Goal: Transaction & Acquisition: Purchase product/service

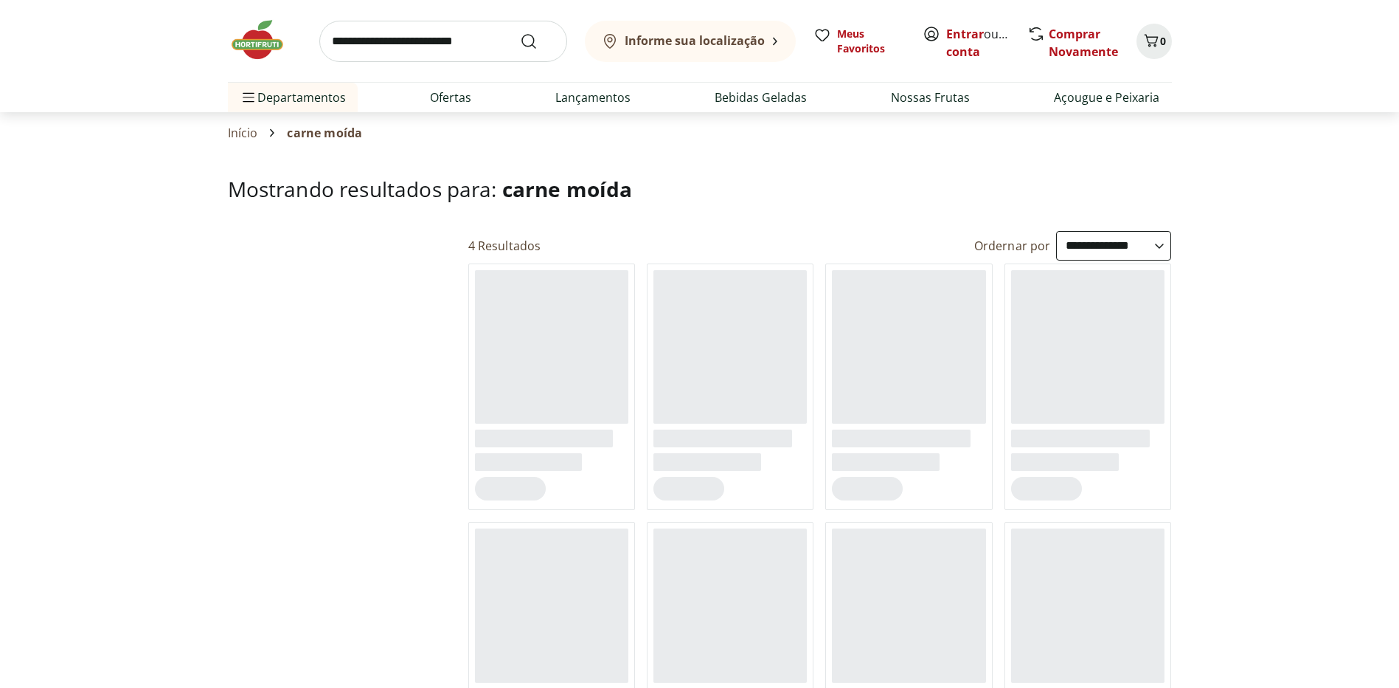
select select "**********"
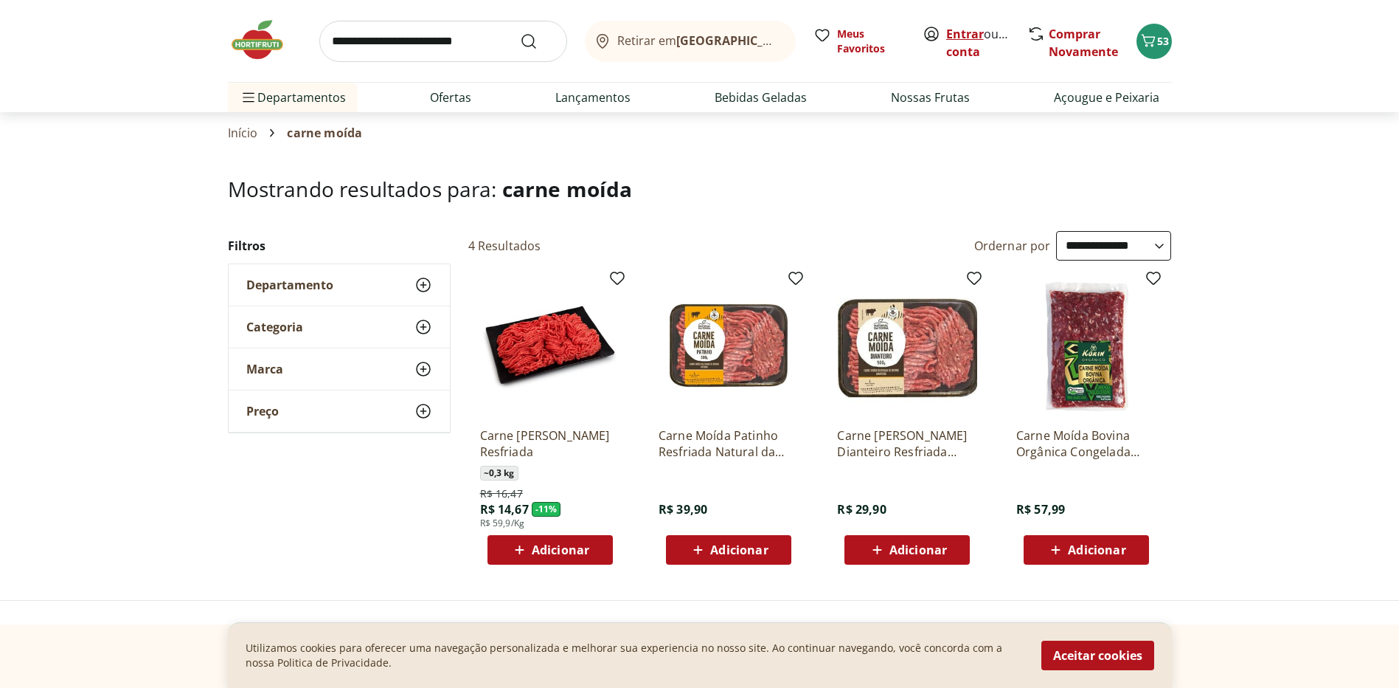
click at [957, 31] on link "Entrar" at bounding box center [965, 34] width 38 height 16
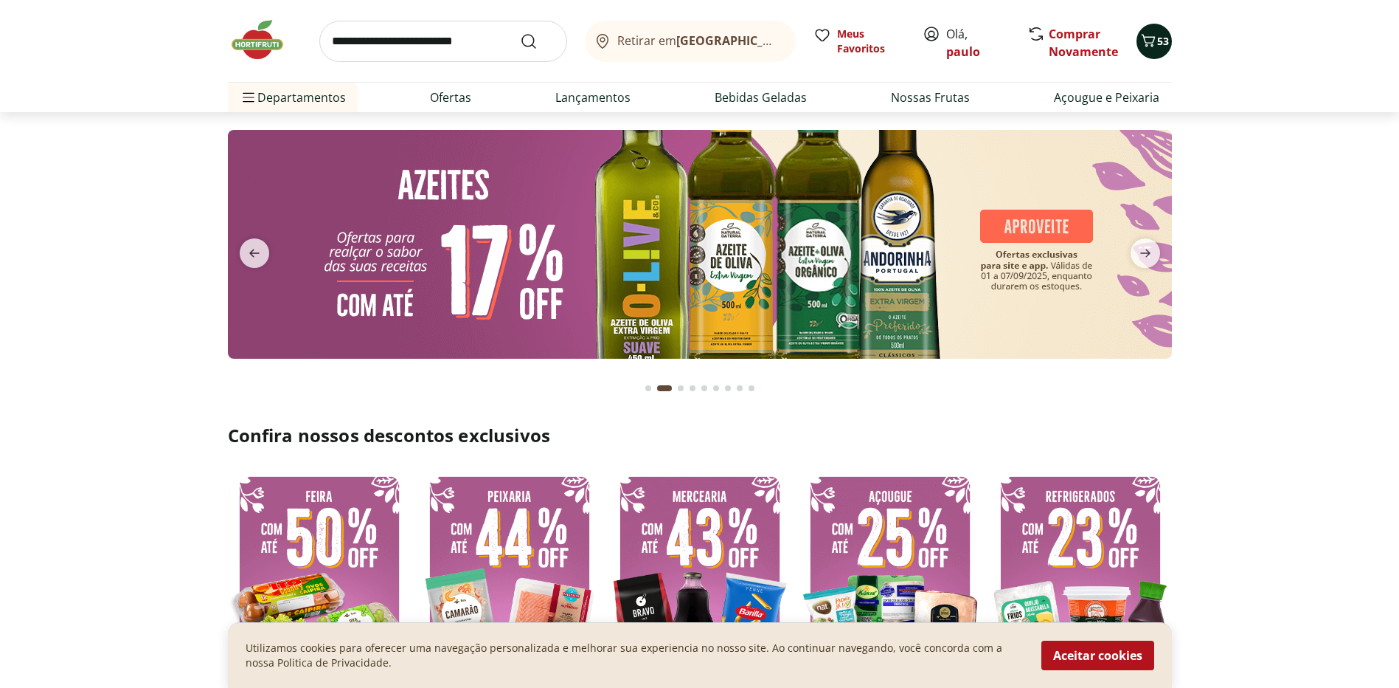
click at [1154, 37] on icon "Carrinho" at bounding box center [1148, 40] width 14 height 13
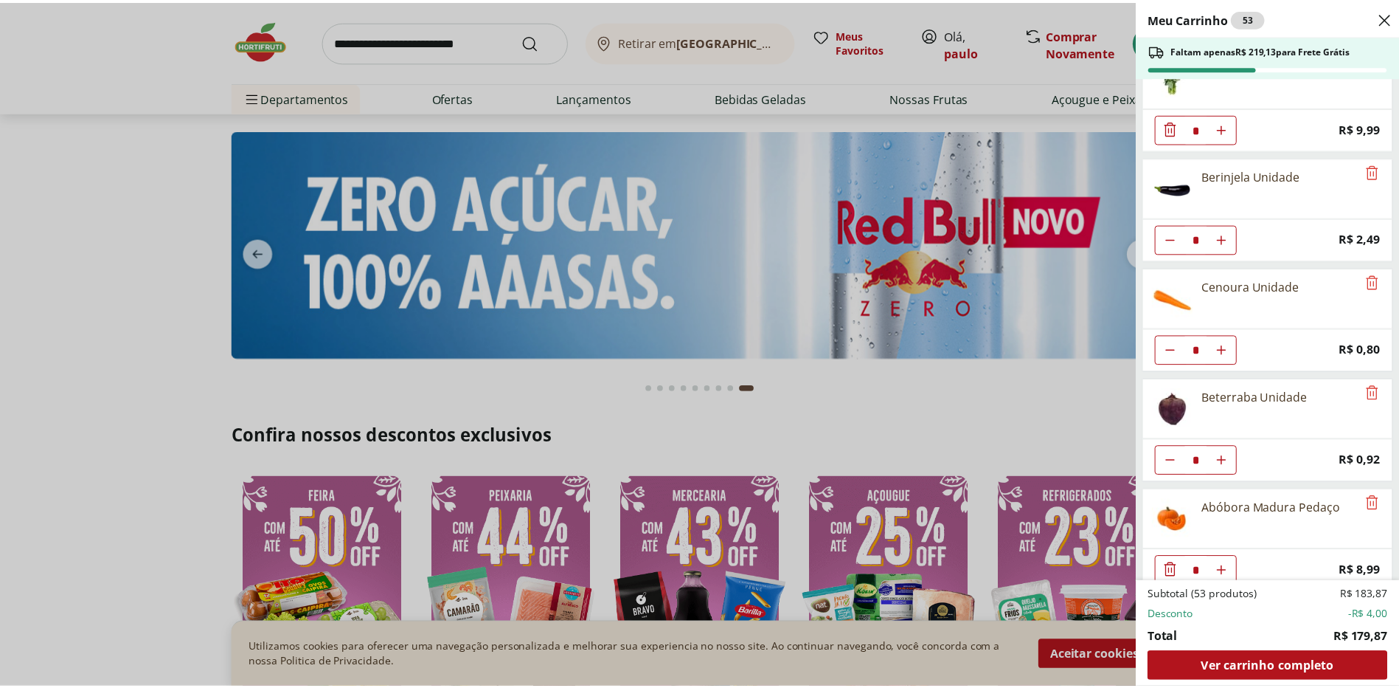
scroll to position [1604, 0]
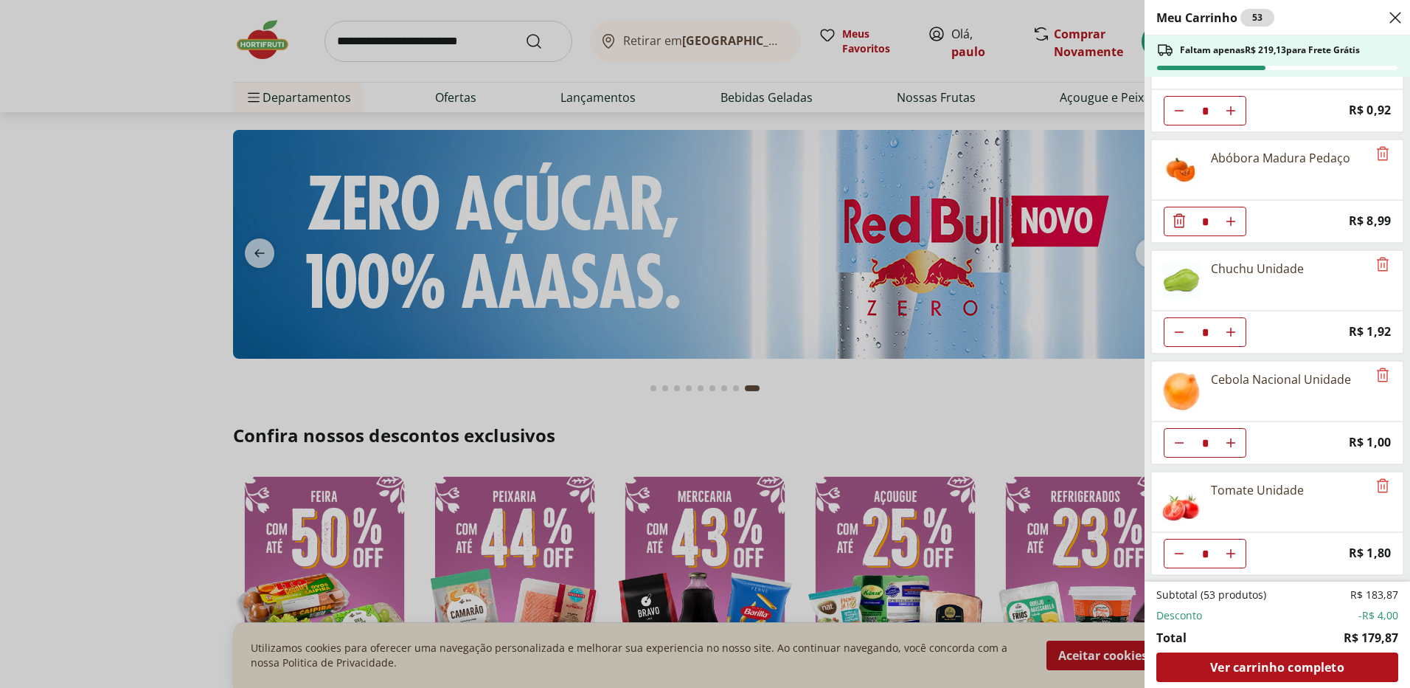
click at [1395, 17] on use "Close" at bounding box center [1396, 18] width 18 height 18
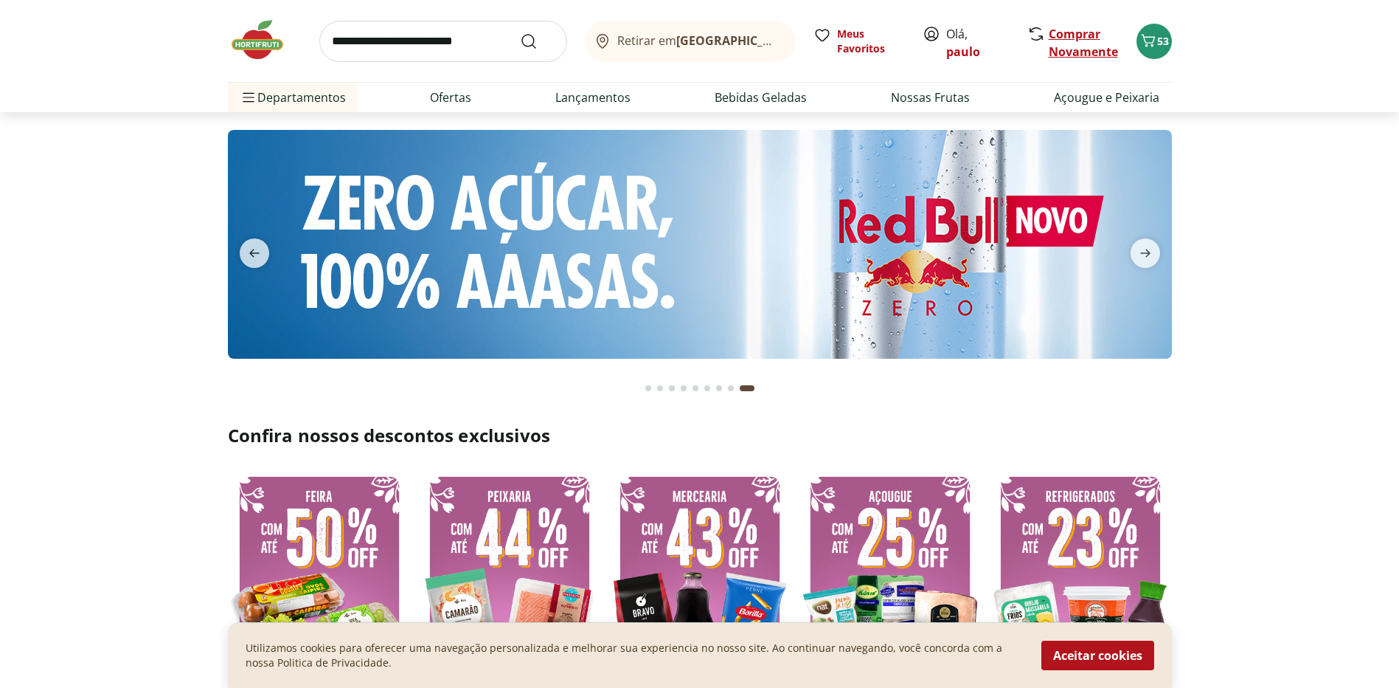
click at [1090, 34] on link "Comprar Novamente" at bounding box center [1083, 43] width 69 height 34
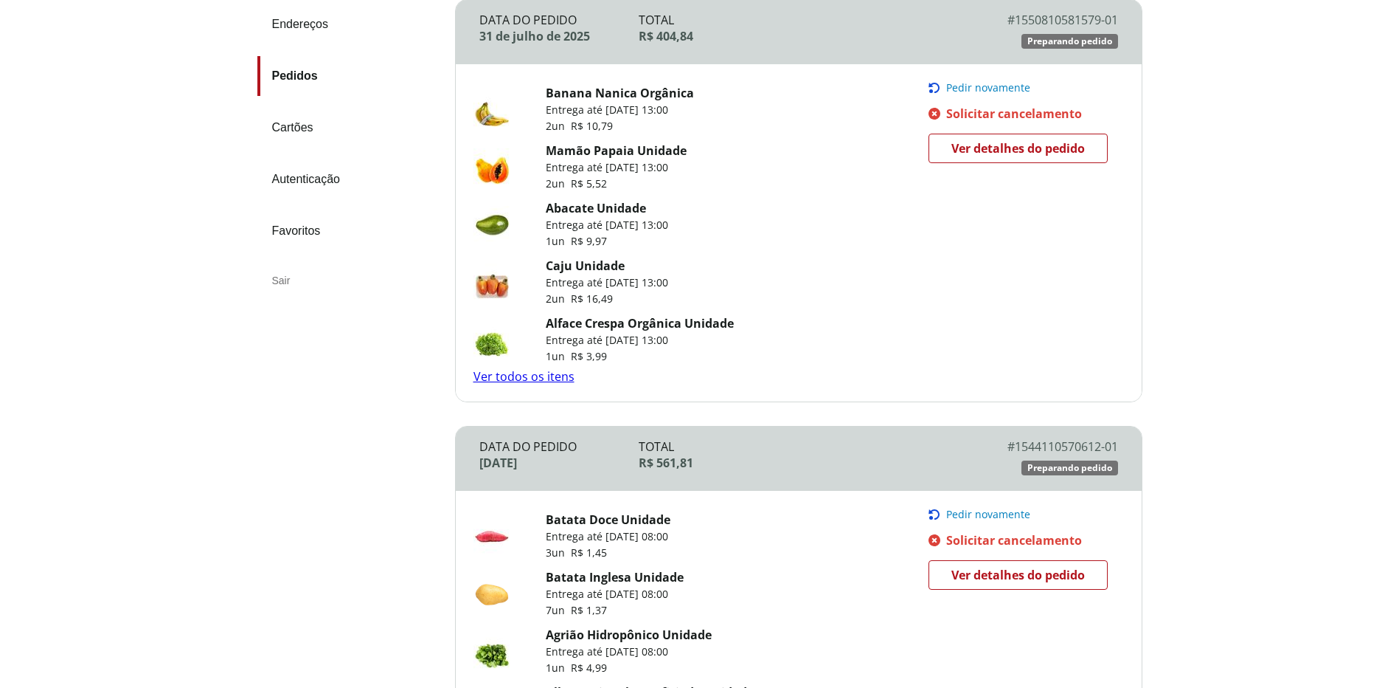
scroll to position [295, 0]
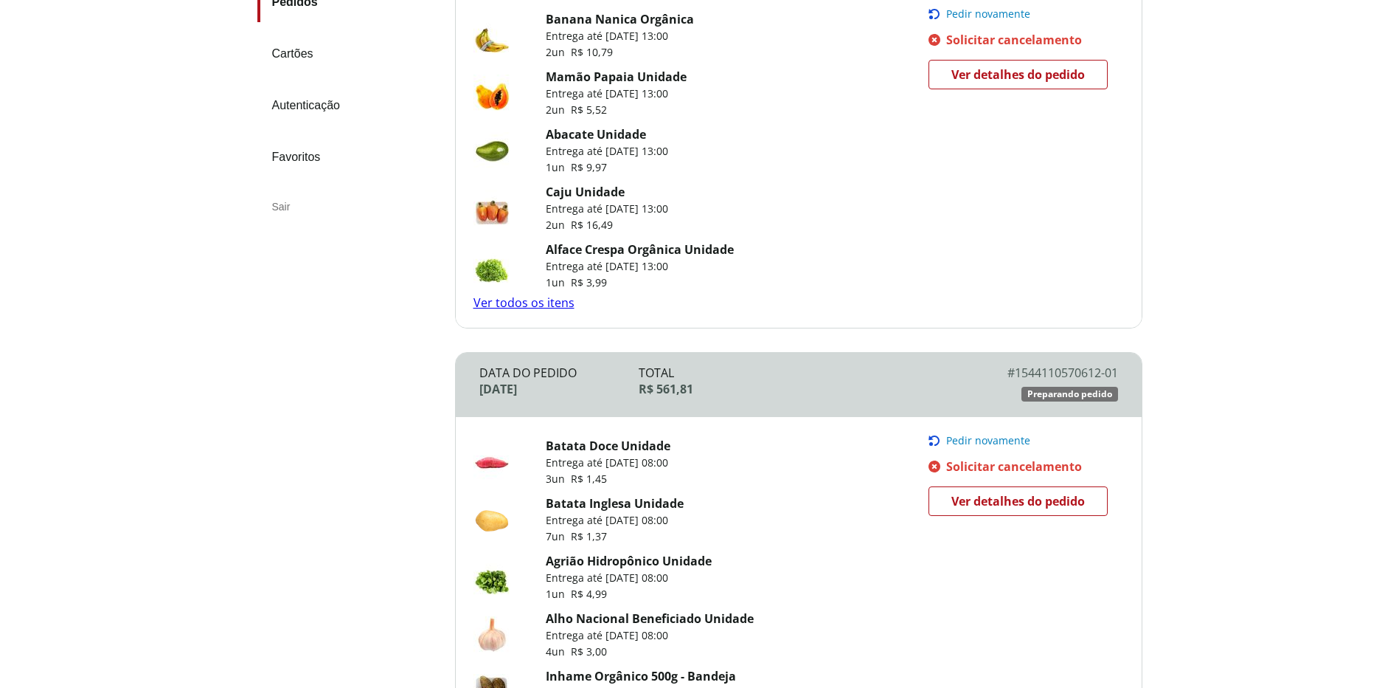
click at [511, 301] on link "Ver todos os itens" at bounding box center [524, 302] width 101 height 16
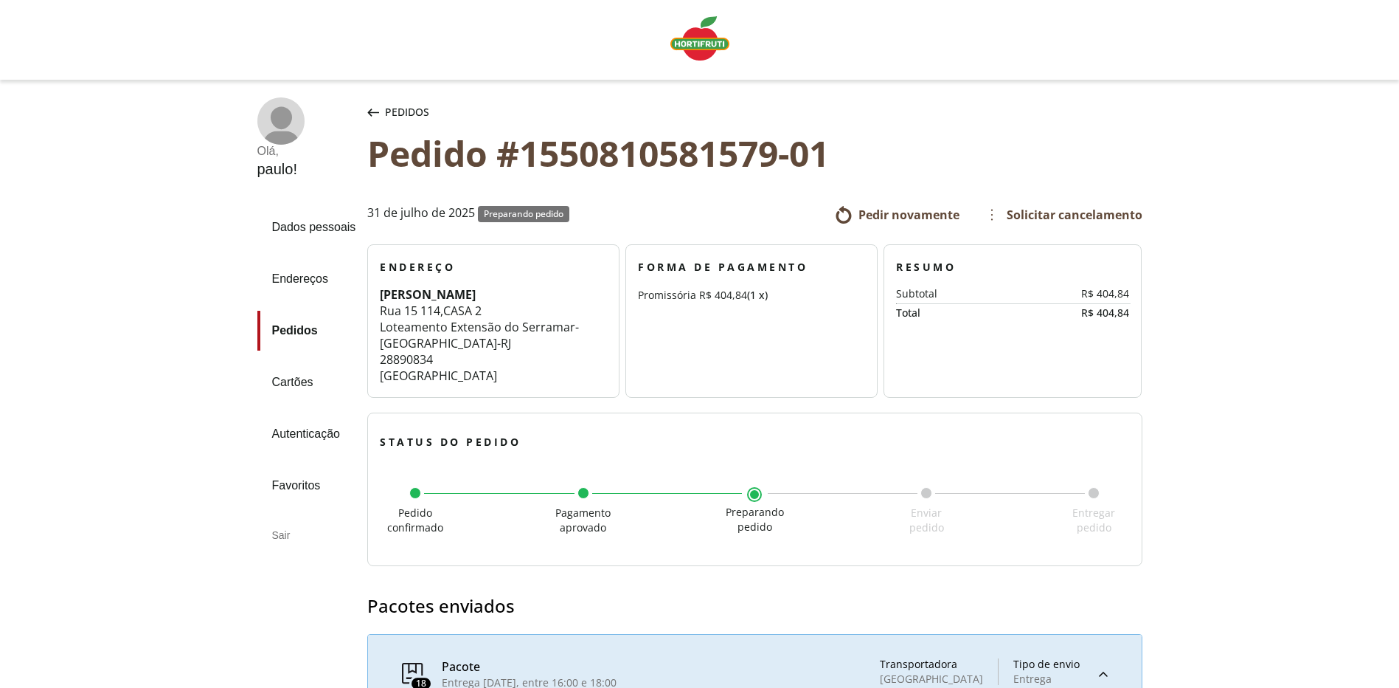
click at [375, 108] on icon "button" at bounding box center [373, 112] width 12 height 8
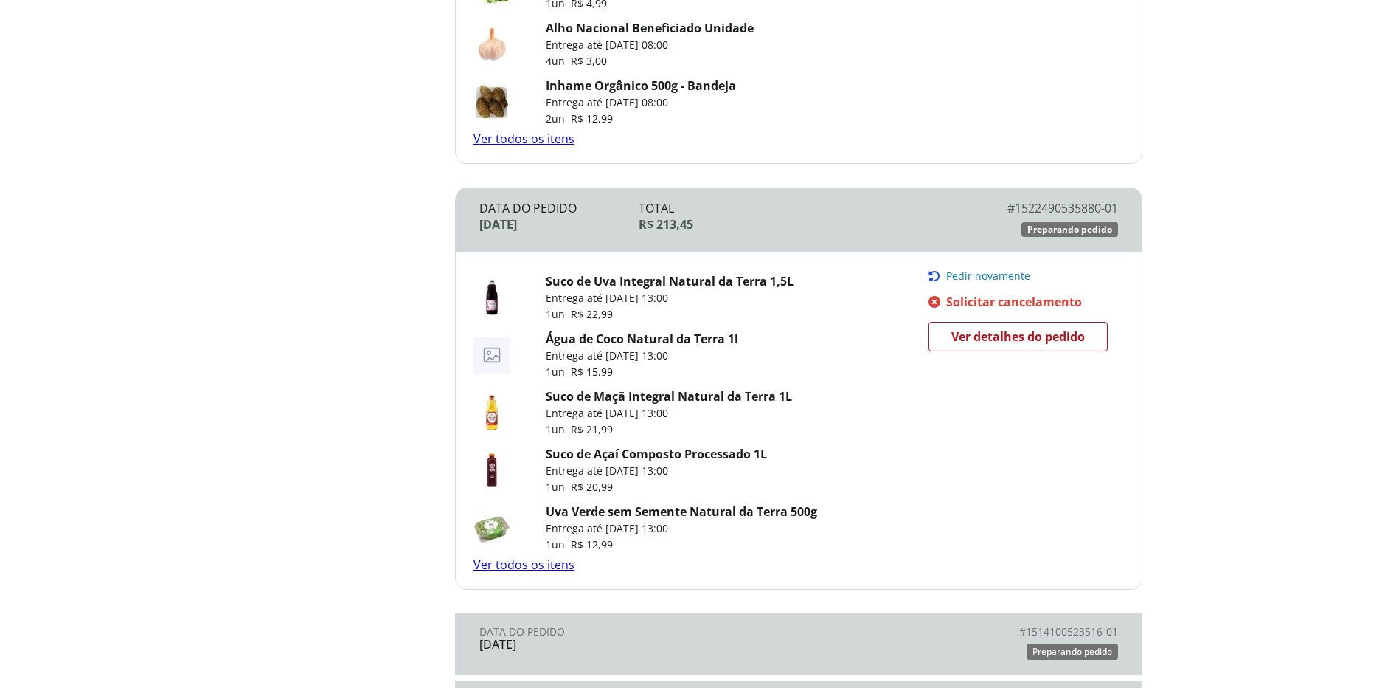
scroll to position [590, 0]
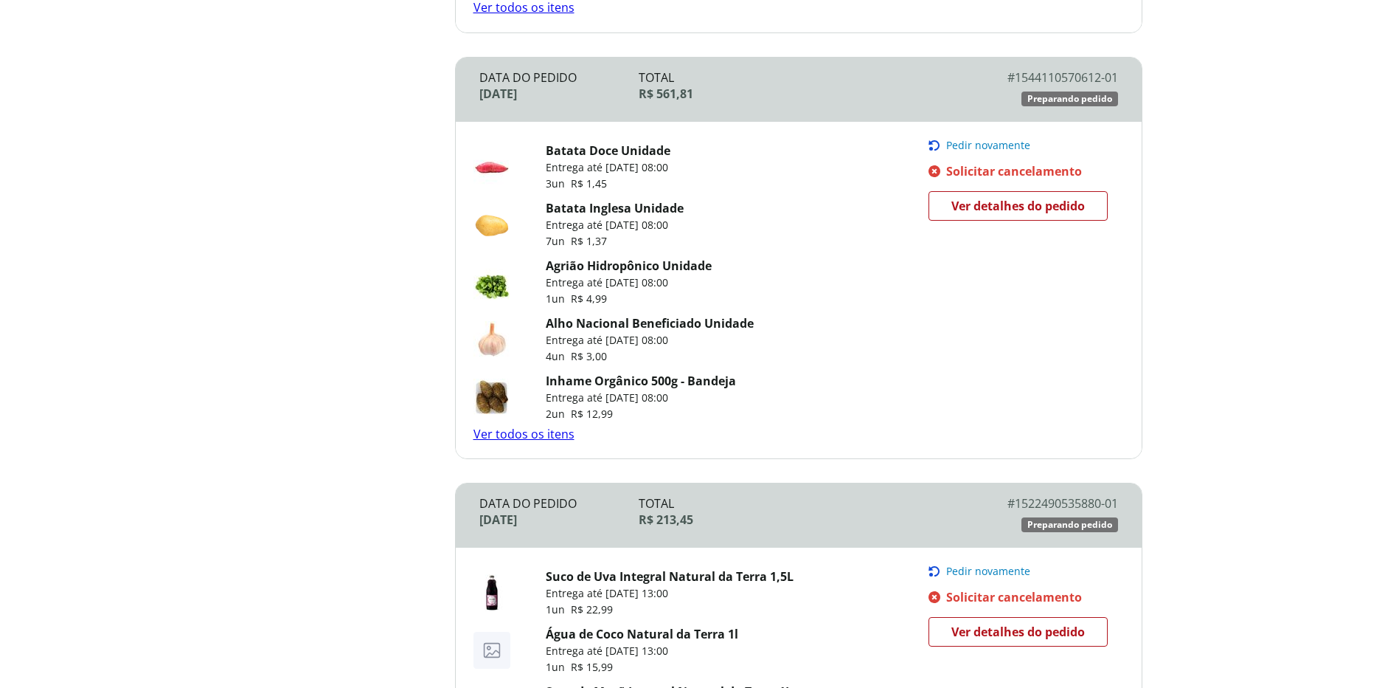
click at [513, 436] on link "Ver todos os itens" at bounding box center [524, 434] width 101 height 16
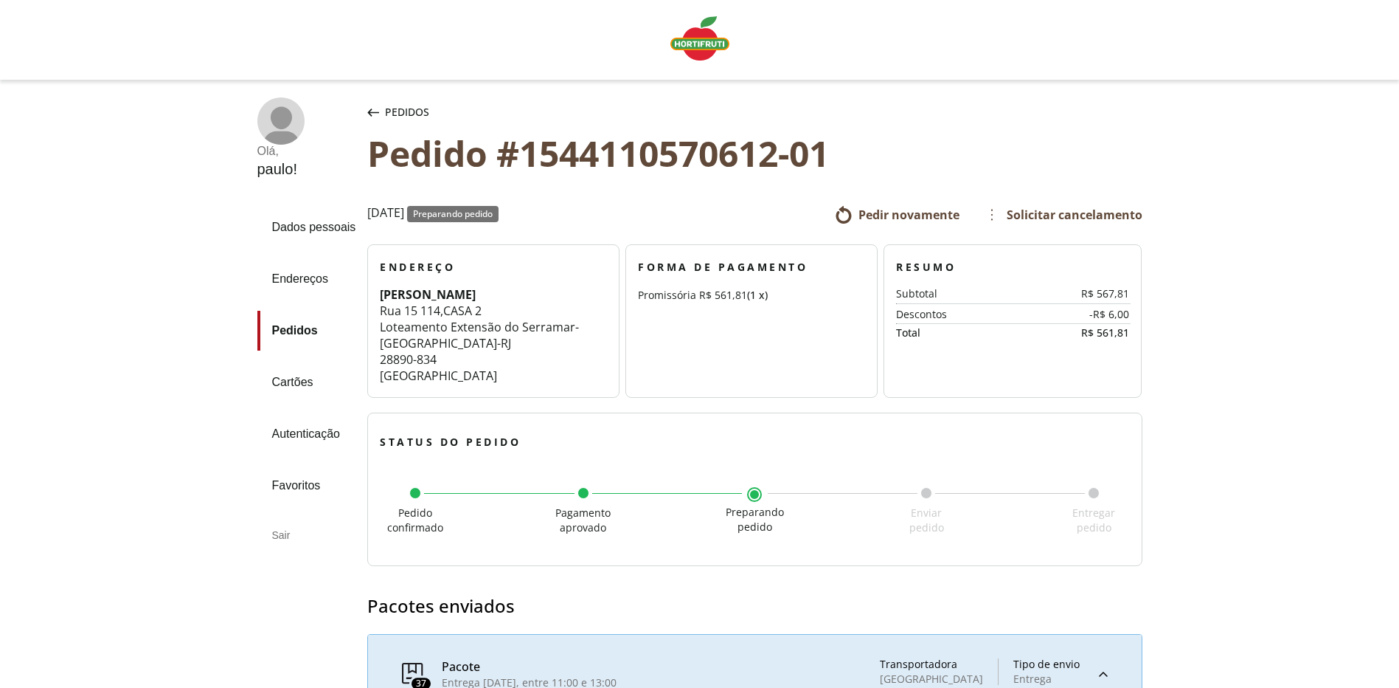
click at [873, 207] on span "Pedir novamente" at bounding box center [909, 215] width 101 height 16
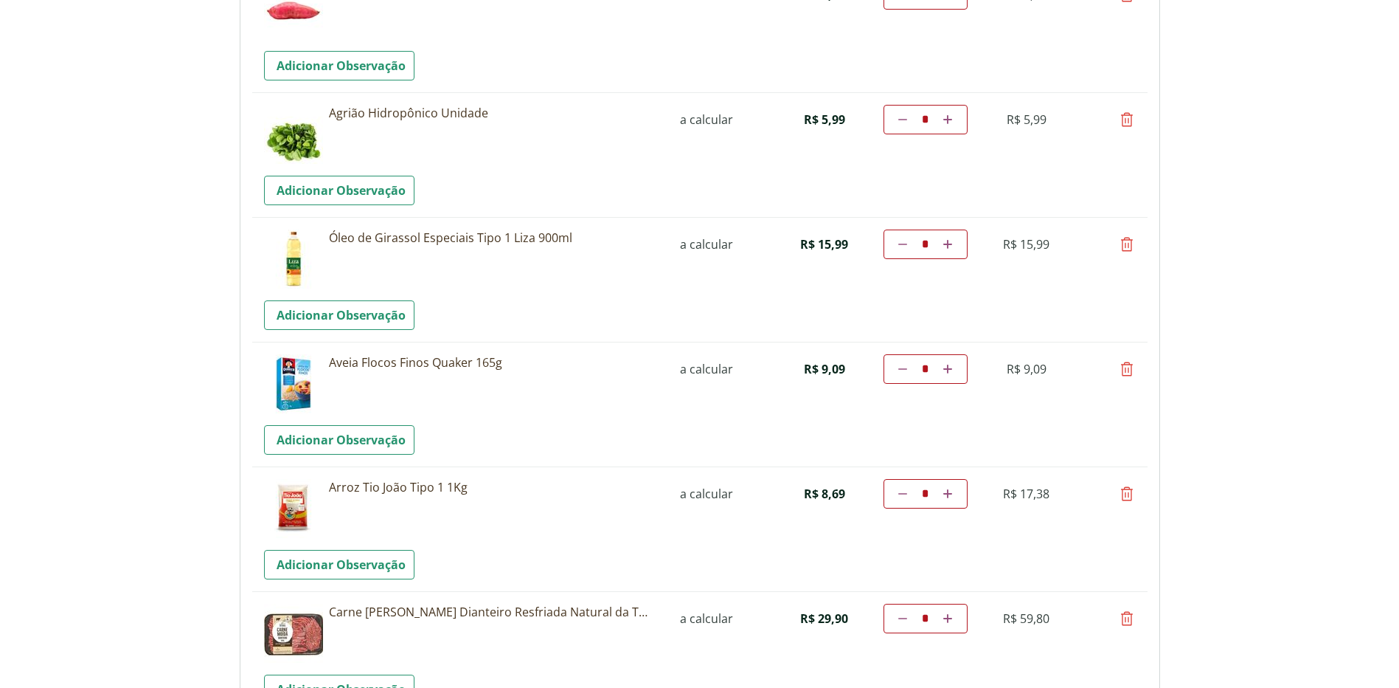
scroll to position [516, 0]
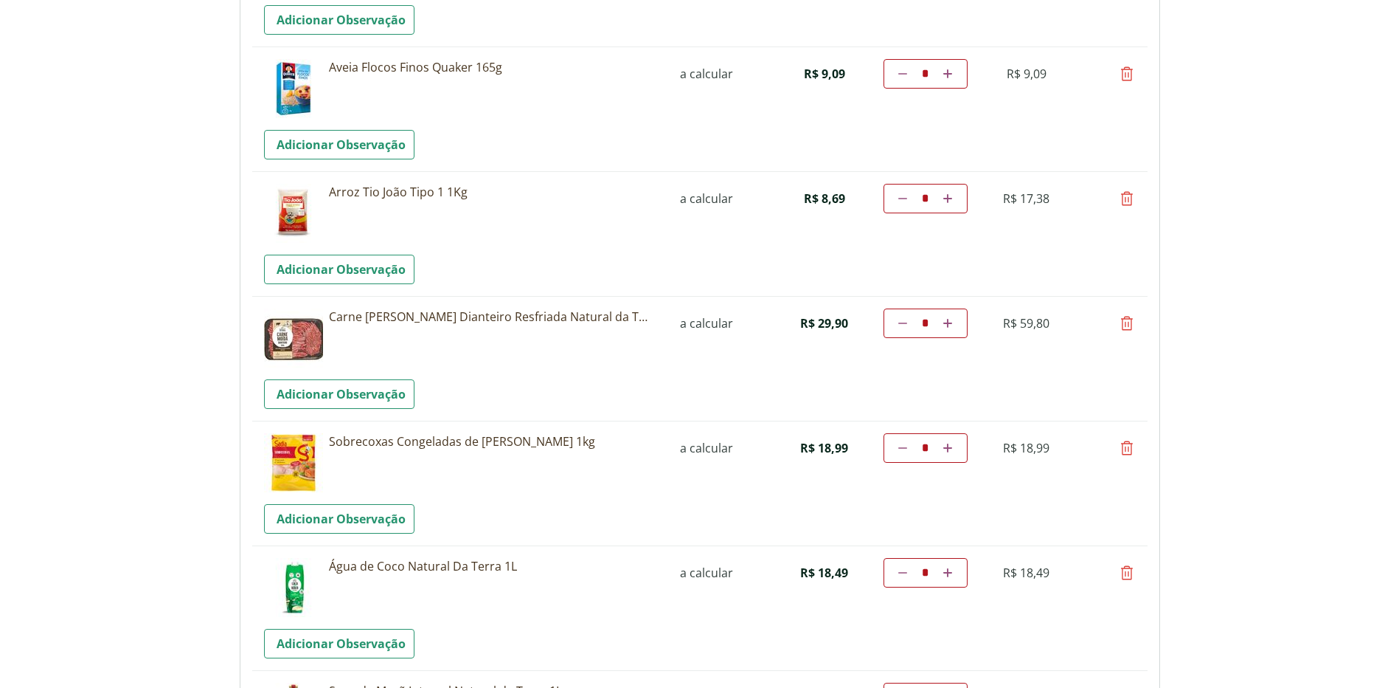
click at [1123, 198] on icon at bounding box center [1127, 199] width 18 height 18
type input "*"
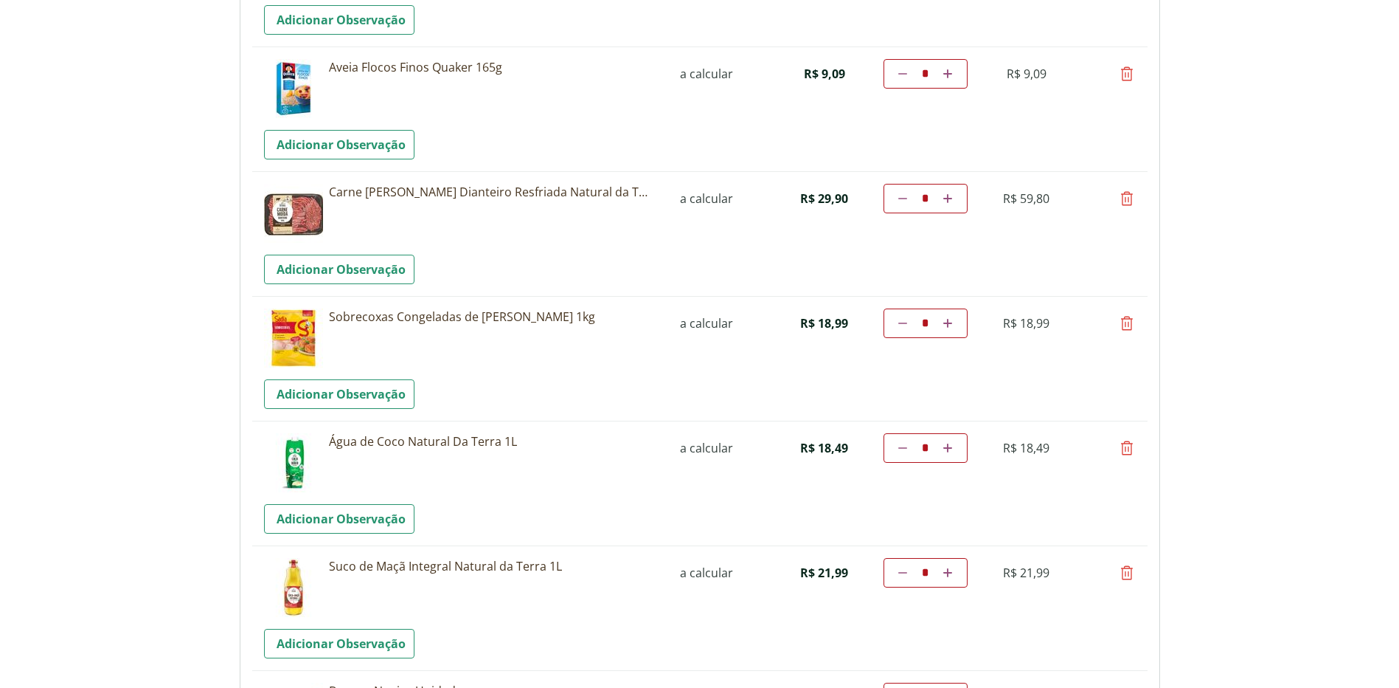
click at [1126, 196] on icon at bounding box center [1127, 199] width 18 height 18
type input "*"
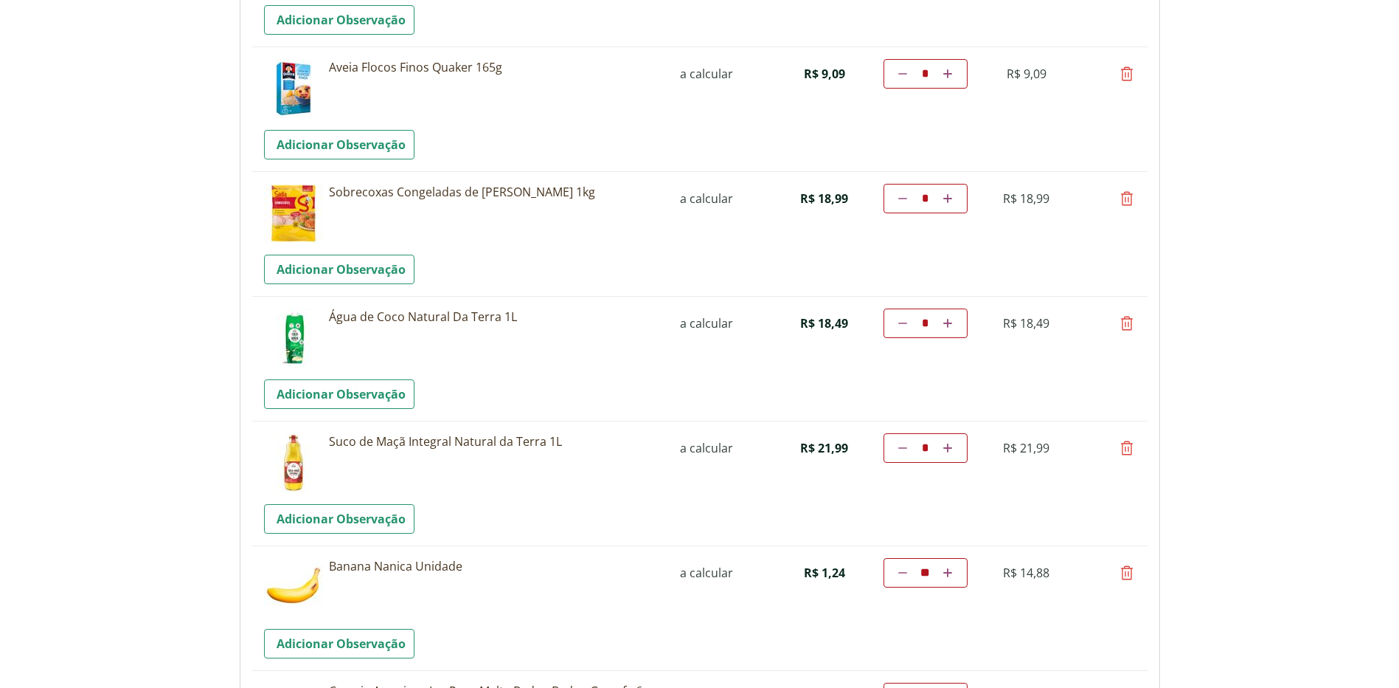
click at [1131, 322] on icon at bounding box center [1127, 323] width 18 height 18
type input "*"
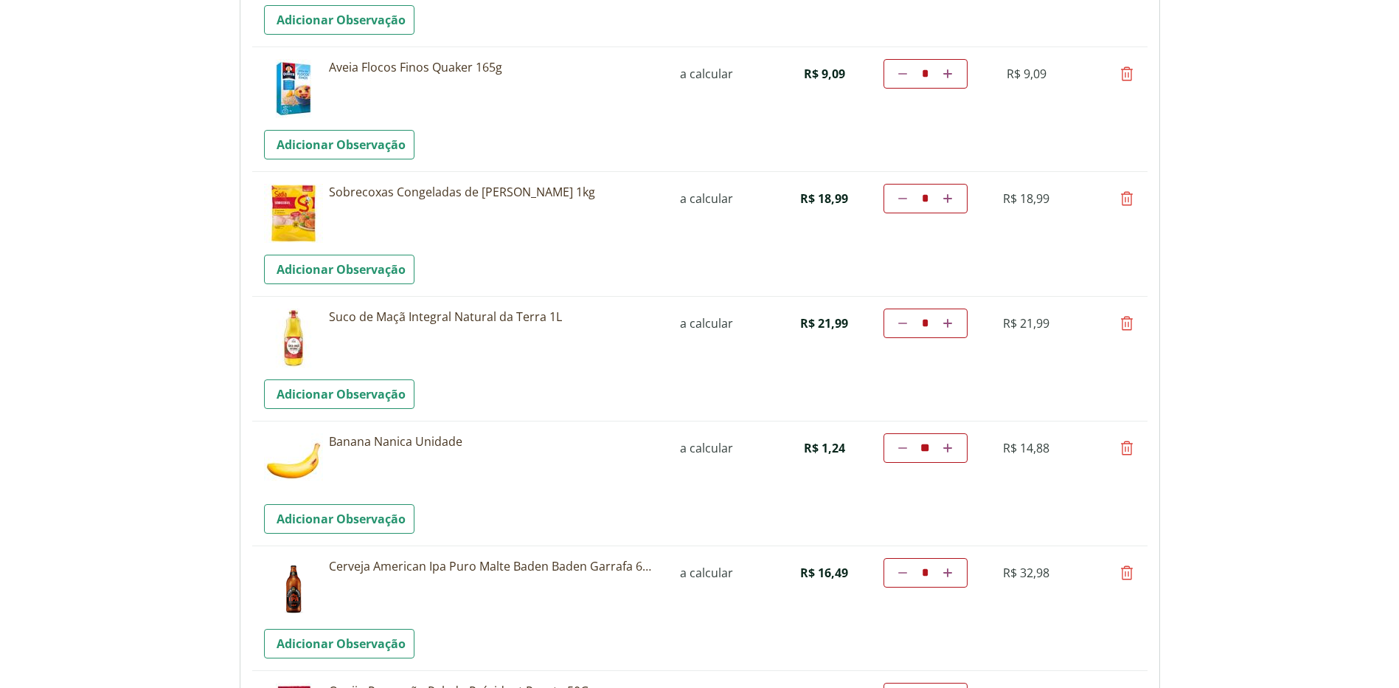
click at [1128, 572] on icon at bounding box center [1127, 573] width 18 height 18
type input "*"
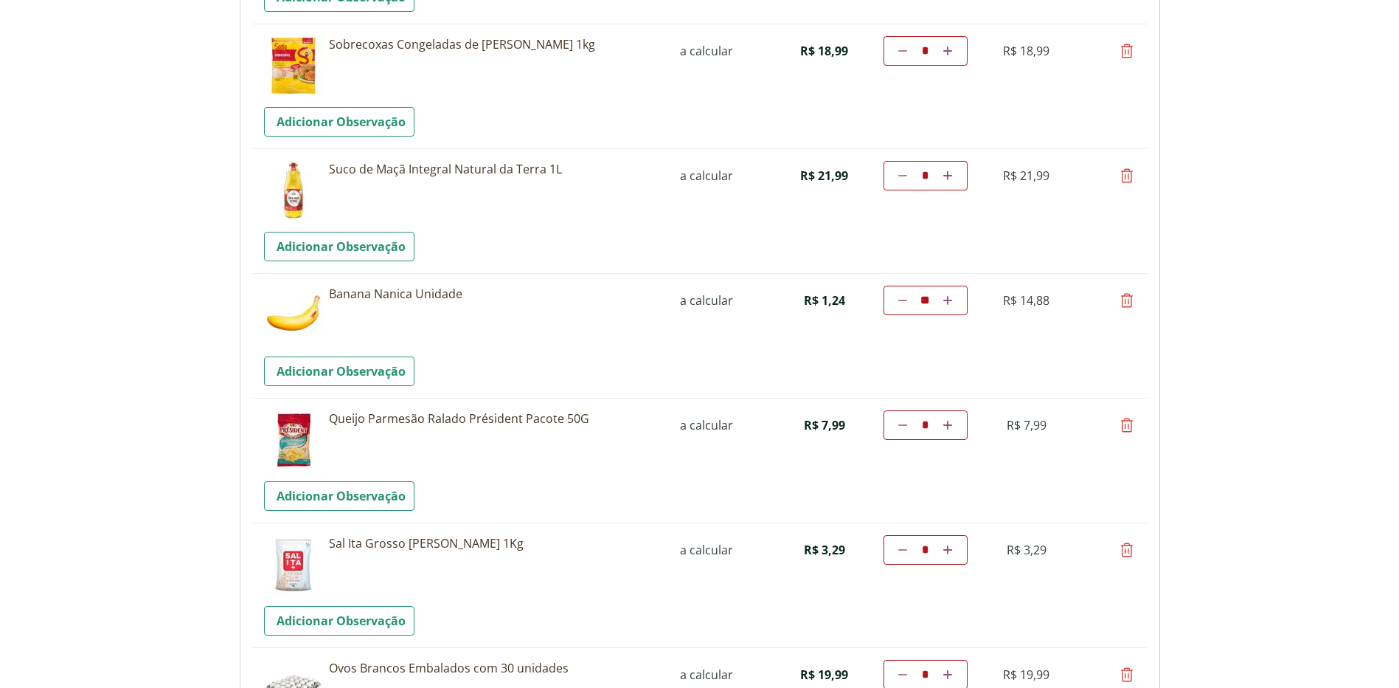
scroll to position [738, 0]
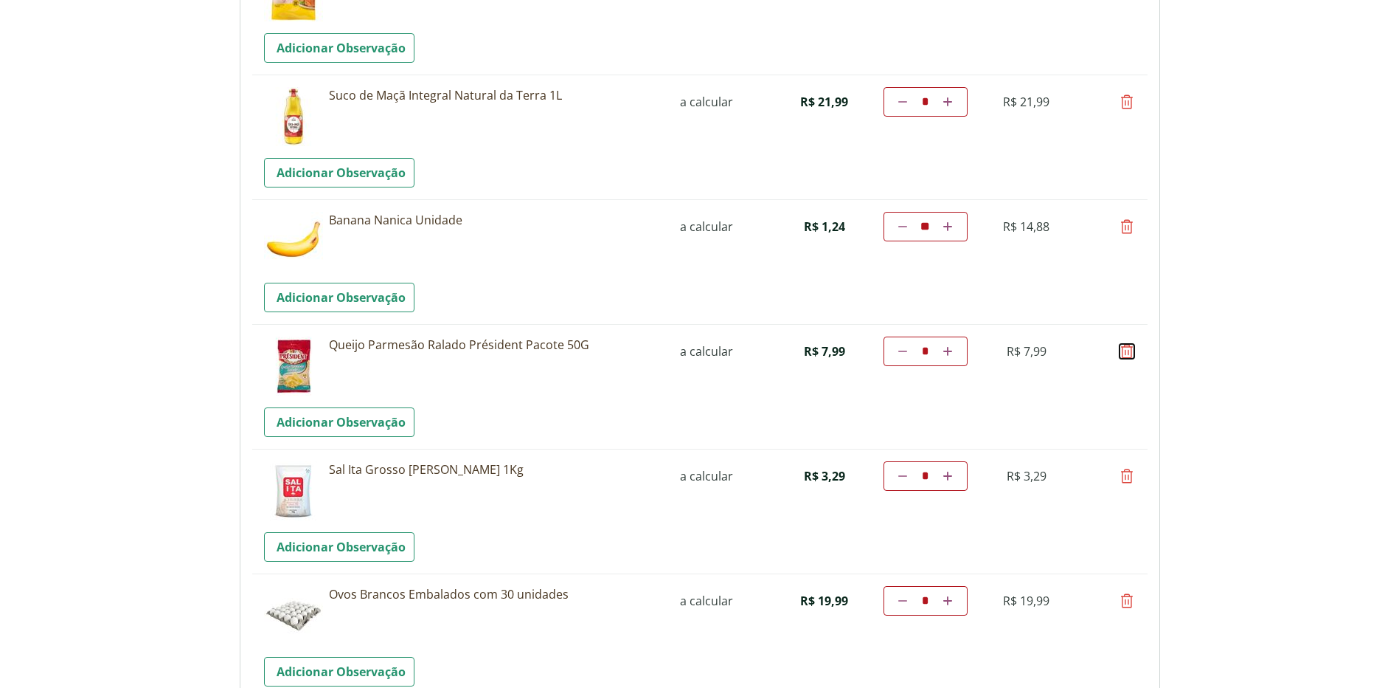
click at [1132, 347] on icon at bounding box center [1127, 351] width 18 height 18
type input "*"
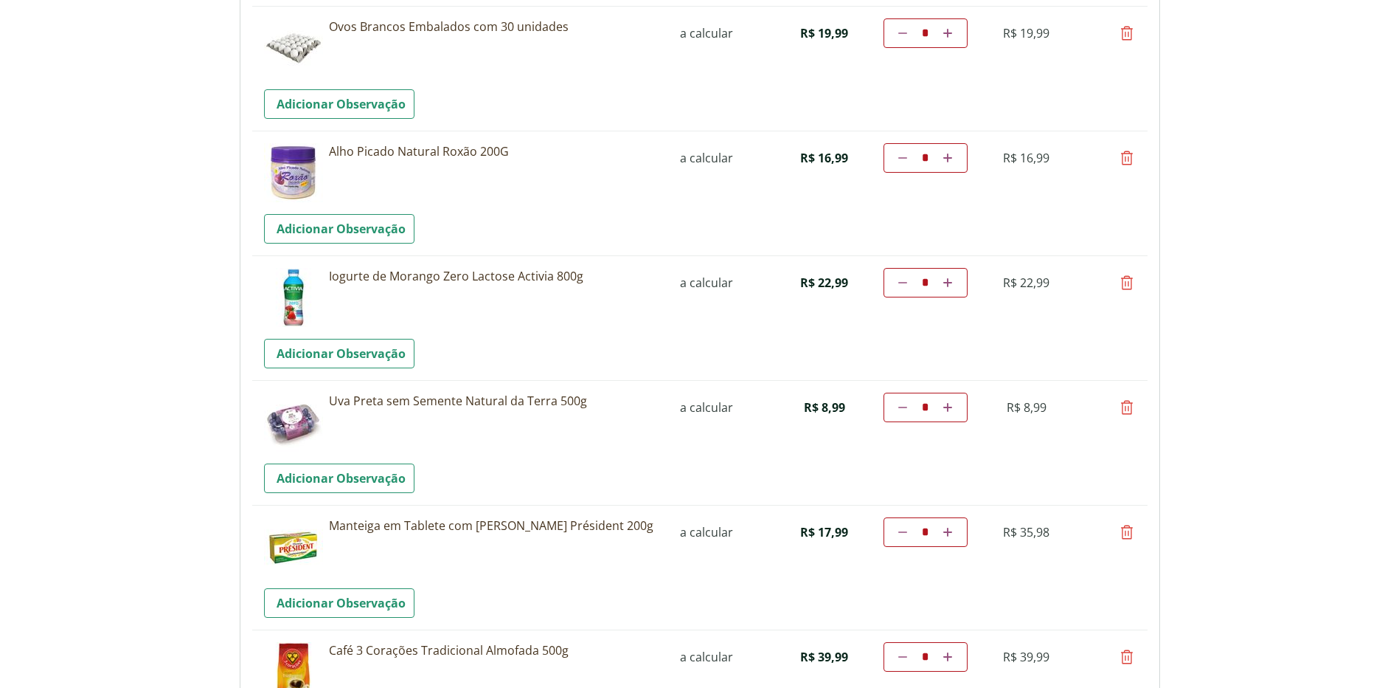
scroll to position [1254, 0]
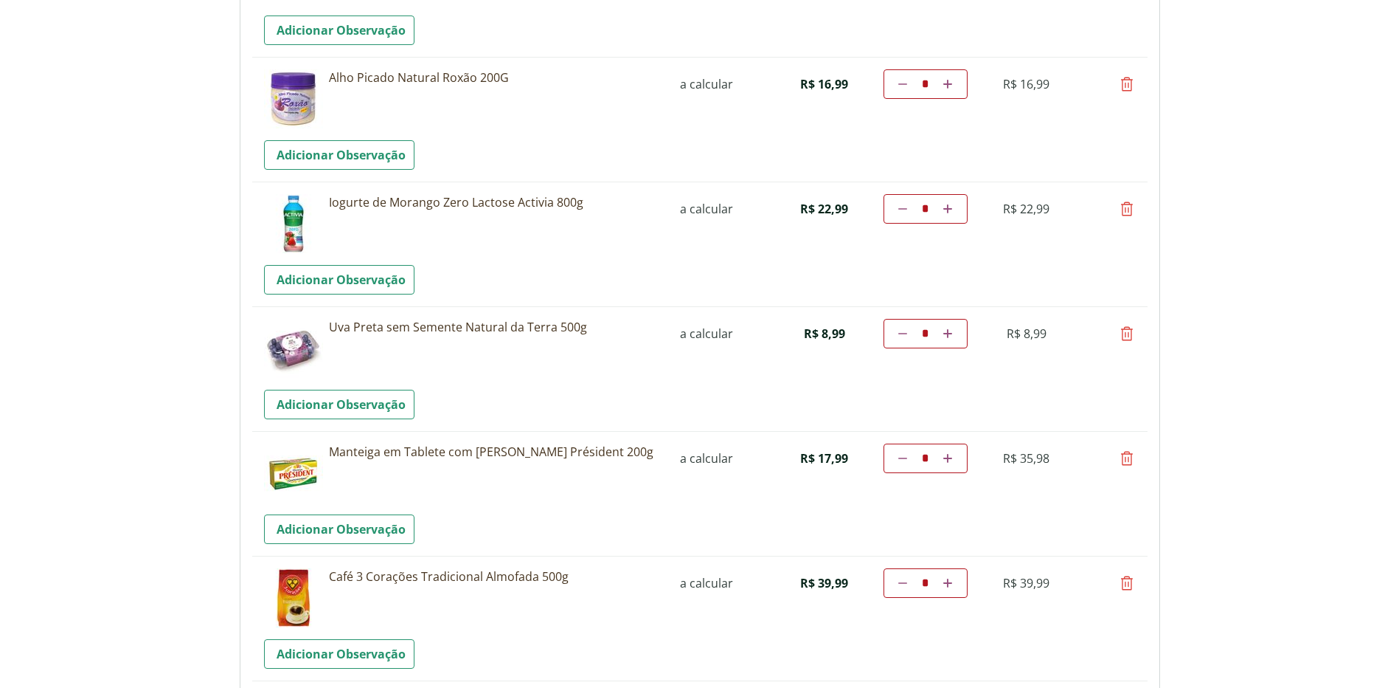
click at [1126, 454] on icon at bounding box center [1127, 458] width 18 height 18
type input "*"
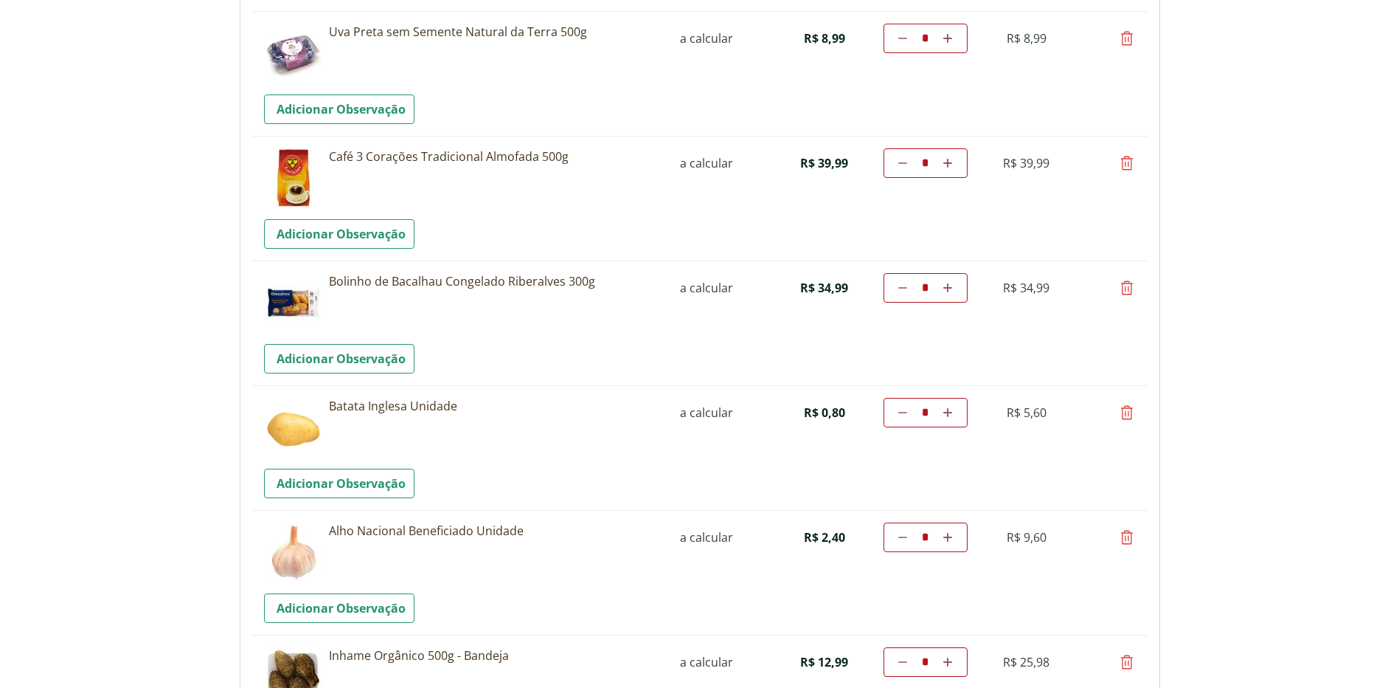
scroll to position [1475, 0]
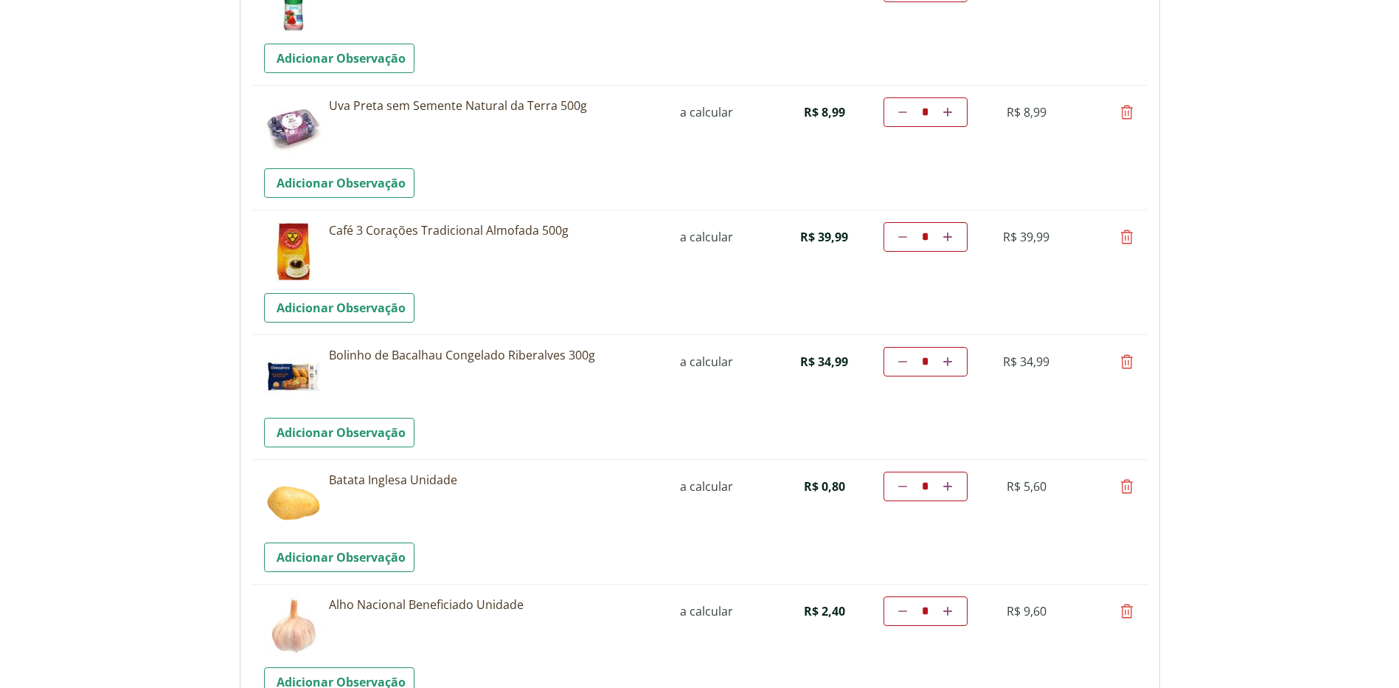
click at [1126, 240] on icon at bounding box center [1127, 237] width 18 height 18
type input "*"
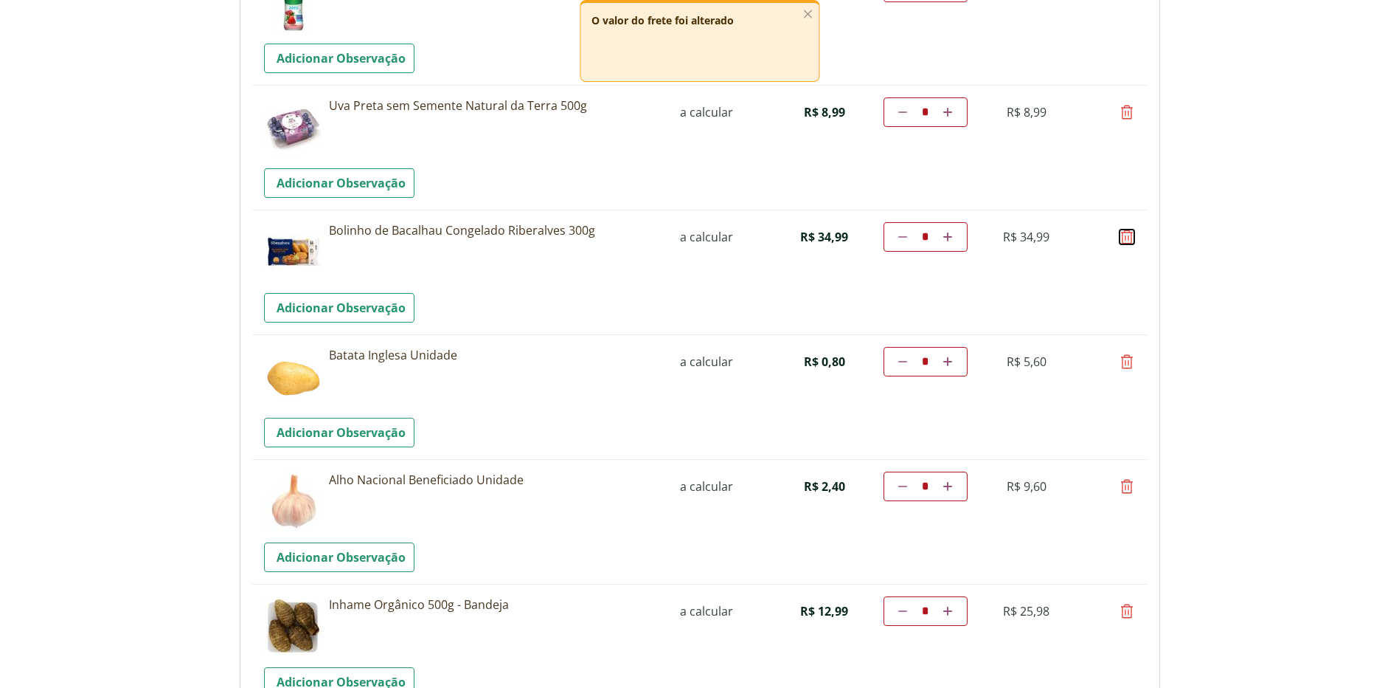
click at [1127, 234] on icon at bounding box center [1127, 237] width 18 height 18
type input "*"
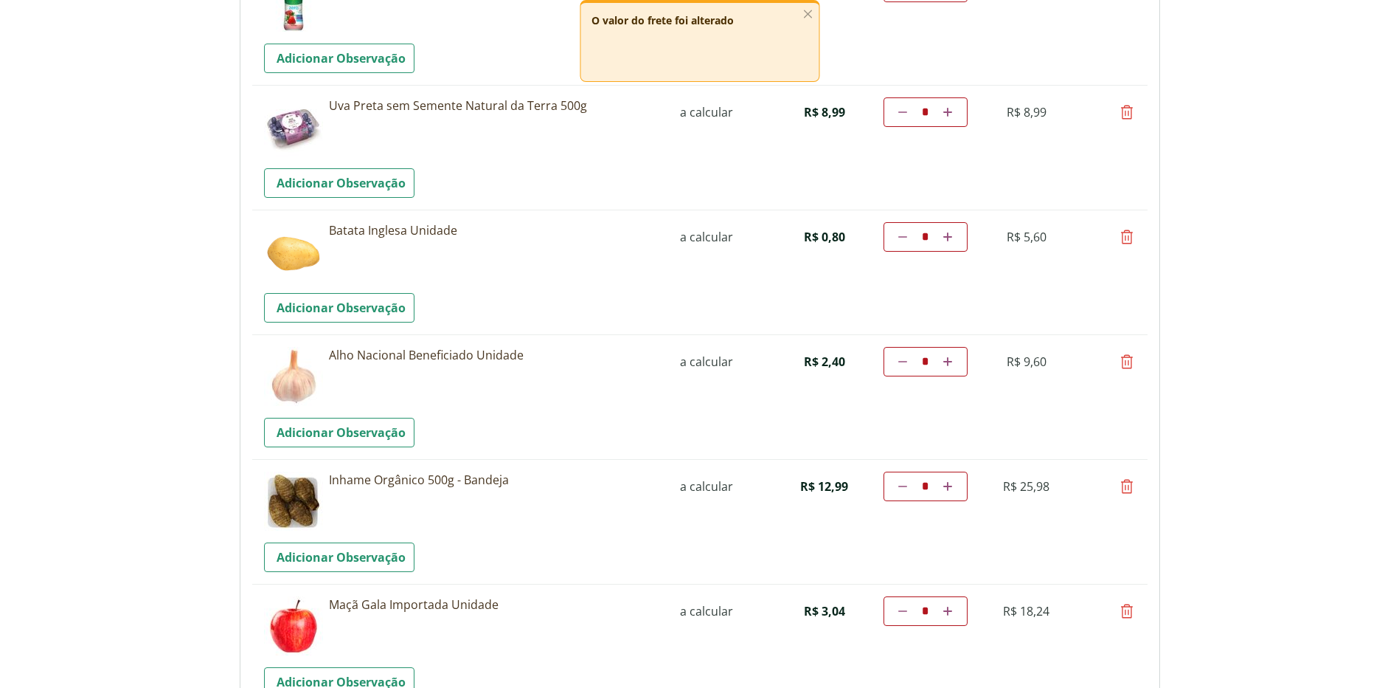
scroll to position [1254, 0]
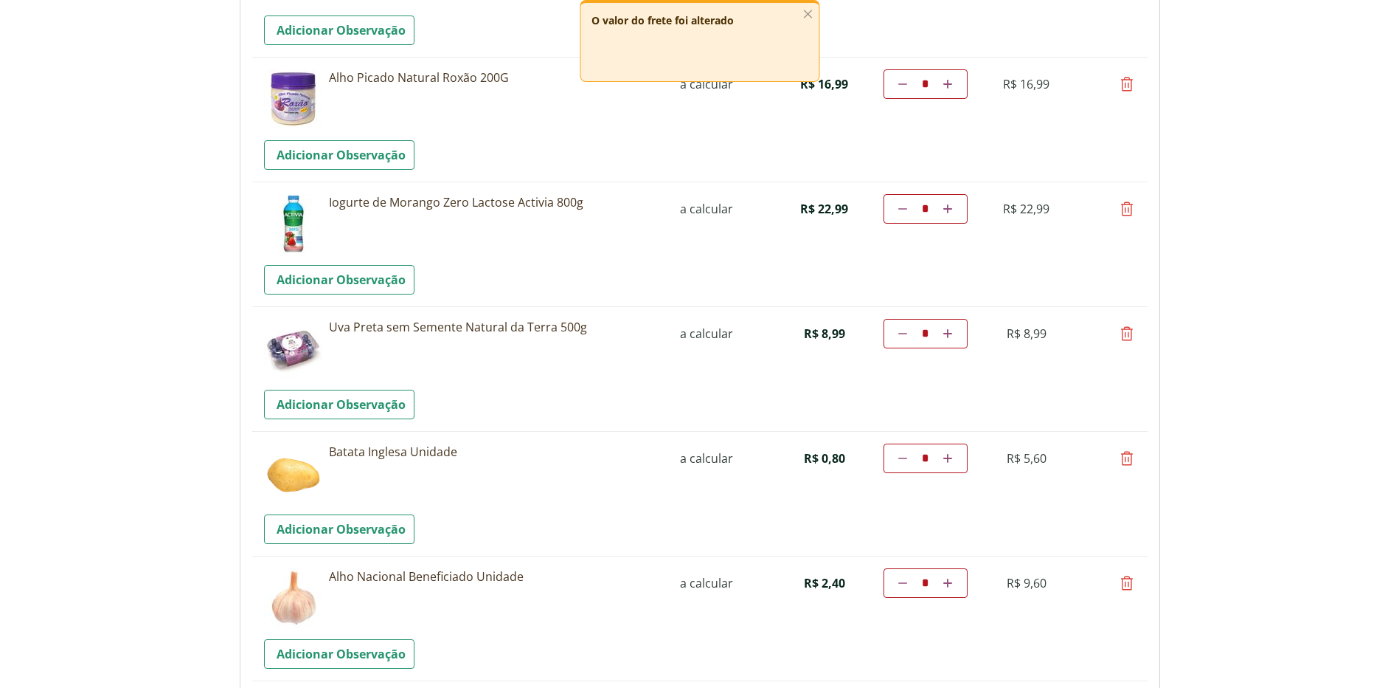
click at [1129, 86] on icon at bounding box center [1127, 84] width 18 height 18
type input "*"
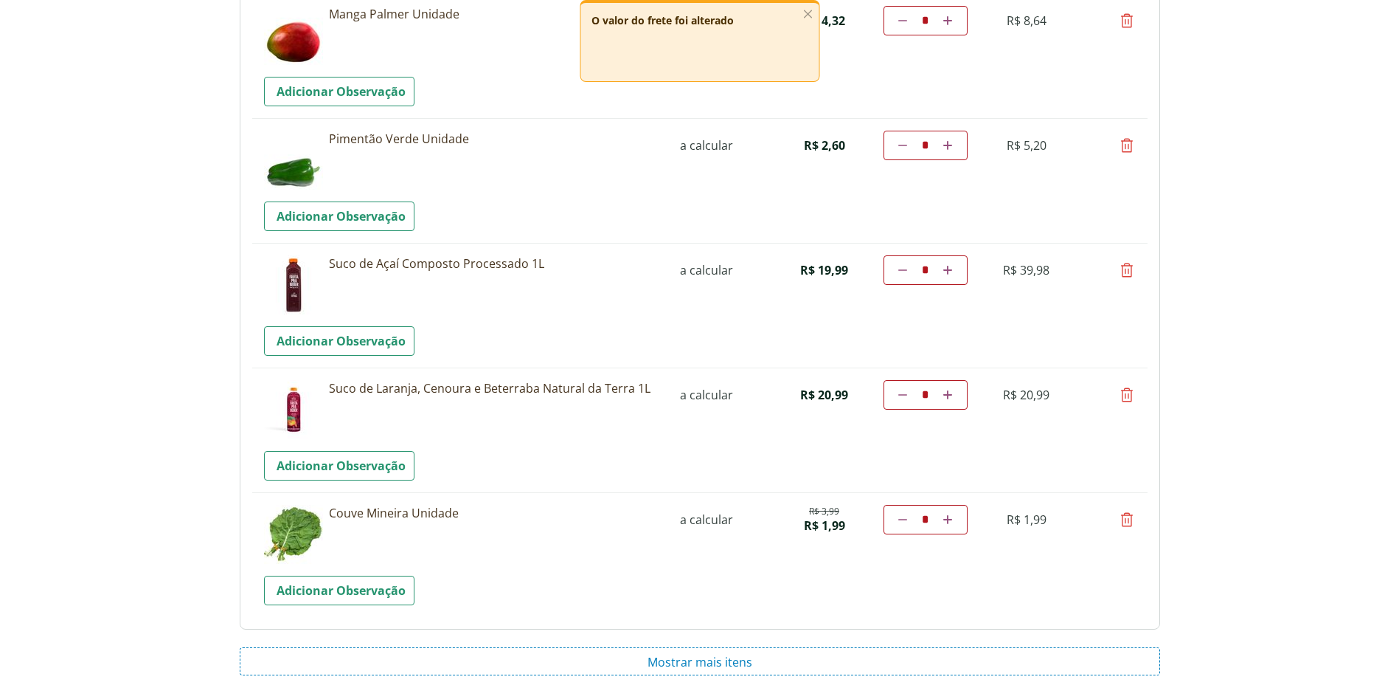
scroll to position [2139, 0]
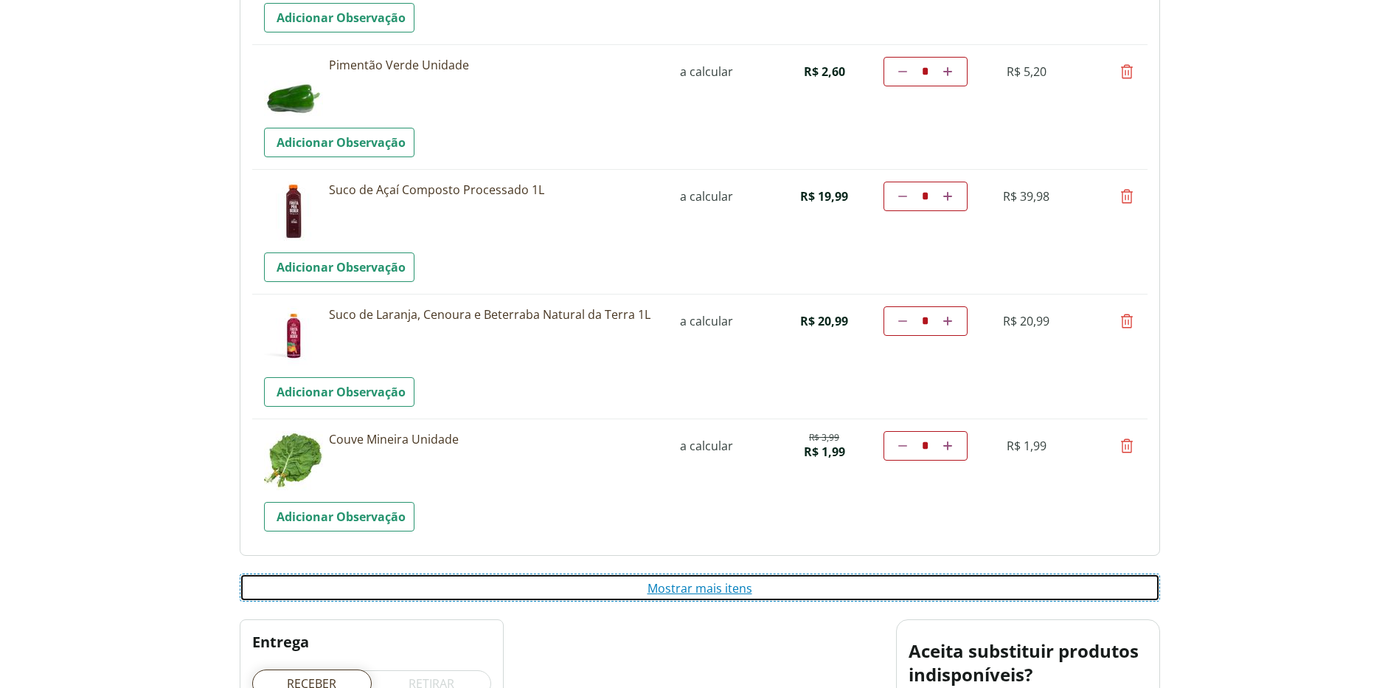
click at [681, 592] on button "Mostrar mais itens" at bounding box center [700, 587] width 921 height 28
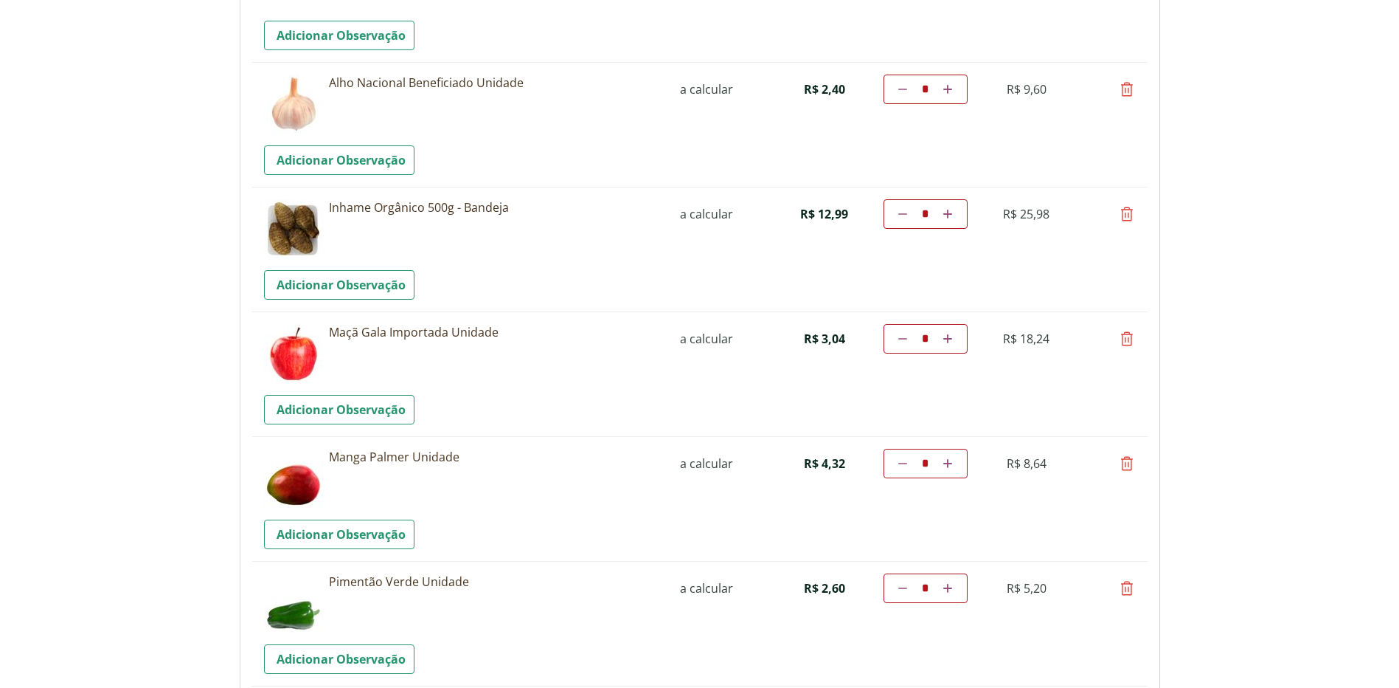
scroll to position [2065, 0]
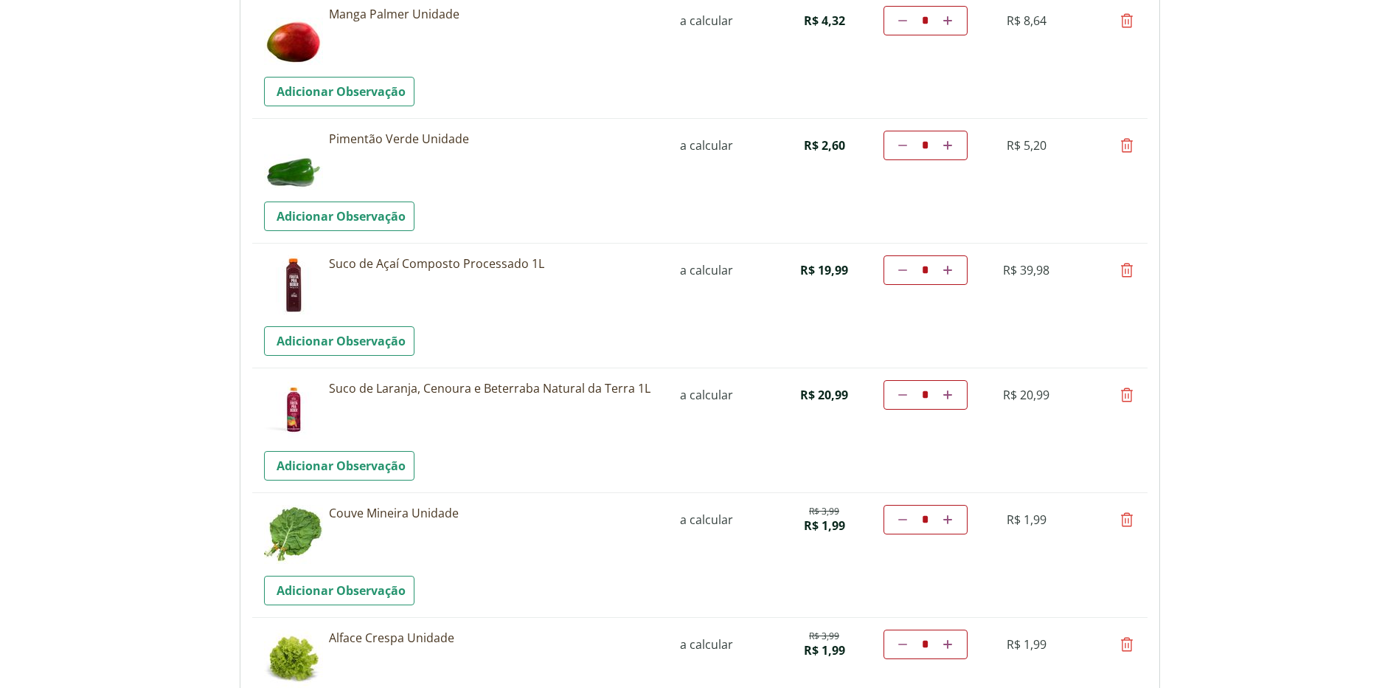
click at [949, 393] on icon at bounding box center [947, 394] width 9 height 9
type input "*"
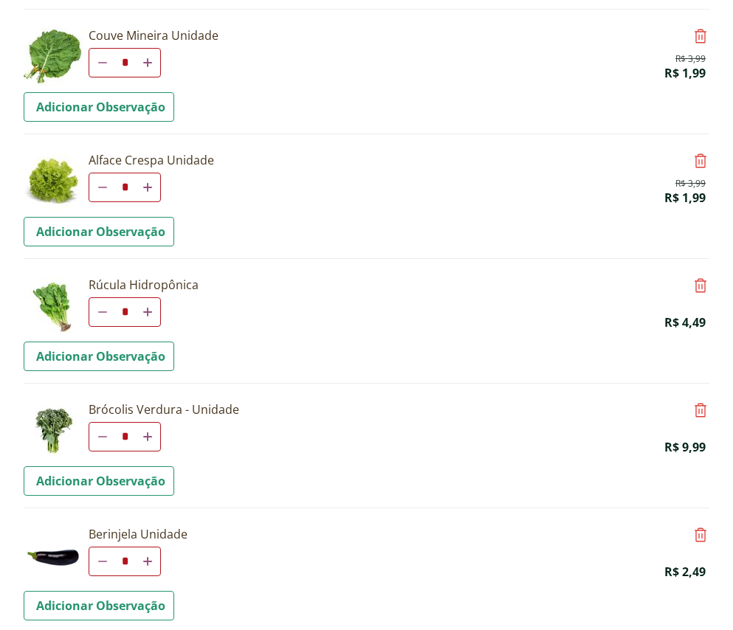
scroll to position [2424, 0]
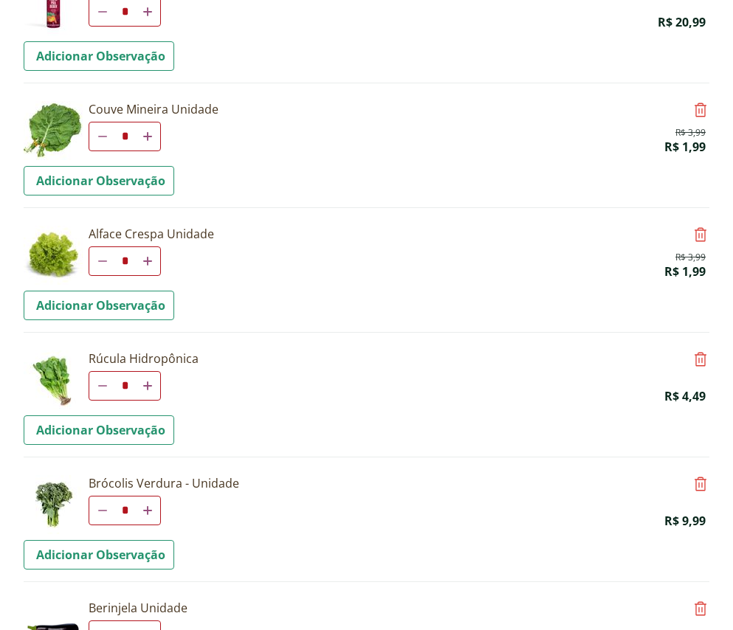
click at [99, 134] on icon at bounding box center [102, 136] width 9 height 9
click at [698, 108] on icon at bounding box center [700, 110] width 18 height 18
type input "*"
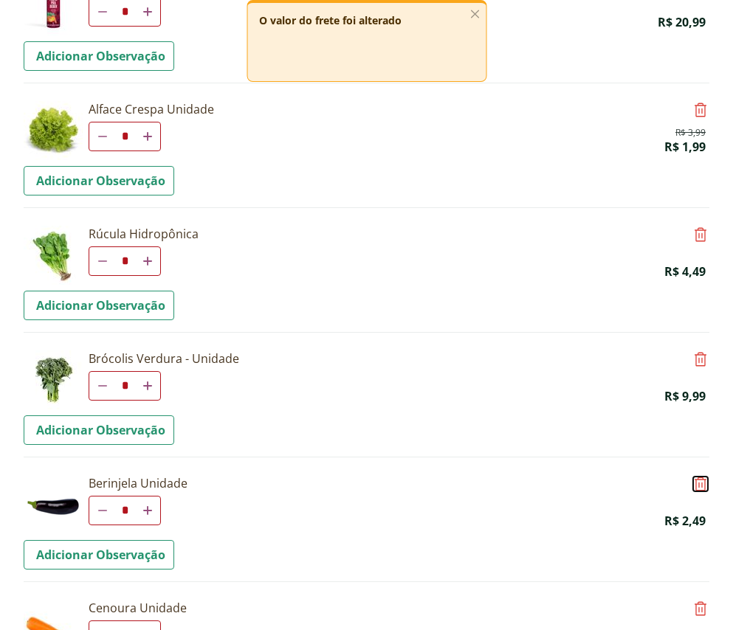
click at [695, 482] on icon at bounding box center [700, 484] width 18 height 18
type input "*"
click at [696, 483] on icon at bounding box center [700, 484] width 18 height 18
type input "*"
click at [703, 480] on icon at bounding box center [700, 484] width 18 height 18
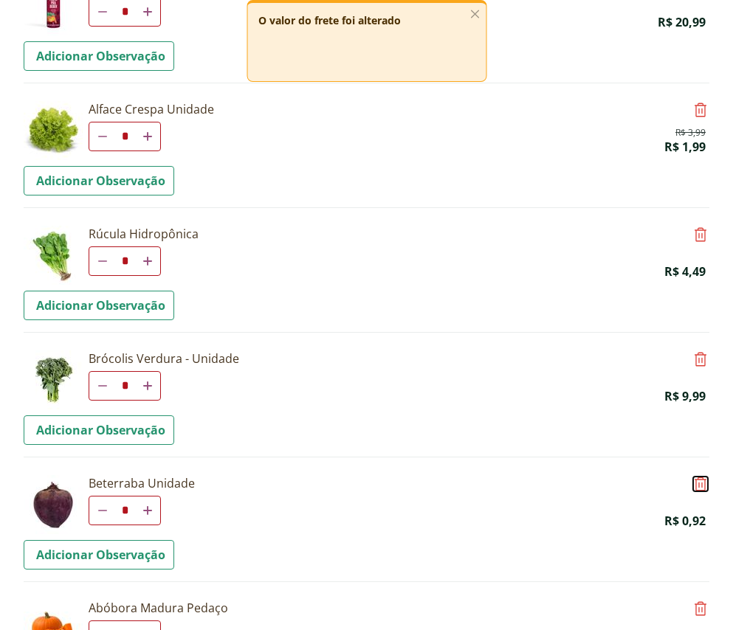
type input "*"
click at [704, 484] on icon at bounding box center [700, 484] width 18 height 18
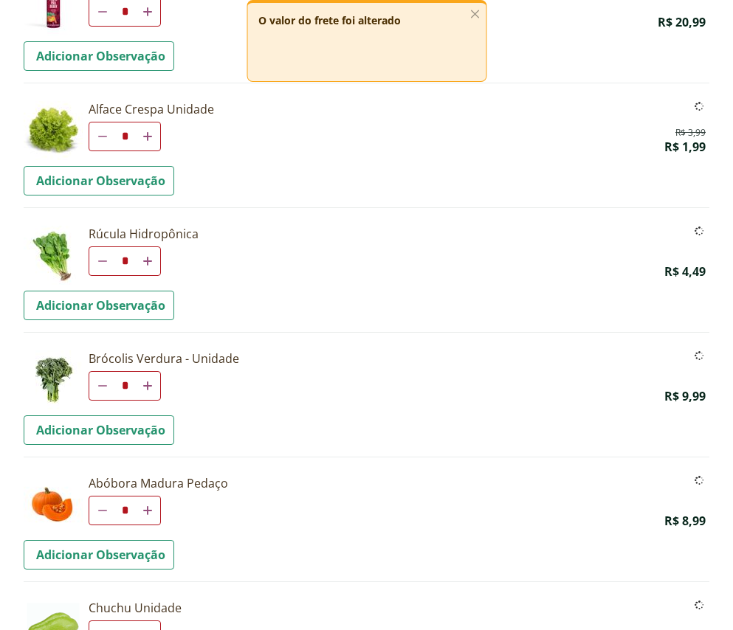
type input "*"
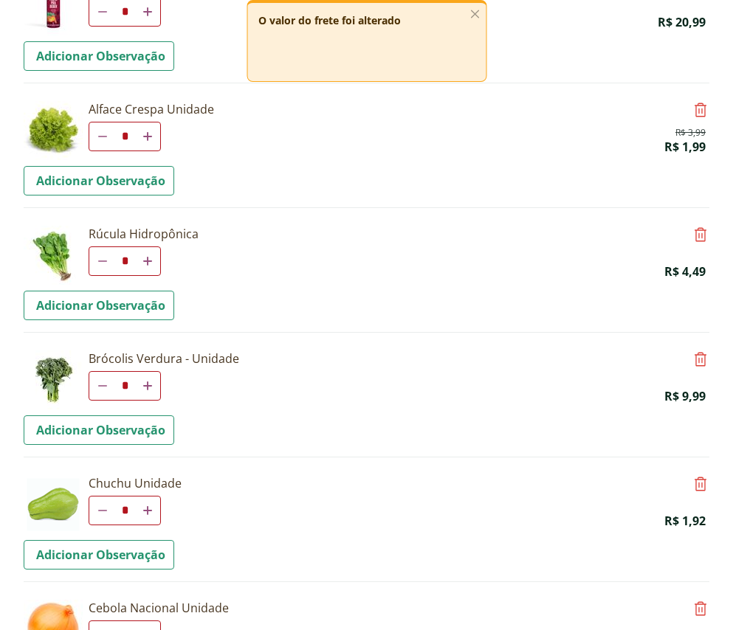
click at [689, 482] on td "**********" at bounding box center [399, 522] width 620 height 94
click at [697, 482] on icon at bounding box center [700, 484] width 18 height 18
type input "*"
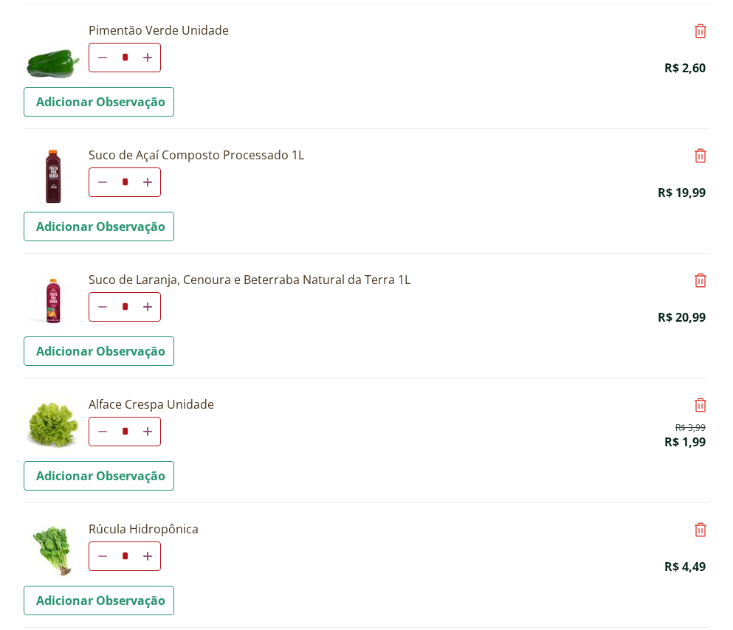
scroll to position [1908, 0]
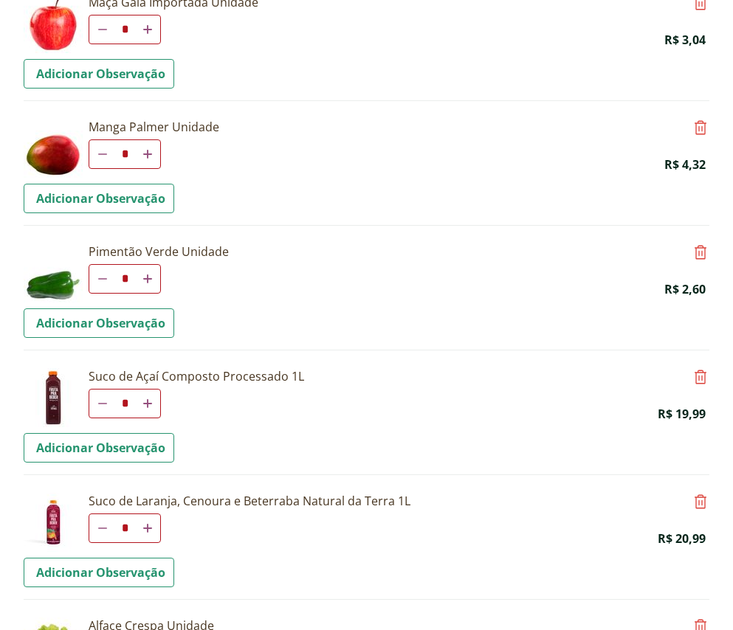
click at [148, 274] on icon at bounding box center [147, 278] width 9 height 9
type input "*"
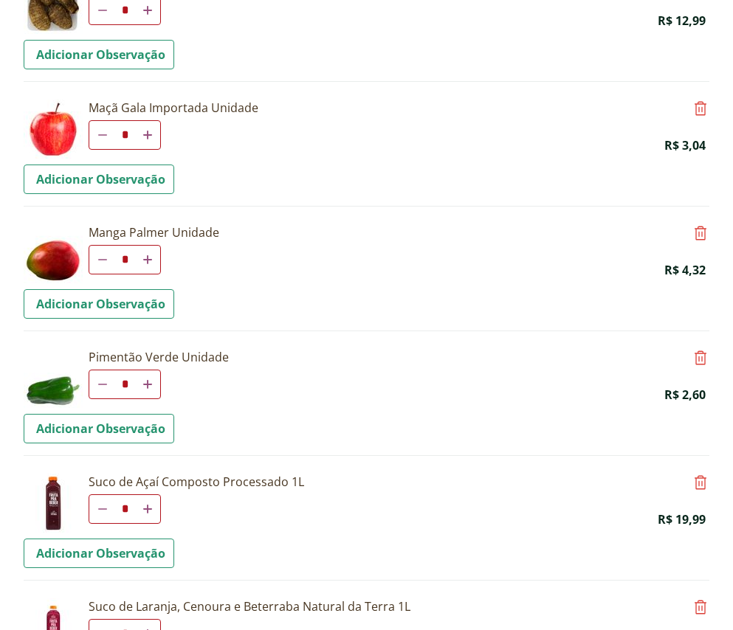
scroll to position [1655, 0]
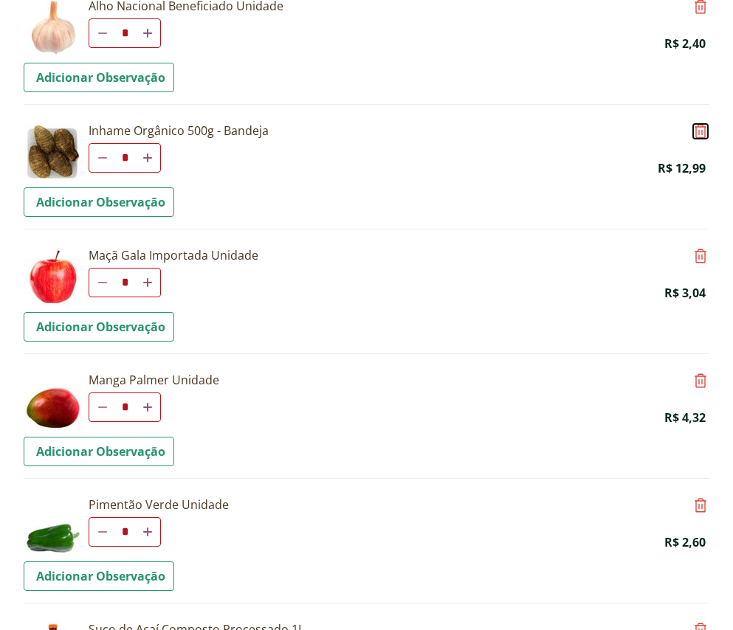
click at [699, 124] on icon at bounding box center [700, 131] width 18 height 18
type input "*"
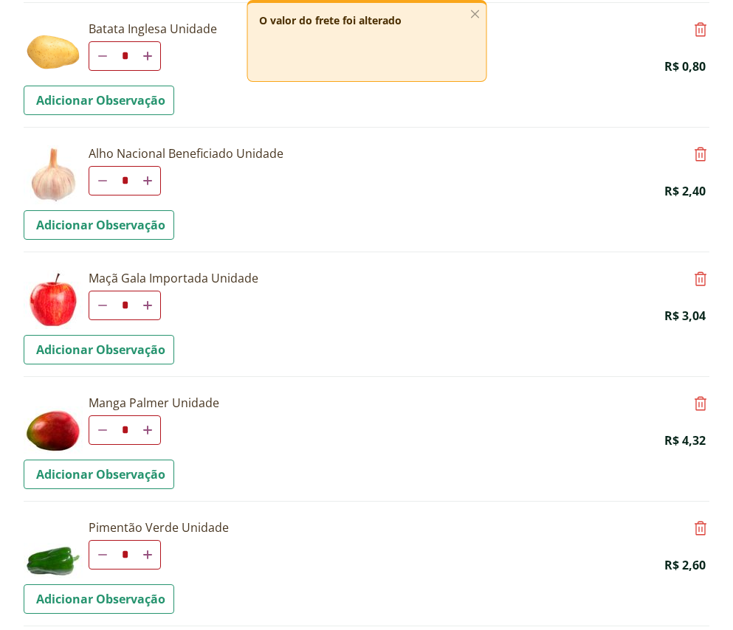
scroll to position [1433, 0]
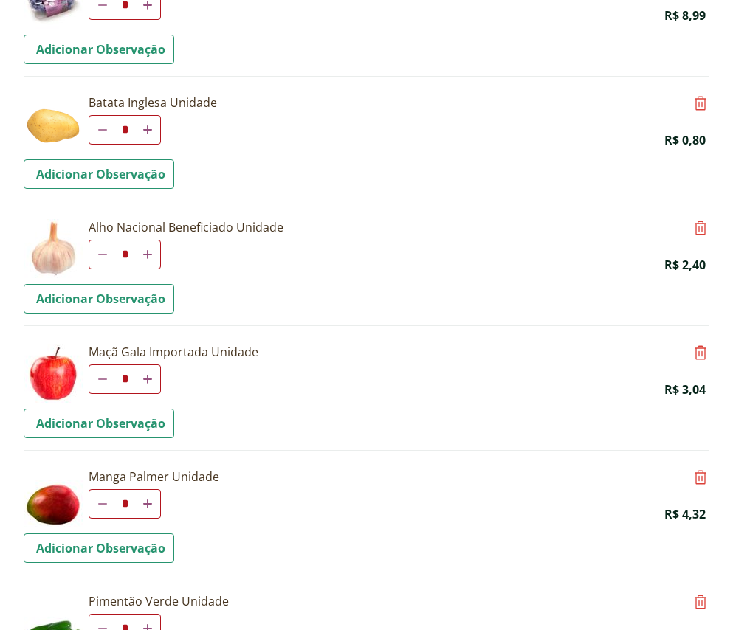
click at [700, 99] on icon at bounding box center [700, 103] width 18 height 18
type input "*"
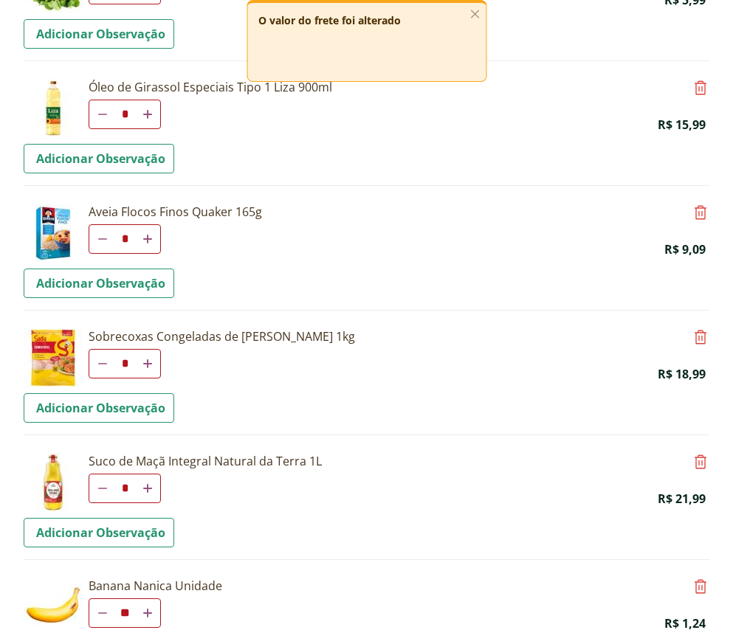
scroll to position [253, 0]
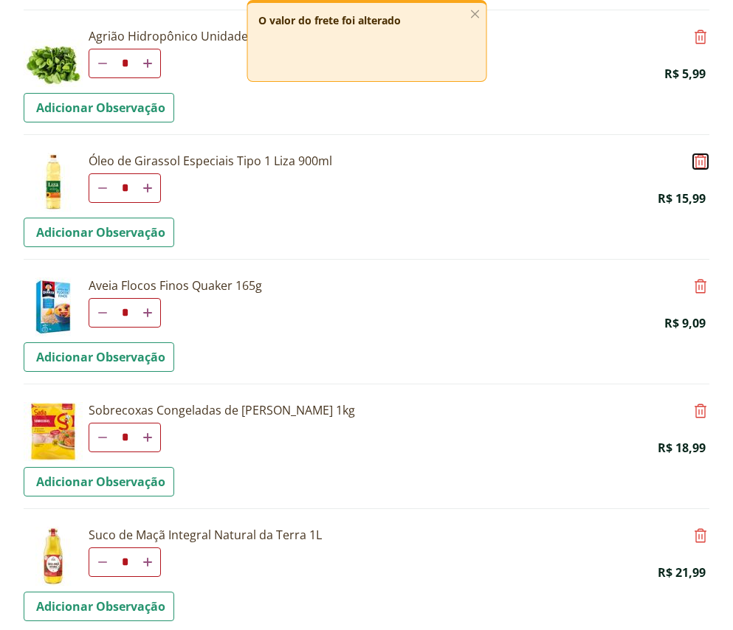
click at [699, 159] on icon at bounding box center [700, 162] width 18 height 18
type input "*"
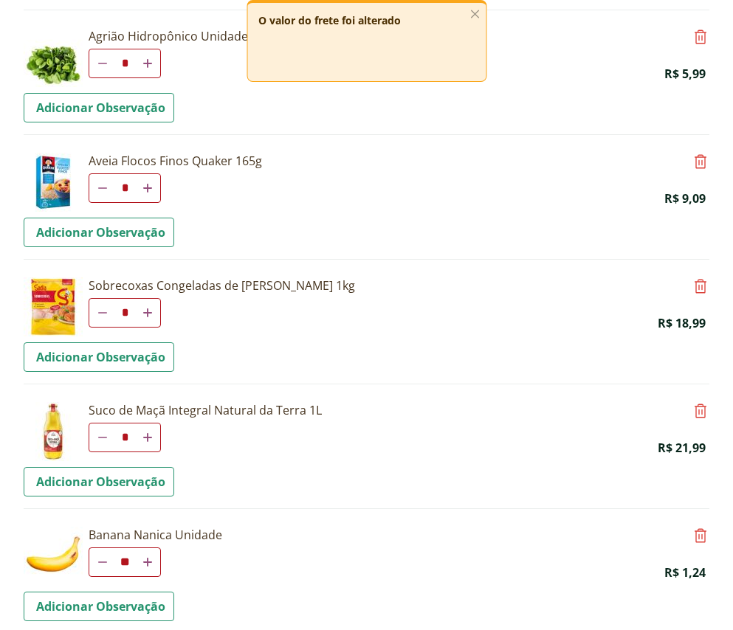
scroll to position [179, 0]
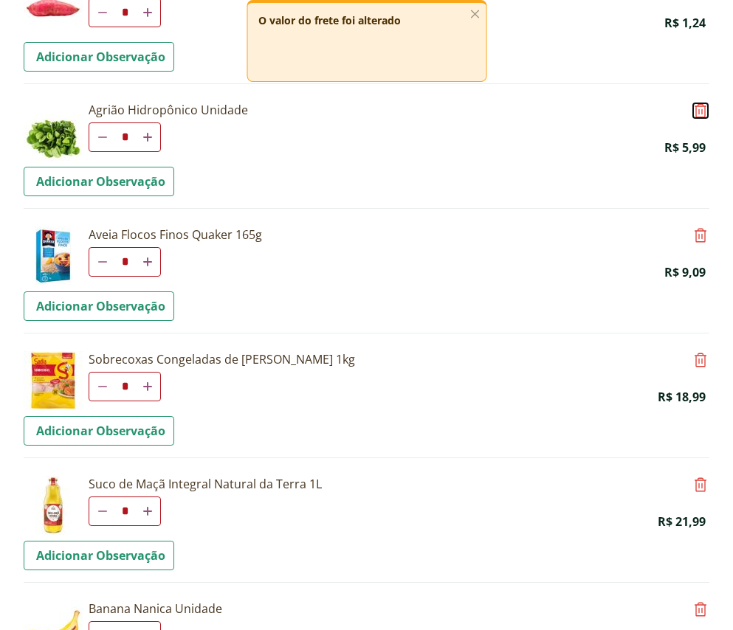
click at [699, 105] on icon at bounding box center [700, 111] width 18 height 18
type input "*"
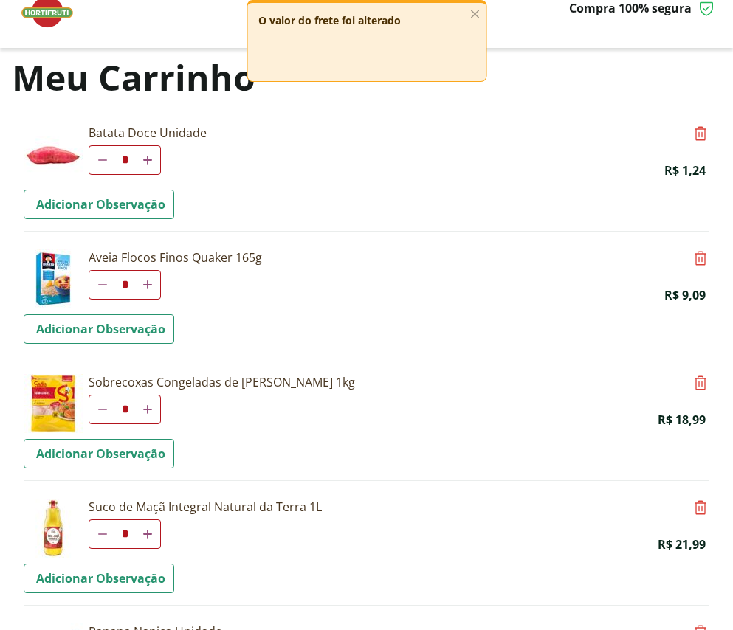
scroll to position [0, 0]
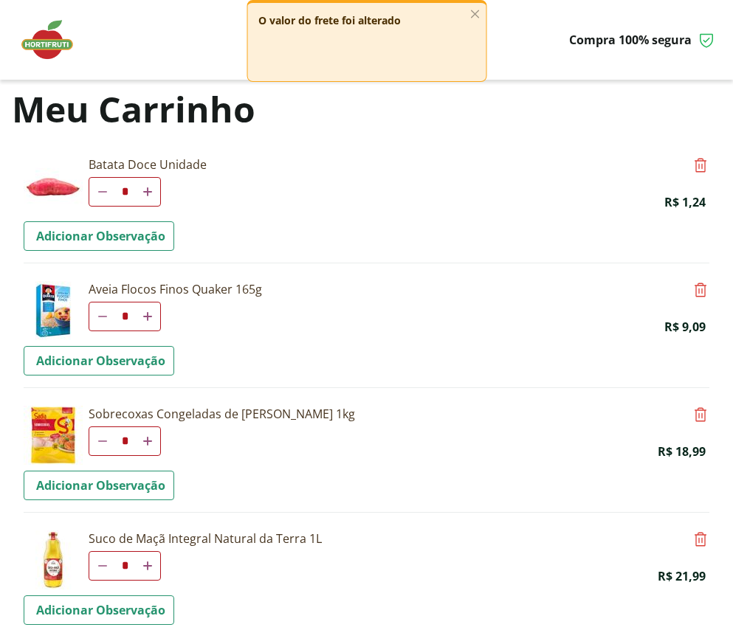
click at [150, 184] on link "Aumentar a quantidade" at bounding box center [147, 192] width 14 height 18
type input "*"
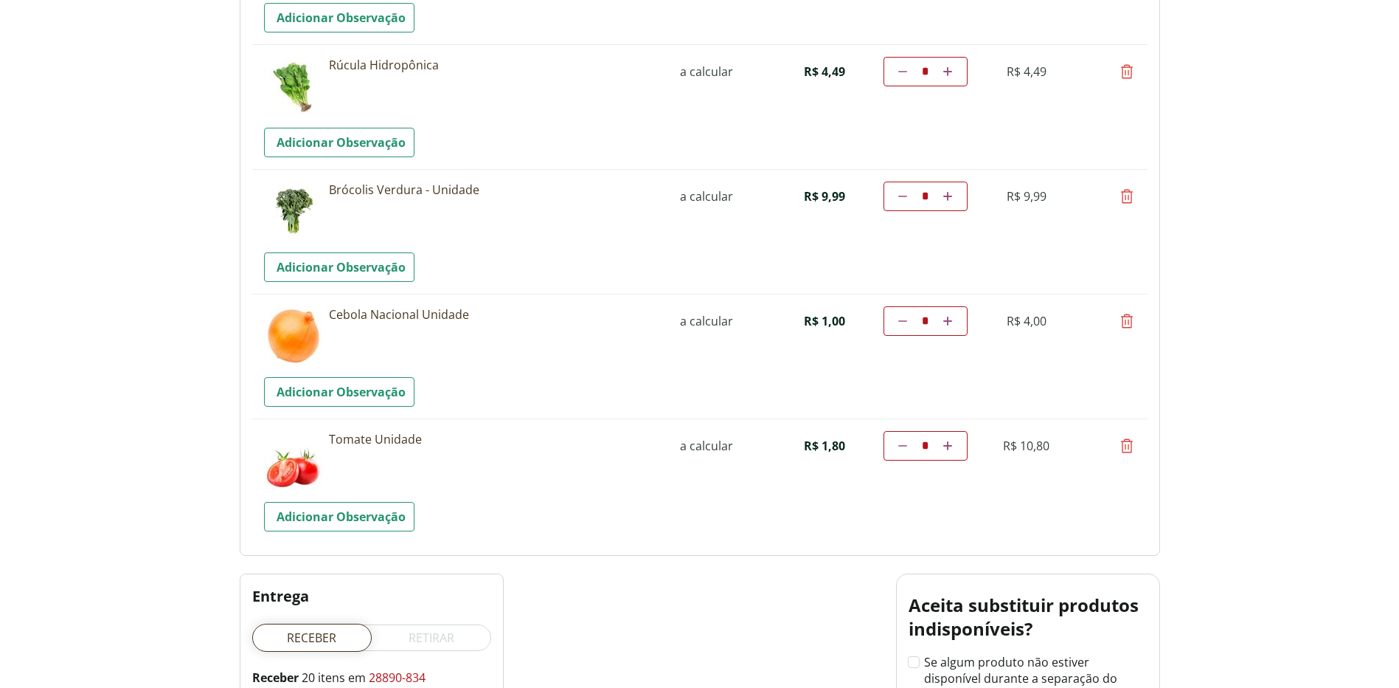
scroll to position [2505, 0]
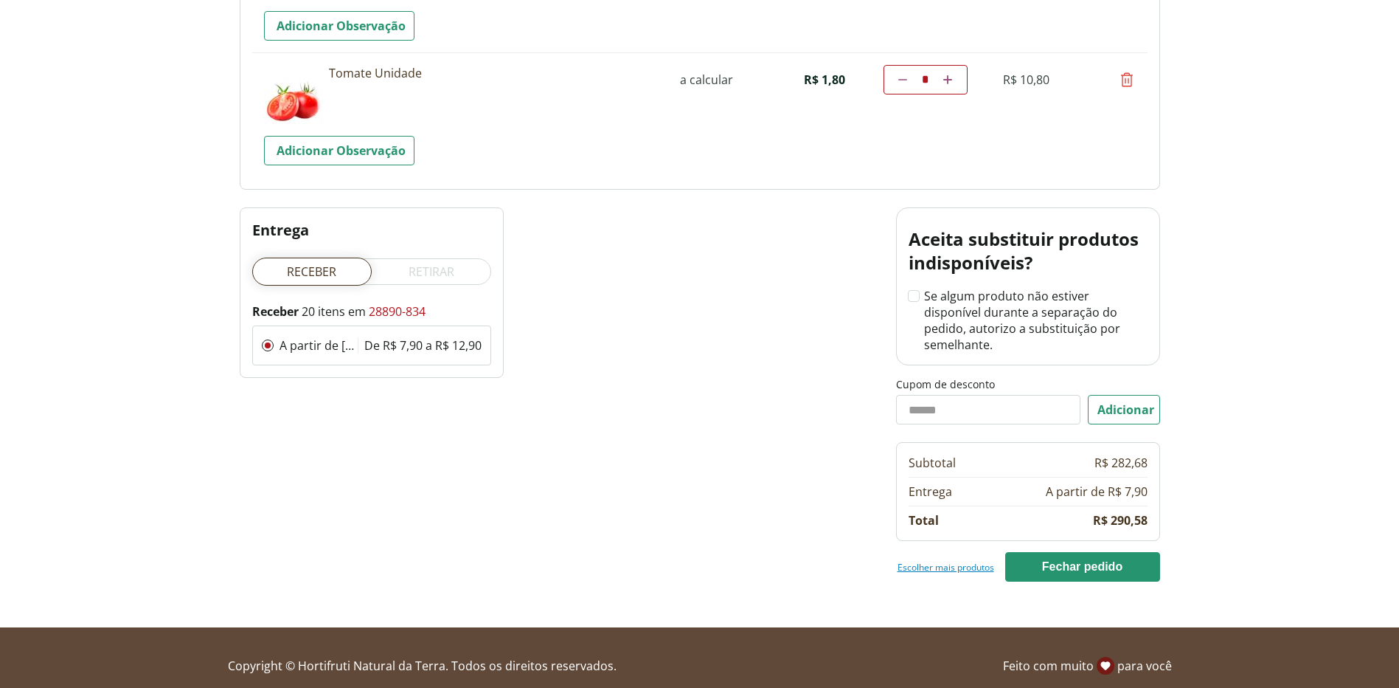
click at [963, 561] on link "Escolher mais produtos" at bounding box center [946, 567] width 97 height 12
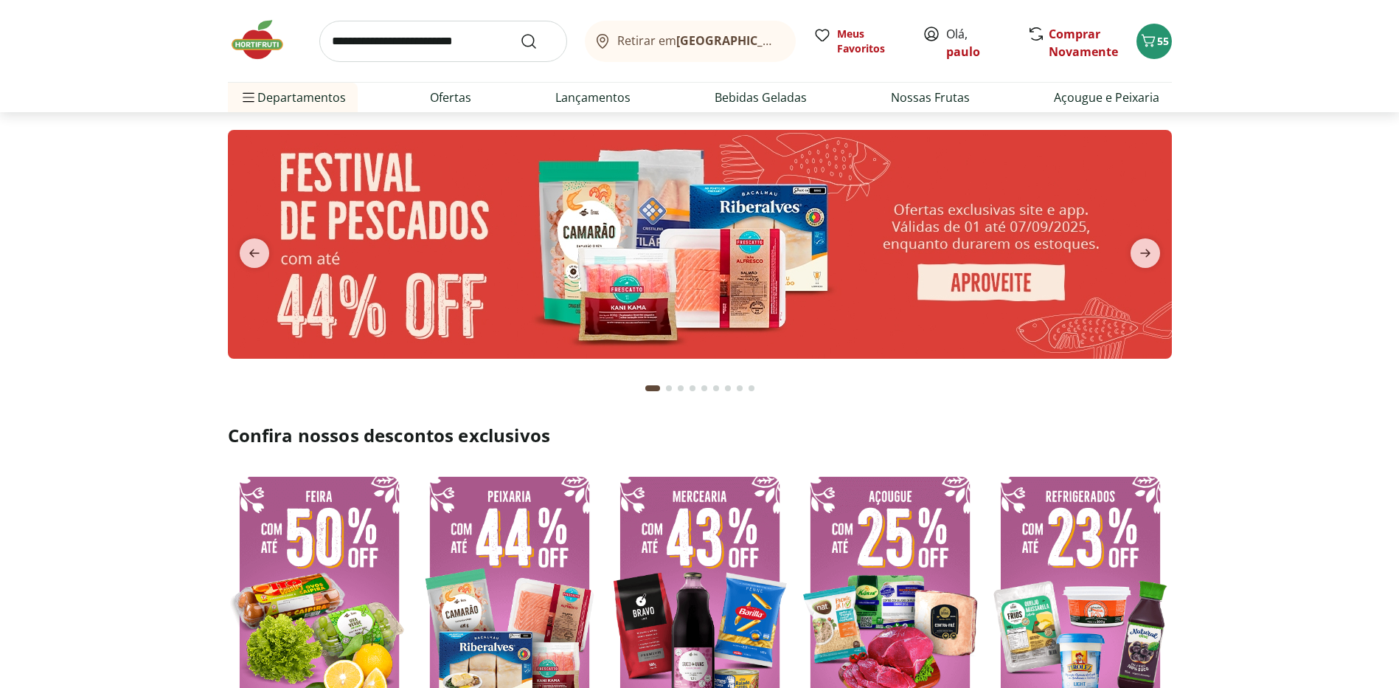
drag, startPoint x: 363, startPoint y: 0, endPoint x: 365, endPoint y: 18, distance: 18.6
click at [362, 7] on div "Retirar em [GEOGRAPHIC_DATA]/RJ Meus Favoritos Olá, paulo Comprar Novamente 55" at bounding box center [700, 41] width 944 height 82
click at [368, 24] on input "search" at bounding box center [443, 41] width 248 height 41
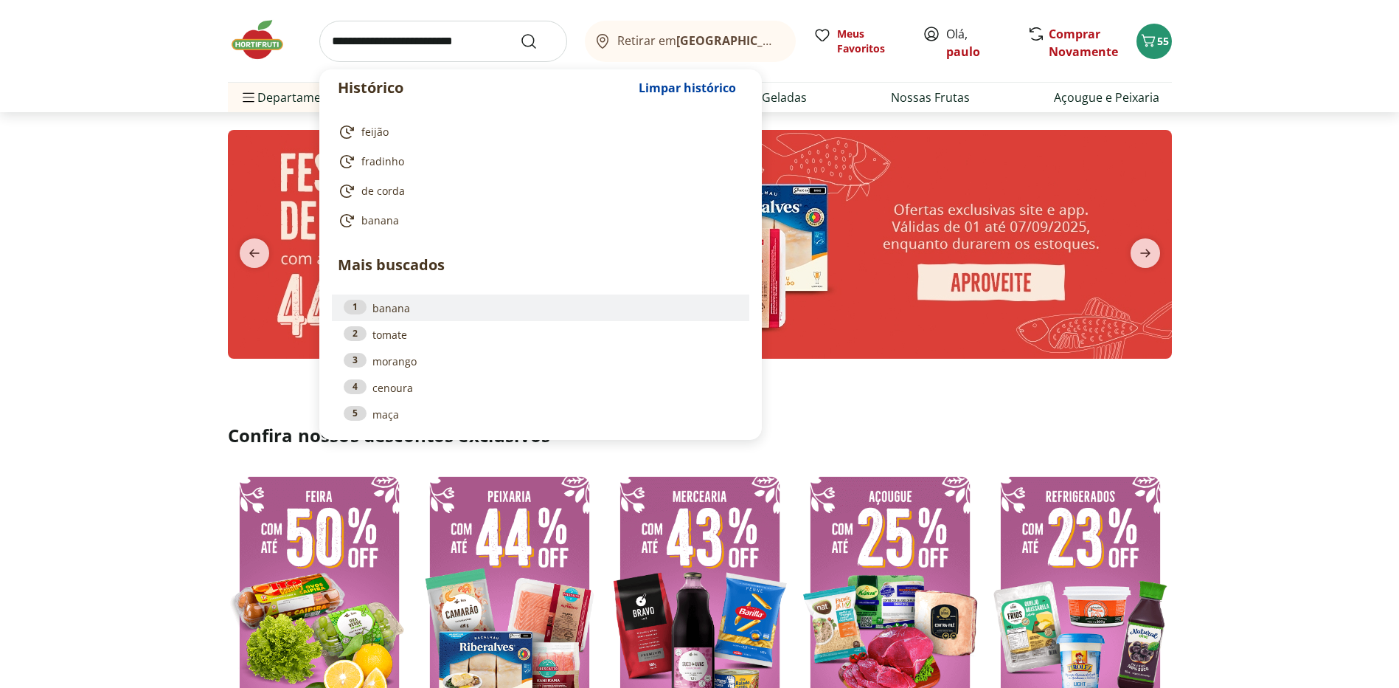
click at [392, 306] on link "1 banana" at bounding box center [541, 307] width 394 height 16
type input "******"
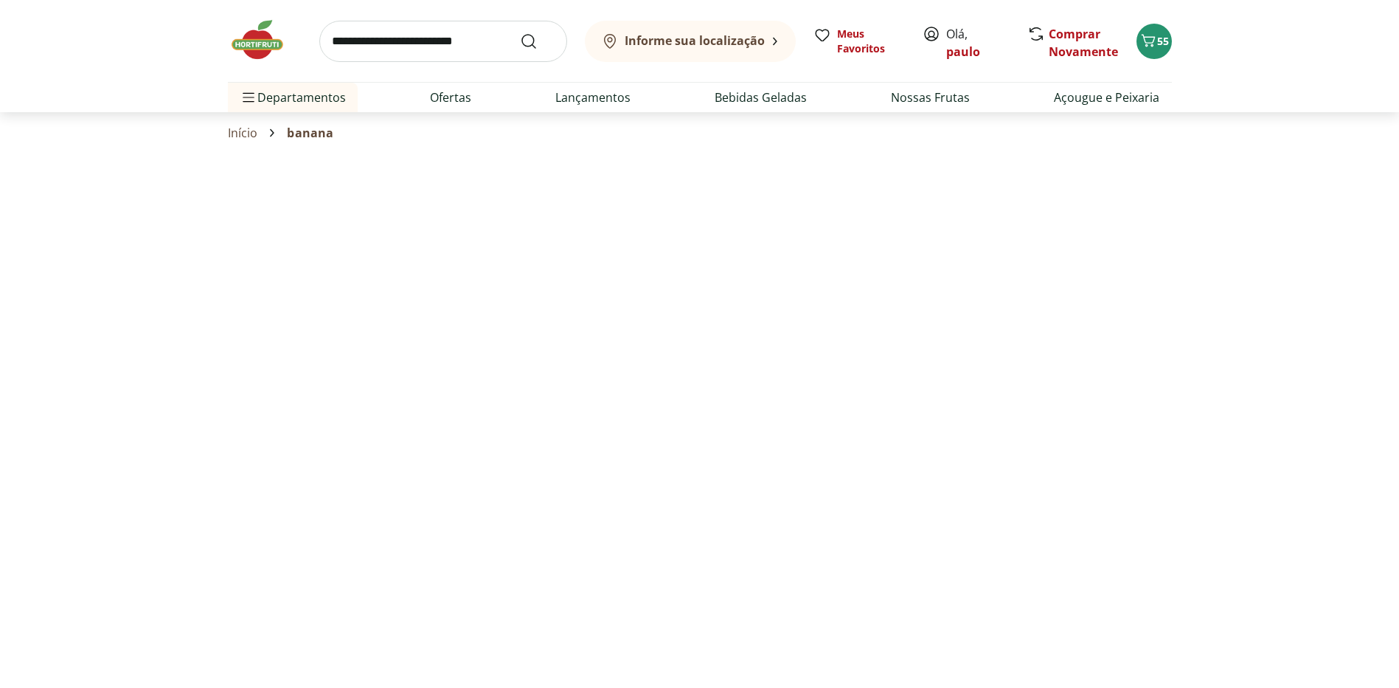
select select "**********"
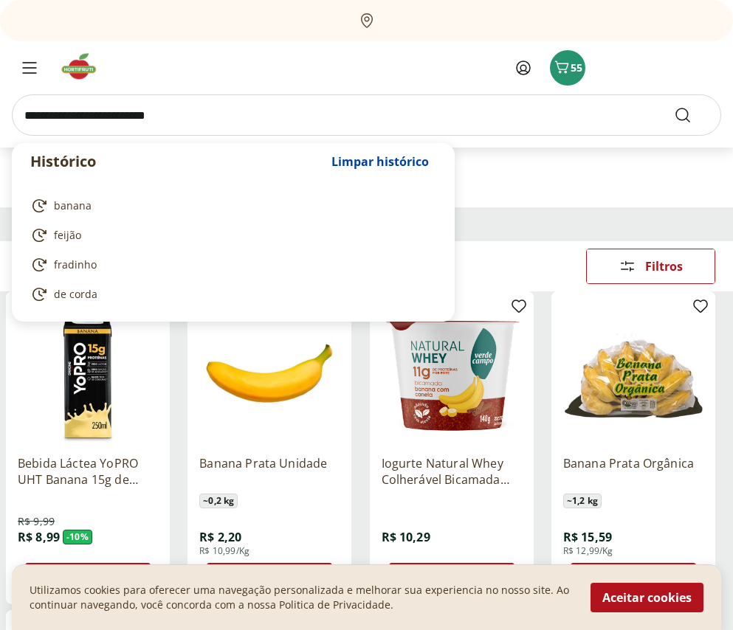
click at [179, 107] on input "search" at bounding box center [366, 114] width 709 height 41
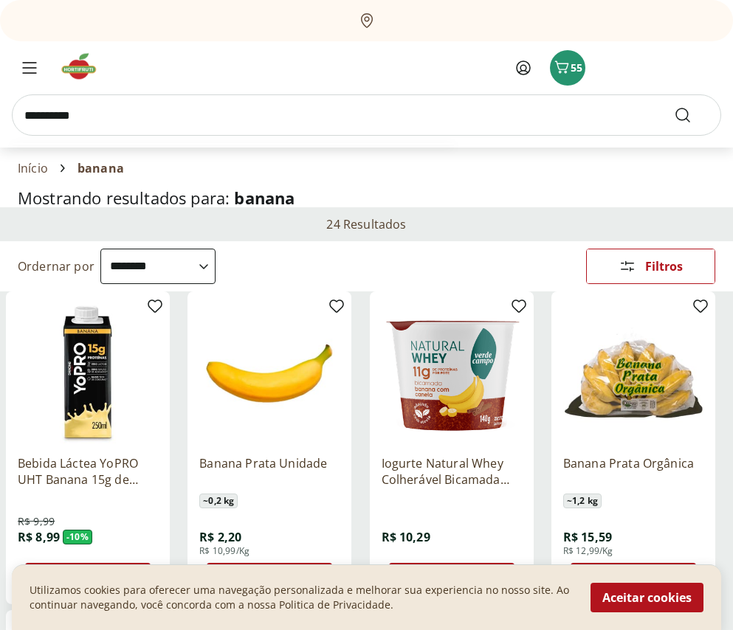
type input "**********"
click at [673, 106] on button "Submit Search" at bounding box center [690, 115] width 35 height 18
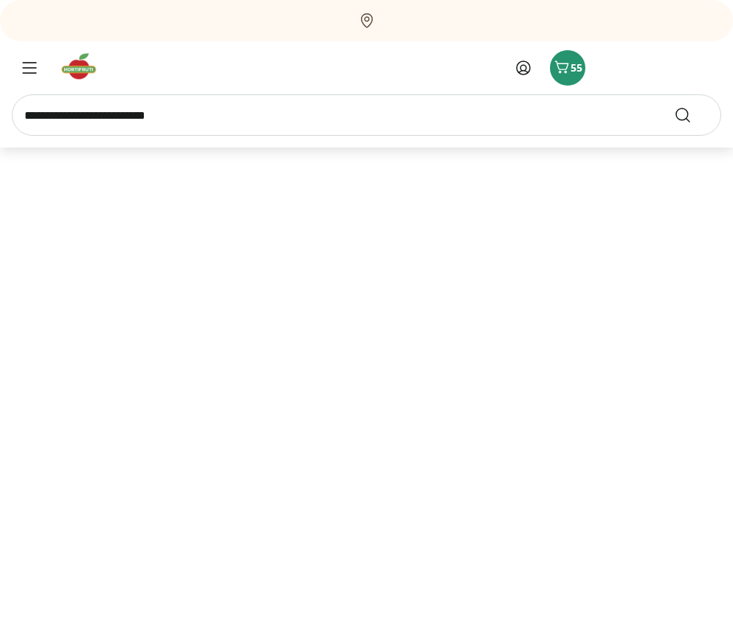
select select "**********"
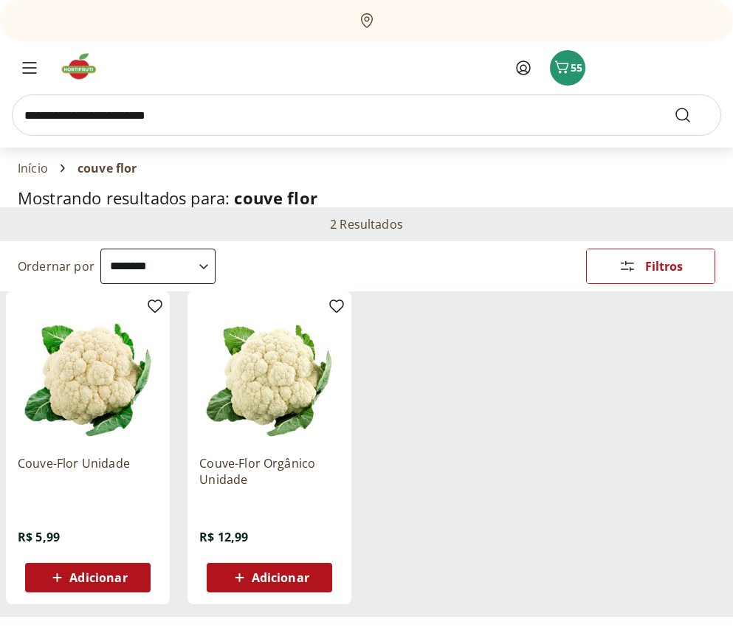
click at [79, 573] on span "Adicionar" at bounding box center [98, 578] width 58 height 12
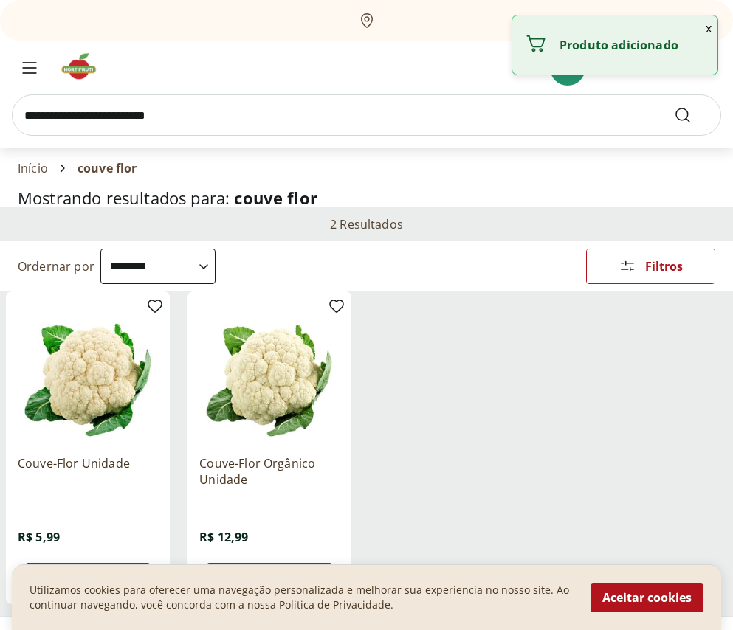
click at [203, 110] on input "search" at bounding box center [366, 114] width 709 height 41
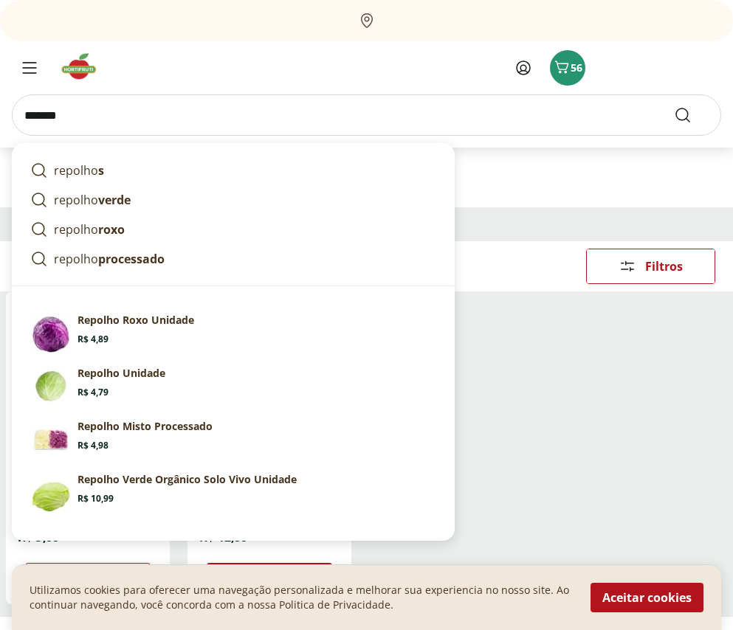
type input "*******"
click at [673, 106] on button "Submit Search" at bounding box center [690, 115] width 35 height 18
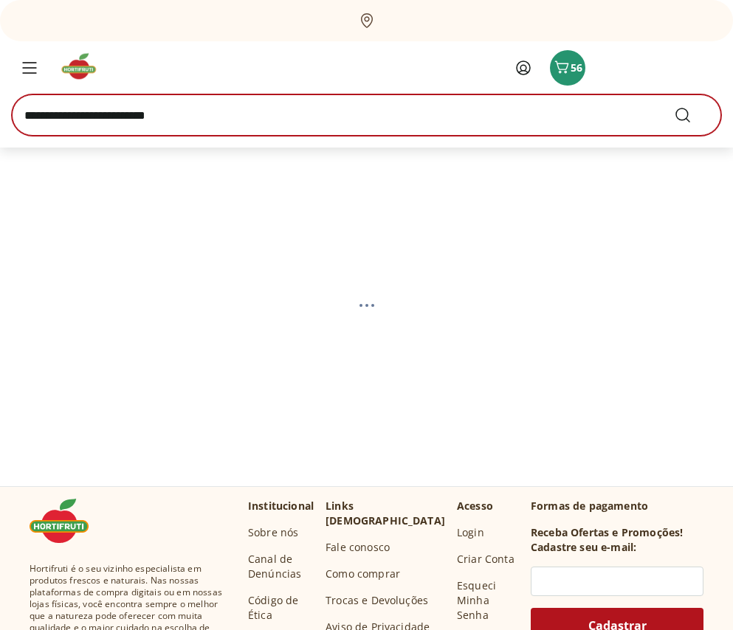
select select "**********"
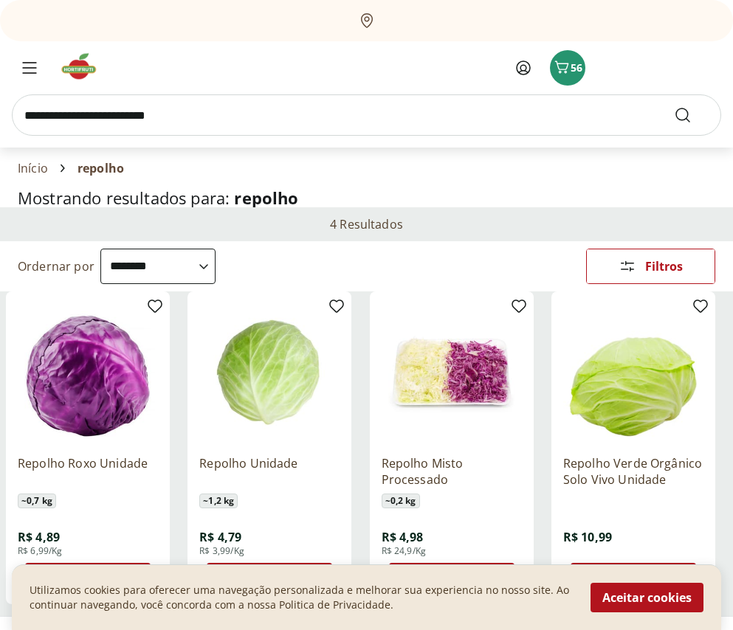
scroll to position [148, 0]
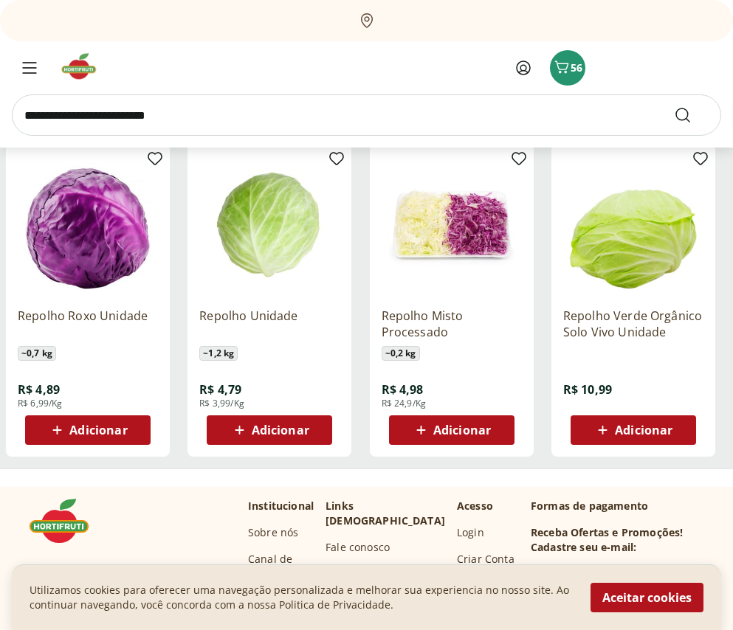
click at [263, 420] on div "Adicionar" at bounding box center [269, 430] width 102 height 27
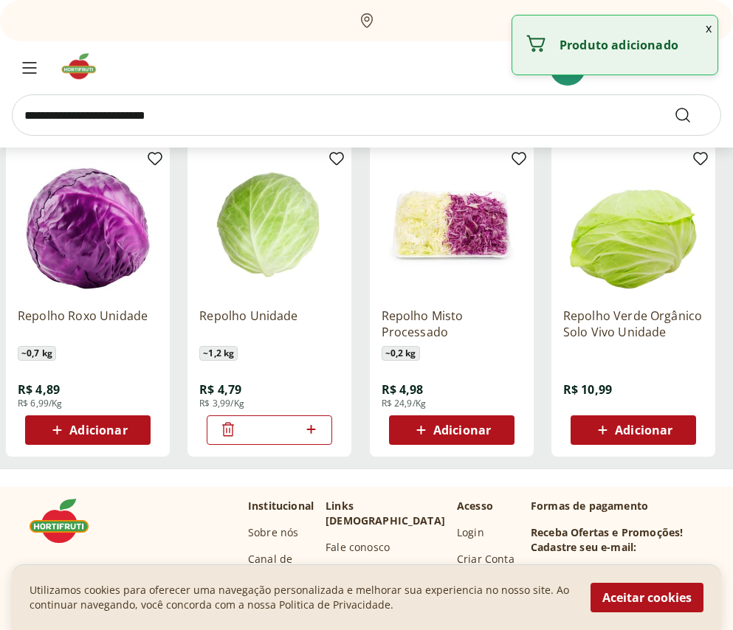
scroll to position [0, 0]
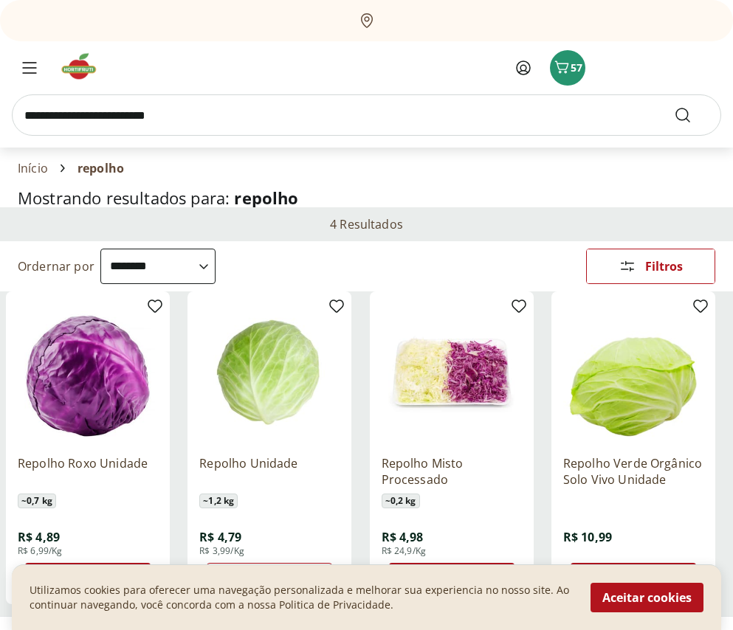
drag, startPoint x: 190, startPoint y: 77, endPoint x: 183, endPoint y: 88, distance: 13.3
click at [183, 88] on section "Olá, paulo 57" at bounding box center [366, 94] width 733 height 106
drag, startPoint x: 183, startPoint y: 88, endPoint x: 182, endPoint y: 120, distance: 31.7
click at [182, 120] on input "search" at bounding box center [366, 114] width 709 height 41
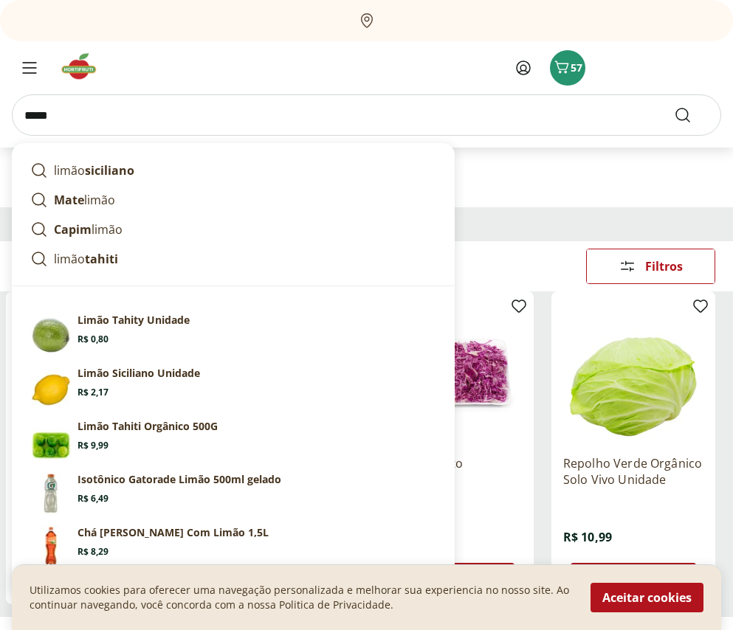
type input "*****"
click at [673, 106] on button "Submit Search" at bounding box center [690, 115] width 35 height 18
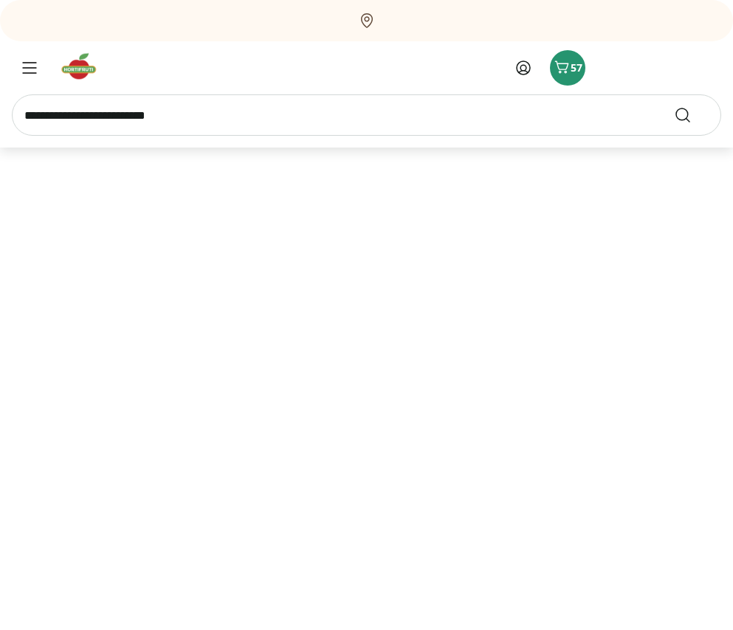
select select "**********"
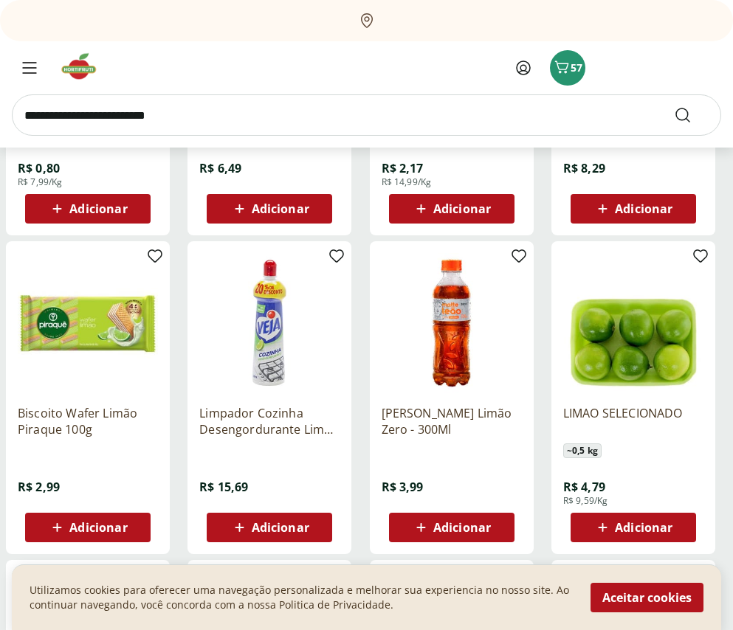
scroll to position [148, 0]
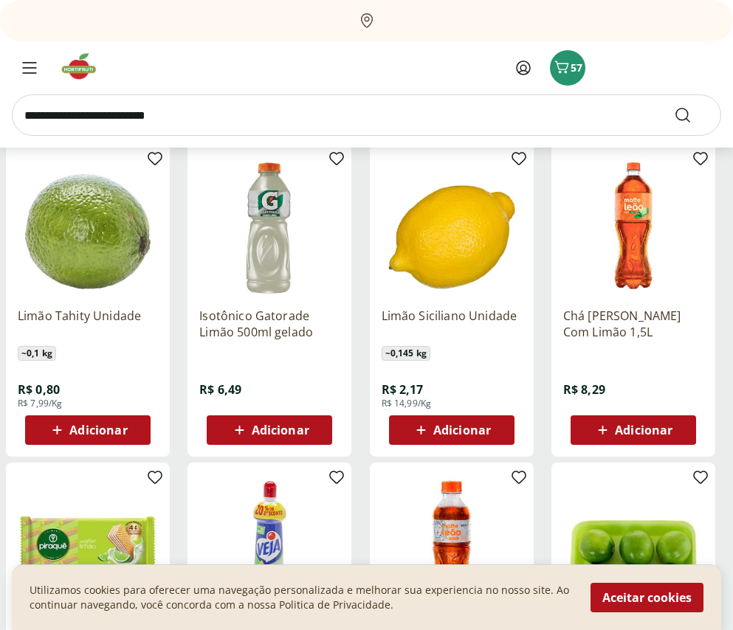
click at [55, 430] on icon at bounding box center [57, 430] width 9 height 9
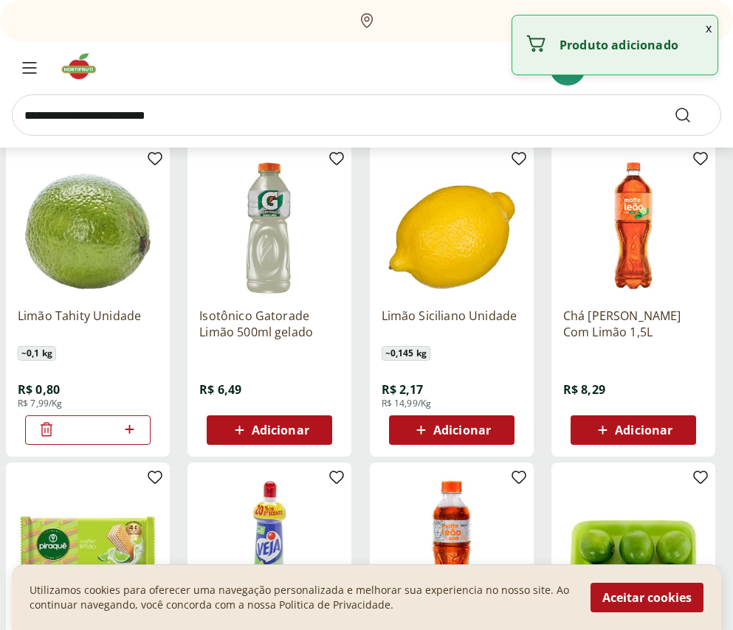
click at [55, 430] on input "*" at bounding box center [87, 430] width 65 height 16
click at [134, 423] on icon at bounding box center [129, 429] width 18 height 18
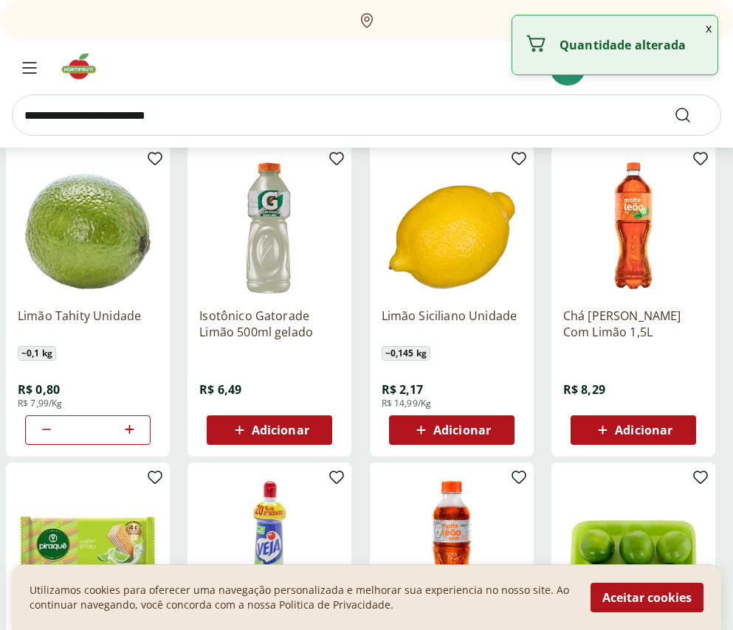
click at [133, 423] on icon at bounding box center [129, 429] width 18 height 18
click at [131, 423] on icon at bounding box center [129, 429] width 18 height 18
click at [126, 432] on icon at bounding box center [129, 429] width 18 height 18
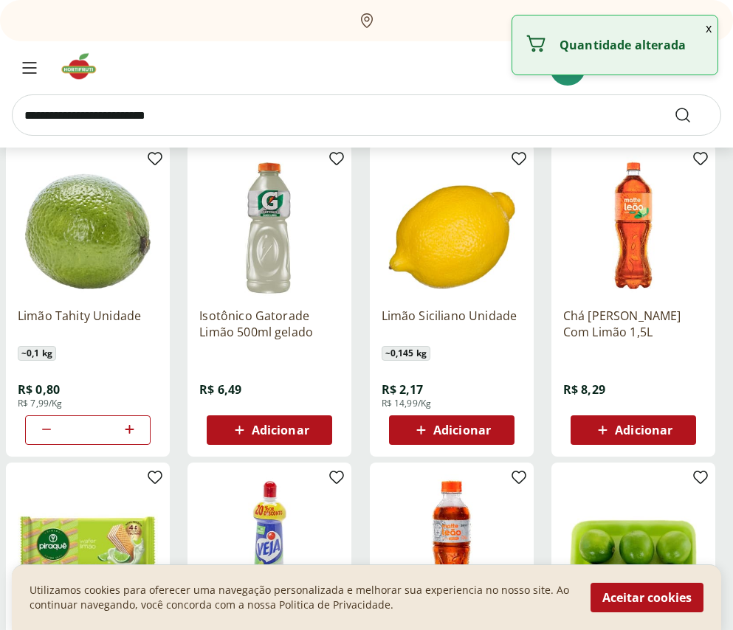
click at [126, 432] on icon at bounding box center [129, 429] width 18 height 18
type input "*"
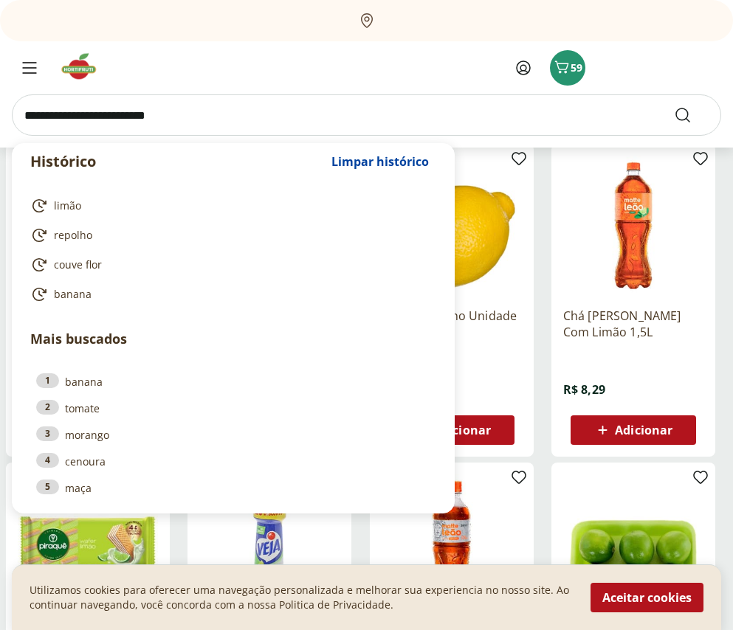
click at [182, 105] on input "search" at bounding box center [366, 114] width 709 height 41
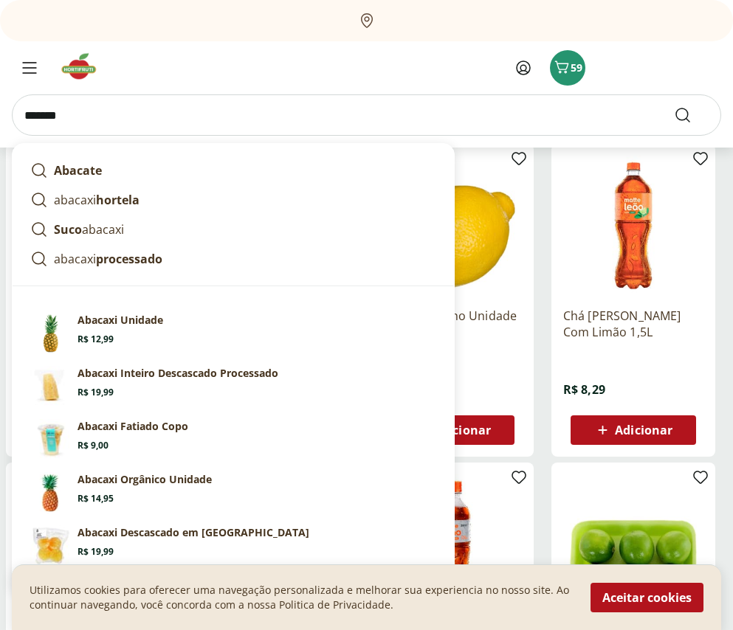
type input "*******"
click at [673, 106] on button "Submit Search" at bounding box center [690, 115] width 35 height 18
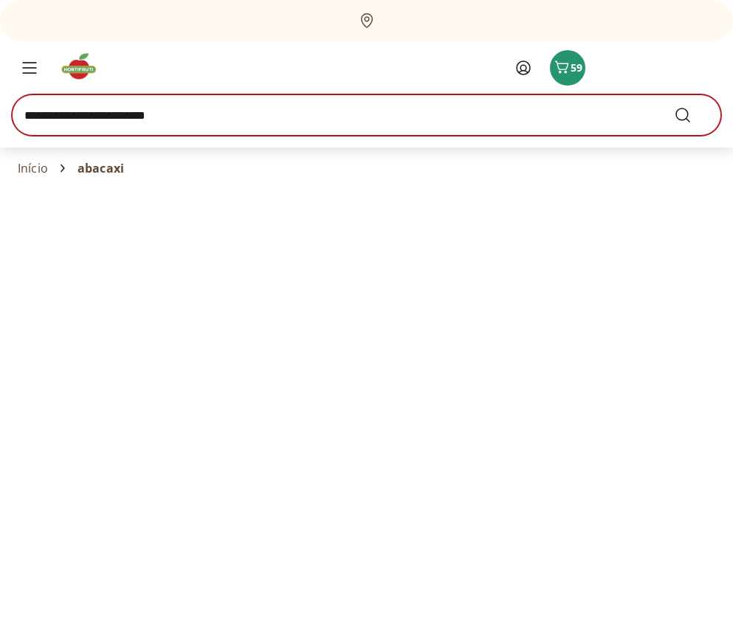
select select "**********"
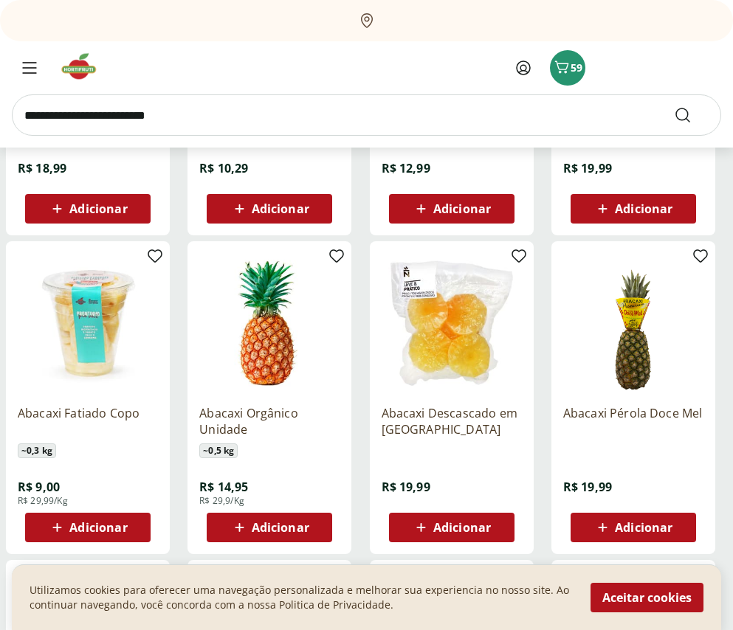
scroll to position [516, 0]
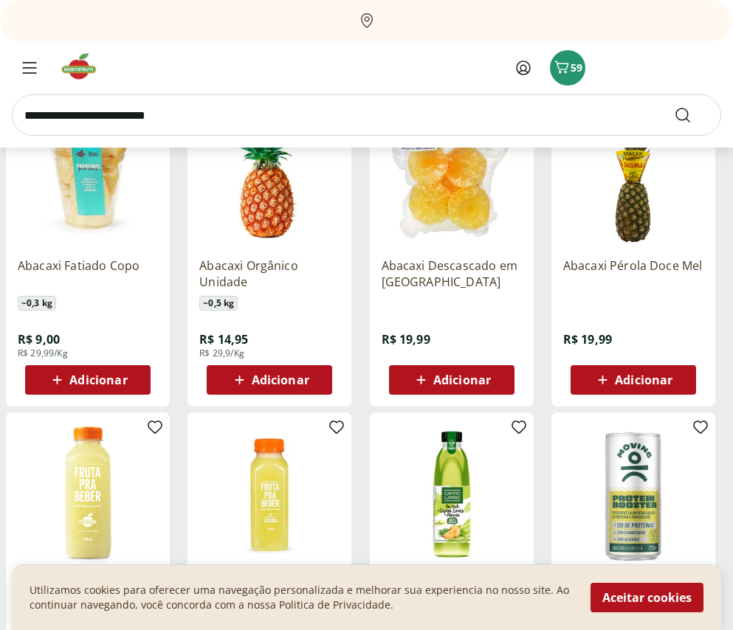
click at [238, 378] on icon at bounding box center [239, 380] width 18 height 18
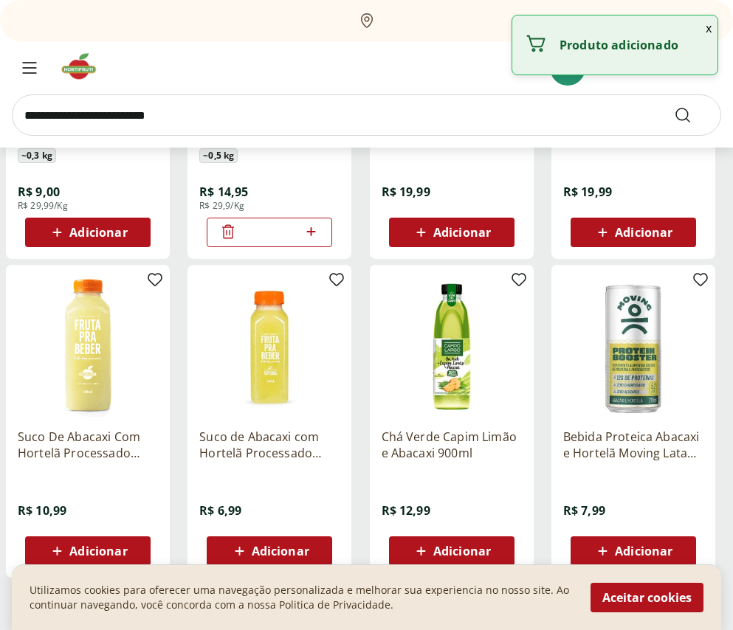
scroll to position [738, 0]
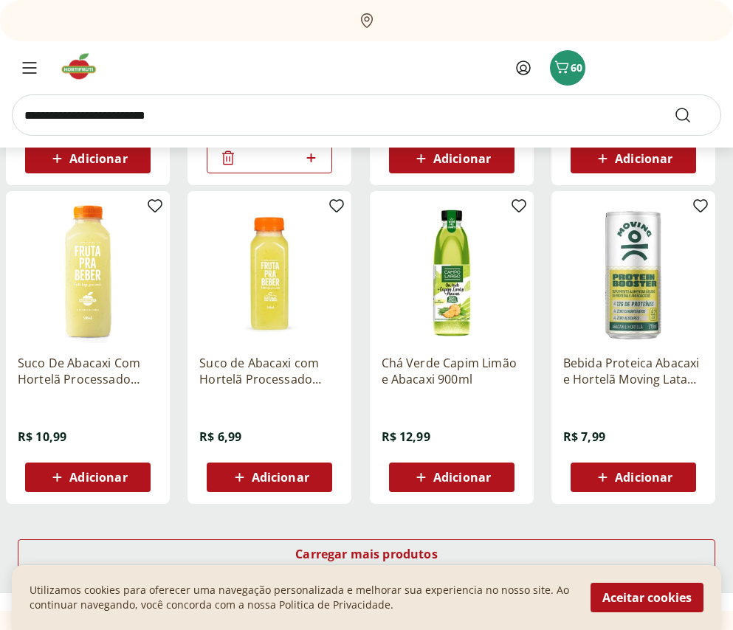
click at [72, 472] on span "Adicionar" at bounding box center [98, 477] width 58 height 12
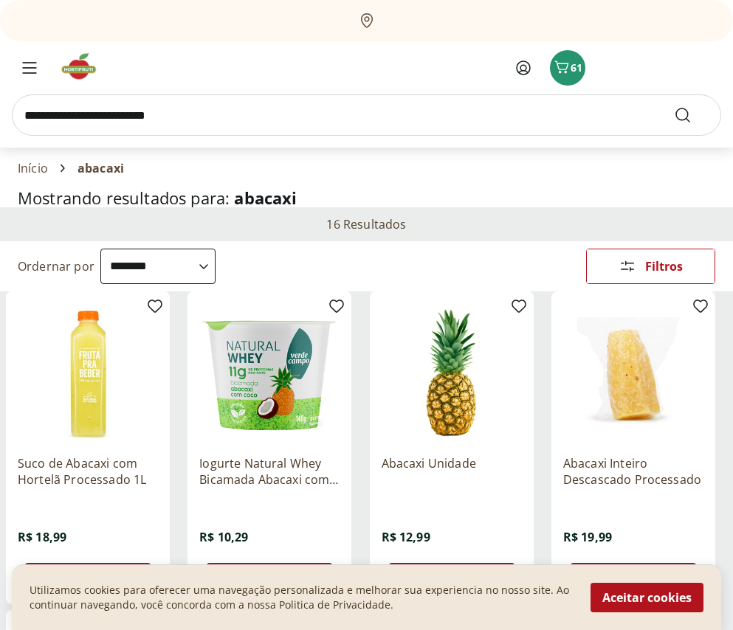
scroll to position [221, 0]
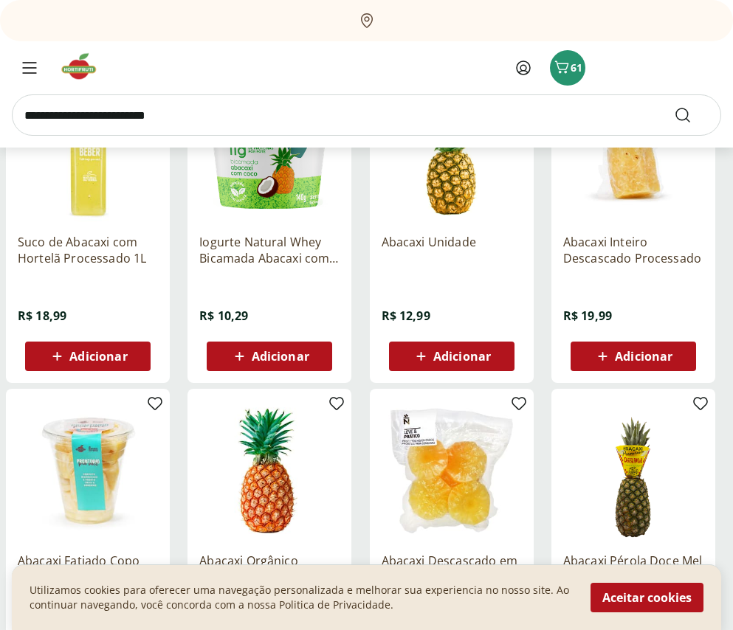
click at [76, 359] on span "Adicionar" at bounding box center [98, 356] width 58 height 12
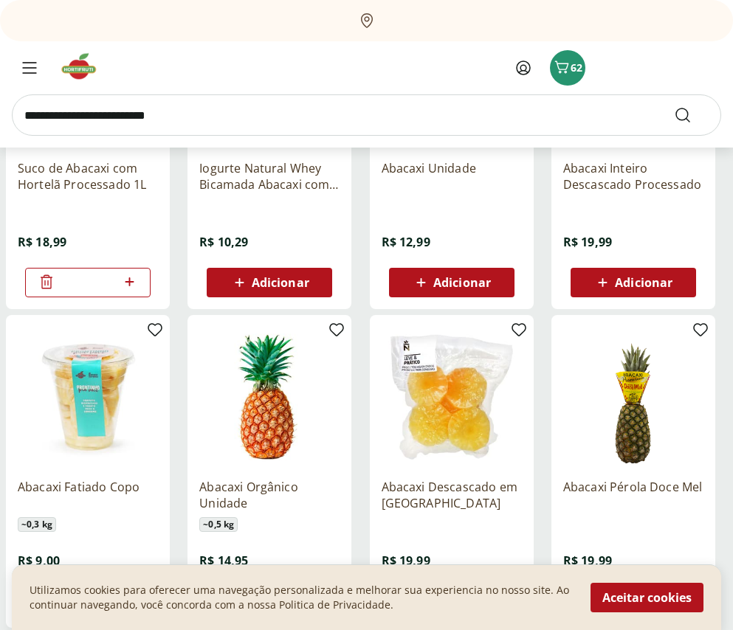
scroll to position [0, 0]
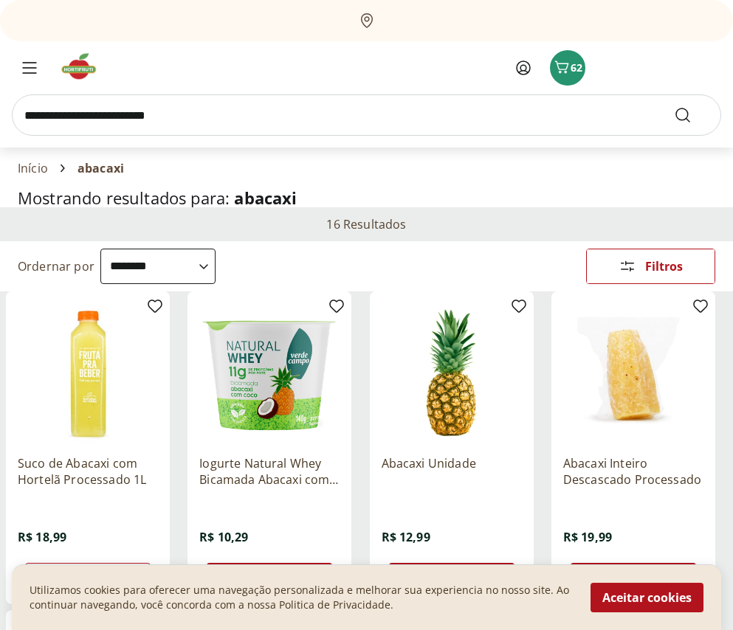
click at [277, 105] on input "search" at bounding box center [366, 114] width 709 height 41
type input "*********"
click at [673, 106] on button "Submit Search" at bounding box center [690, 115] width 35 height 18
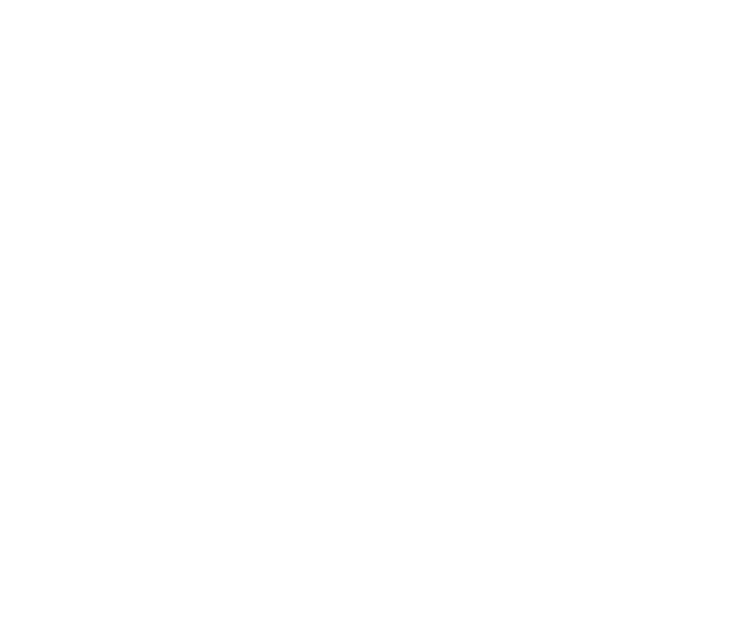
select select "**********"
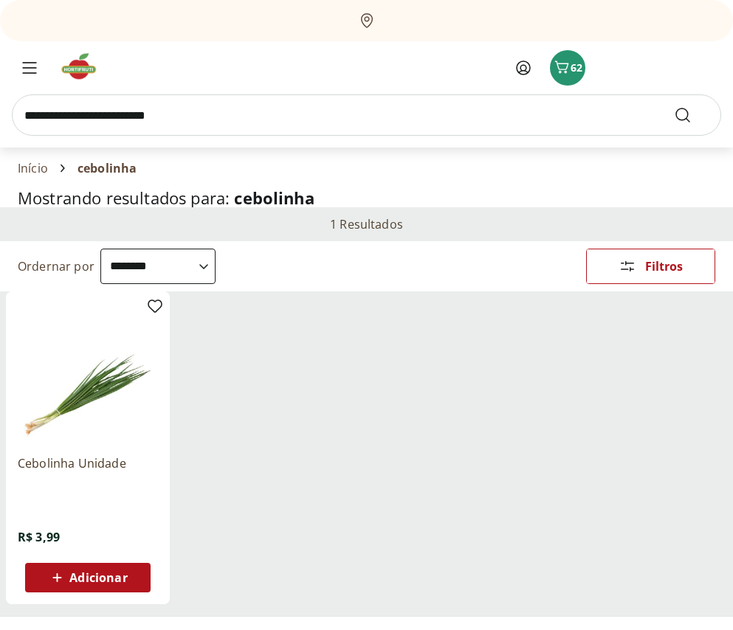
click at [69, 575] on span "Adicionar" at bounding box center [87, 578] width 79 height 18
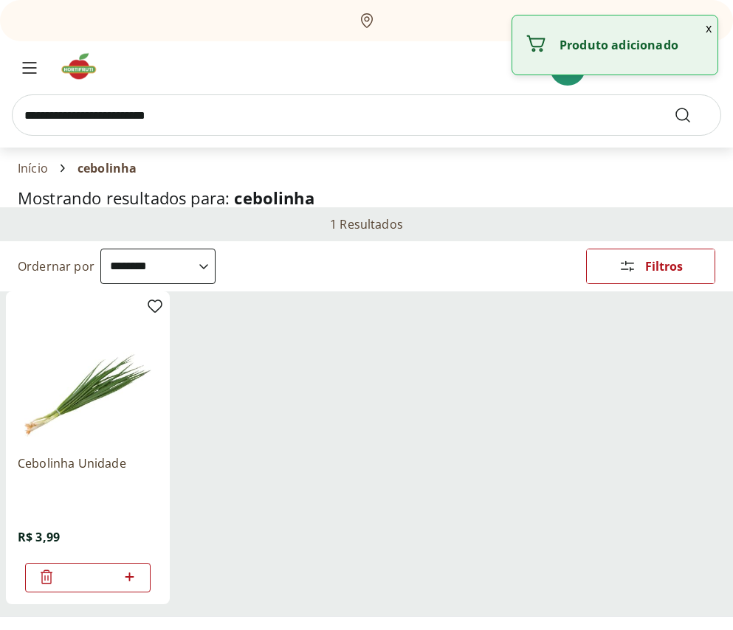
click at [219, 117] on input "search" at bounding box center [366, 114] width 709 height 41
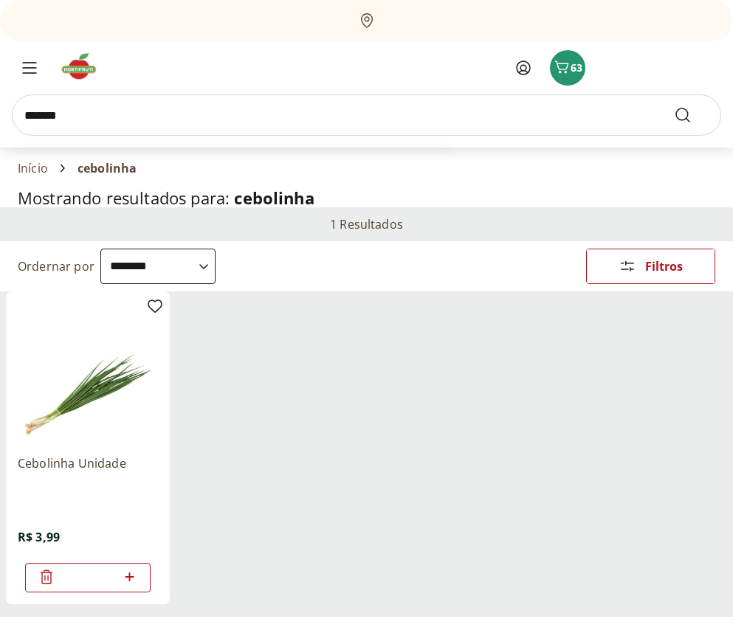
type input "*******"
click at [673, 106] on button "Submit Search" at bounding box center [690, 115] width 35 height 18
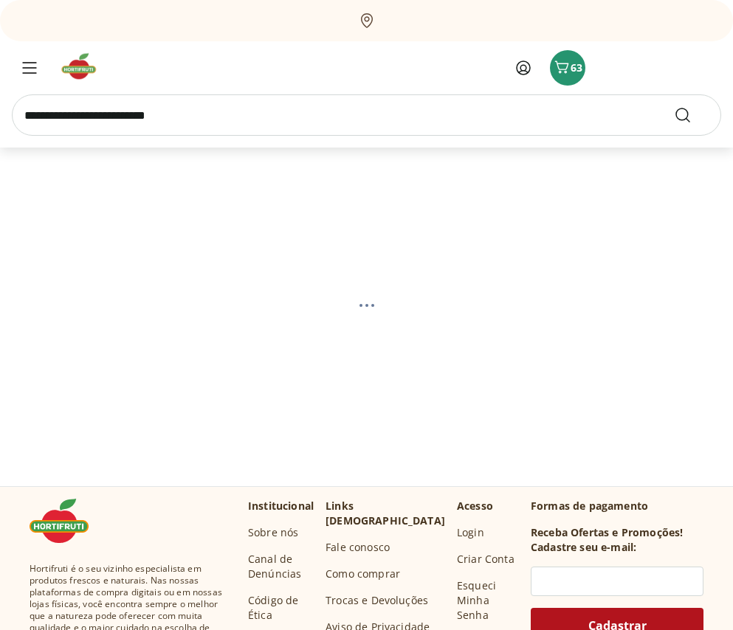
select select "**********"
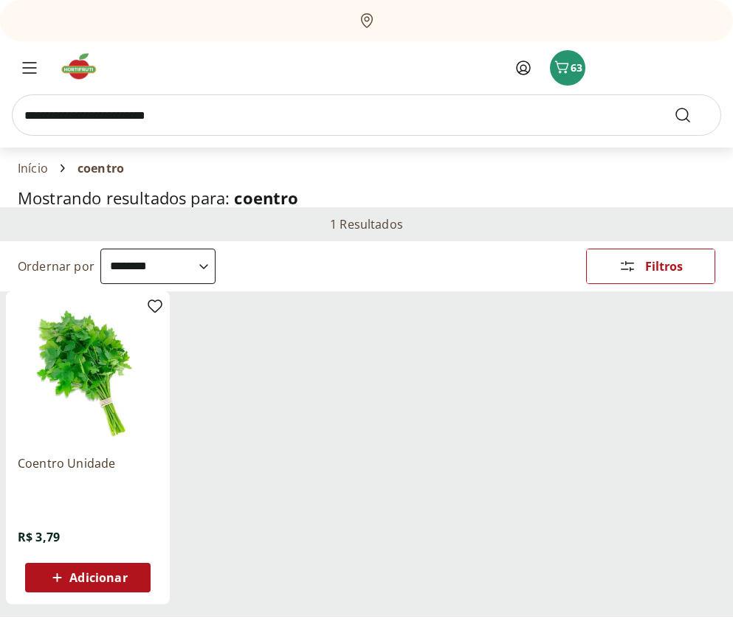
click at [92, 577] on span "Adicionar" at bounding box center [98, 578] width 58 height 12
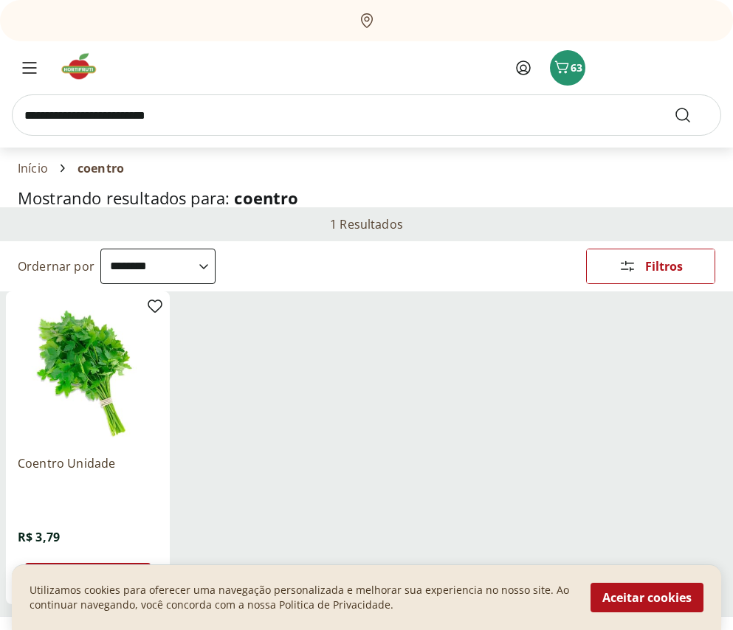
click at [254, 111] on input "search" at bounding box center [366, 114] width 709 height 41
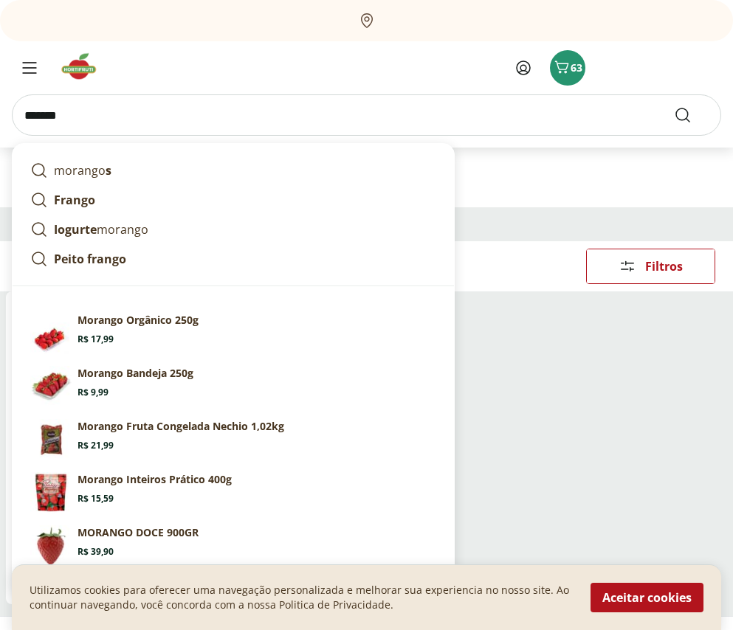
type input "*******"
click at [673, 106] on button "Submit Search" at bounding box center [690, 115] width 35 height 18
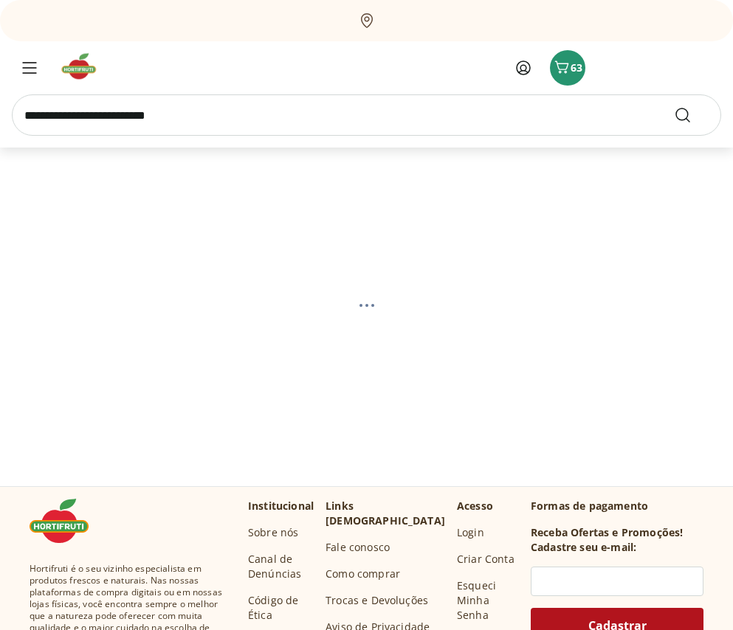
select select "**********"
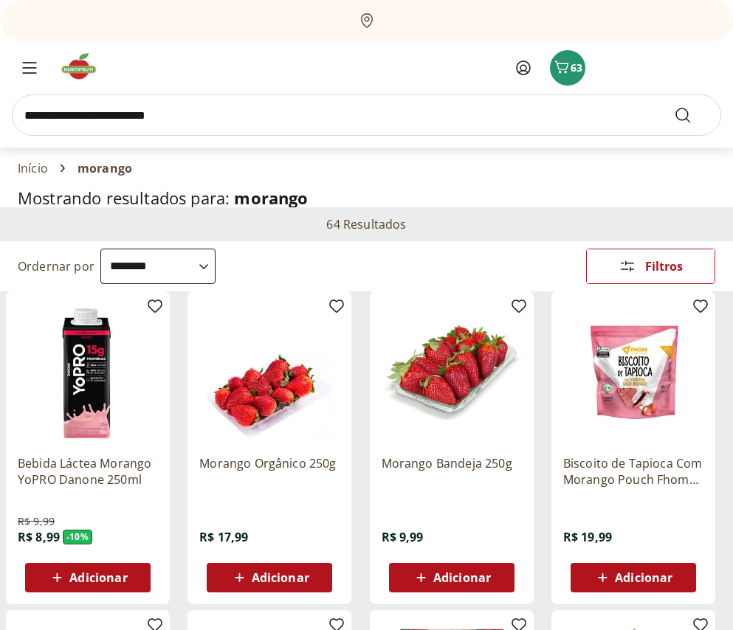
scroll to position [148, 0]
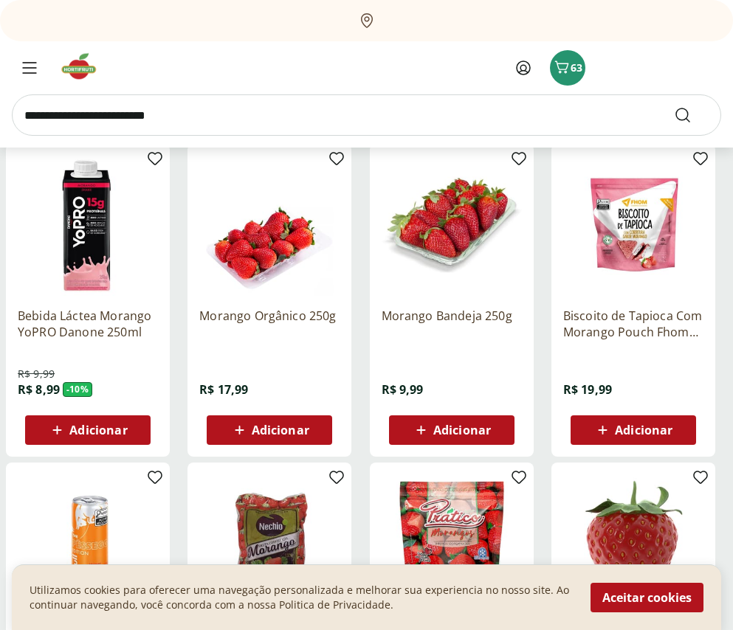
click at [618, 592] on button "Aceitar cookies" at bounding box center [646, 598] width 113 height 30
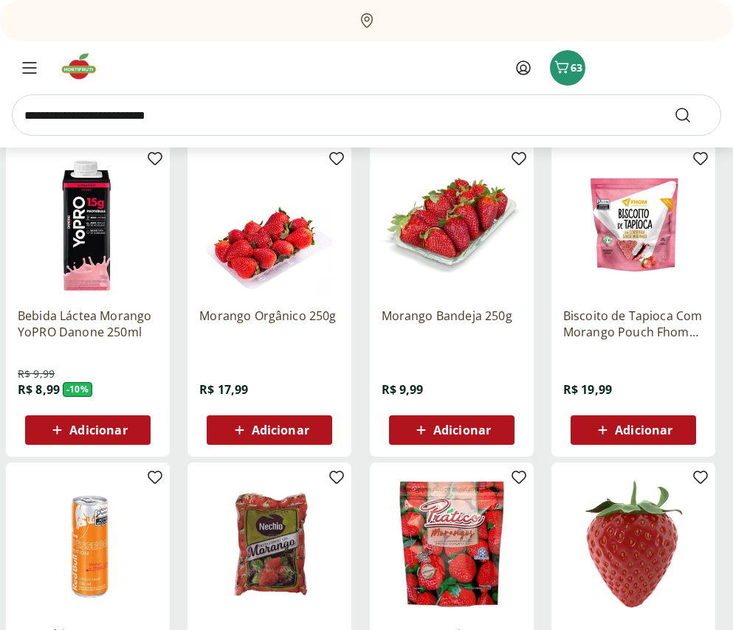
click at [437, 429] on span "Adicionar" at bounding box center [462, 430] width 58 height 12
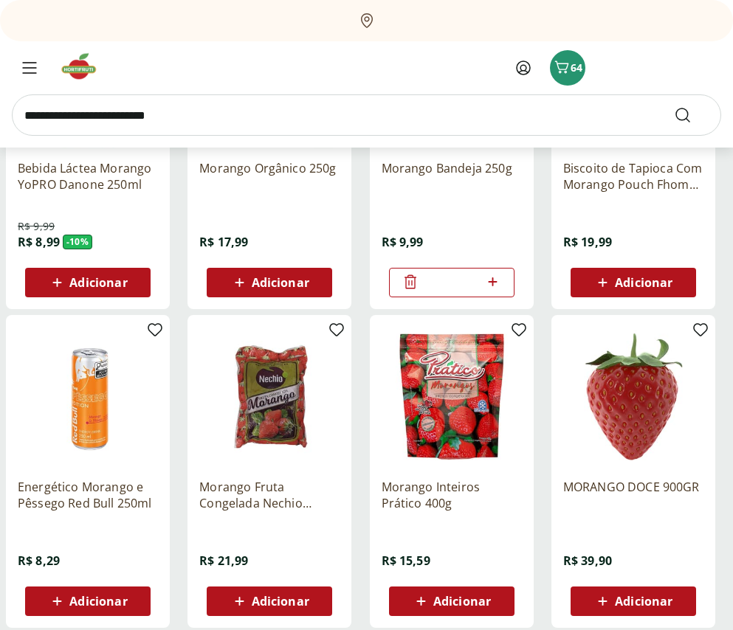
scroll to position [0, 0]
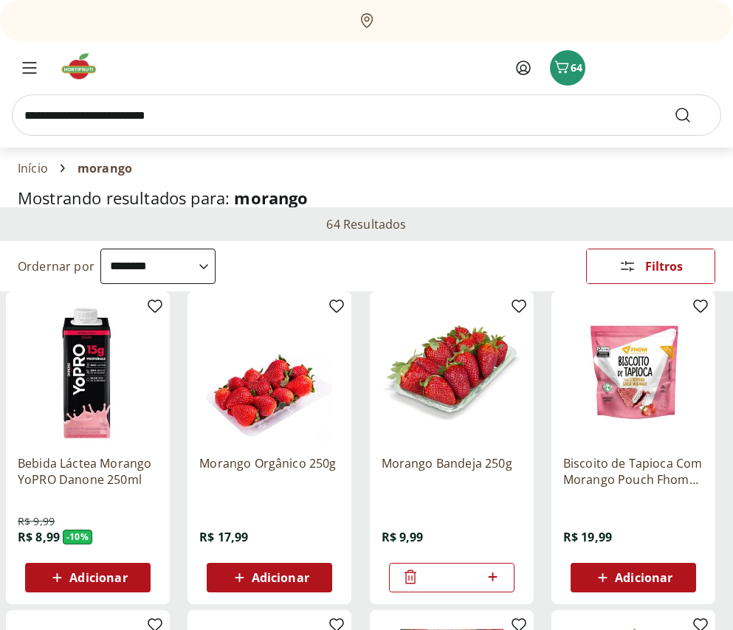
click at [261, 108] on input "search" at bounding box center [366, 114] width 709 height 41
type input "****"
click at [673, 106] on button "Submit Search" at bounding box center [690, 115] width 35 height 18
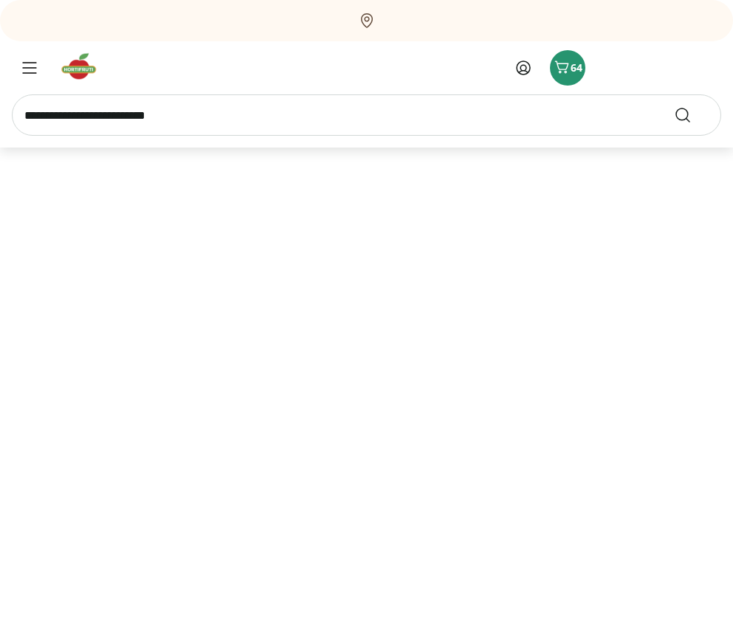
select select "**********"
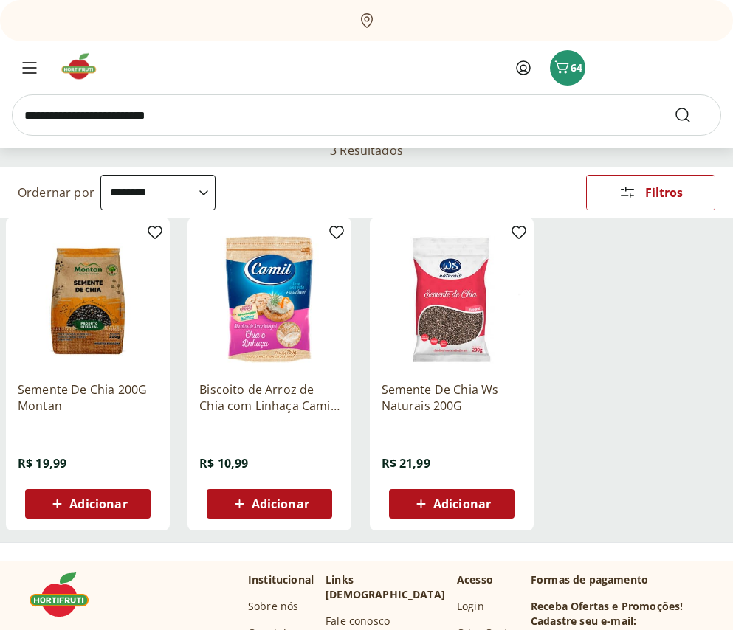
scroll to position [221, 0]
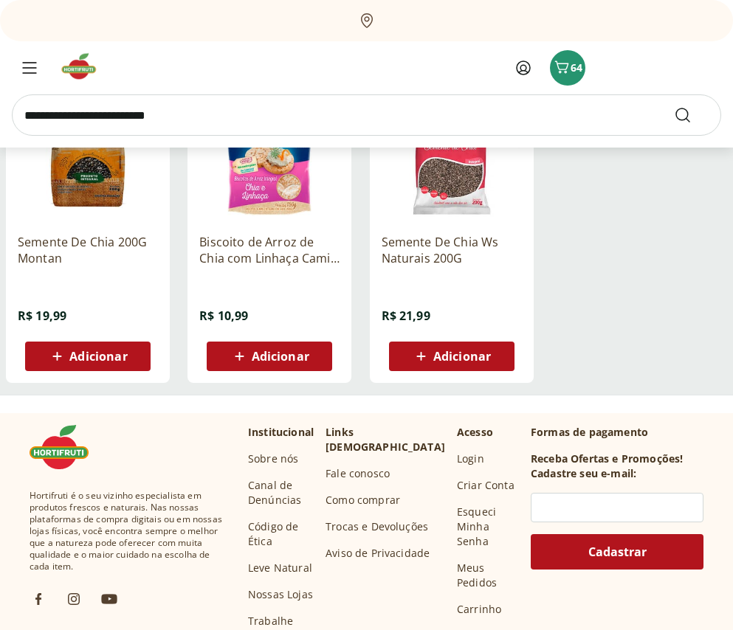
click at [98, 353] on span "Adicionar" at bounding box center [98, 356] width 58 height 12
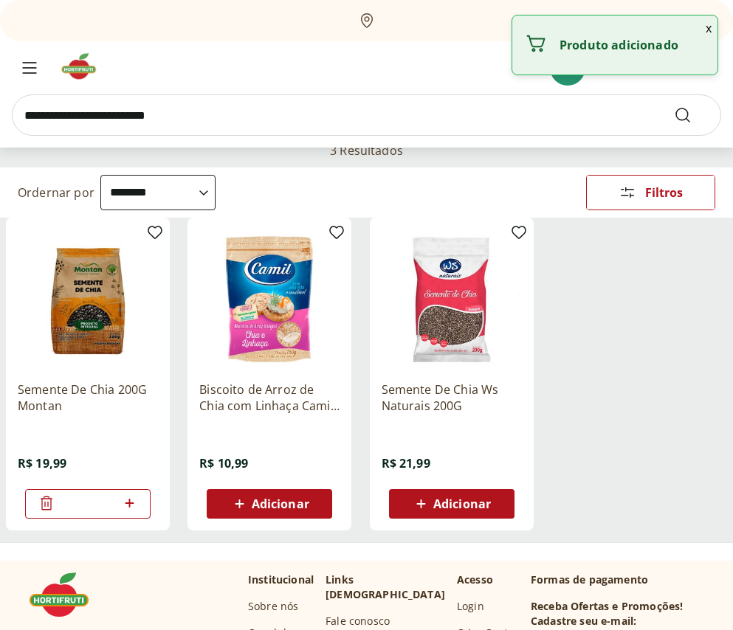
scroll to position [0, 0]
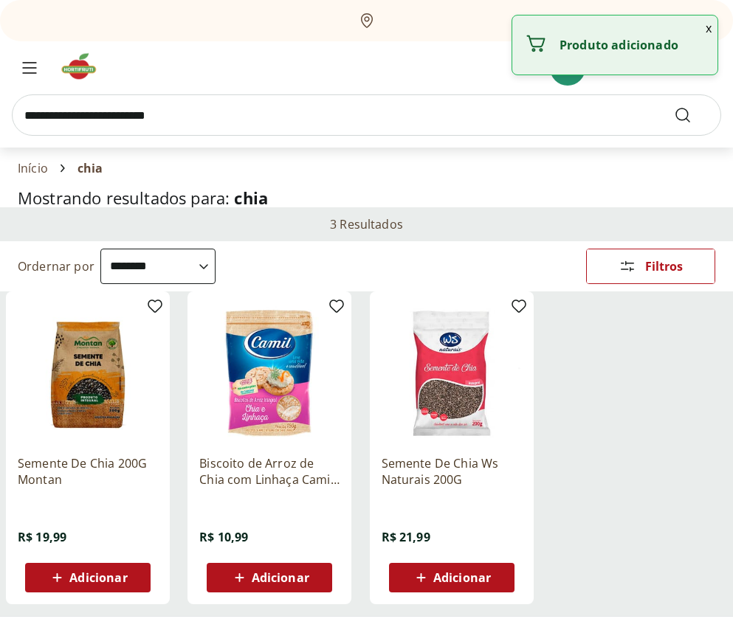
click at [264, 118] on input "search" at bounding box center [366, 114] width 709 height 41
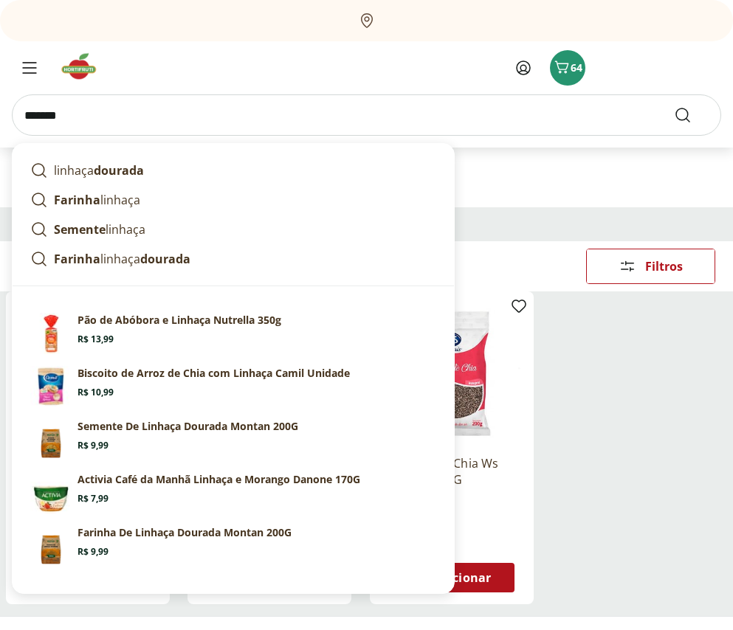
type input "*******"
click at [673, 106] on button "Submit Search" at bounding box center [690, 115] width 35 height 18
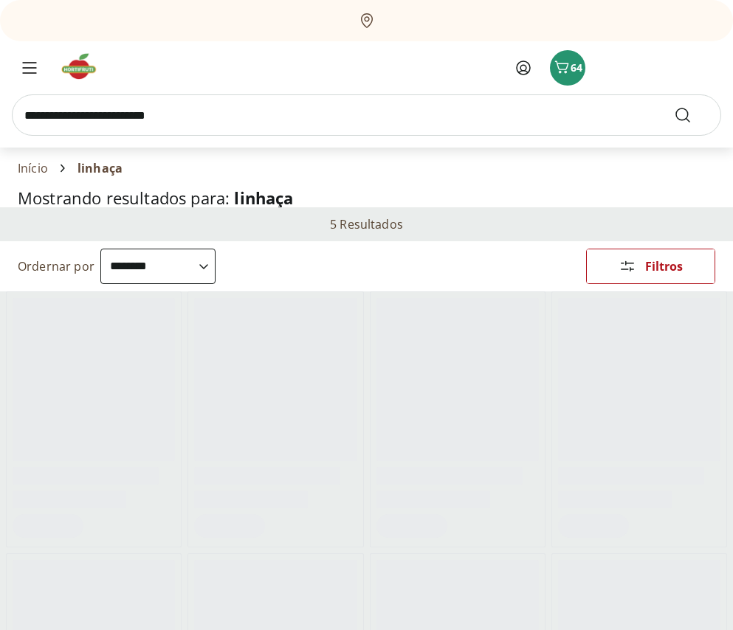
select select "**********"
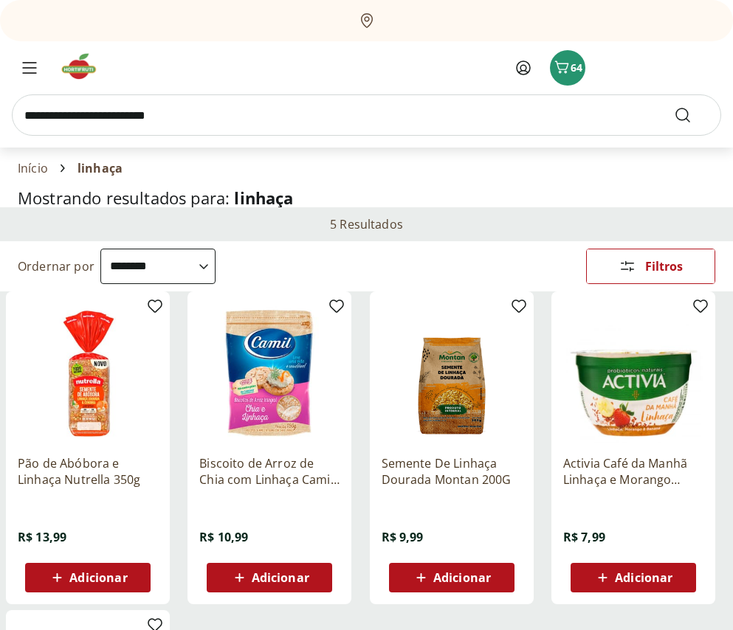
click at [437, 581] on span "Adicionar" at bounding box center [462, 578] width 58 height 12
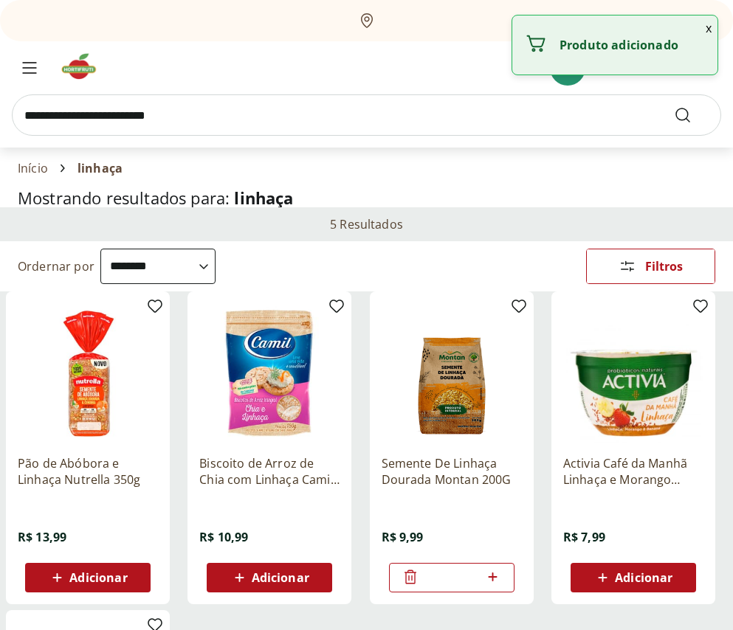
click at [189, 117] on input "search" at bounding box center [366, 114] width 709 height 41
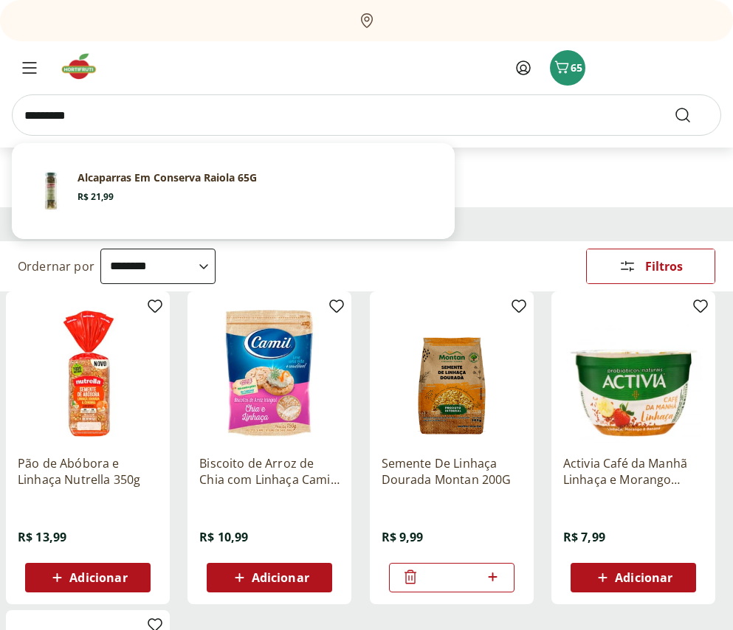
type input "*********"
click at [673, 106] on button "Submit Search" at bounding box center [690, 115] width 35 height 18
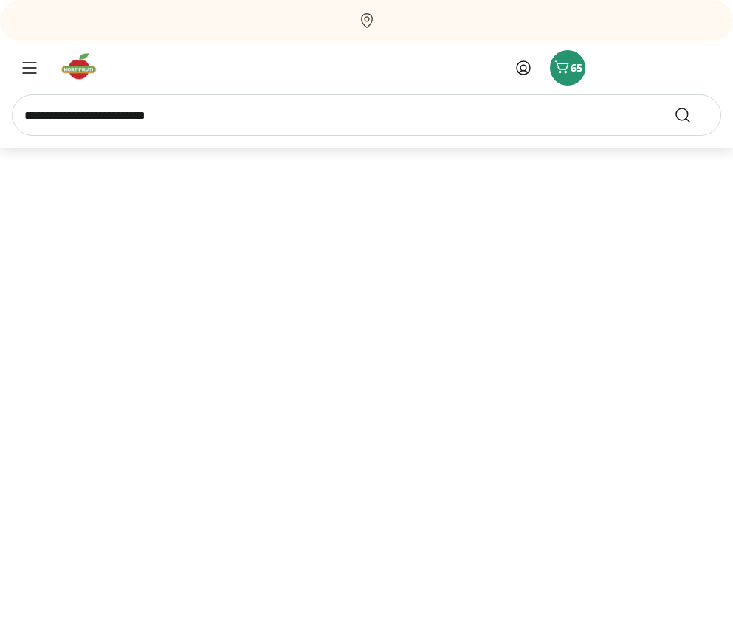
select select "**********"
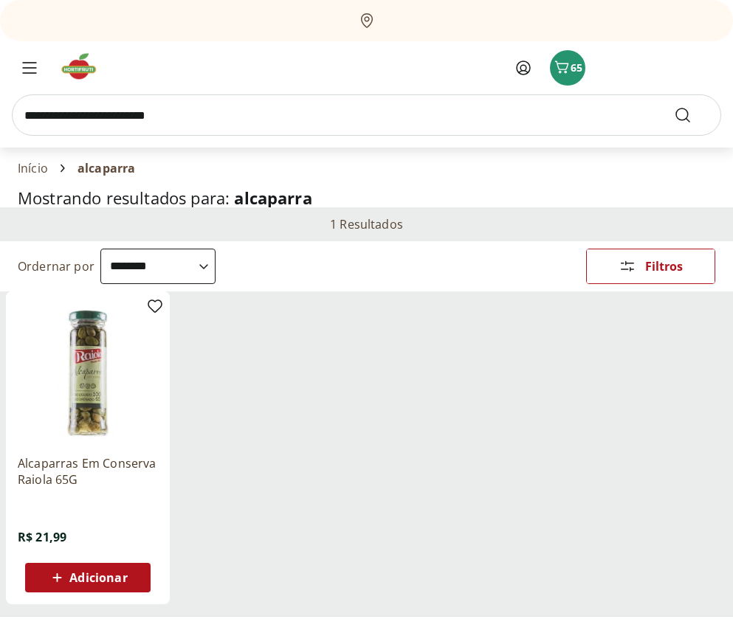
scroll to position [148, 0]
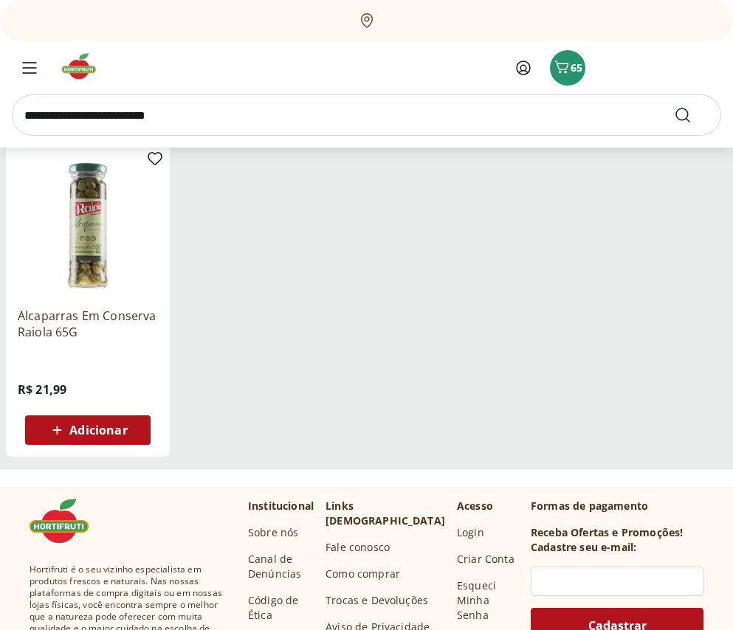
click at [69, 430] on span "Adicionar" at bounding box center [87, 430] width 79 height 18
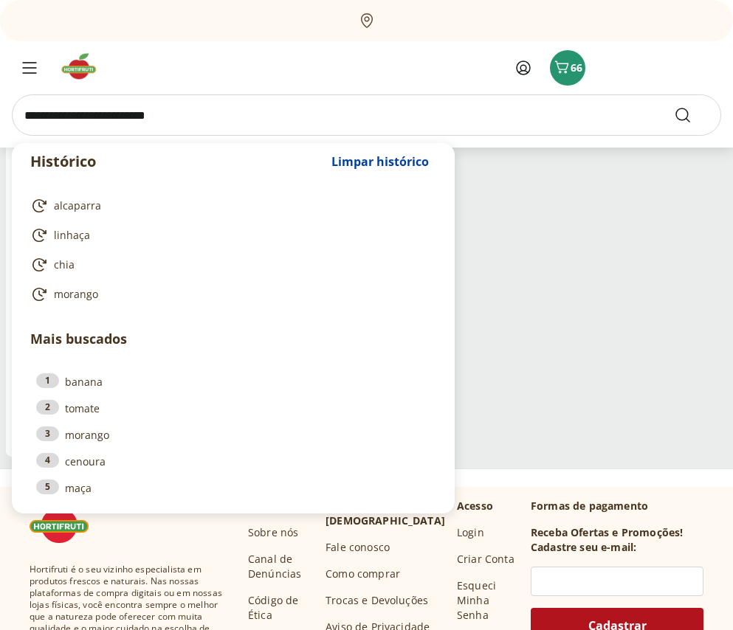
click at [291, 107] on input "search" at bounding box center [366, 114] width 709 height 41
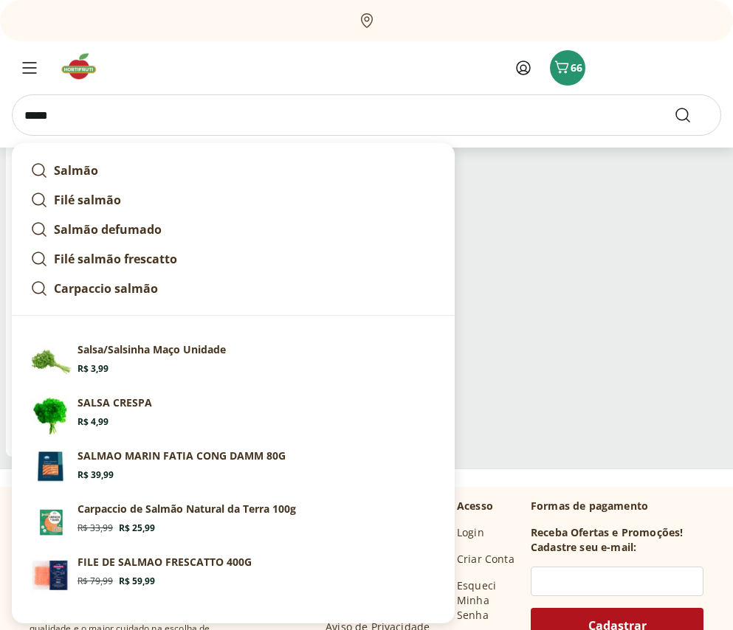
type input "******"
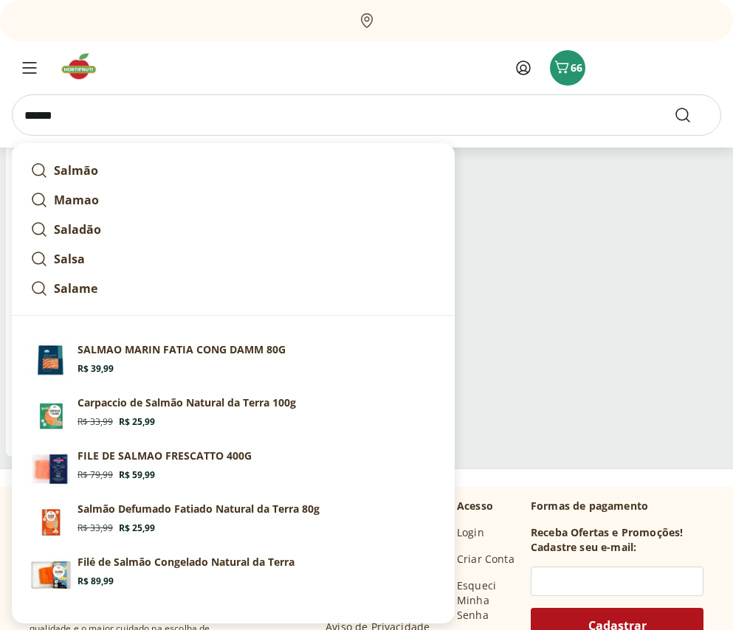
click button "Submit Search" at bounding box center [690, 115] width 35 height 18
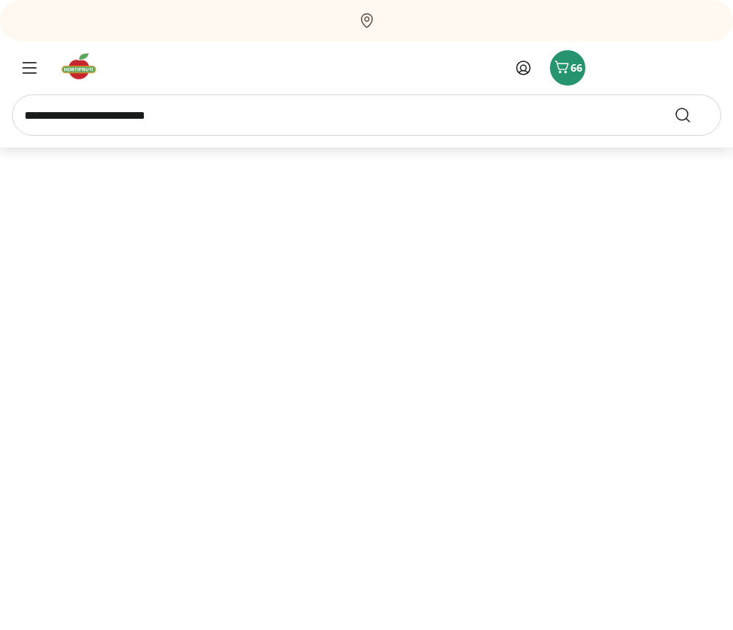
select select "**********"
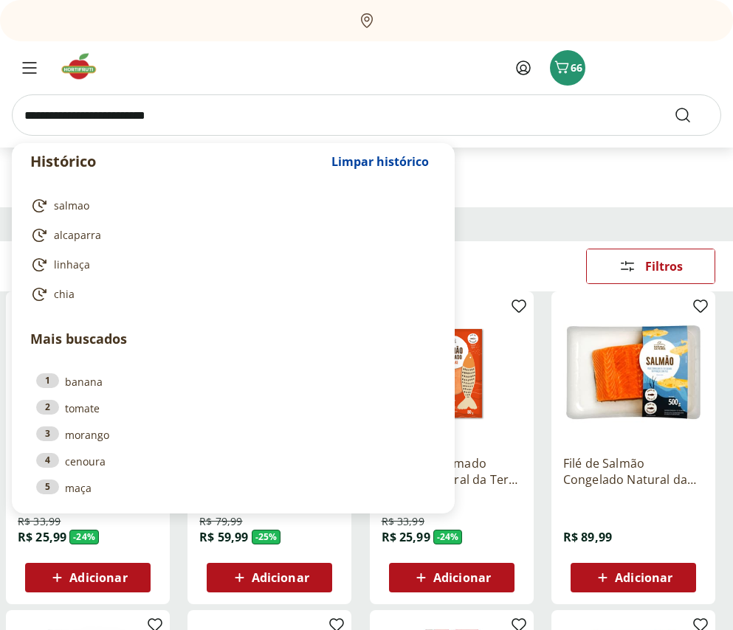
click at [105, 105] on input "search" at bounding box center [366, 114] width 709 height 41
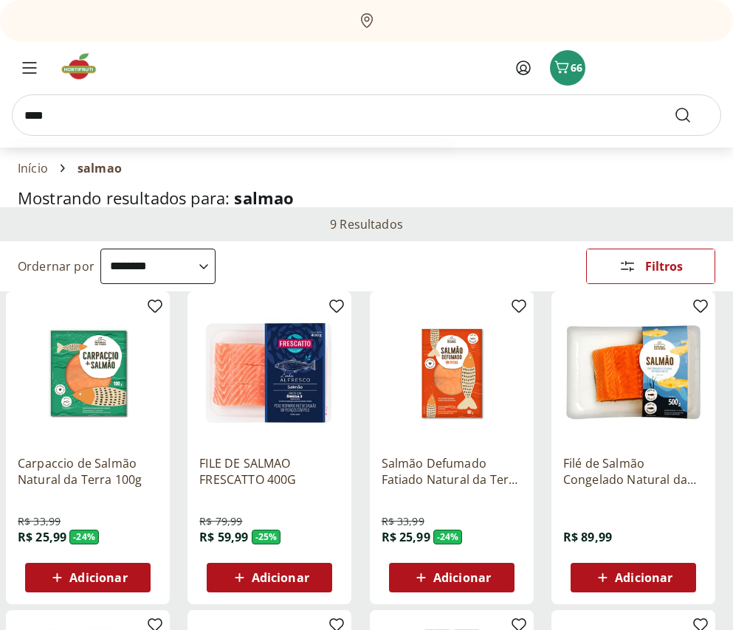
type input "****"
click at [673, 106] on button "Submit Search" at bounding box center [690, 115] width 35 height 18
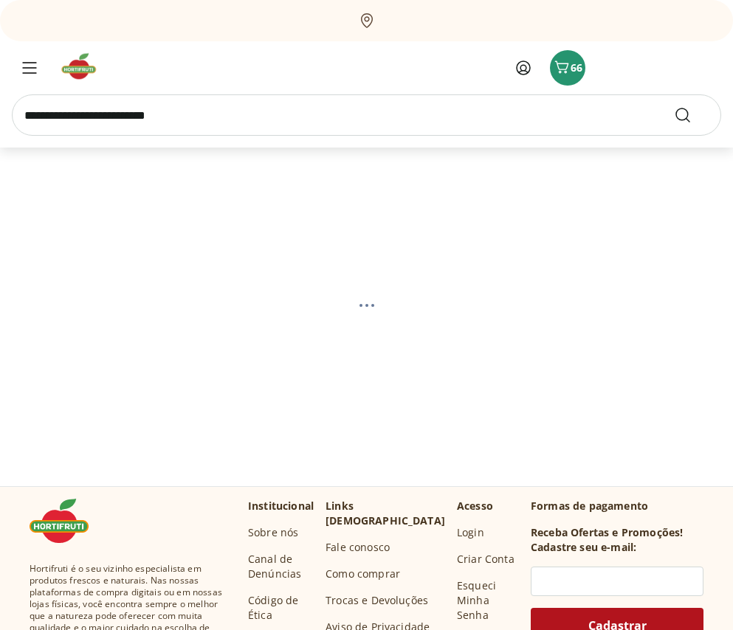
select select "**********"
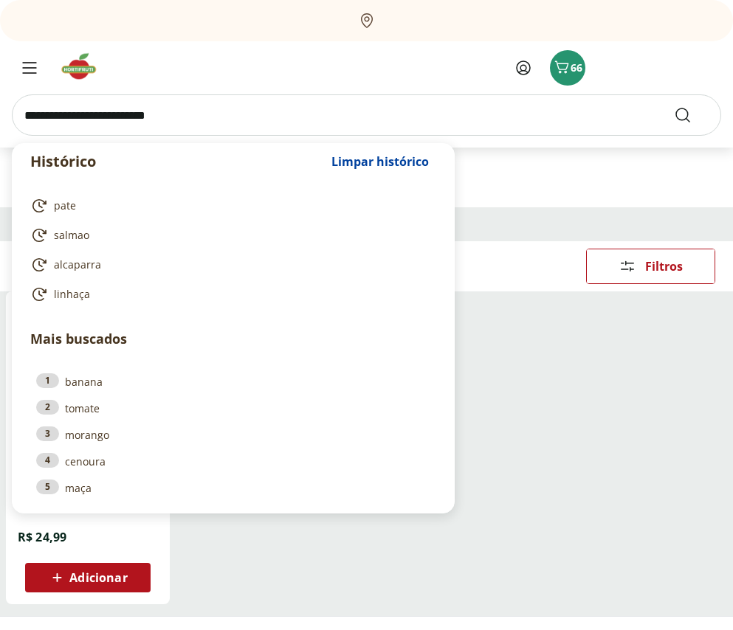
click at [181, 113] on input "search" at bounding box center [366, 114] width 709 height 41
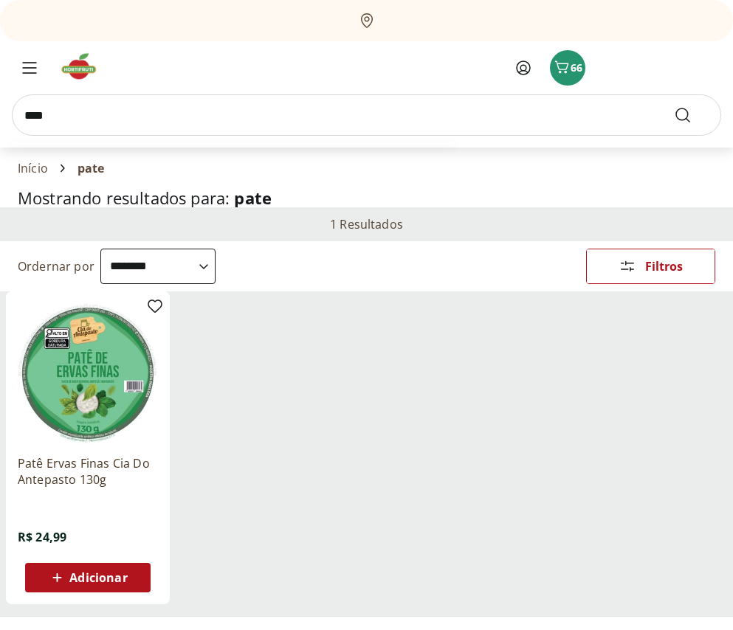
type input "****"
click at [673, 106] on button "Submit Search" at bounding box center [690, 115] width 35 height 18
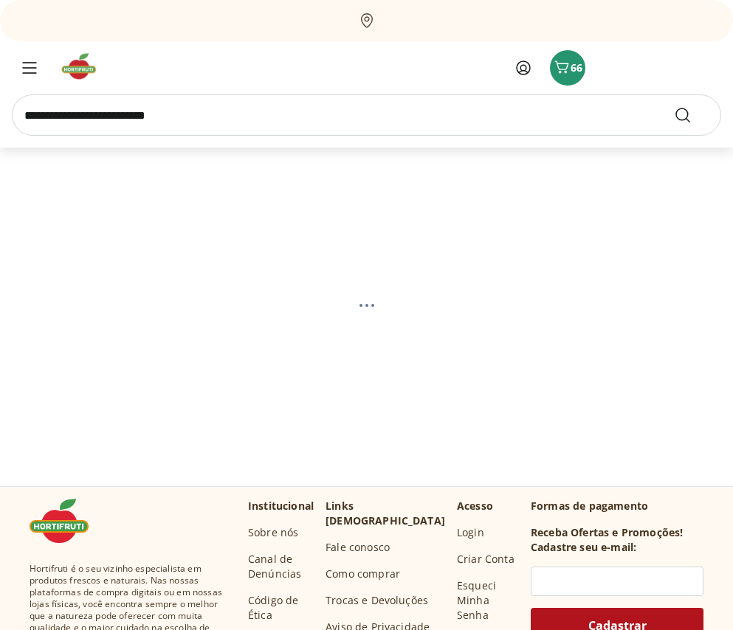
select select "**********"
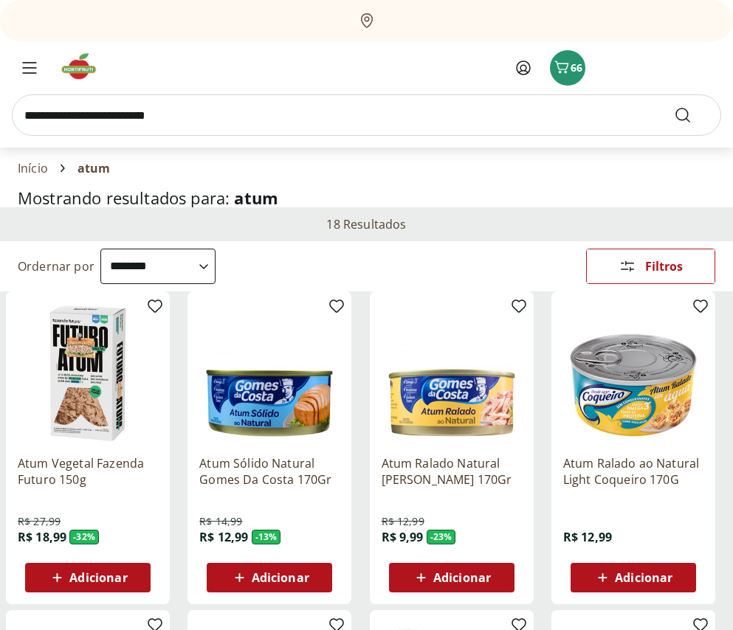
click at [235, 577] on icon at bounding box center [239, 578] width 18 height 18
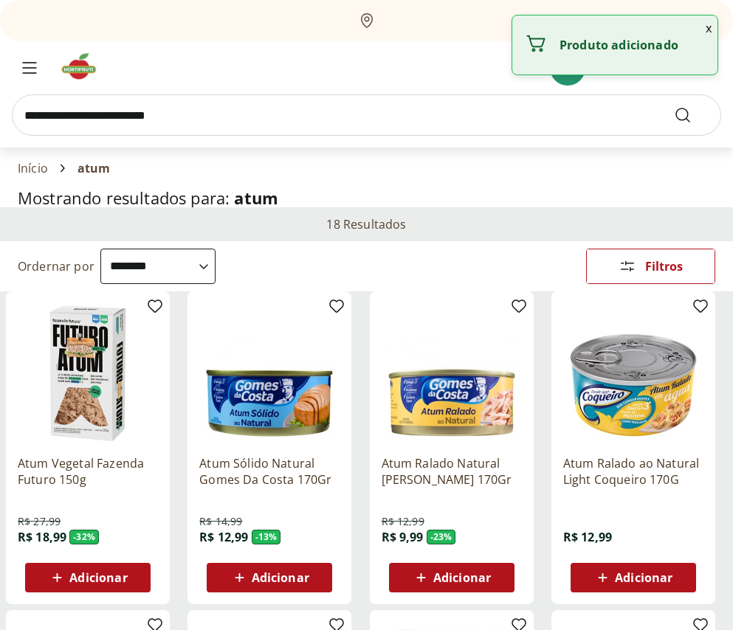
click at [312, 577] on div "Adicionar" at bounding box center [269, 577] width 102 height 27
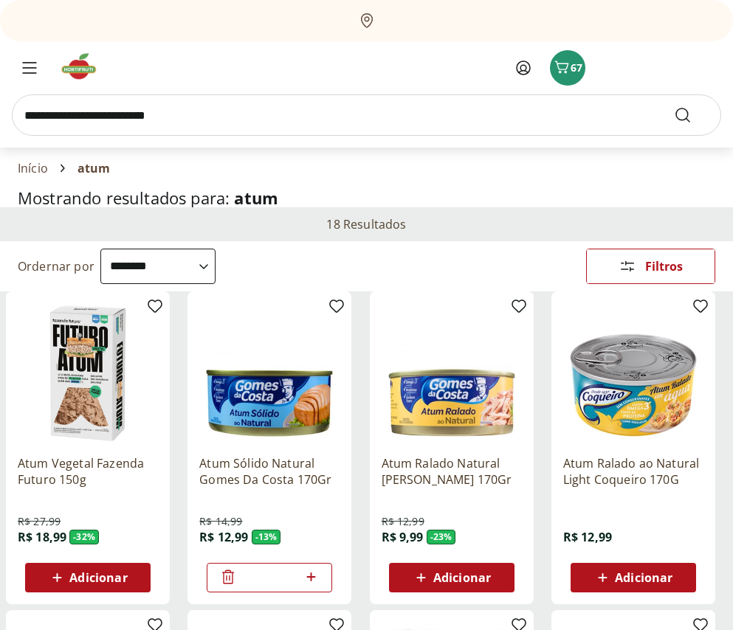
click at [312, 575] on icon at bounding box center [311, 577] width 18 height 18
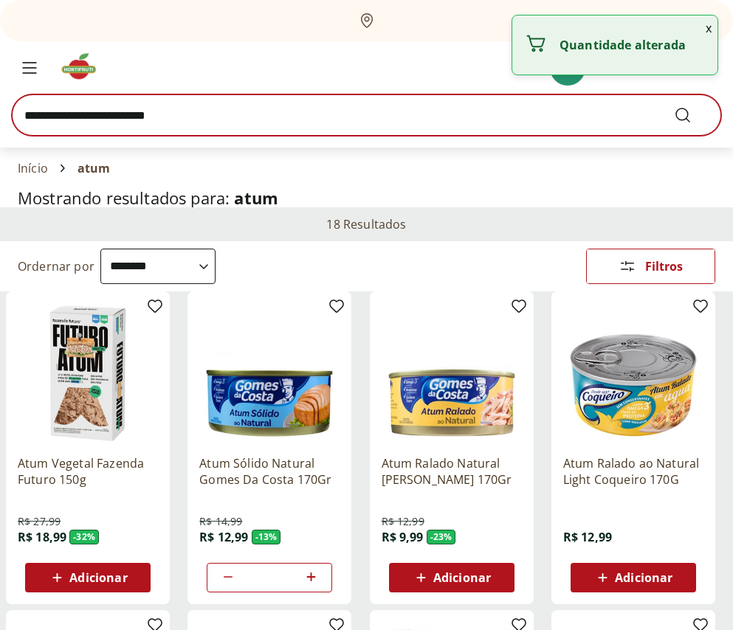
type input "*"
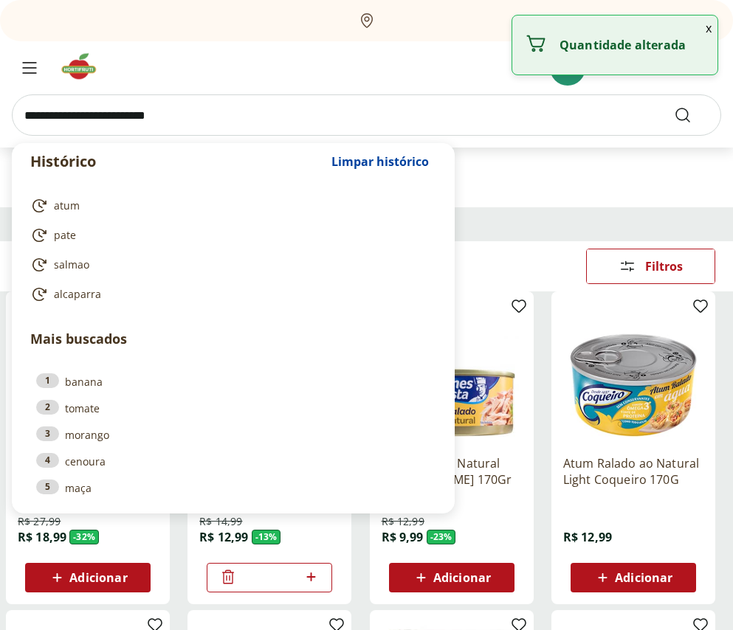
click at [218, 108] on input "search" at bounding box center [366, 114] width 709 height 41
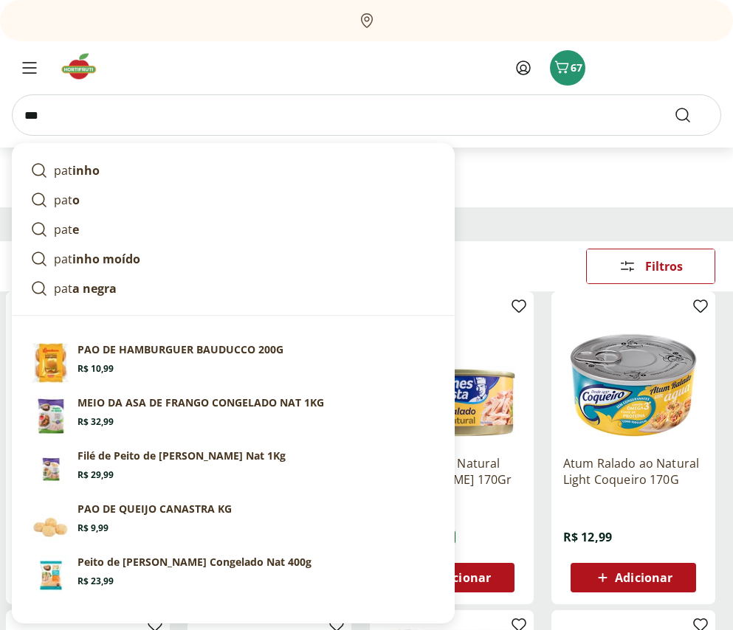
type input "****"
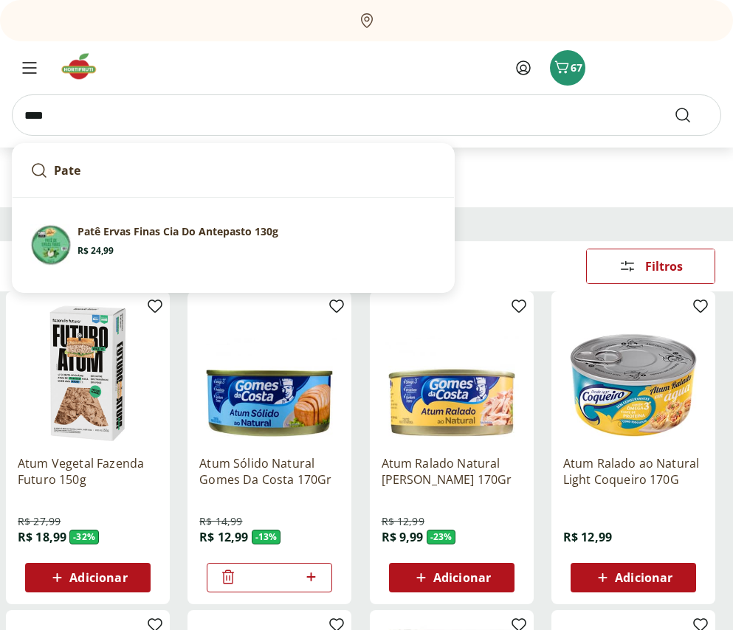
click button "Submit Search" at bounding box center [690, 115] width 35 height 18
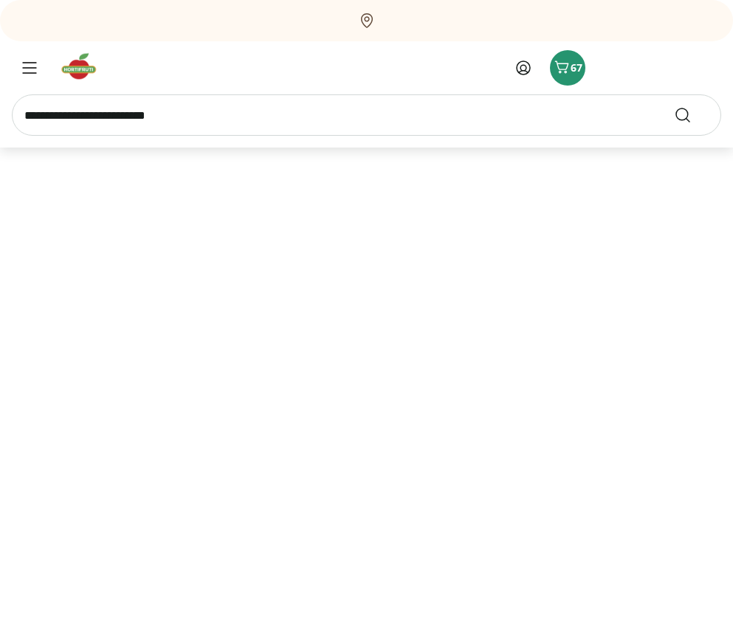
select select "**********"
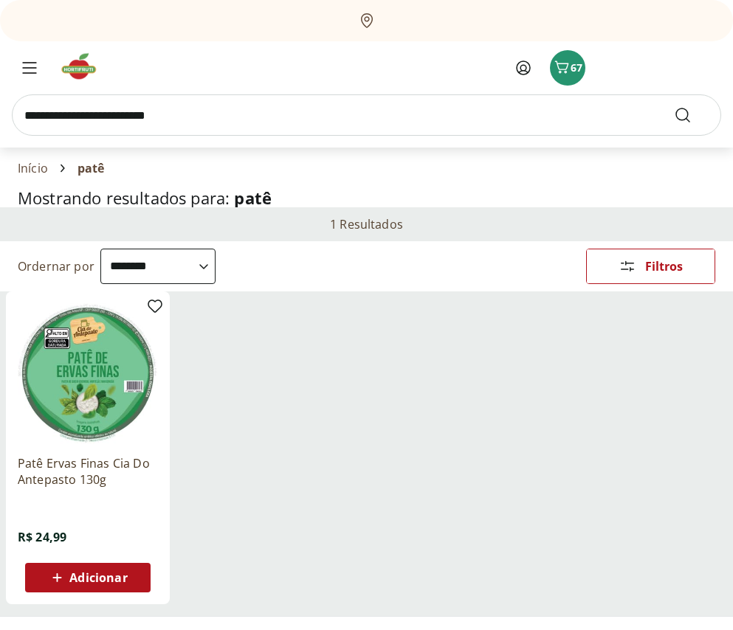
click at [195, 117] on input "search" at bounding box center [366, 114] width 709 height 41
type input "*****"
click at [673, 106] on button "Submit Search" at bounding box center [690, 115] width 35 height 18
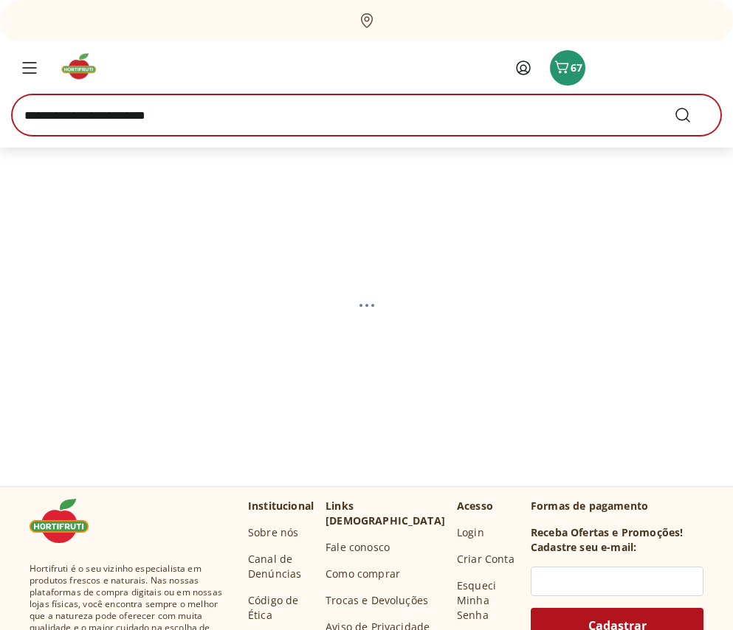
select select "**********"
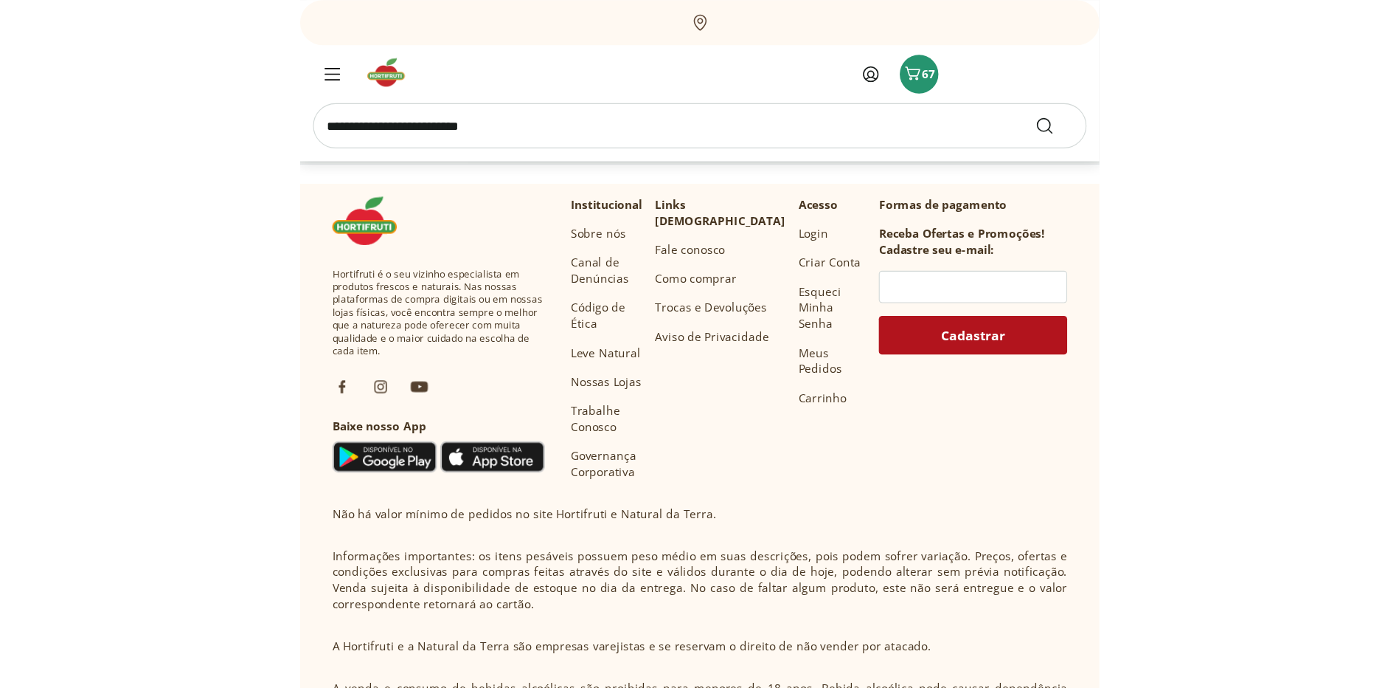
scroll to position [885, 0]
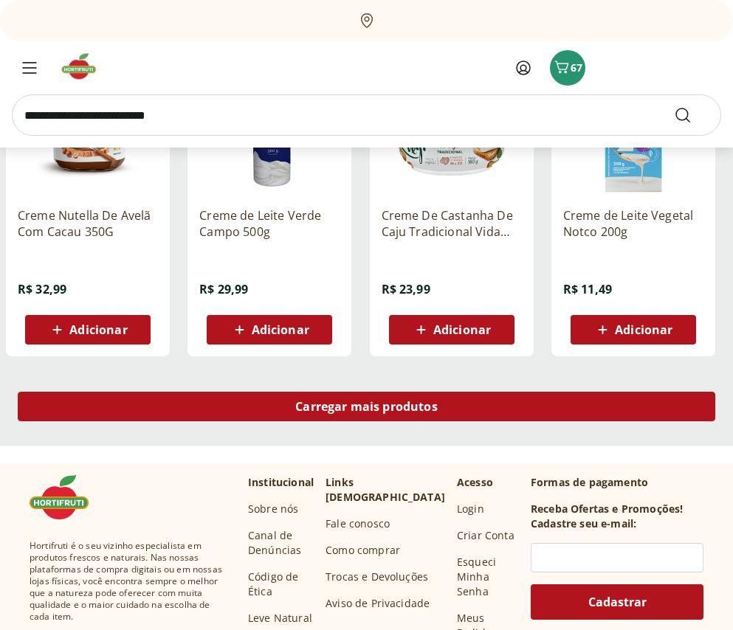
click at [353, 403] on span "Carregar mais produtos" at bounding box center [366, 407] width 142 height 12
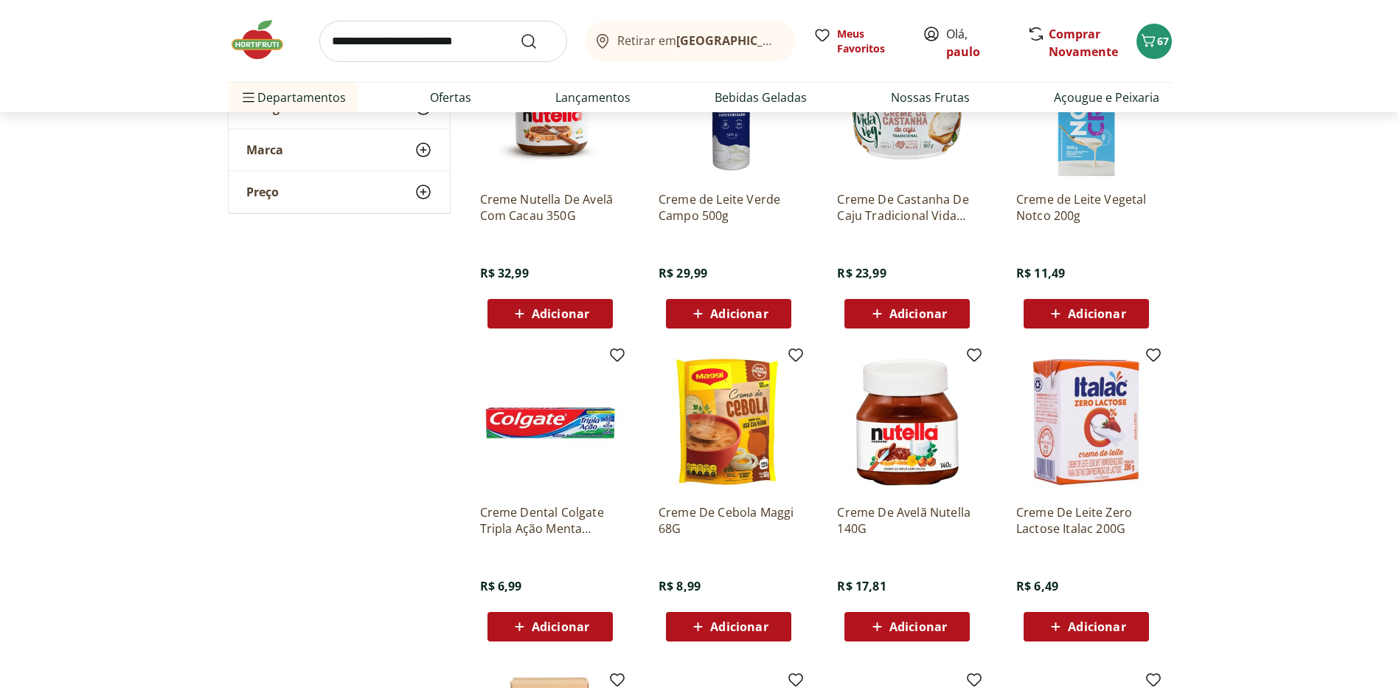
scroll to position [1180, 0]
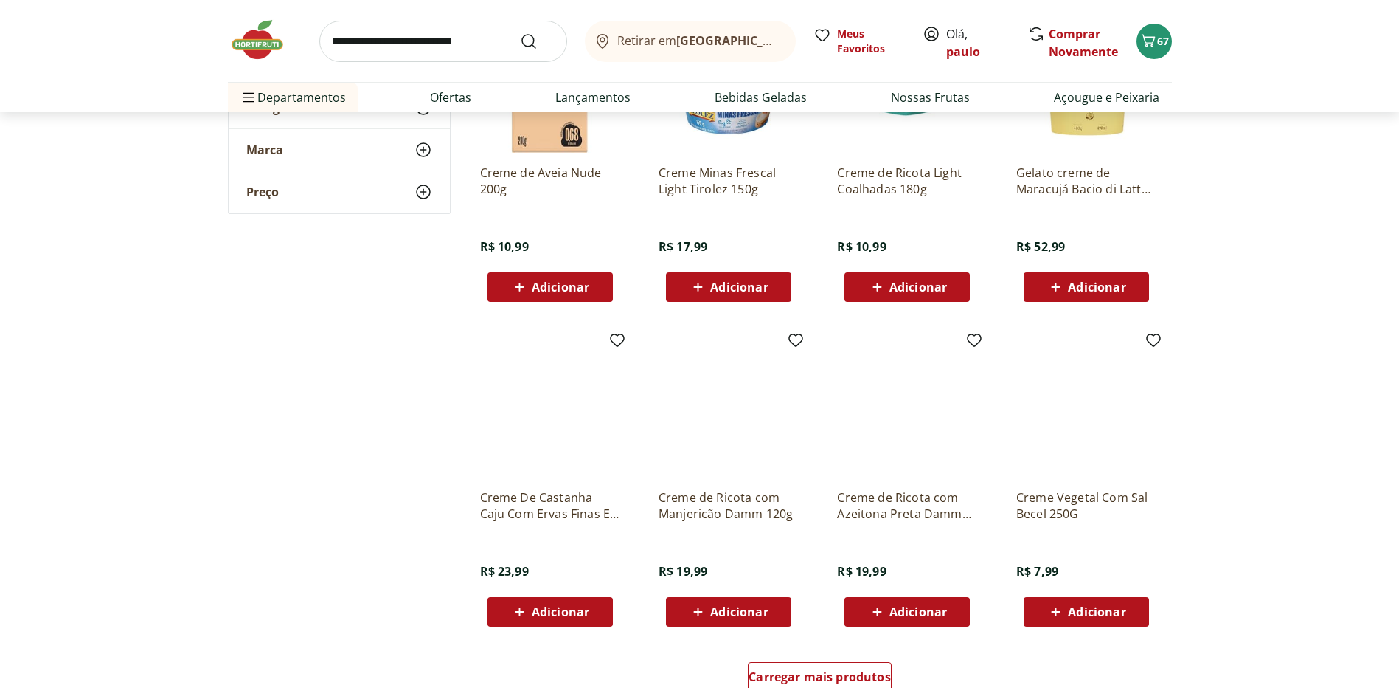
scroll to position [1918, 0]
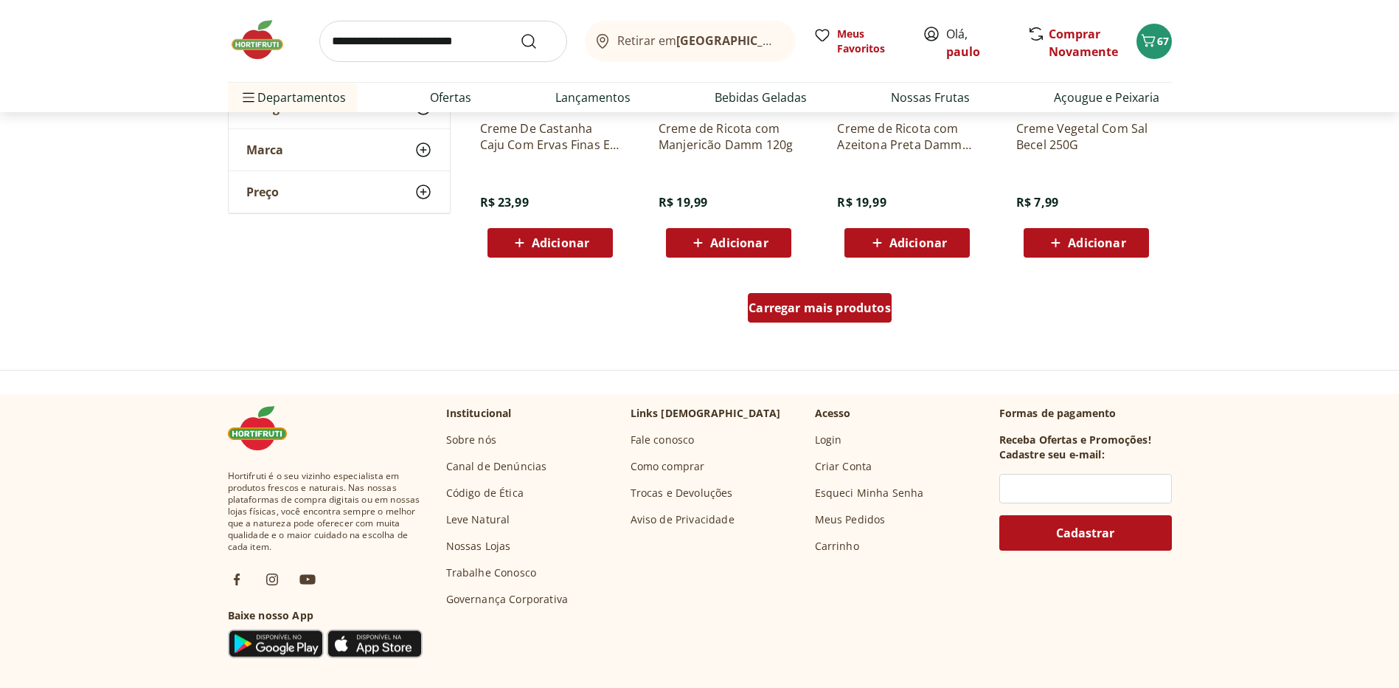
click at [732, 314] on span "Carregar mais produtos" at bounding box center [820, 308] width 142 height 12
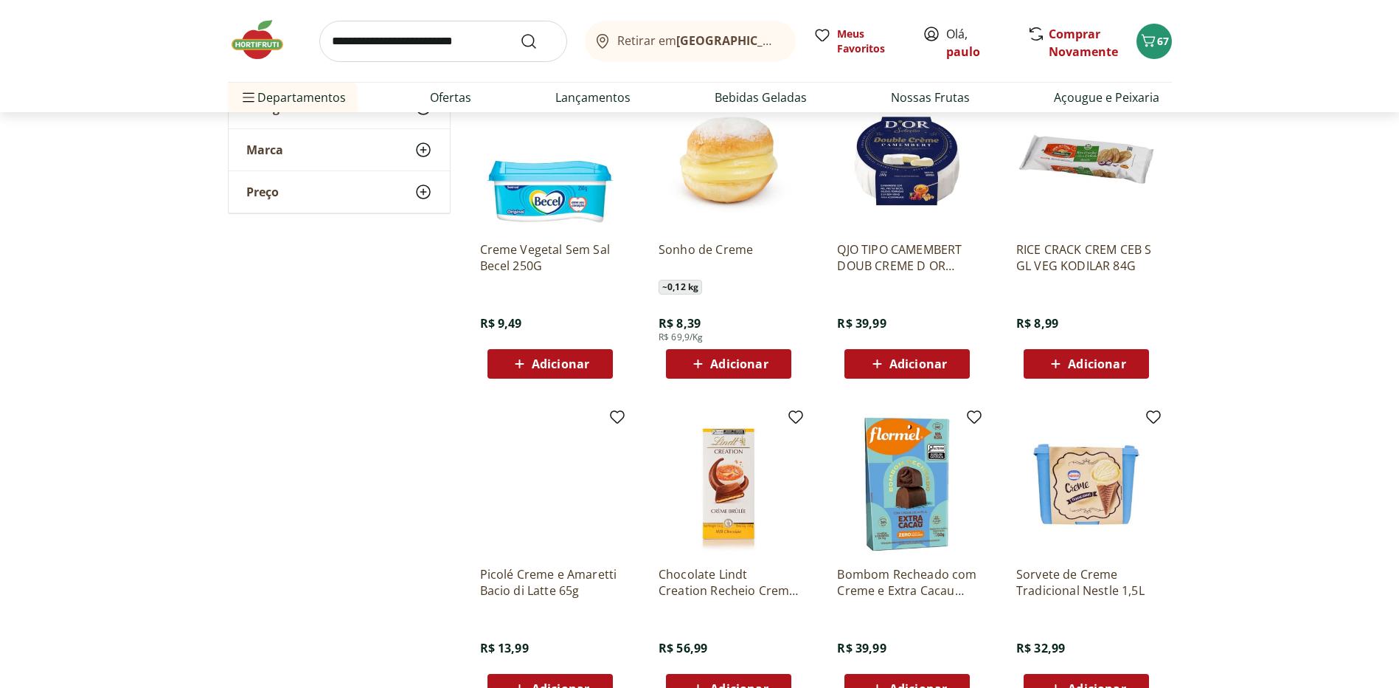
scroll to position [2582, 0]
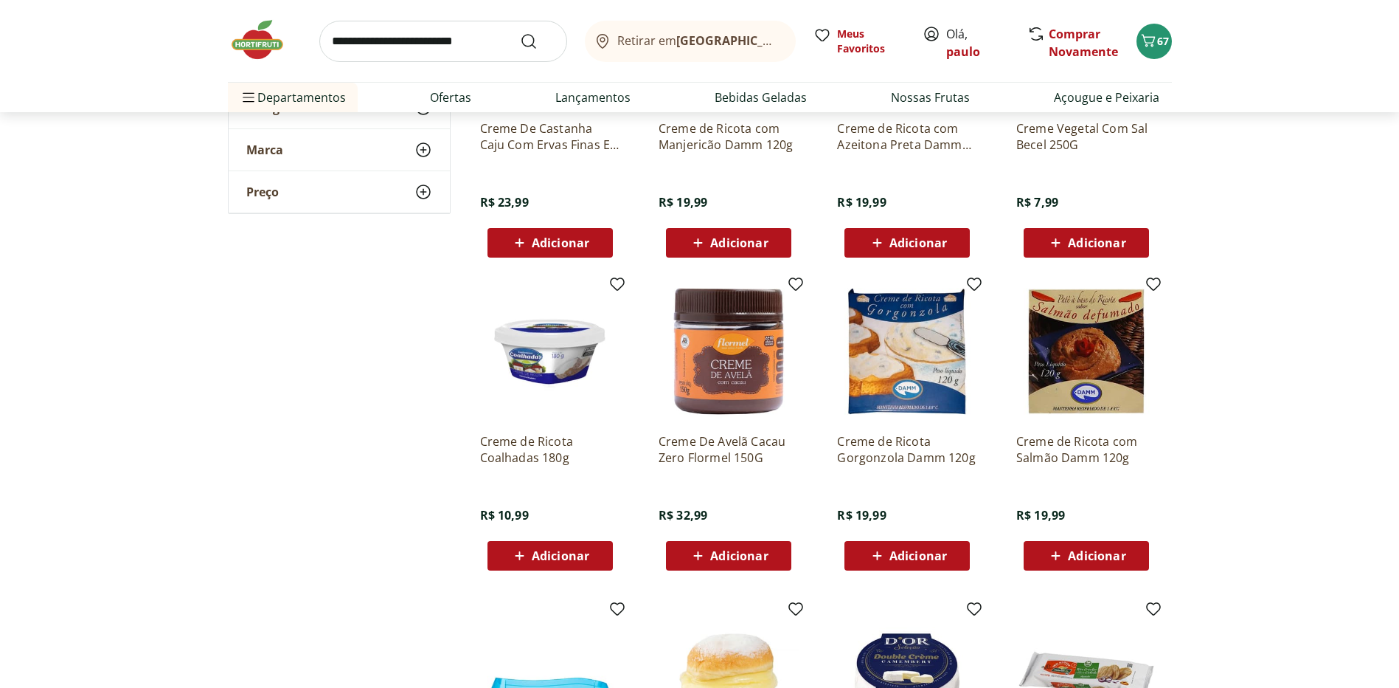
scroll to position [1475, 0]
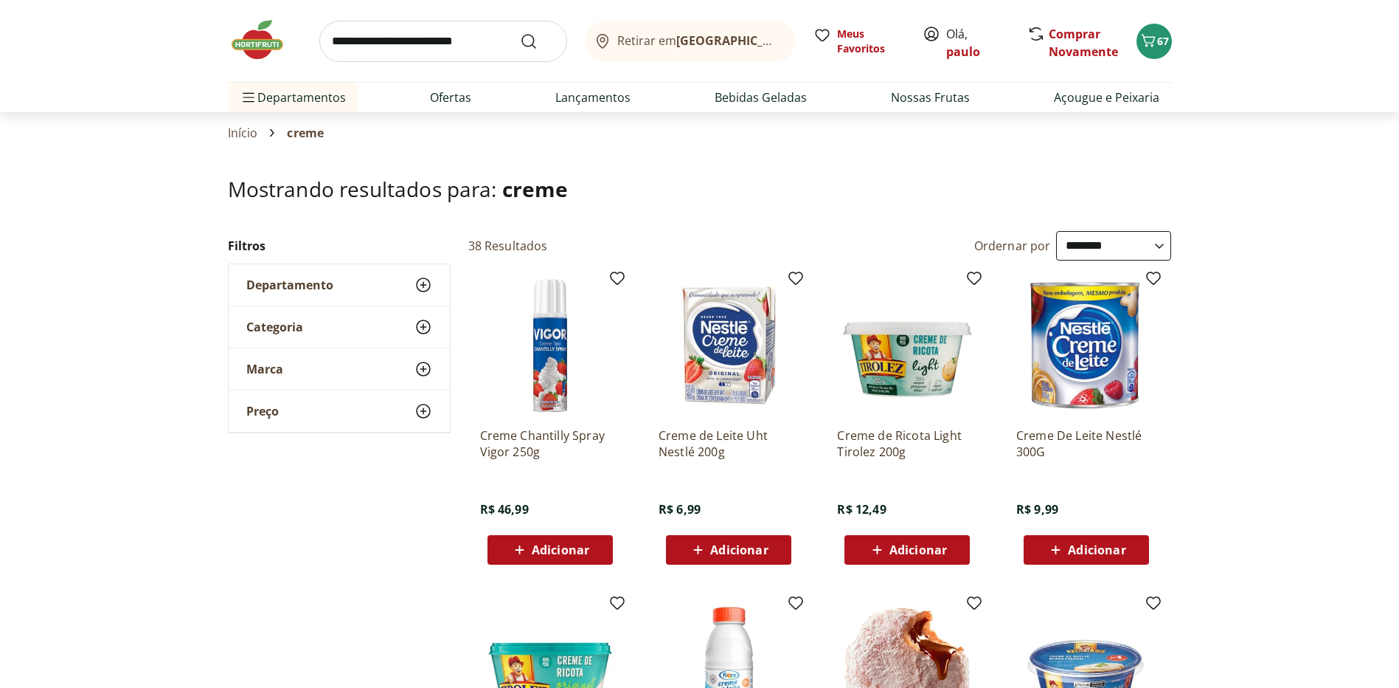
select select "**********"
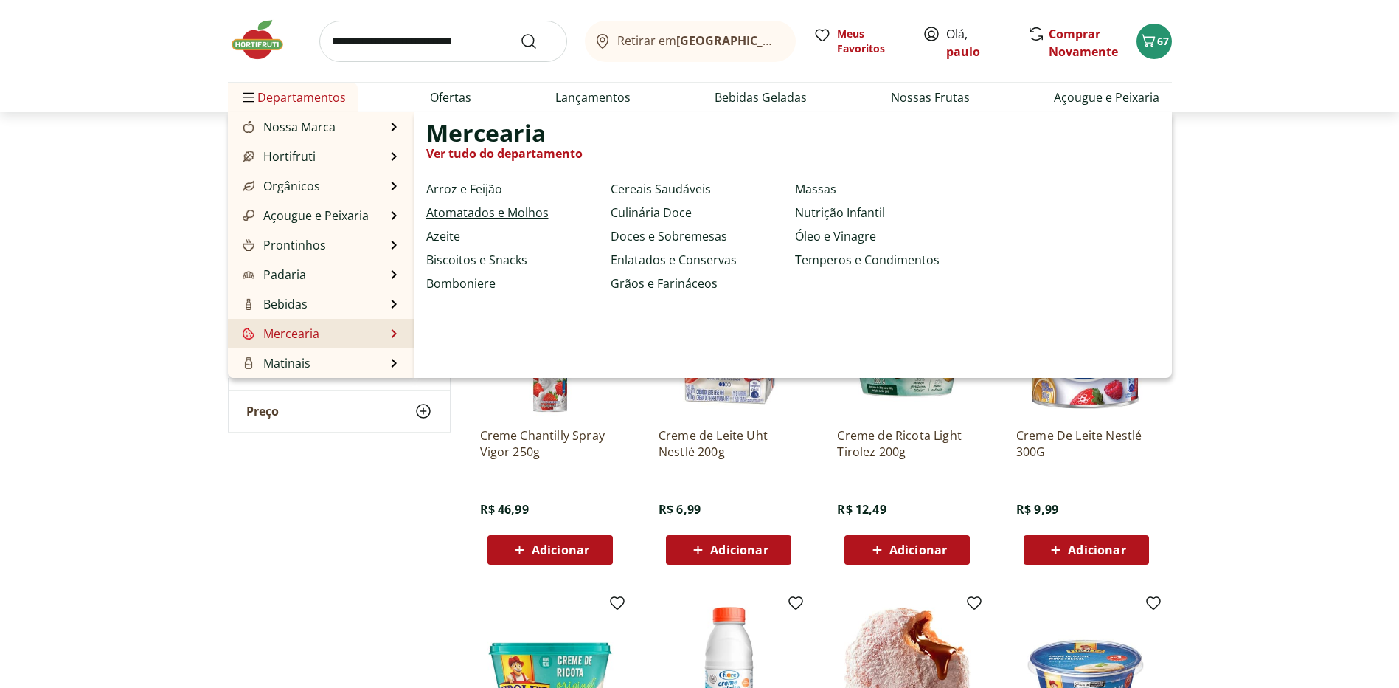
click at [489, 207] on link "Atomatados e Molhos" at bounding box center [487, 213] width 122 height 18
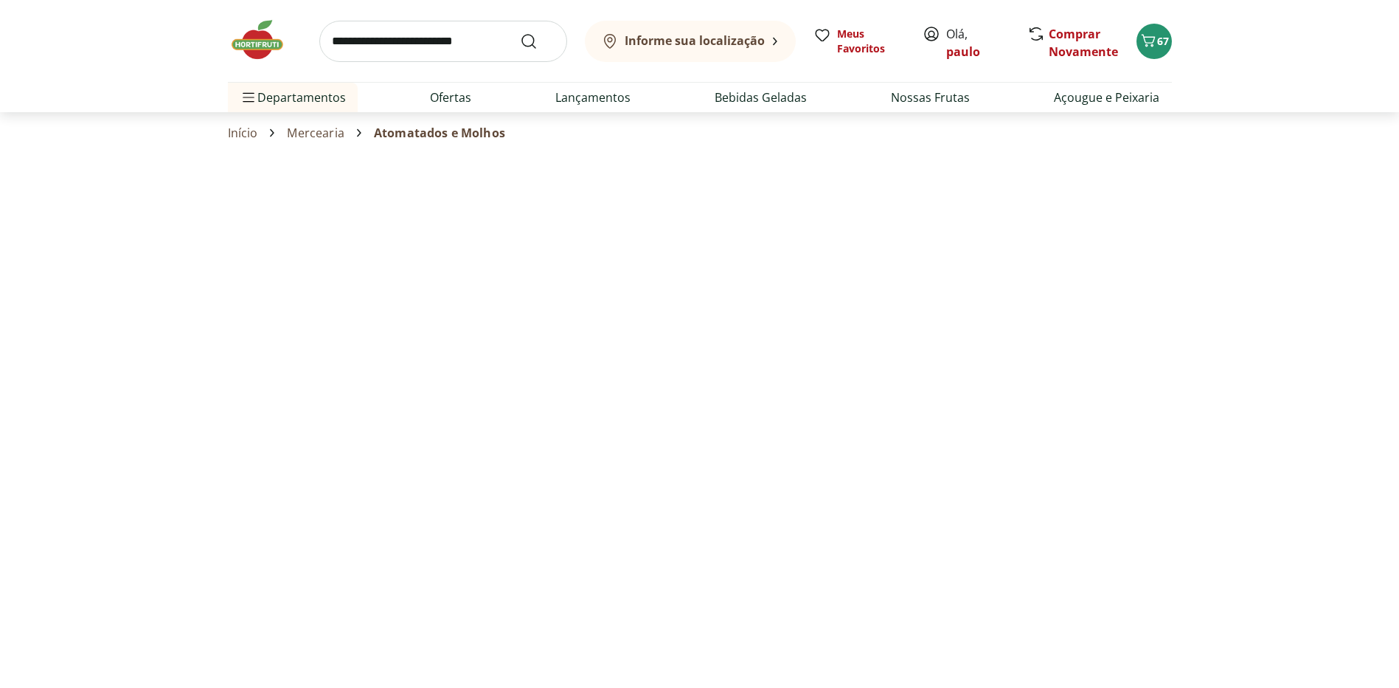
select select "**********"
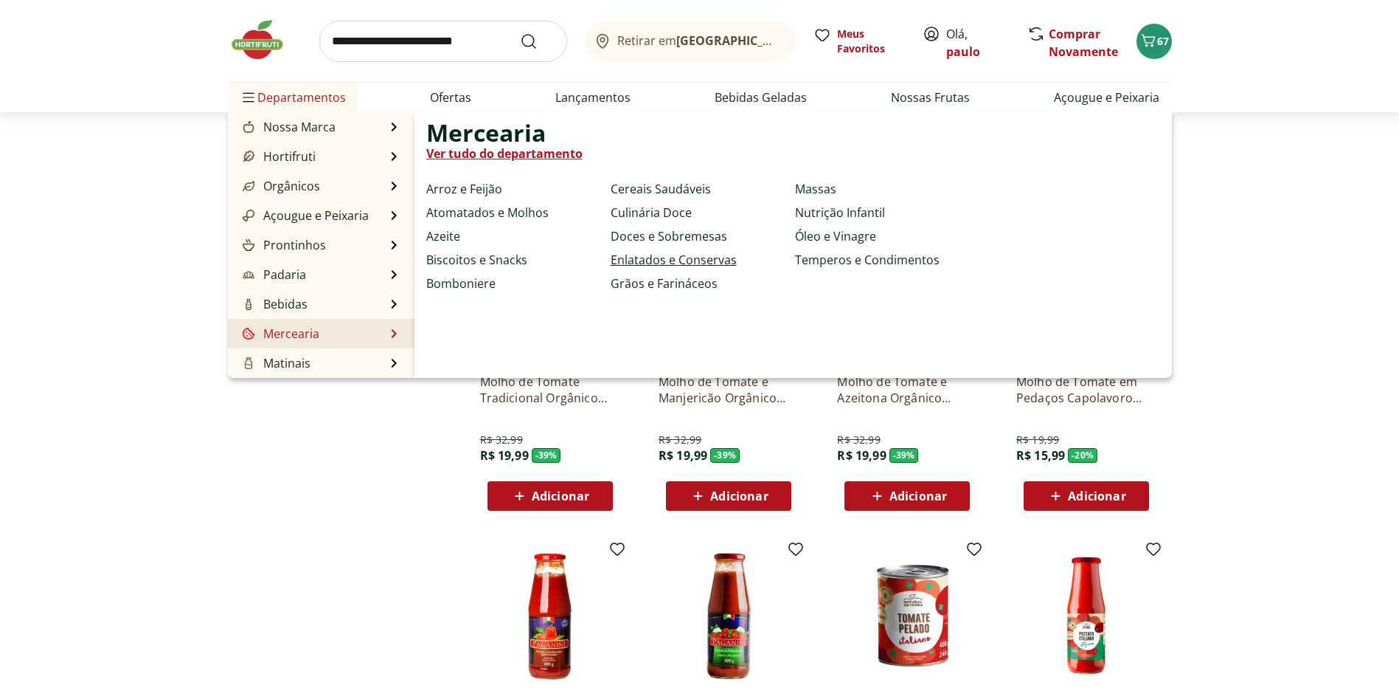
click at [705, 260] on link "Enlatados e Conservas" at bounding box center [674, 260] width 126 height 18
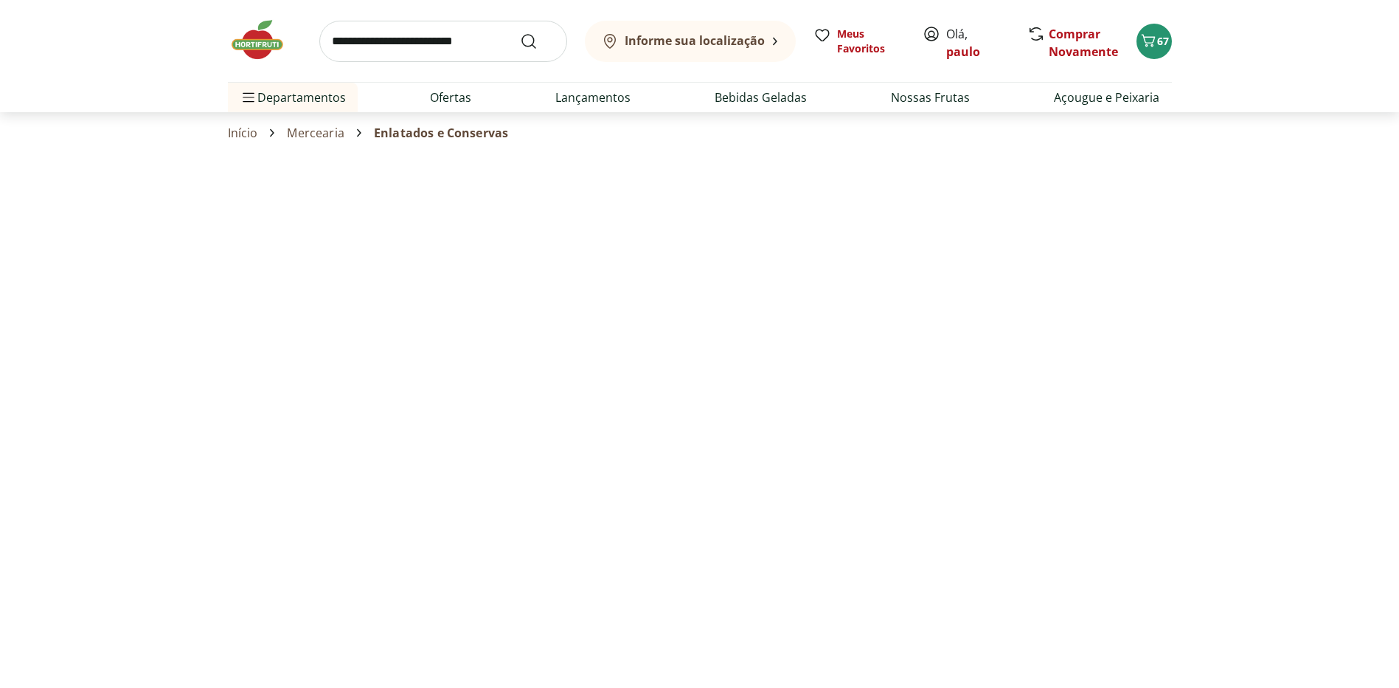
select select "**********"
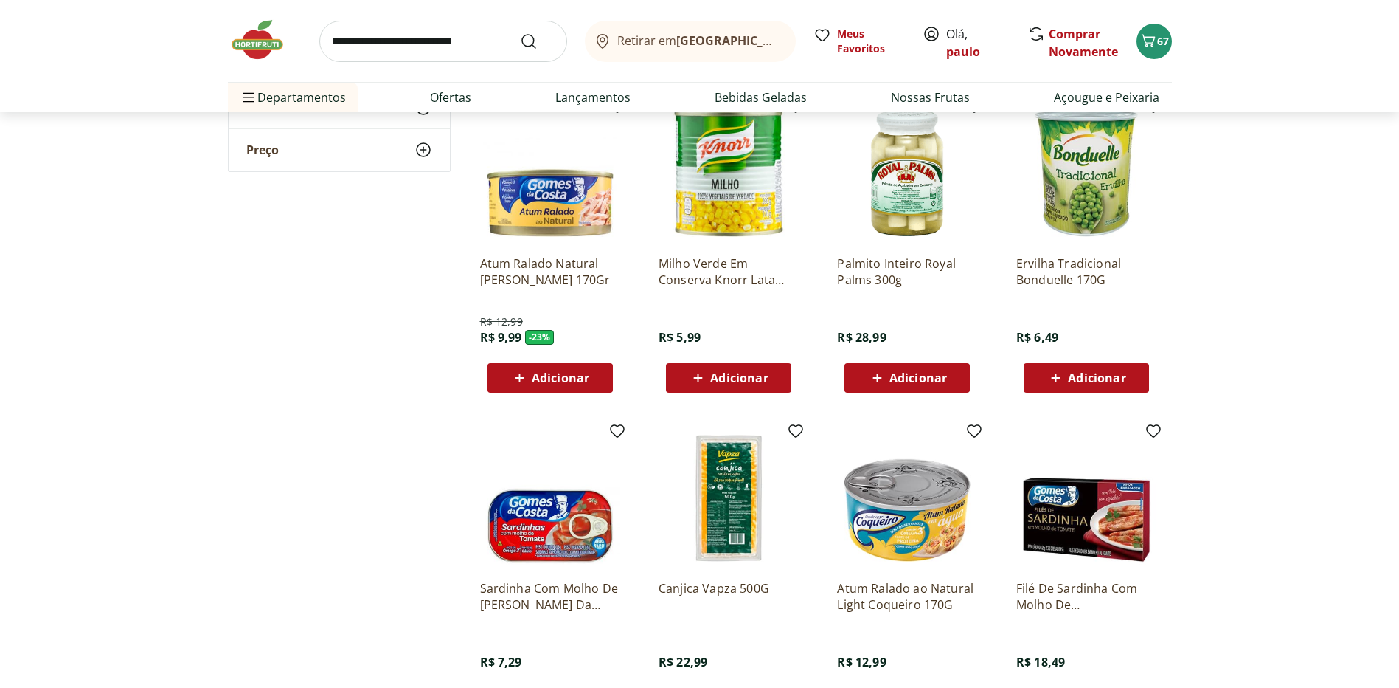
scroll to position [738, 0]
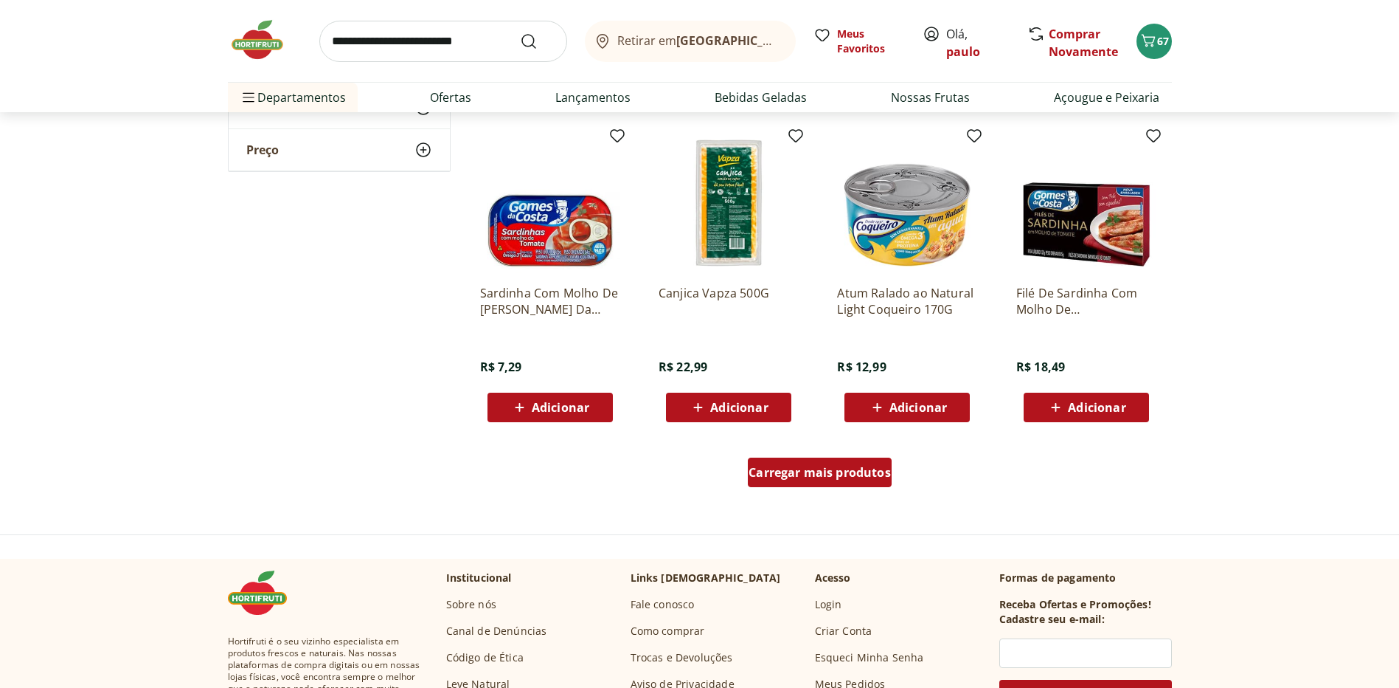
click at [831, 463] on div "Carregar mais produtos" at bounding box center [820, 472] width 144 height 30
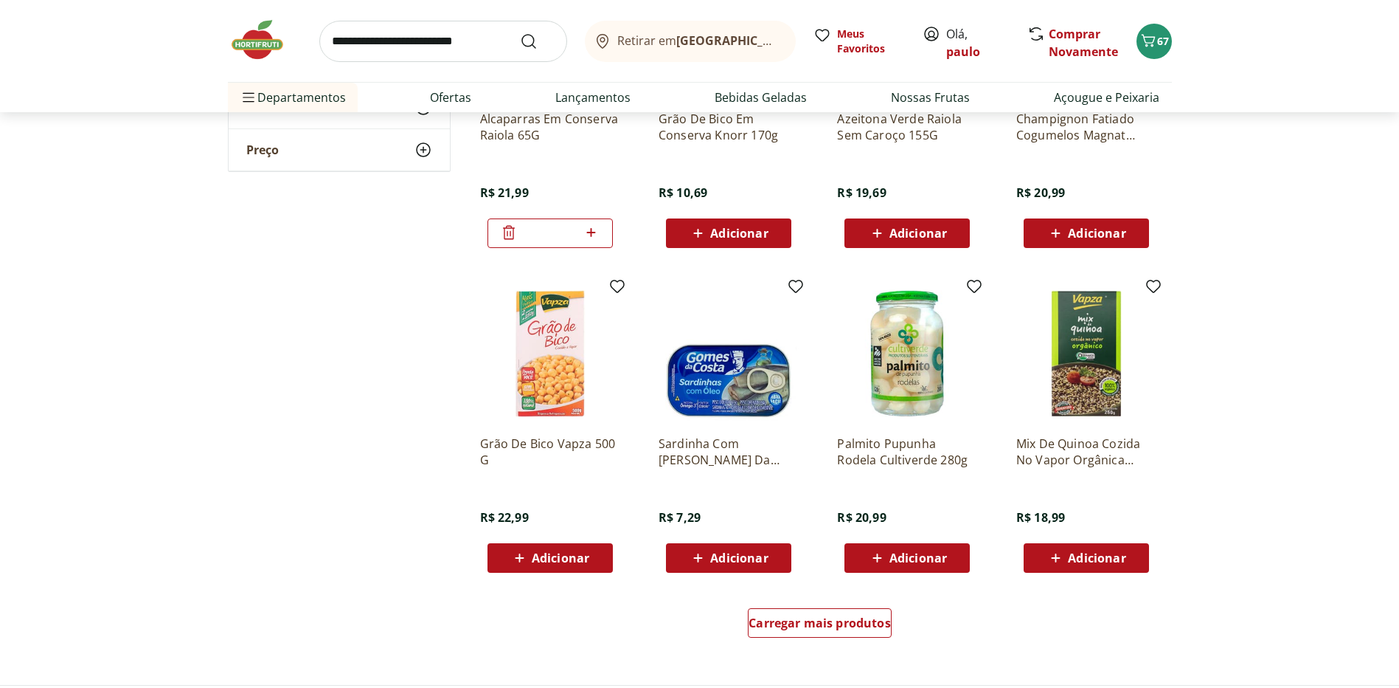
scroll to position [1623, 0]
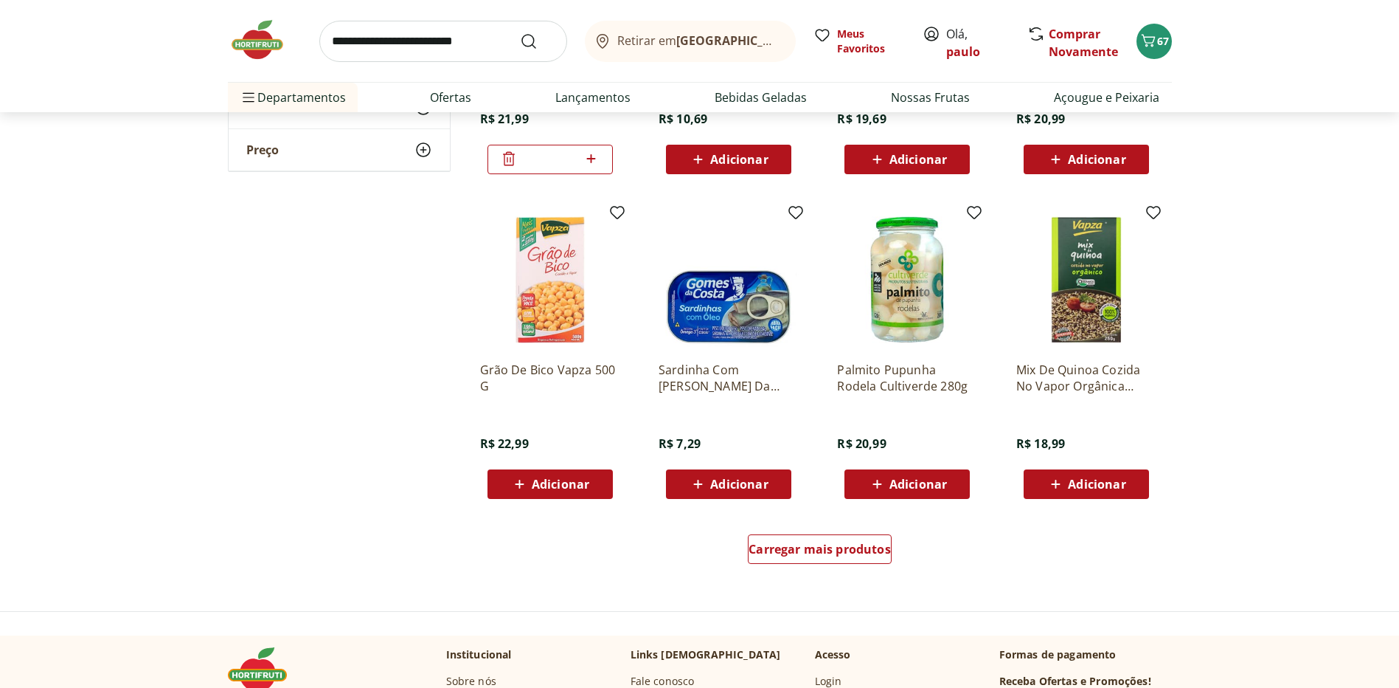
click at [699, 485] on icon at bounding box center [698, 483] width 9 height 9
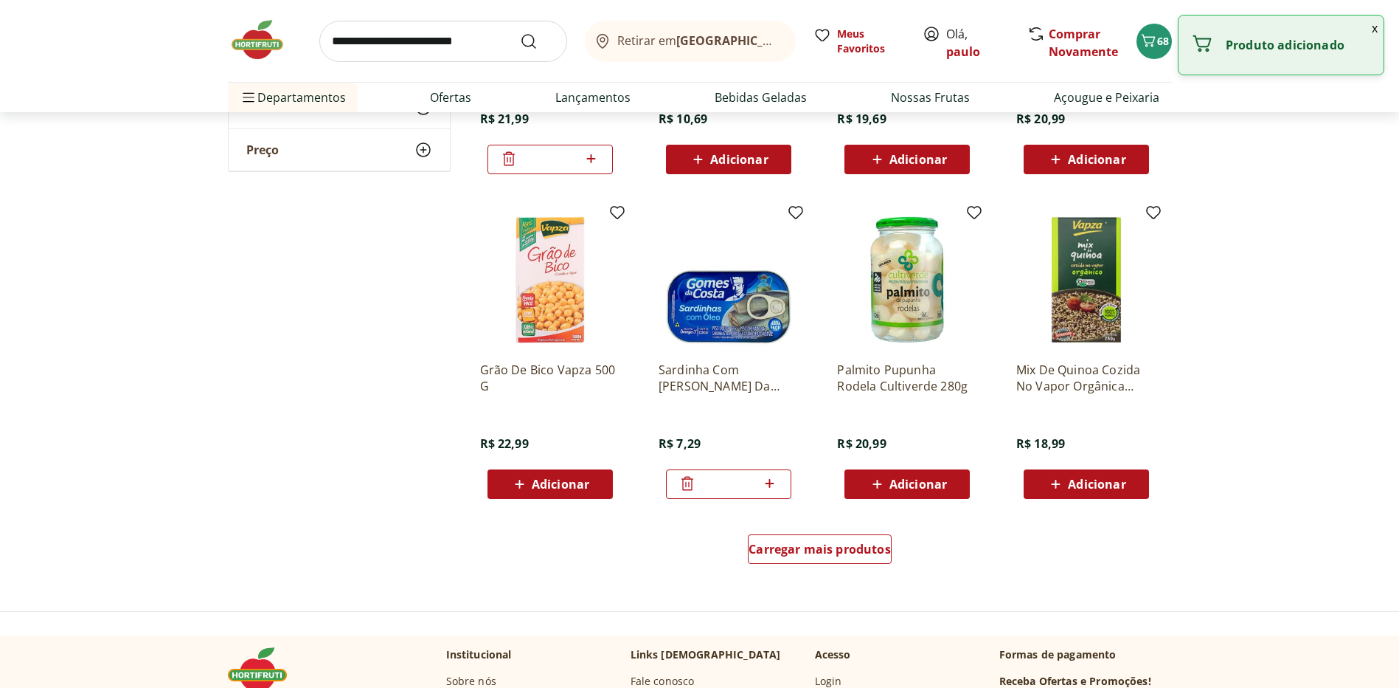
click at [769, 481] on icon at bounding box center [770, 483] width 18 height 18
type input "*"
click at [789, 553] on span "Carregar mais produtos" at bounding box center [820, 549] width 142 height 12
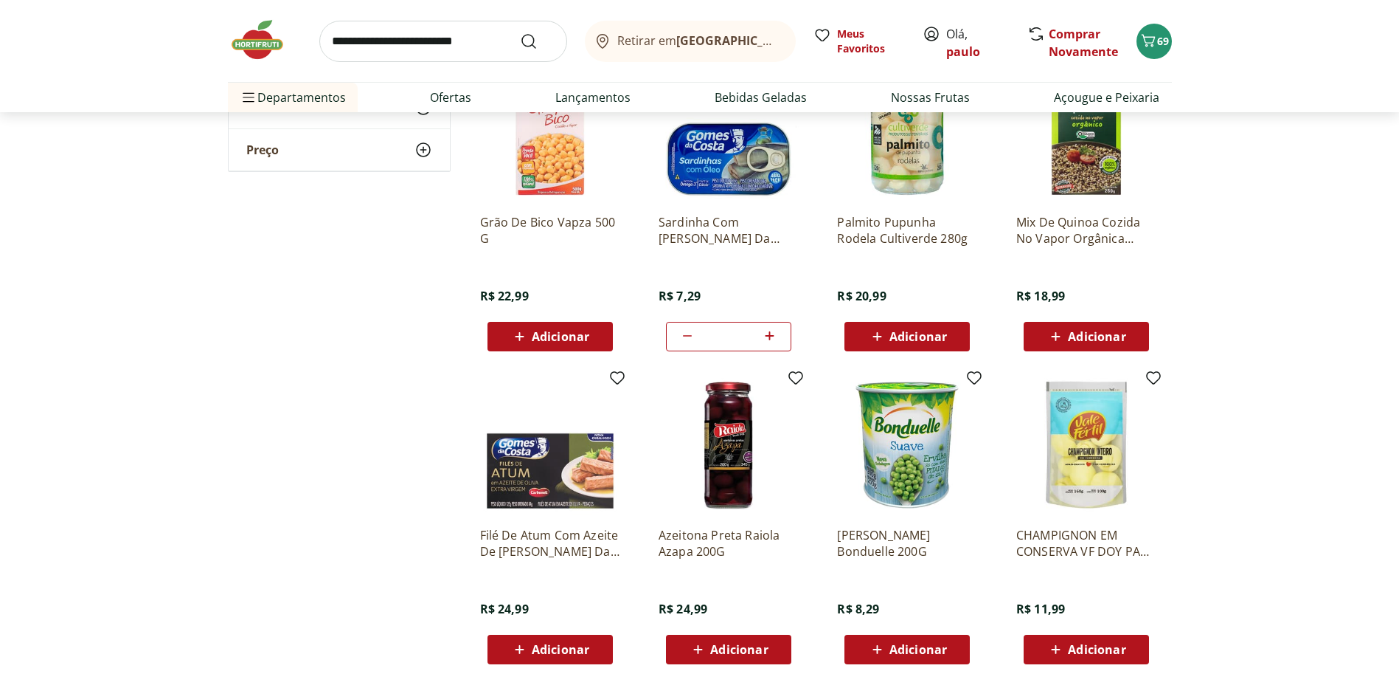
scroll to position [2065, 0]
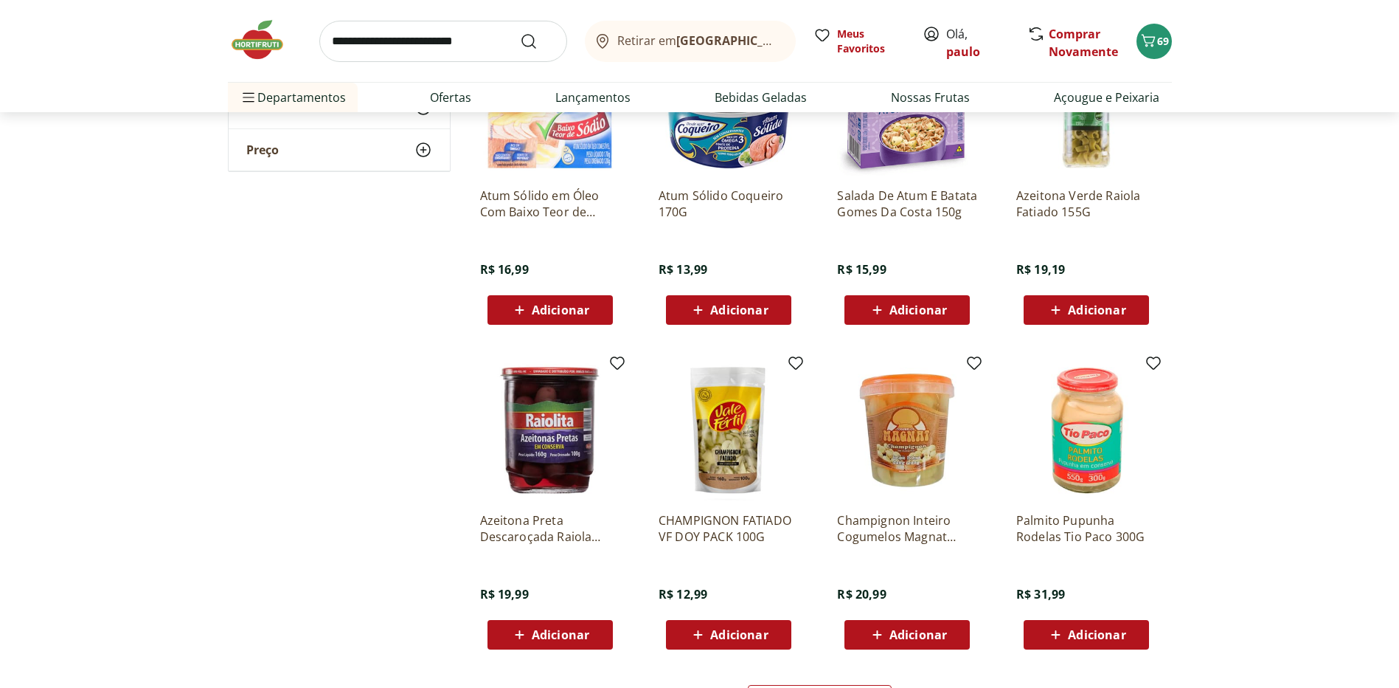
scroll to position [2877, 0]
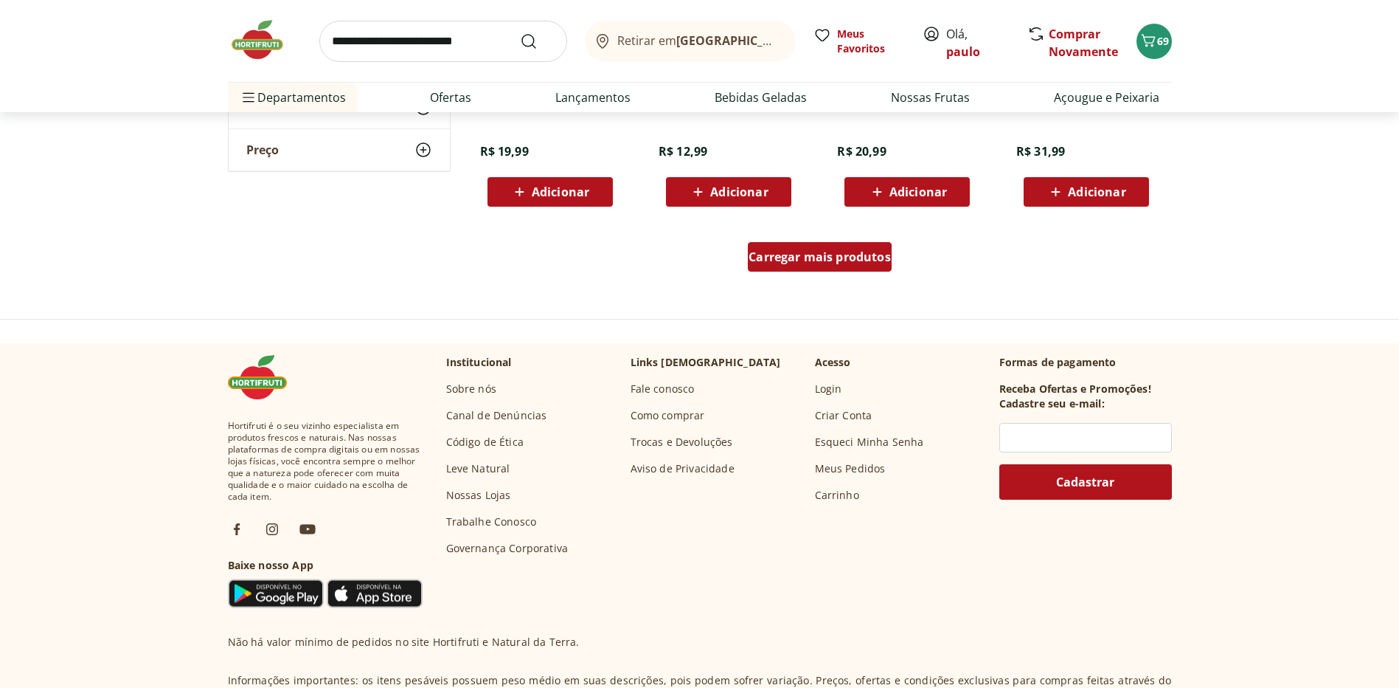
click at [865, 265] on div "Carregar mais produtos" at bounding box center [820, 257] width 144 height 30
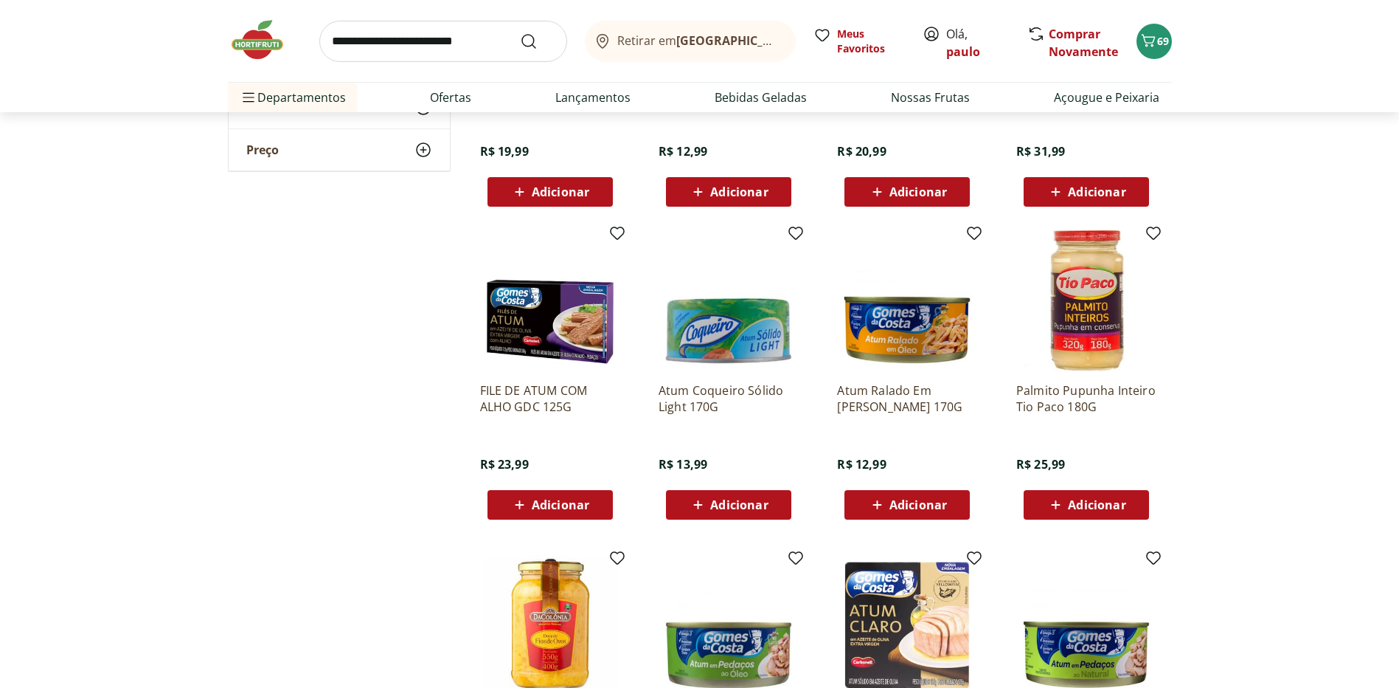
scroll to position [2951, 0]
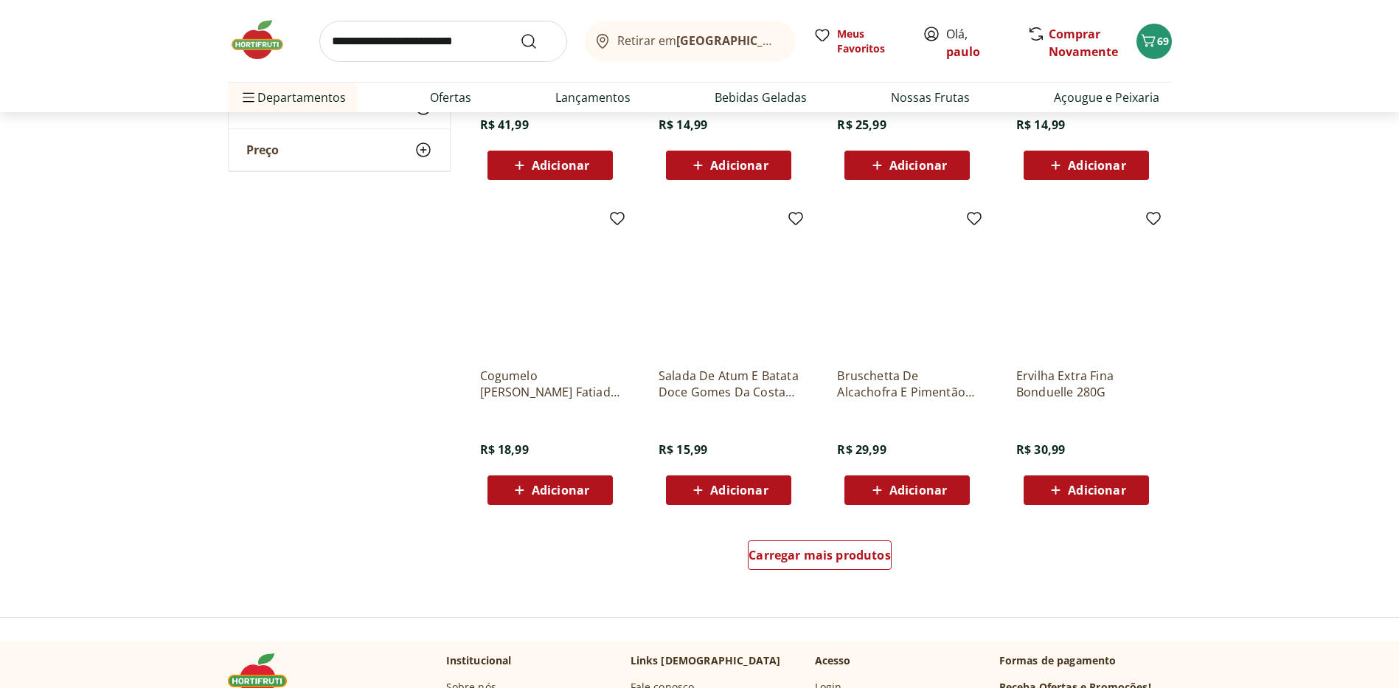
scroll to position [3762, 0]
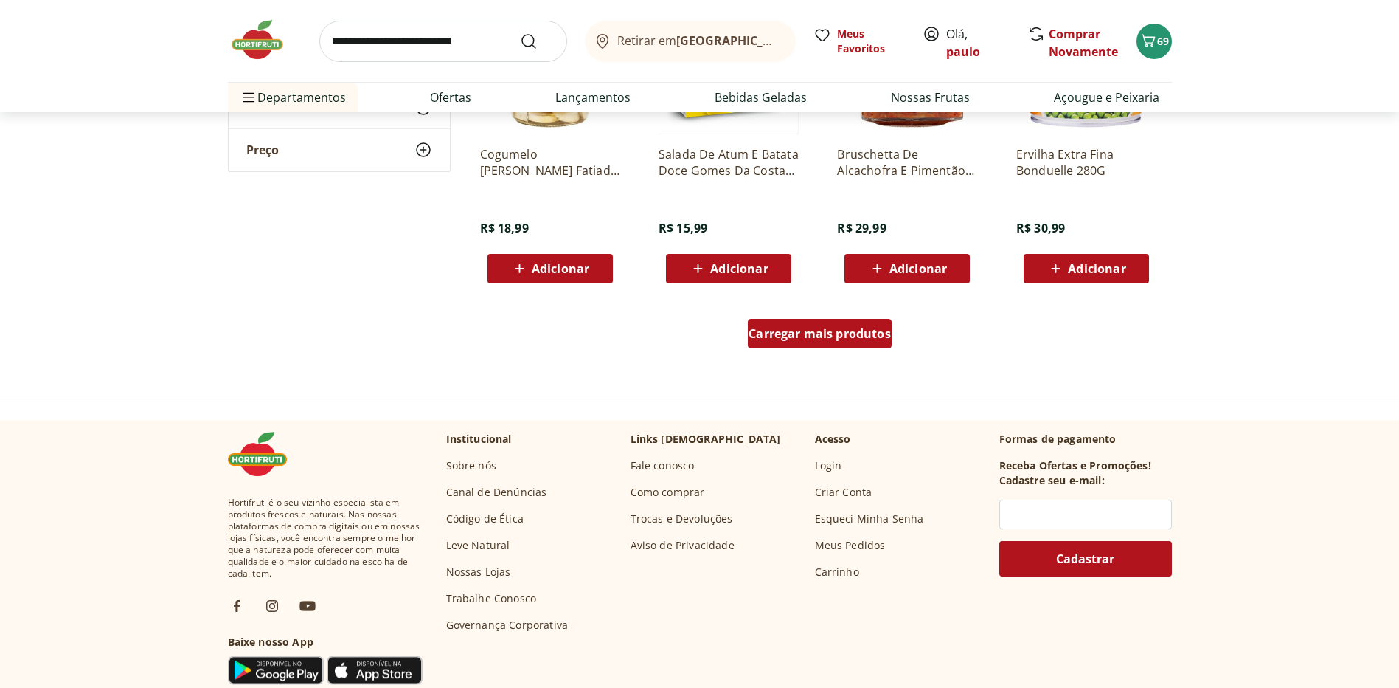
click at [853, 330] on span "Carregar mais produtos" at bounding box center [820, 334] width 142 height 12
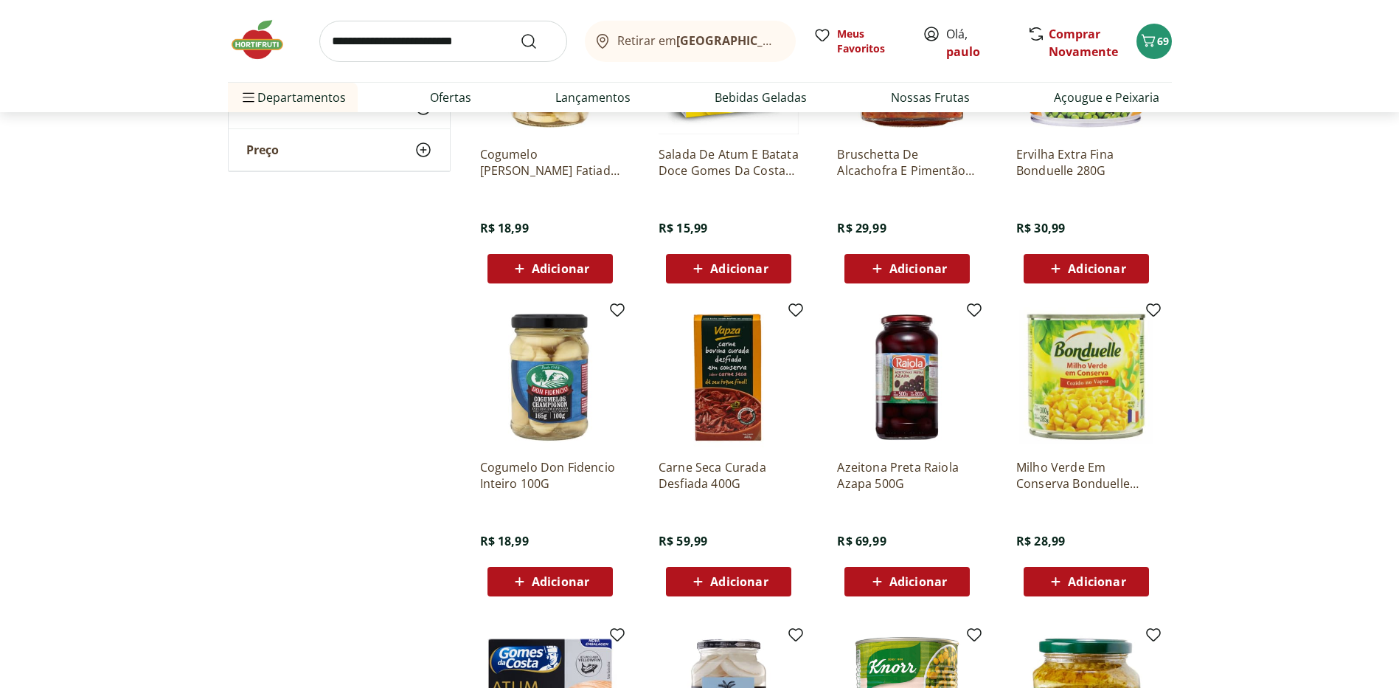
scroll to position [3983, 0]
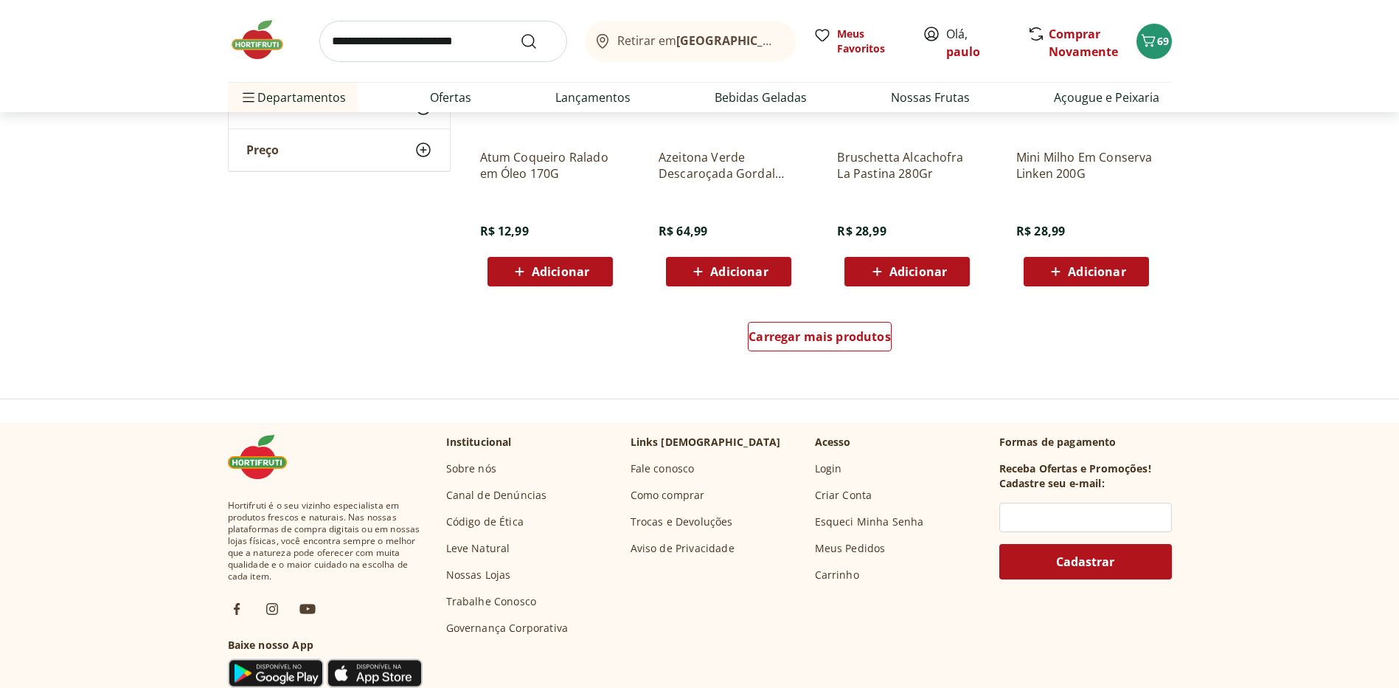
scroll to position [4942, 0]
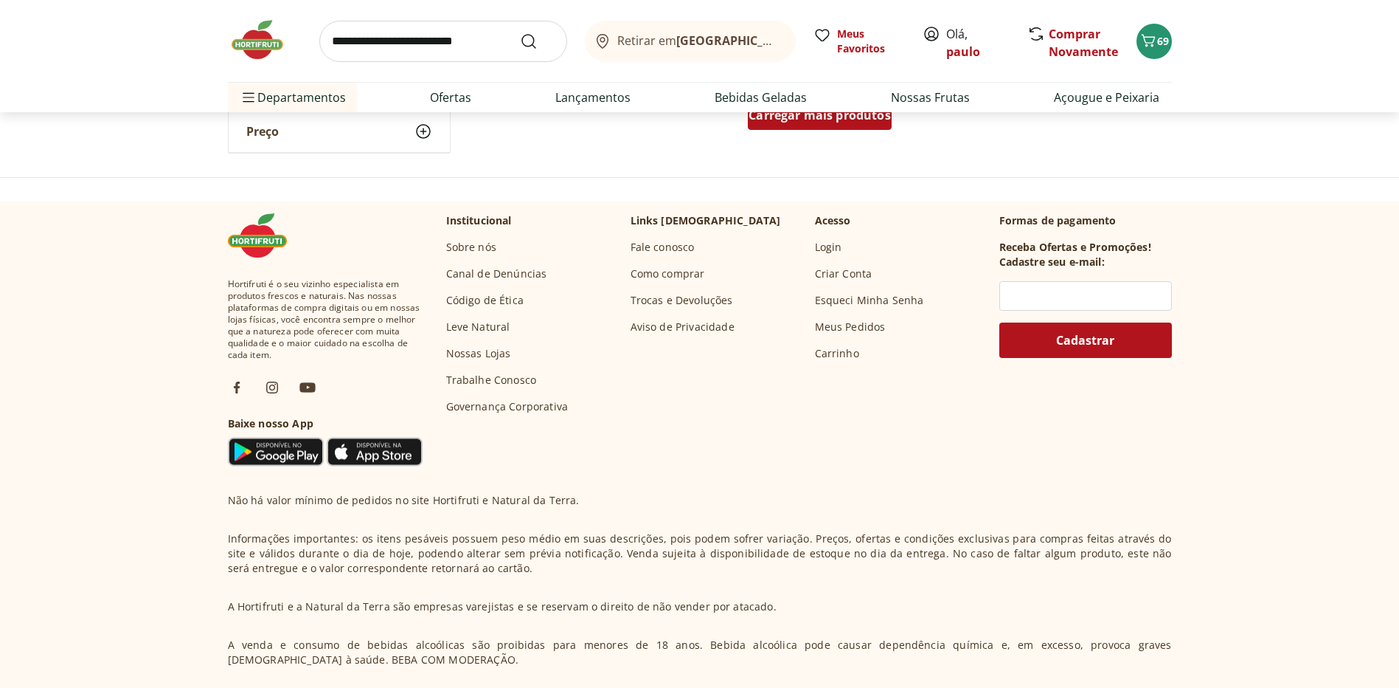
click at [856, 125] on div "Carregar mais produtos" at bounding box center [820, 115] width 144 height 30
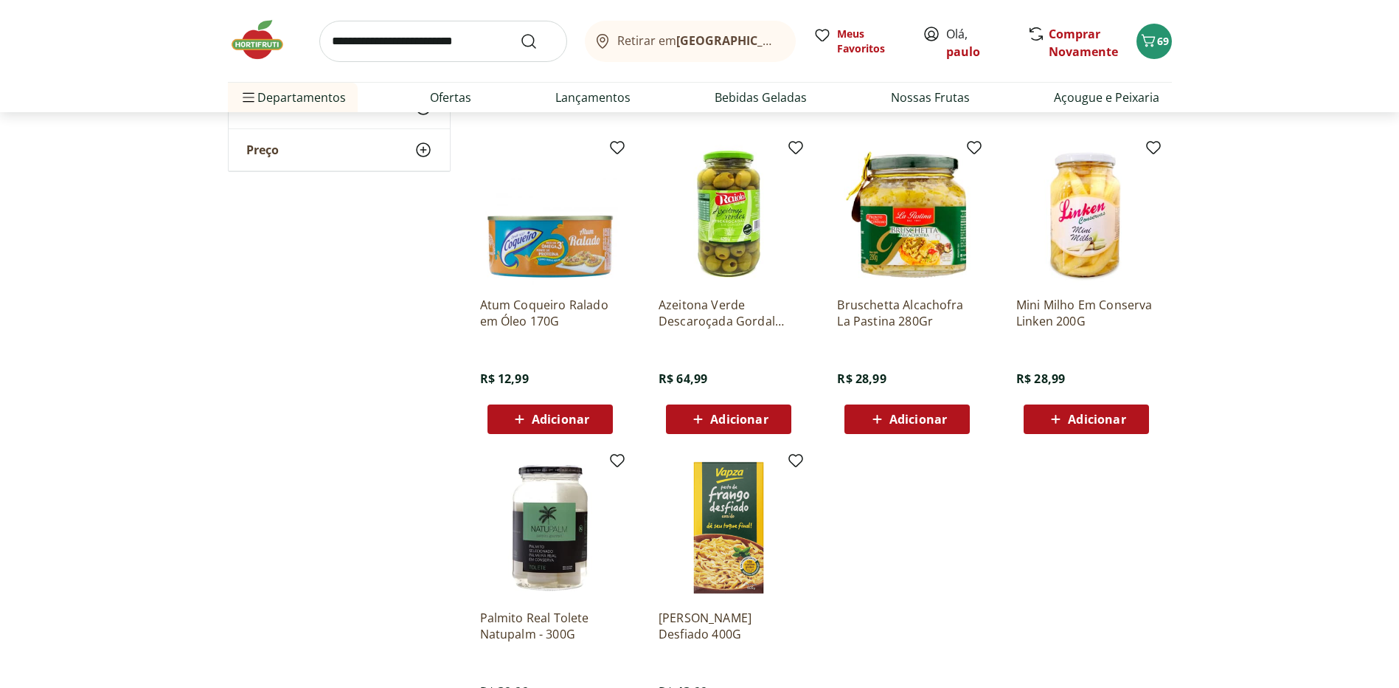
scroll to position [4426, 0]
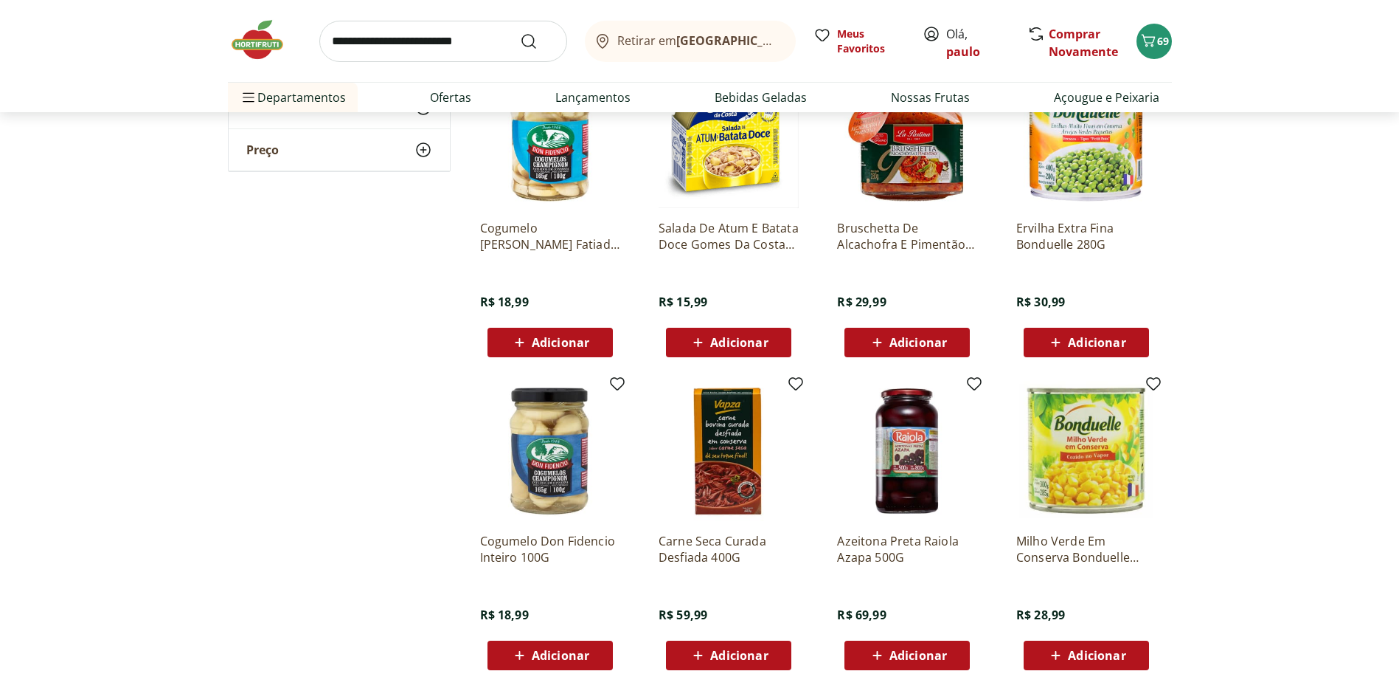
scroll to position [3393, 0]
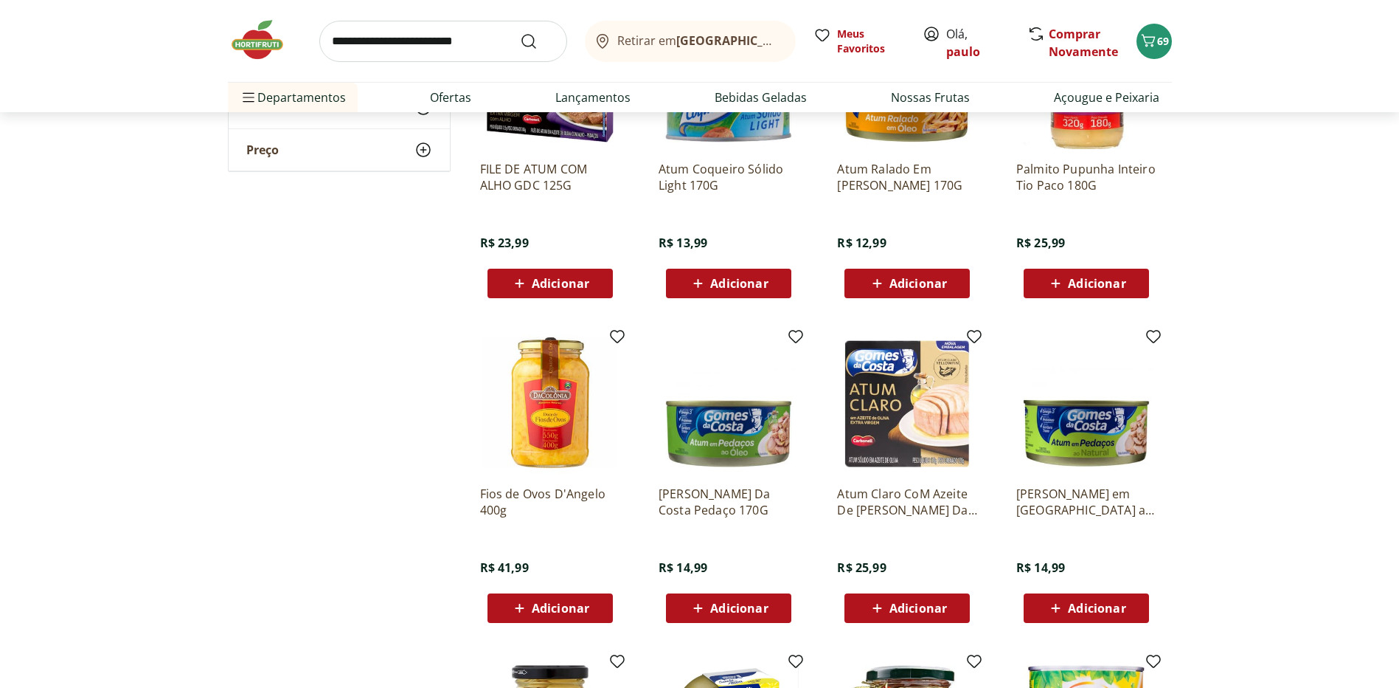
scroll to position [2729, 0]
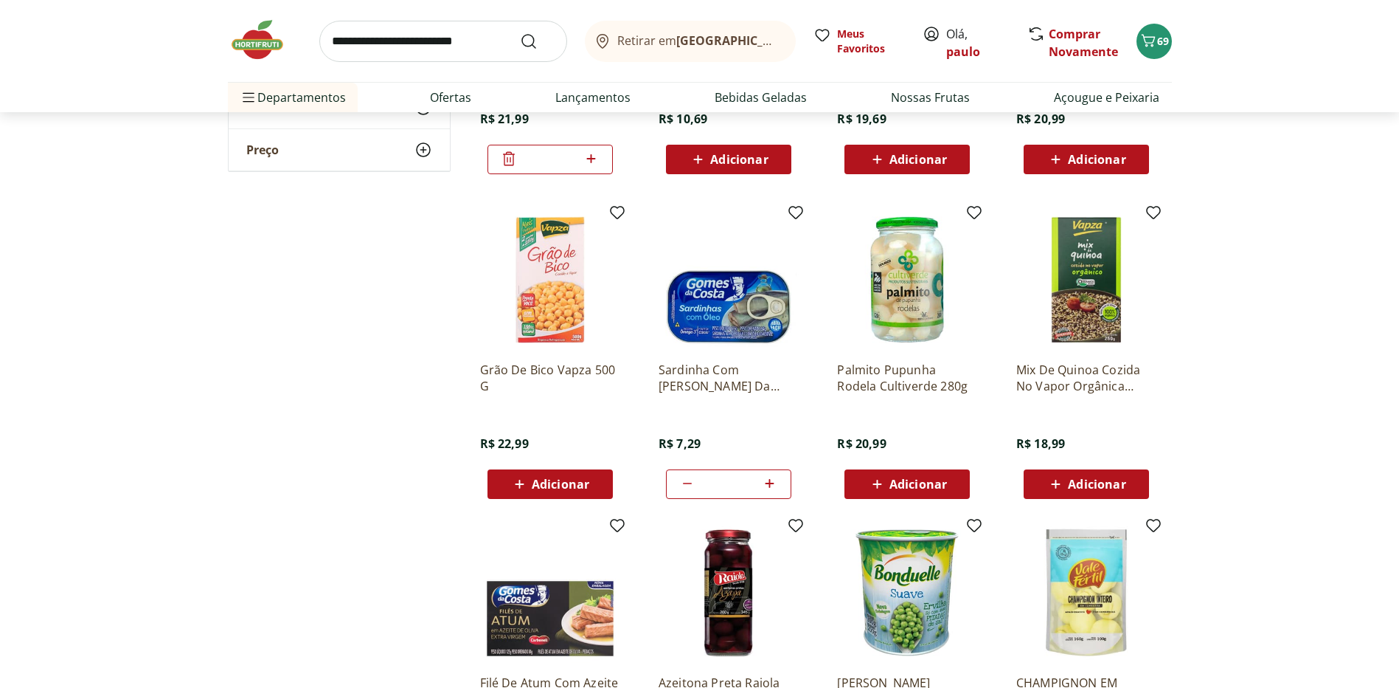
scroll to position [1549, 0]
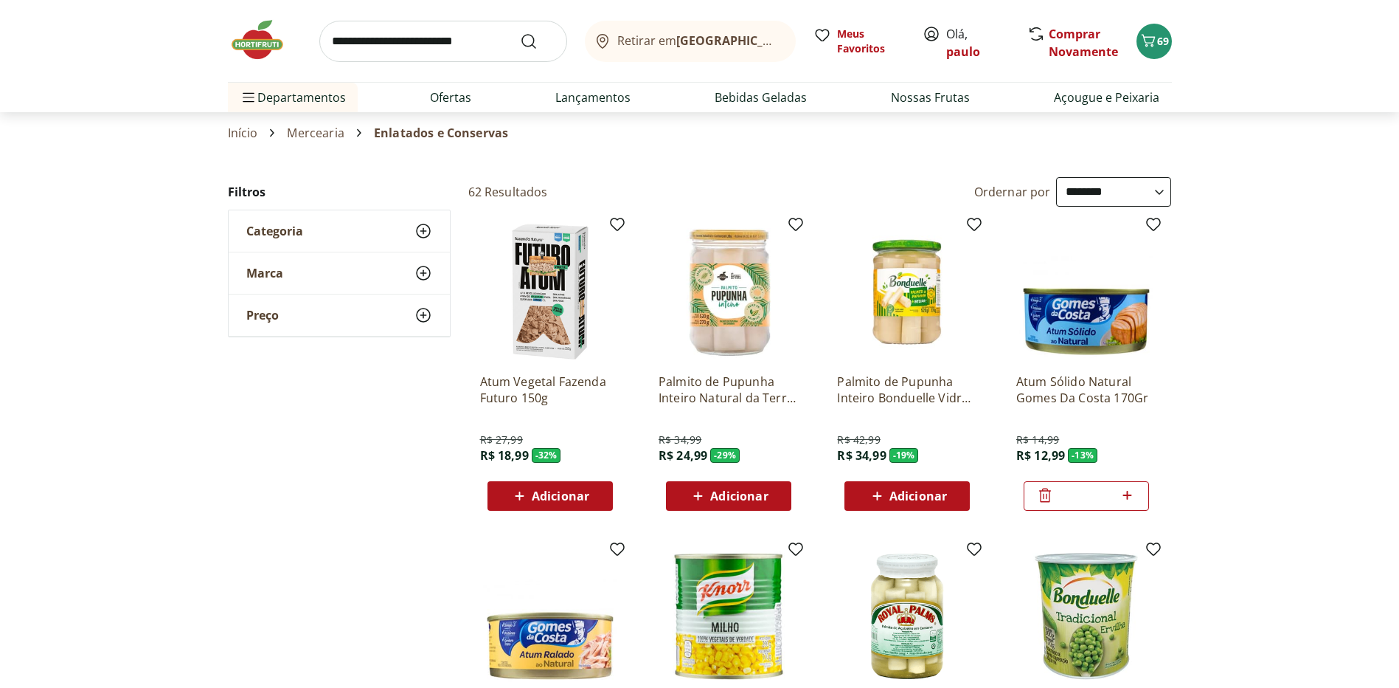
click at [696, 498] on icon at bounding box center [698, 496] width 18 height 18
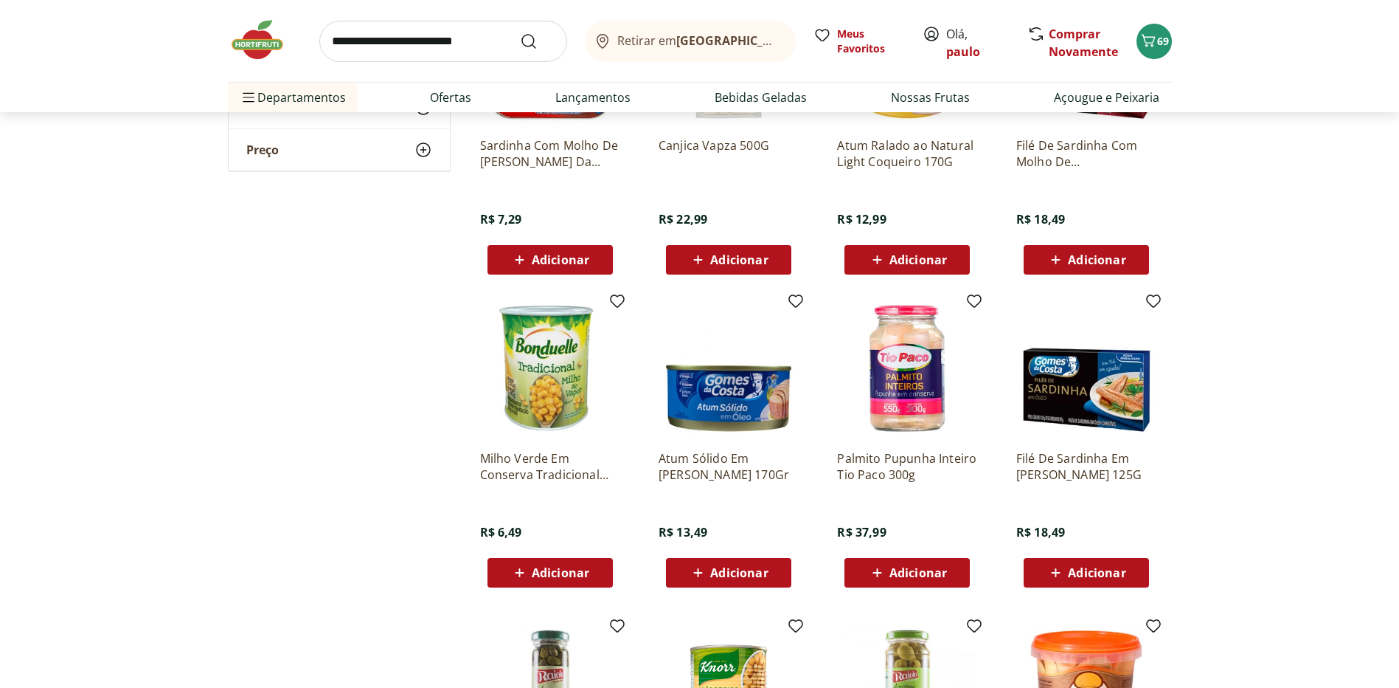
scroll to position [1106, 0]
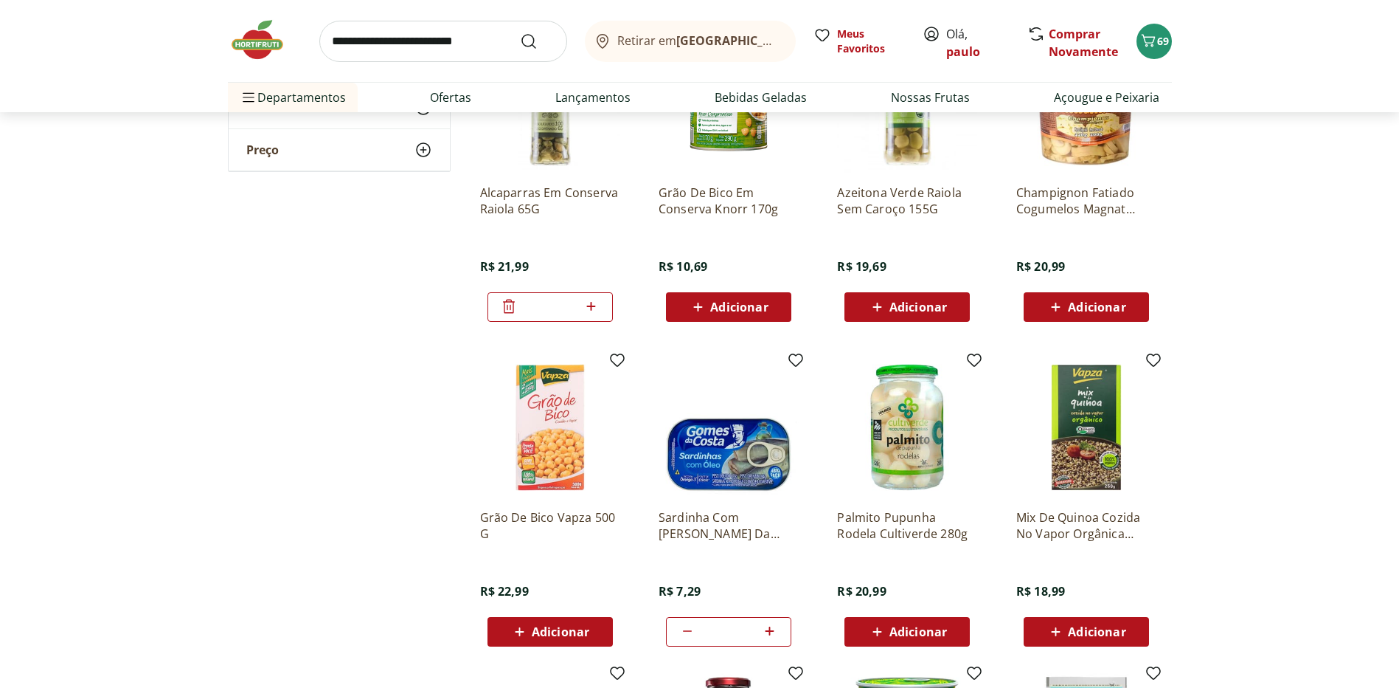
scroll to position [1770, 0]
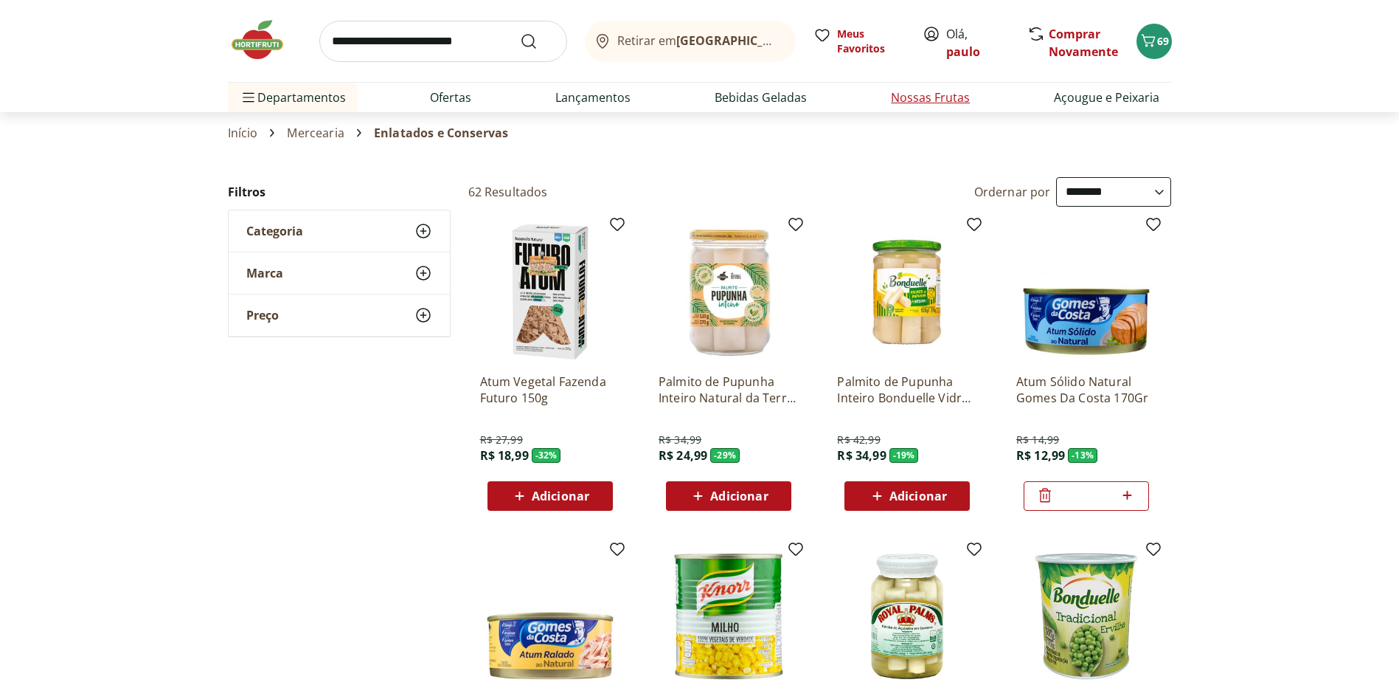
click at [919, 93] on link "Nossas Frutas" at bounding box center [930, 98] width 79 height 18
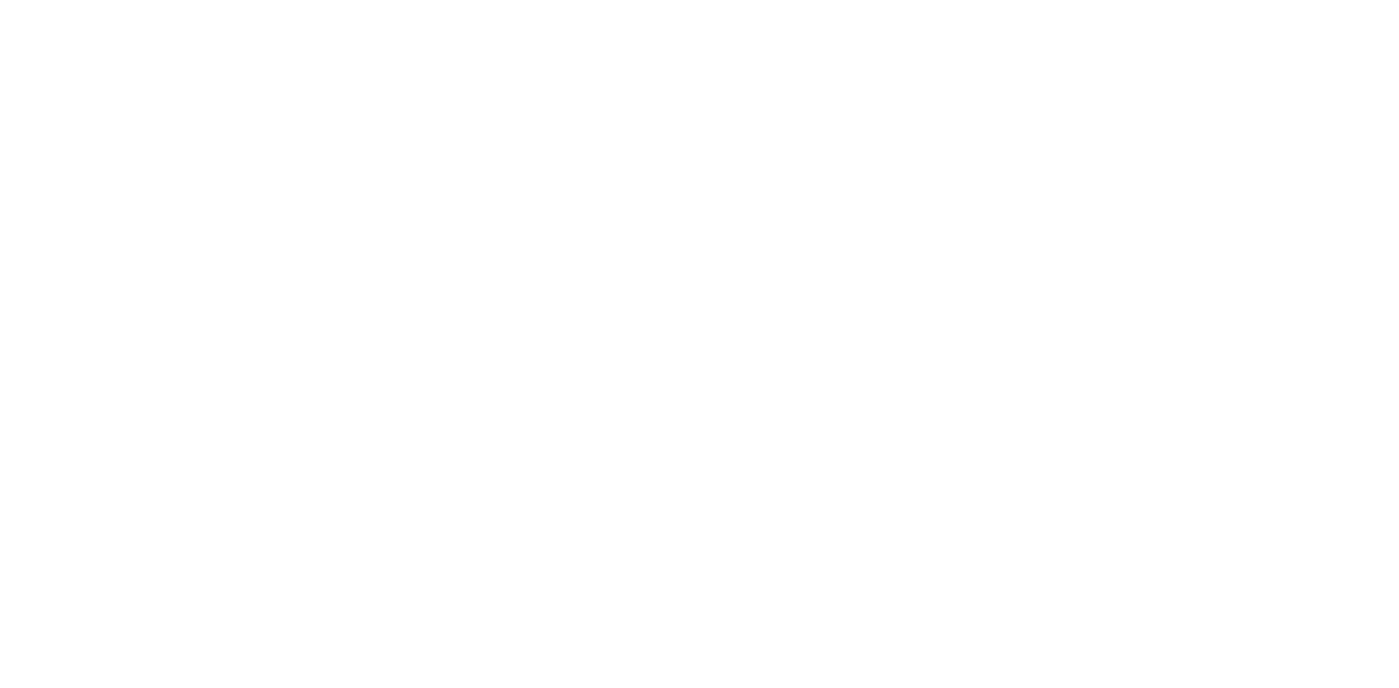
select select "**********"
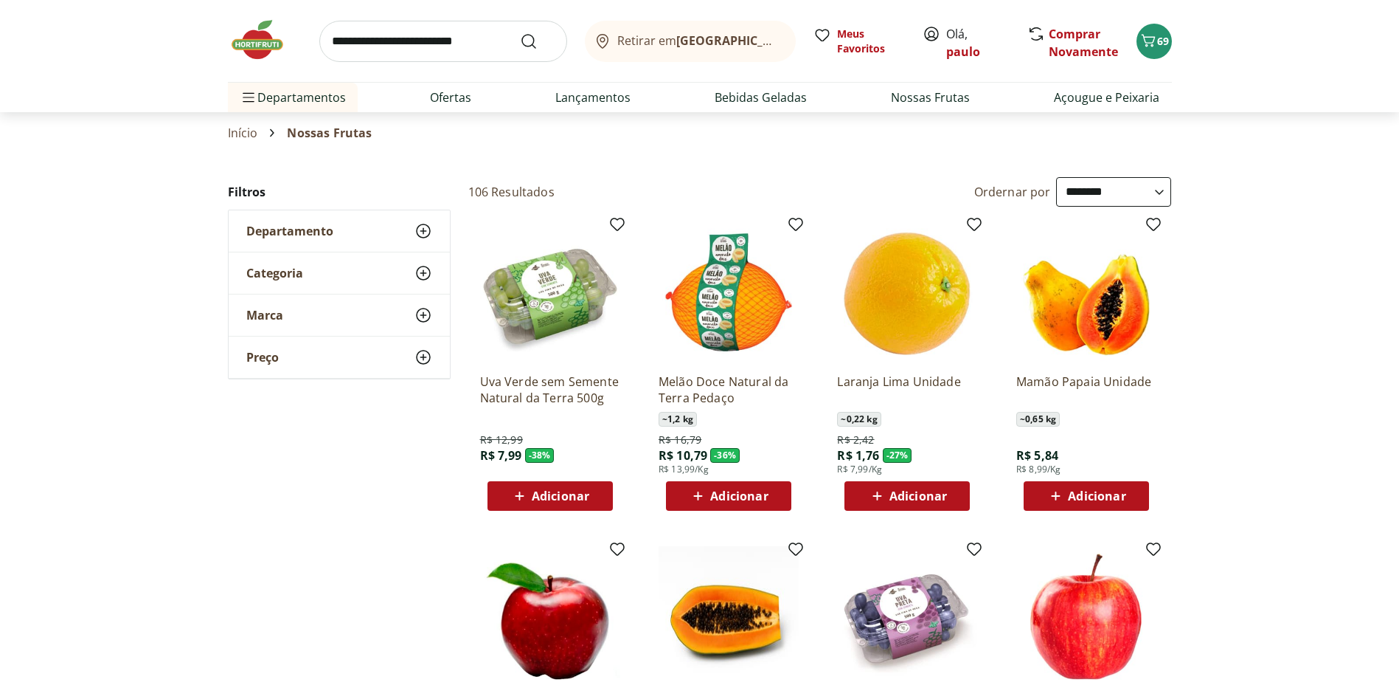
scroll to position [221, 0]
select select "**********"
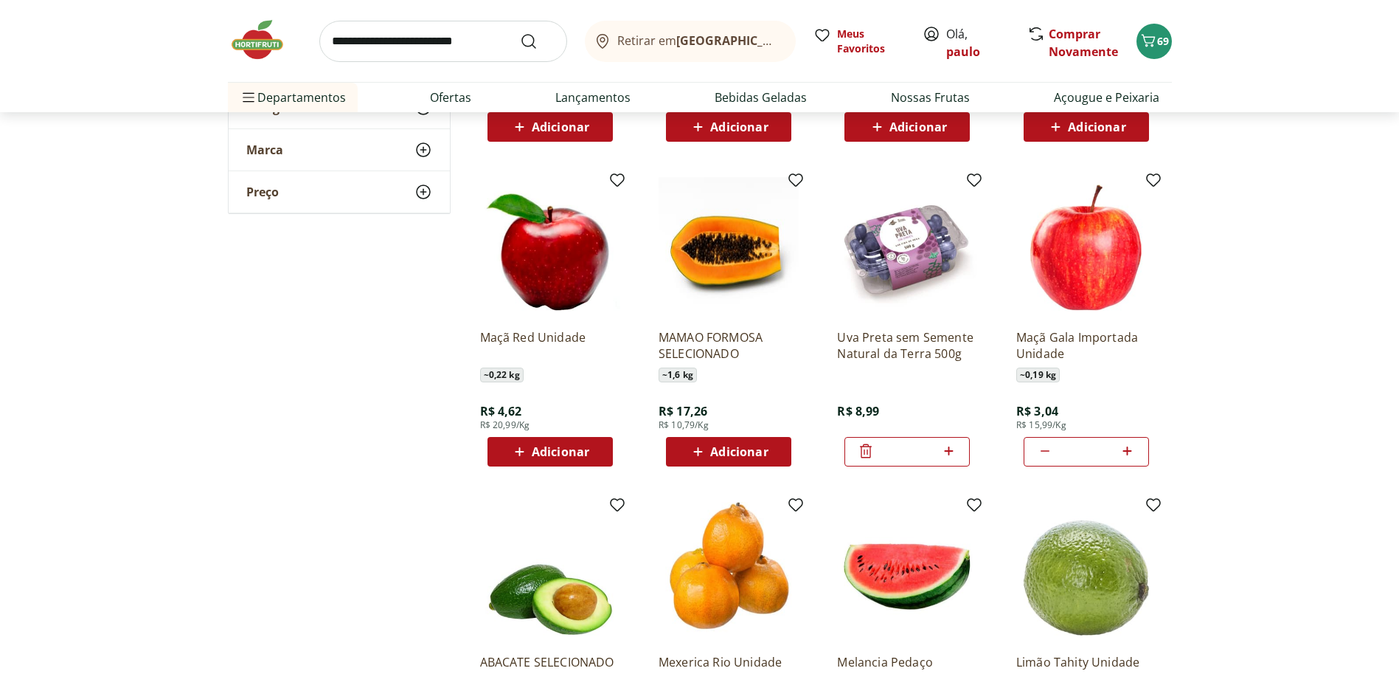
scroll to position [443, 0]
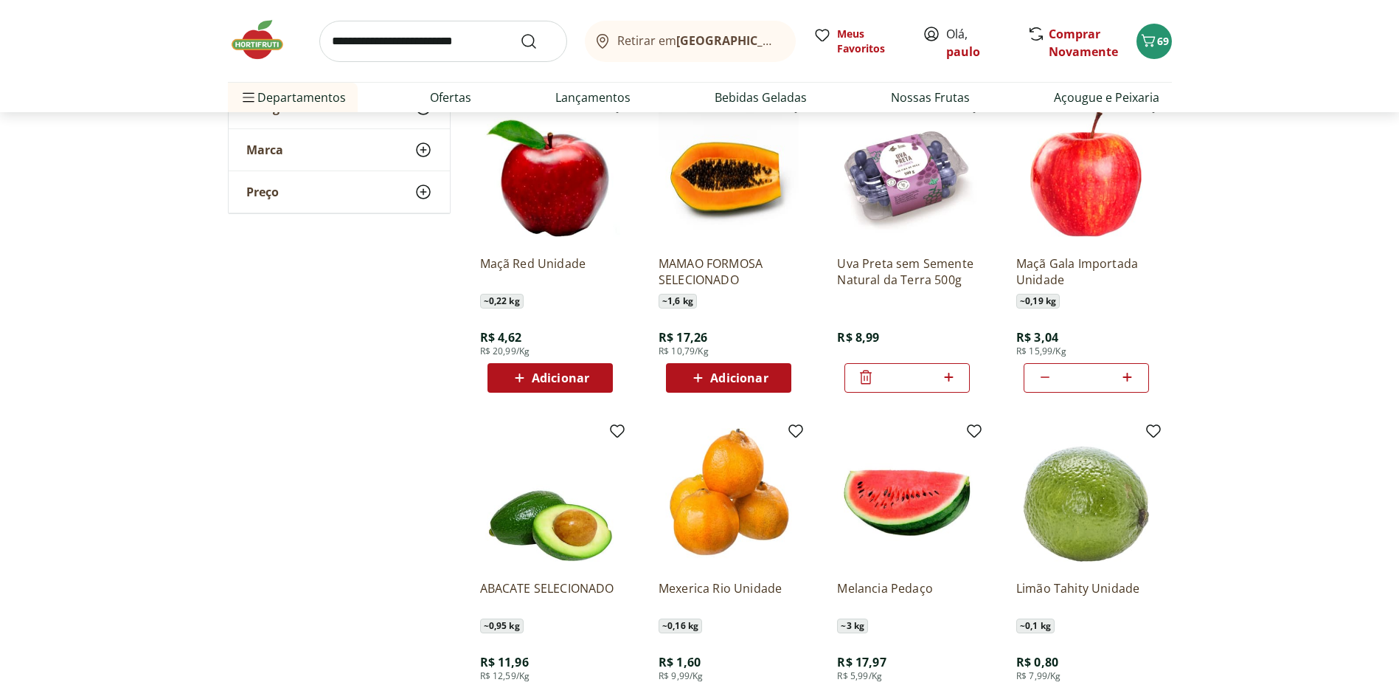
click at [1042, 376] on icon at bounding box center [1045, 377] width 18 height 18
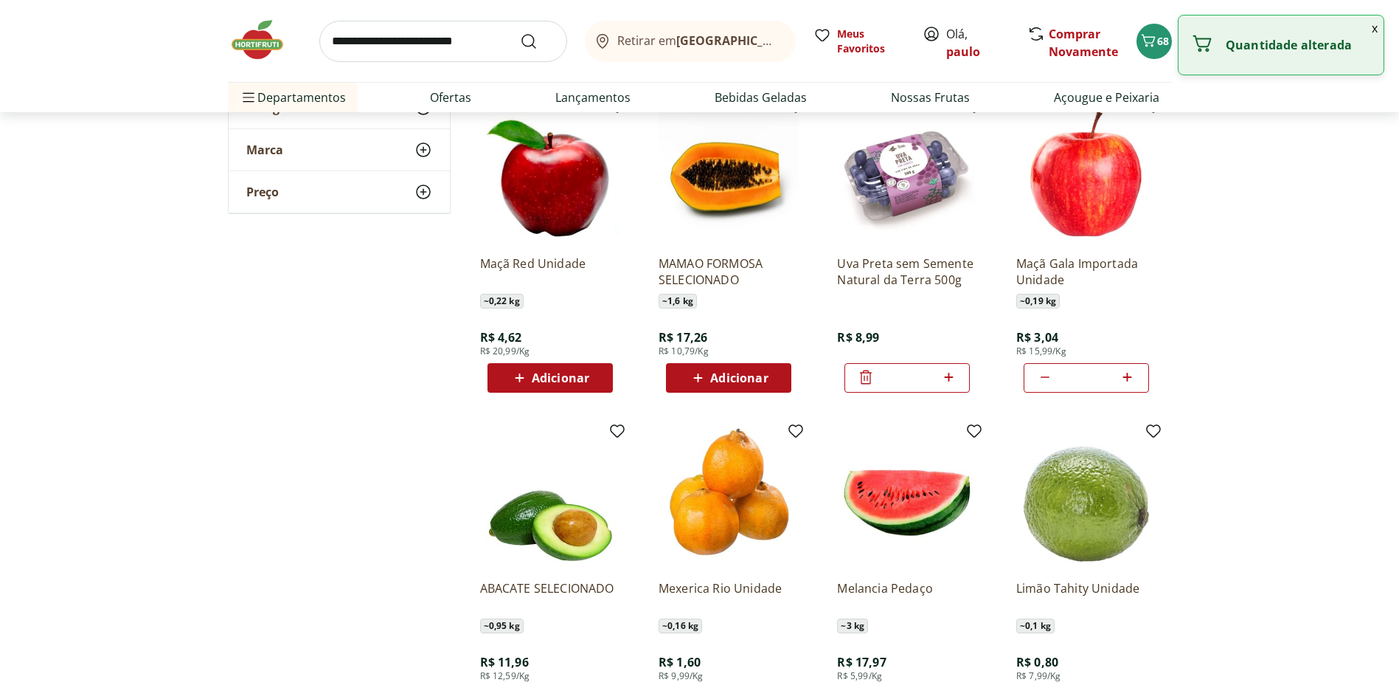
click at [1042, 376] on icon at bounding box center [1045, 377] width 18 height 18
type input "*"
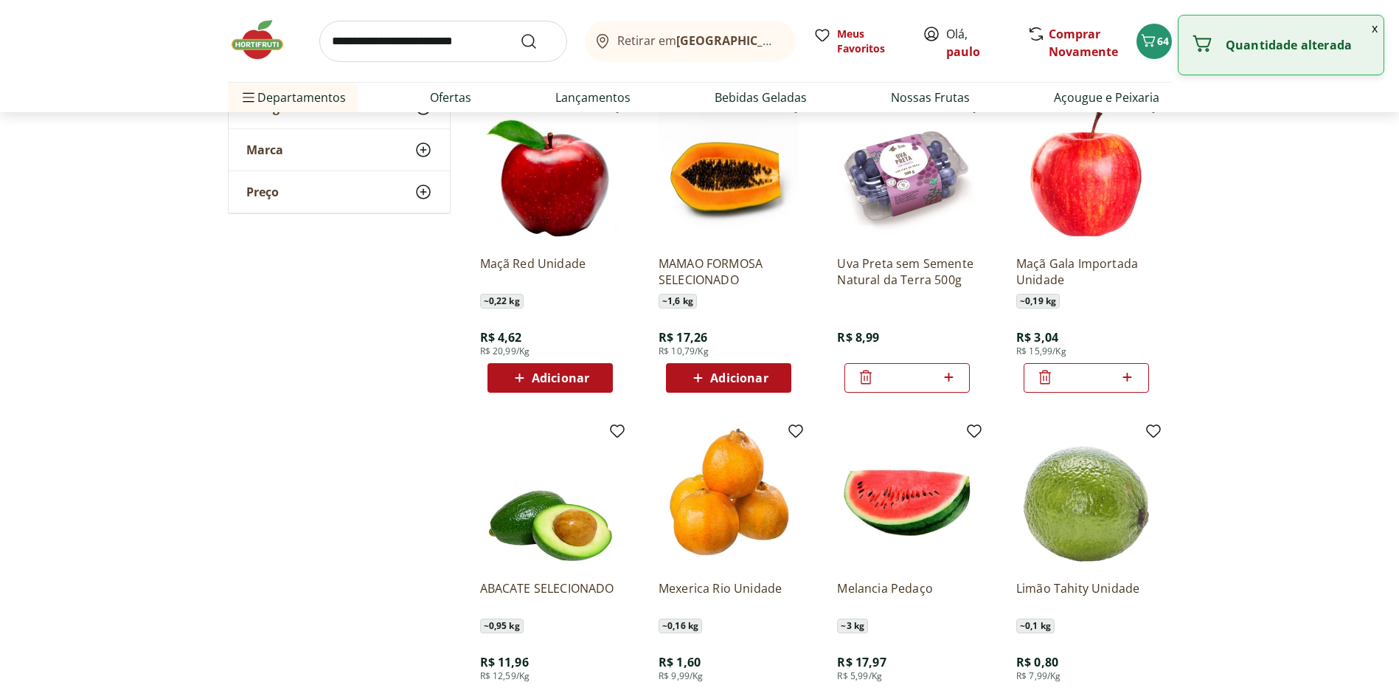
click at [1042, 376] on icon at bounding box center [1045, 377] width 18 height 18
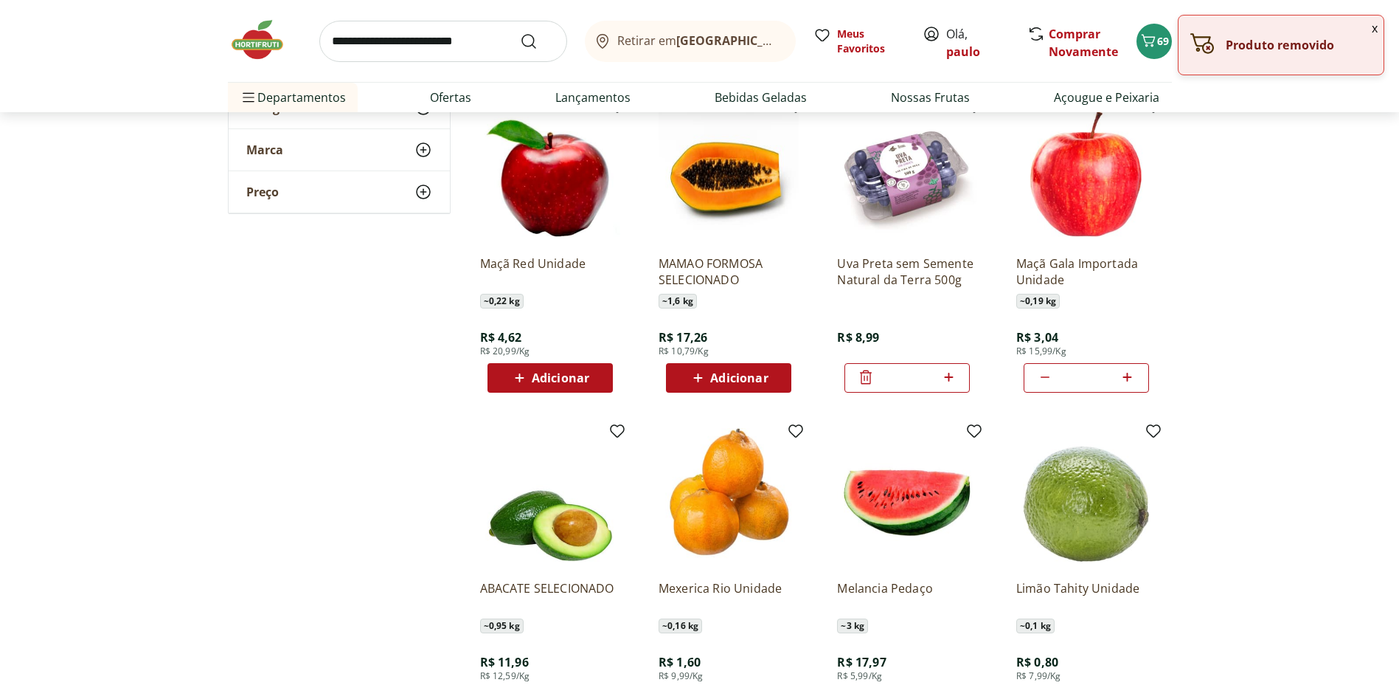
click at [512, 376] on icon at bounding box center [519, 378] width 18 height 18
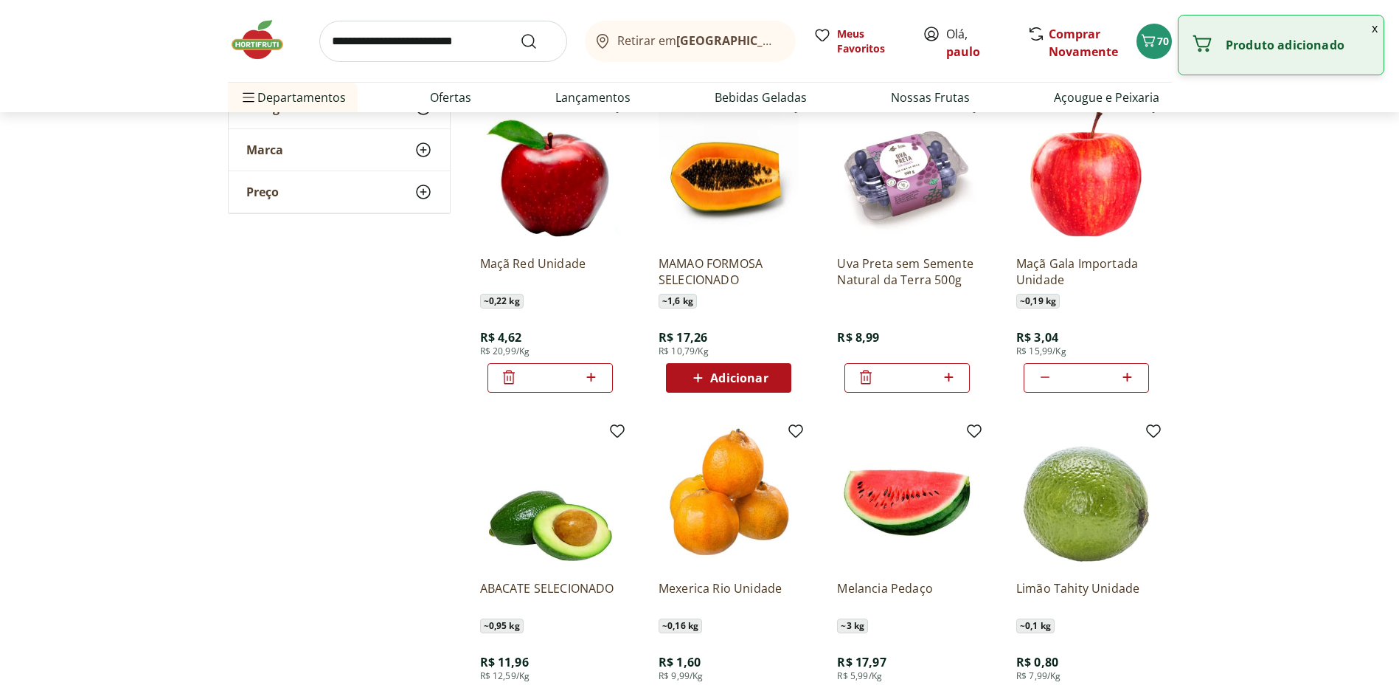
click at [512, 376] on icon at bounding box center [509, 377] width 18 height 18
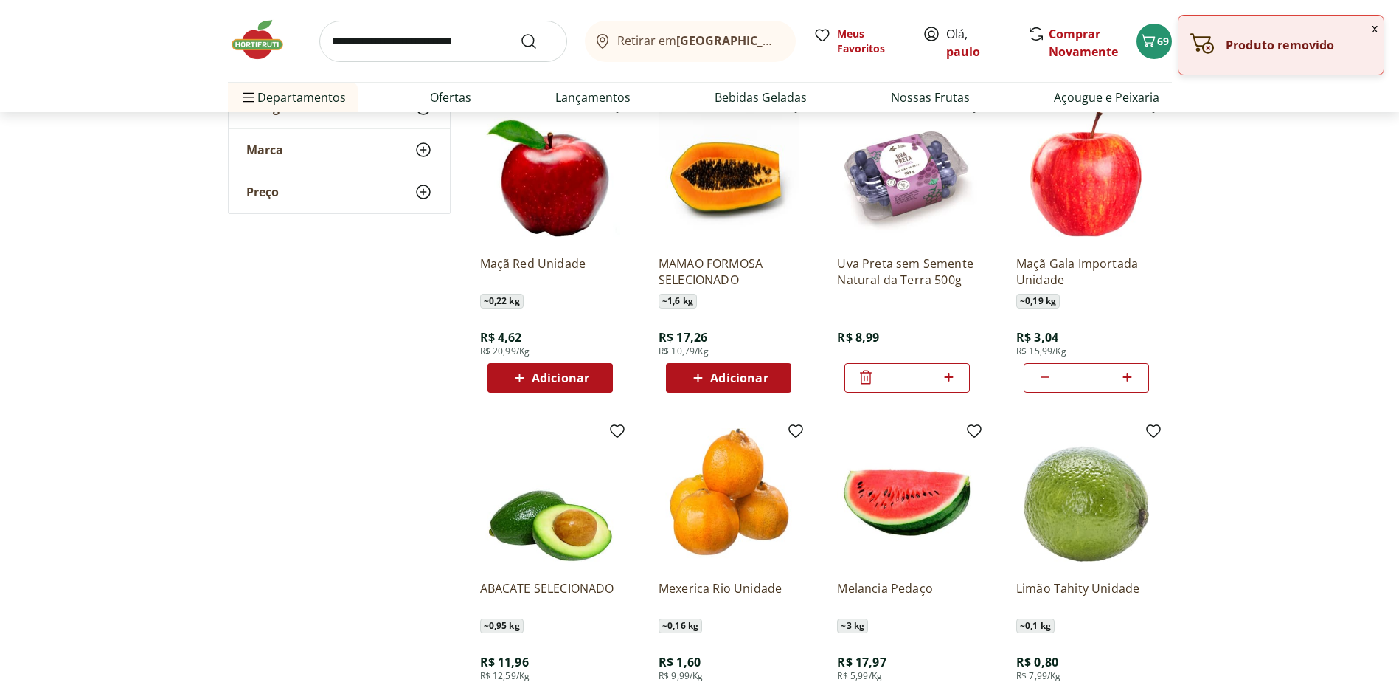
click at [512, 376] on icon at bounding box center [519, 378] width 18 height 18
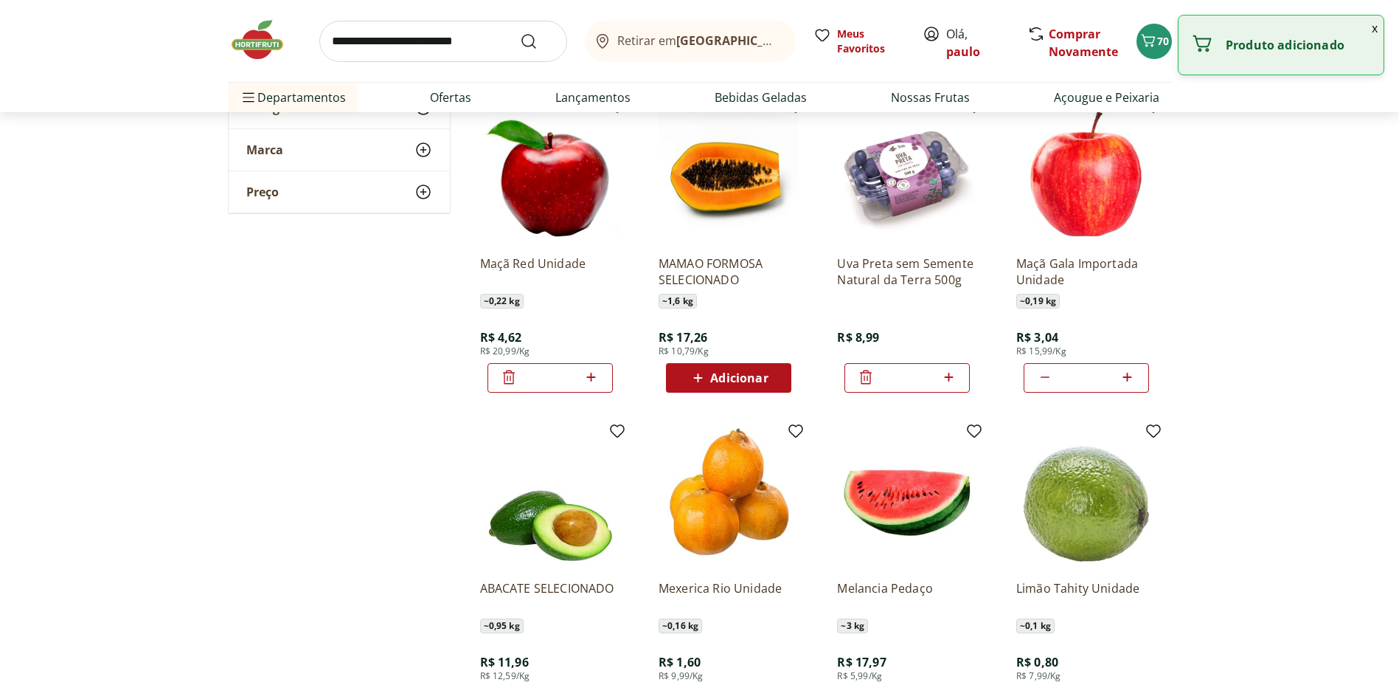
click at [594, 373] on icon at bounding box center [591, 377] width 18 height 18
click at [592, 373] on icon at bounding box center [591, 377] width 18 height 18
type input "*"
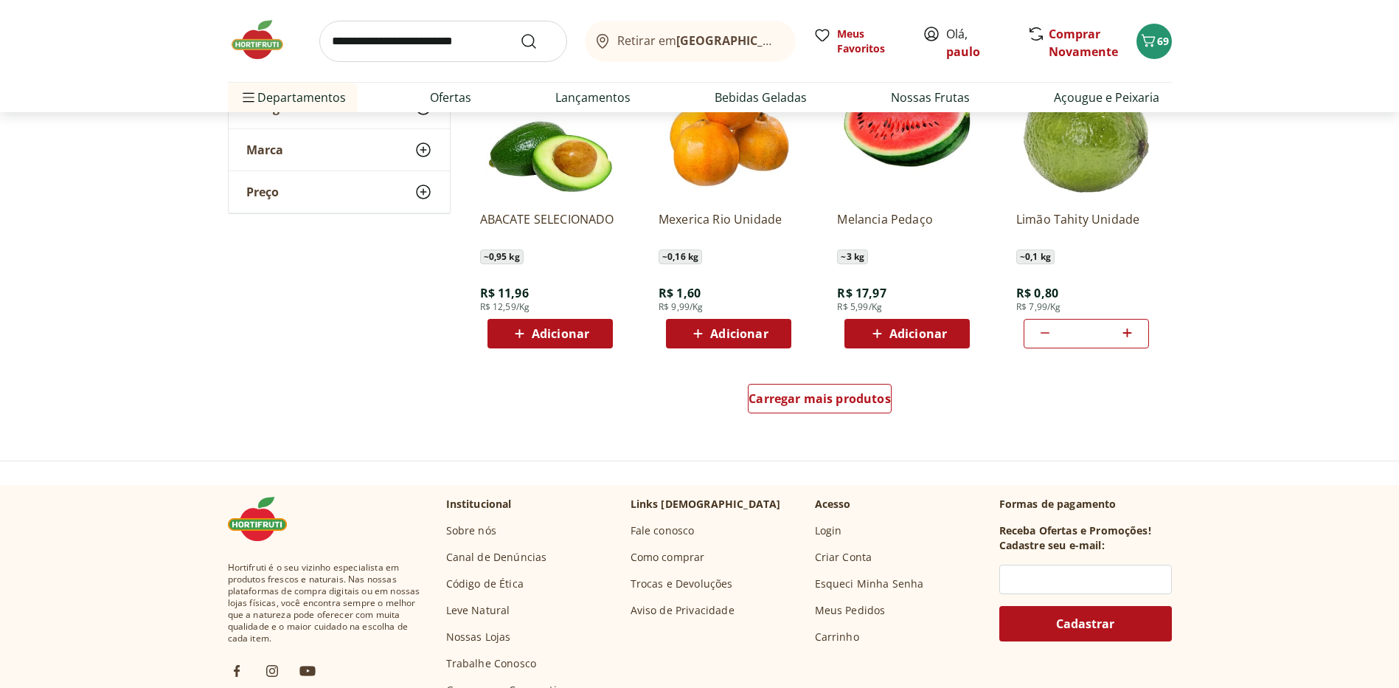
scroll to position [885, 0]
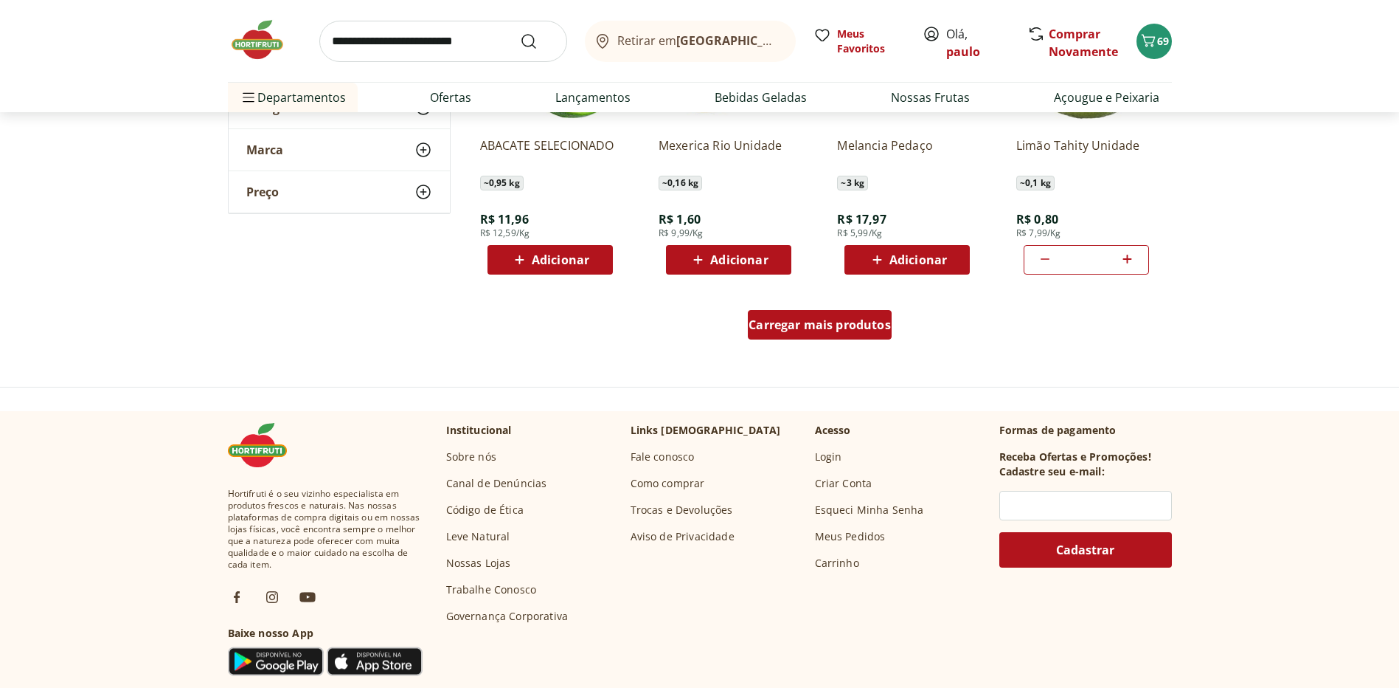
click at [833, 315] on div "Carregar mais produtos" at bounding box center [820, 325] width 144 height 30
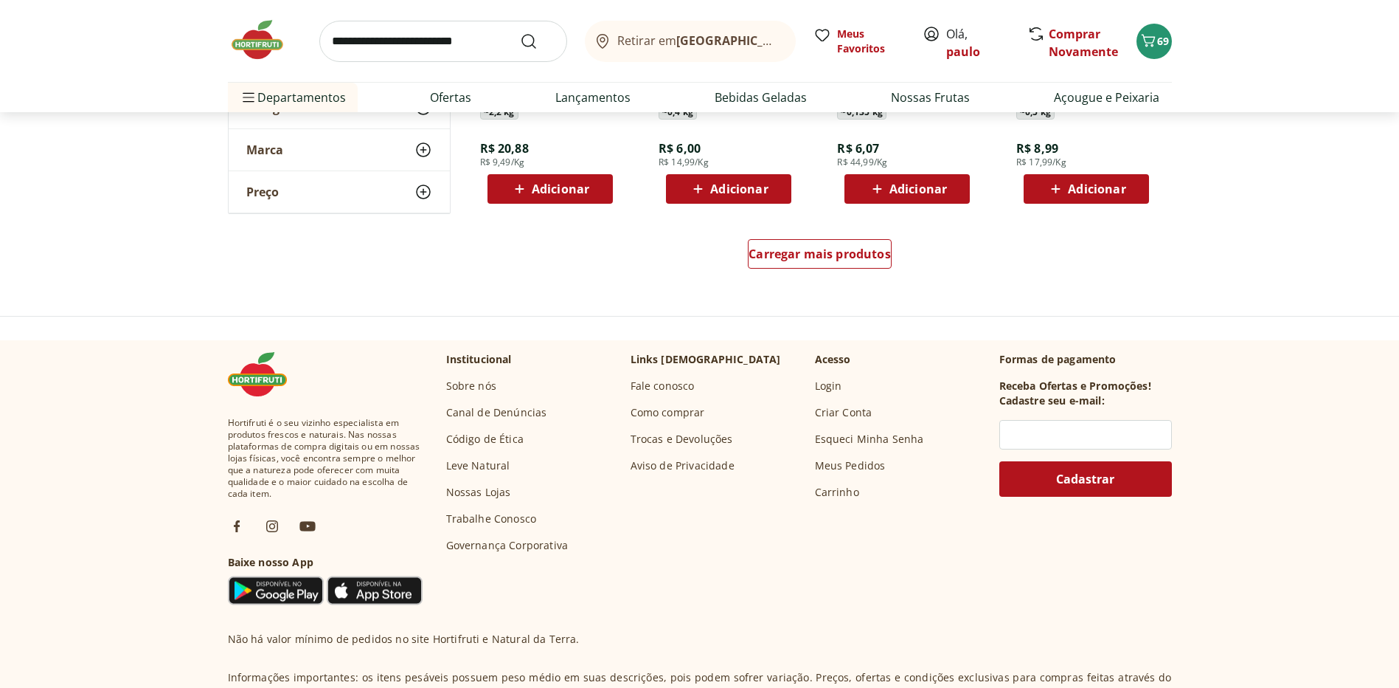
scroll to position [1549, 0]
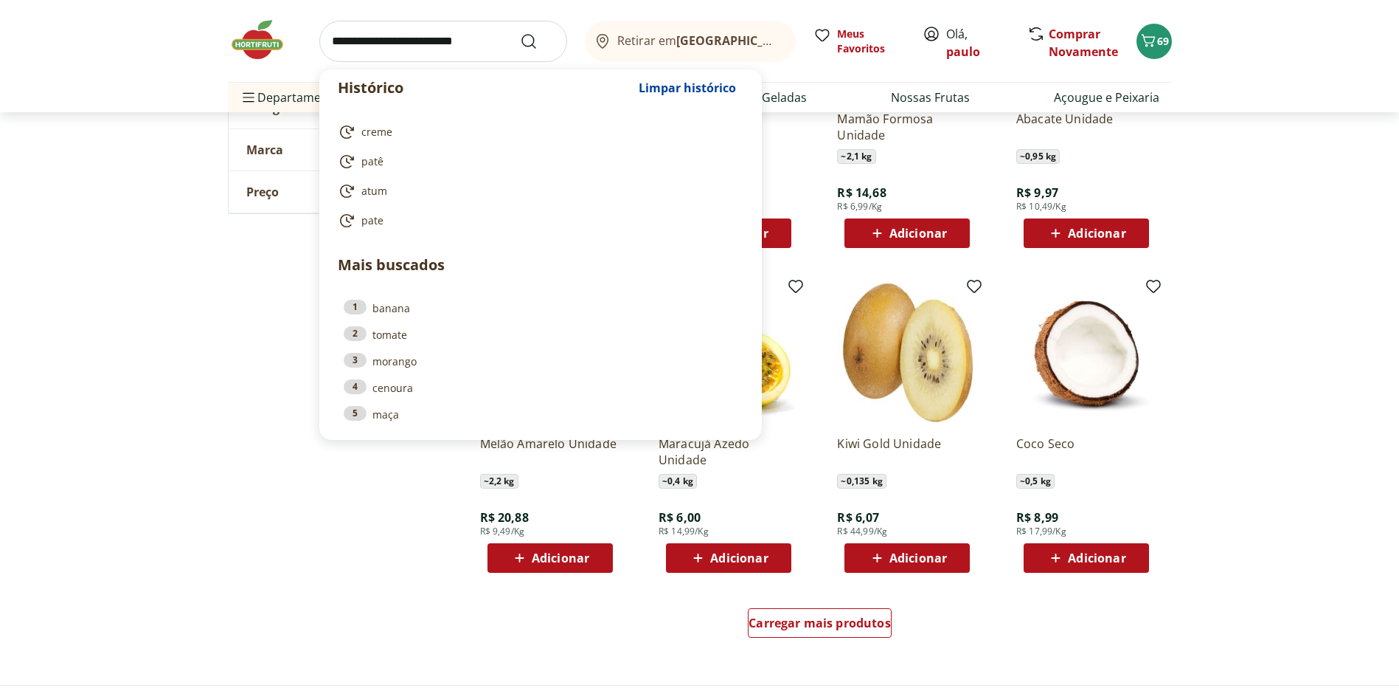
click at [389, 45] on input "search" at bounding box center [443, 41] width 248 height 41
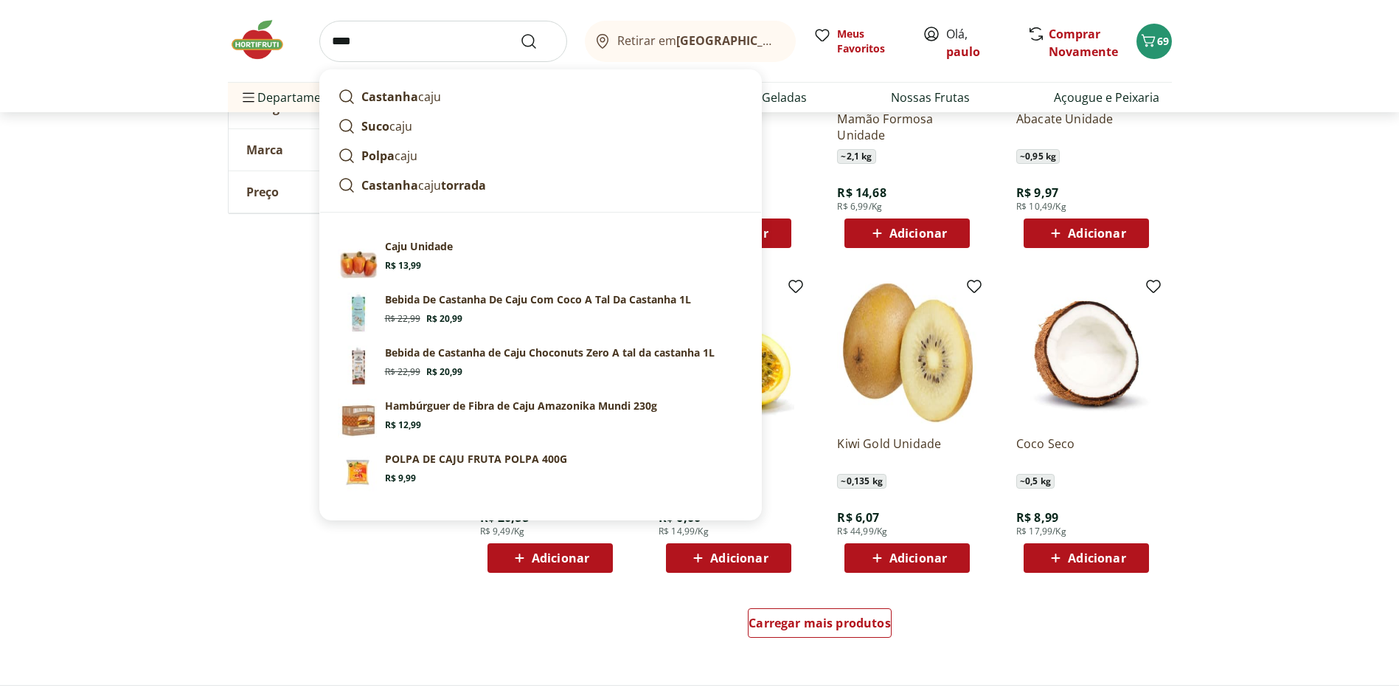
type input "****"
click at [520, 32] on button "Submit Search" at bounding box center [537, 41] width 35 height 18
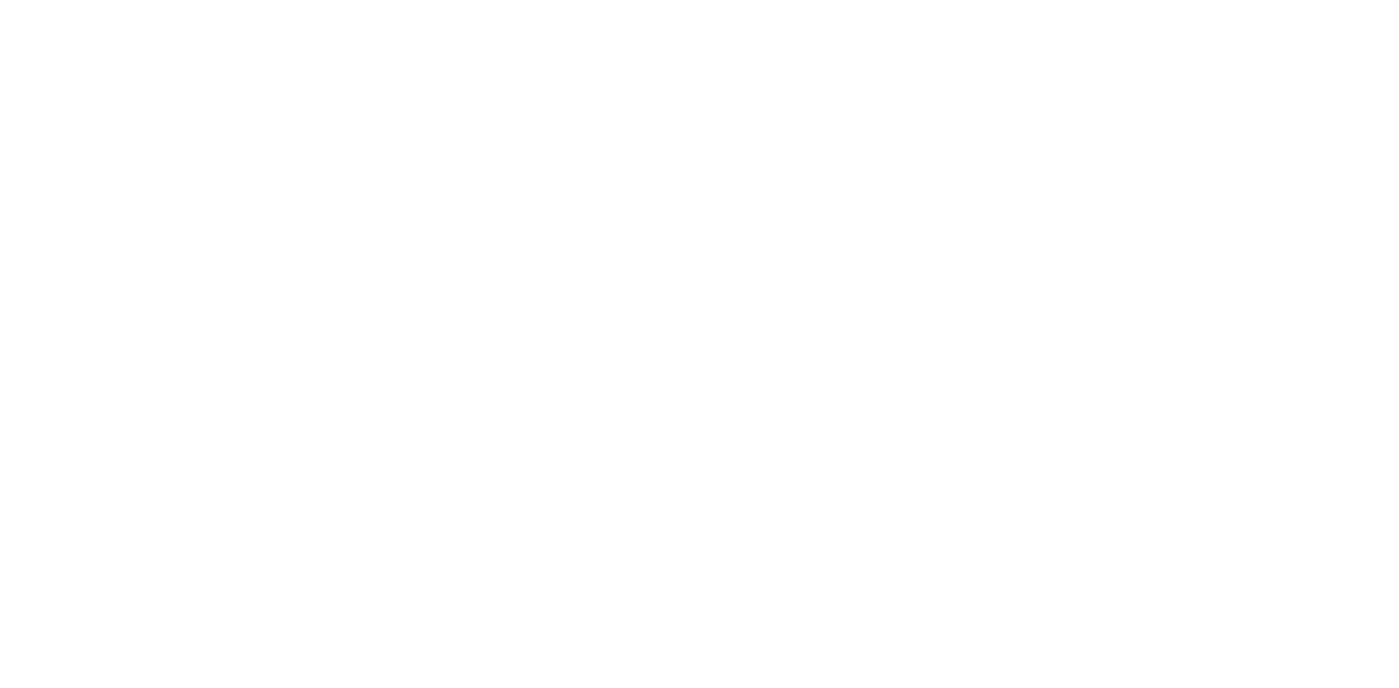
select select "**********"
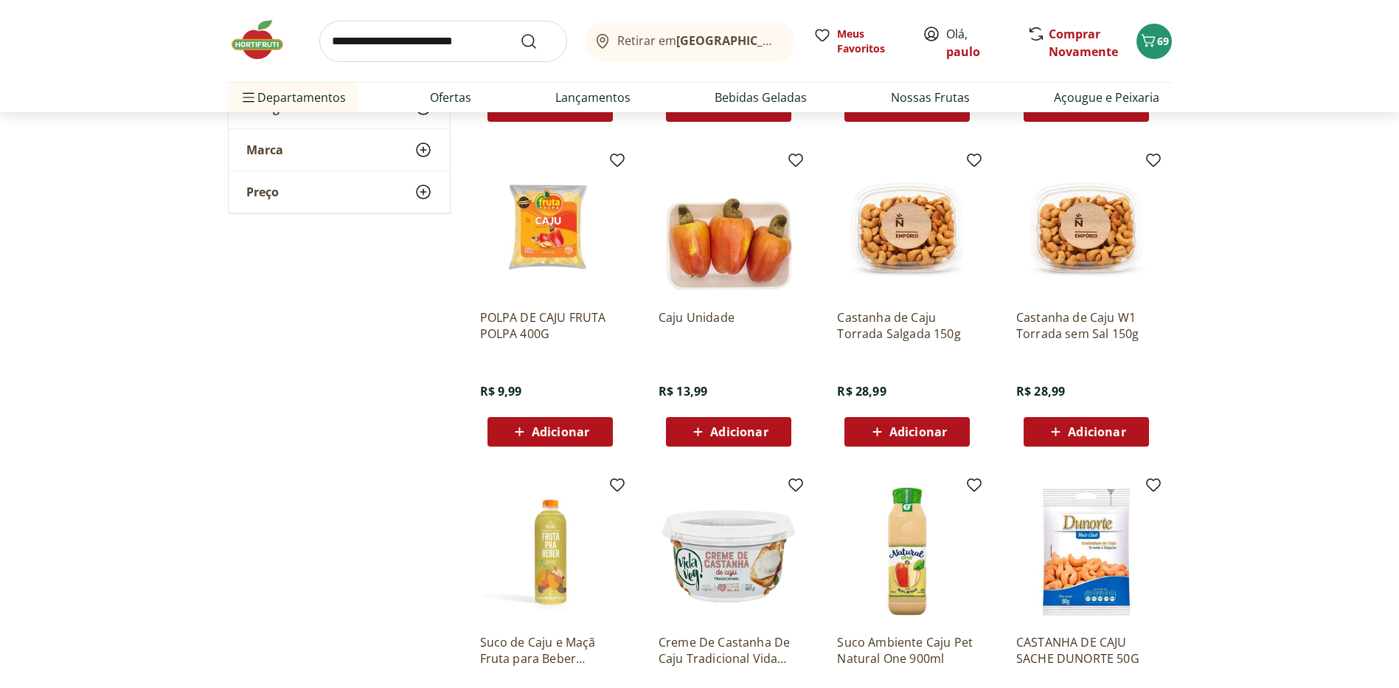
scroll to position [590, 0]
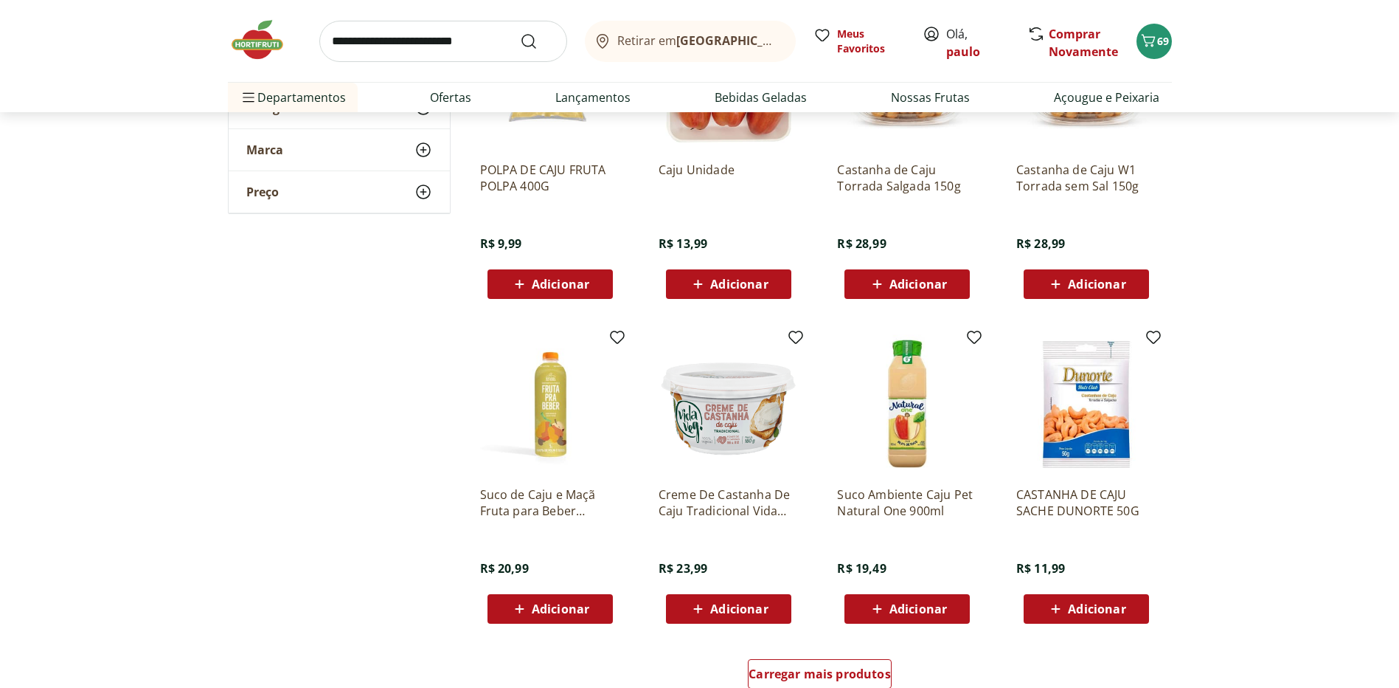
click at [696, 289] on icon at bounding box center [698, 284] width 18 height 18
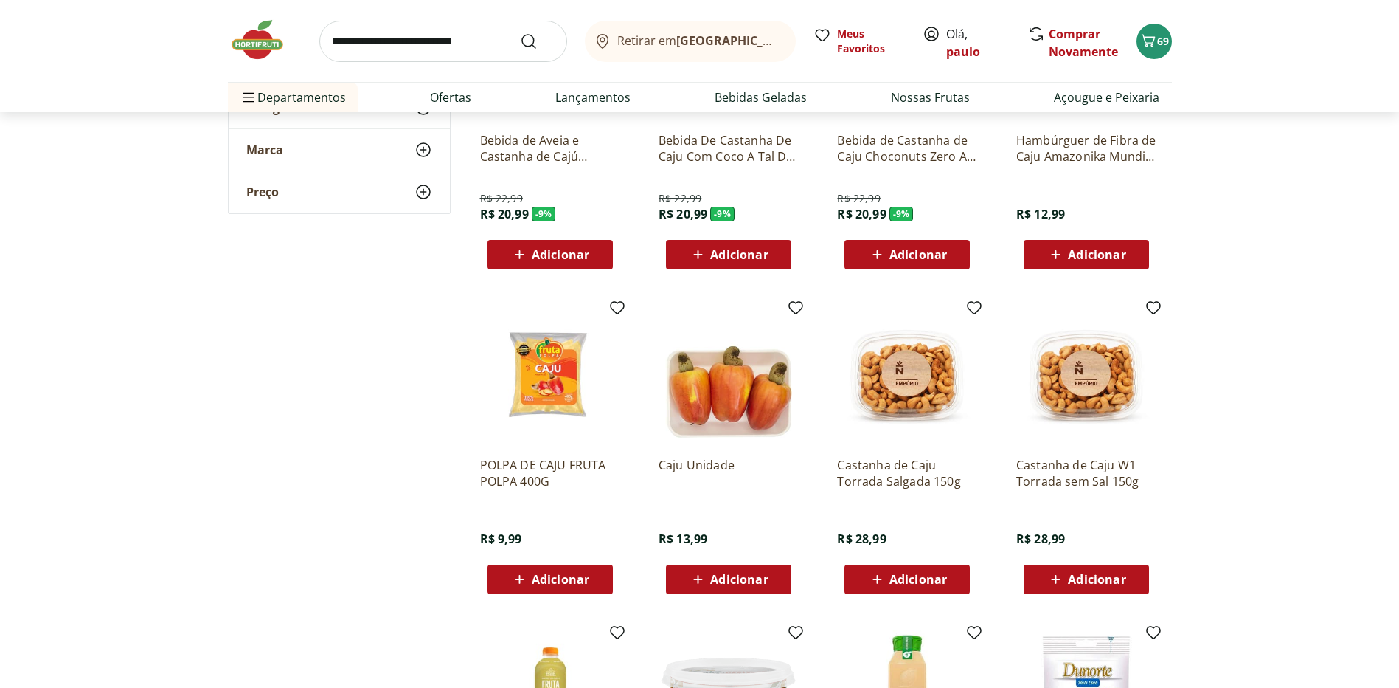
scroll to position [443, 0]
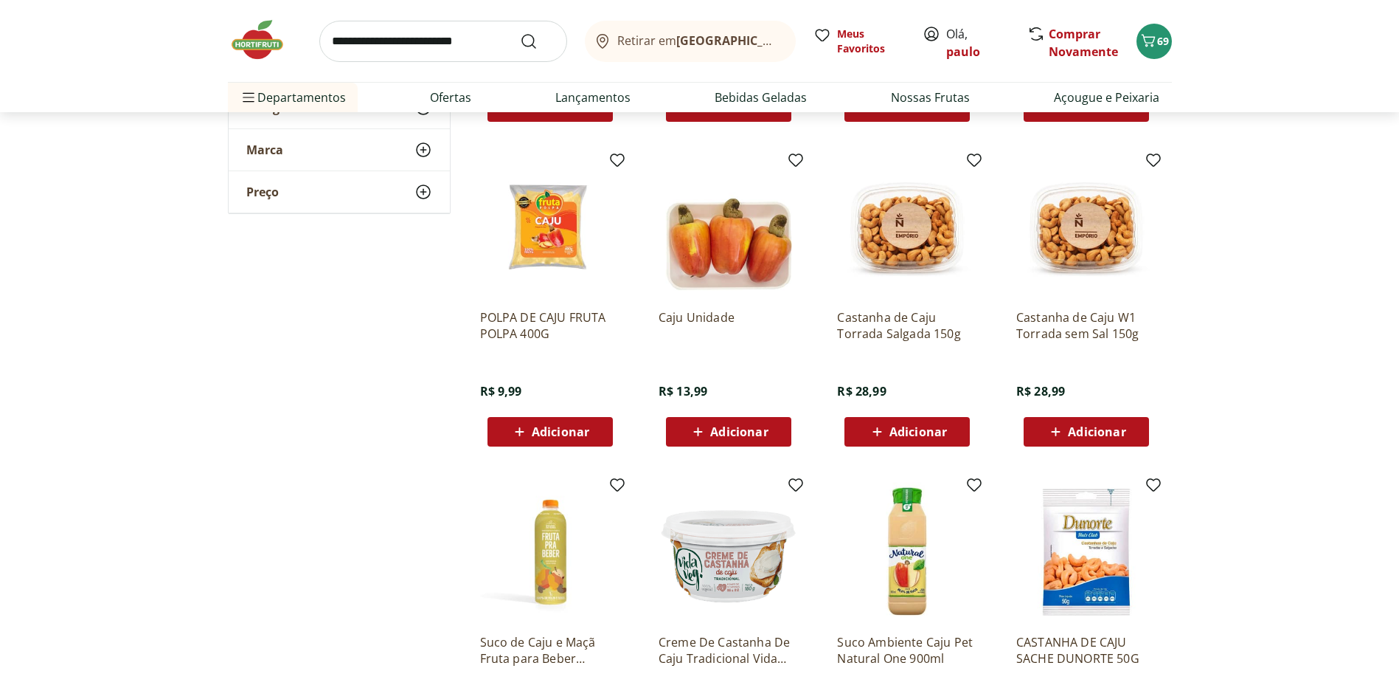
click at [699, 434] on icon at bounding box center [698, 432] width 18 height 18
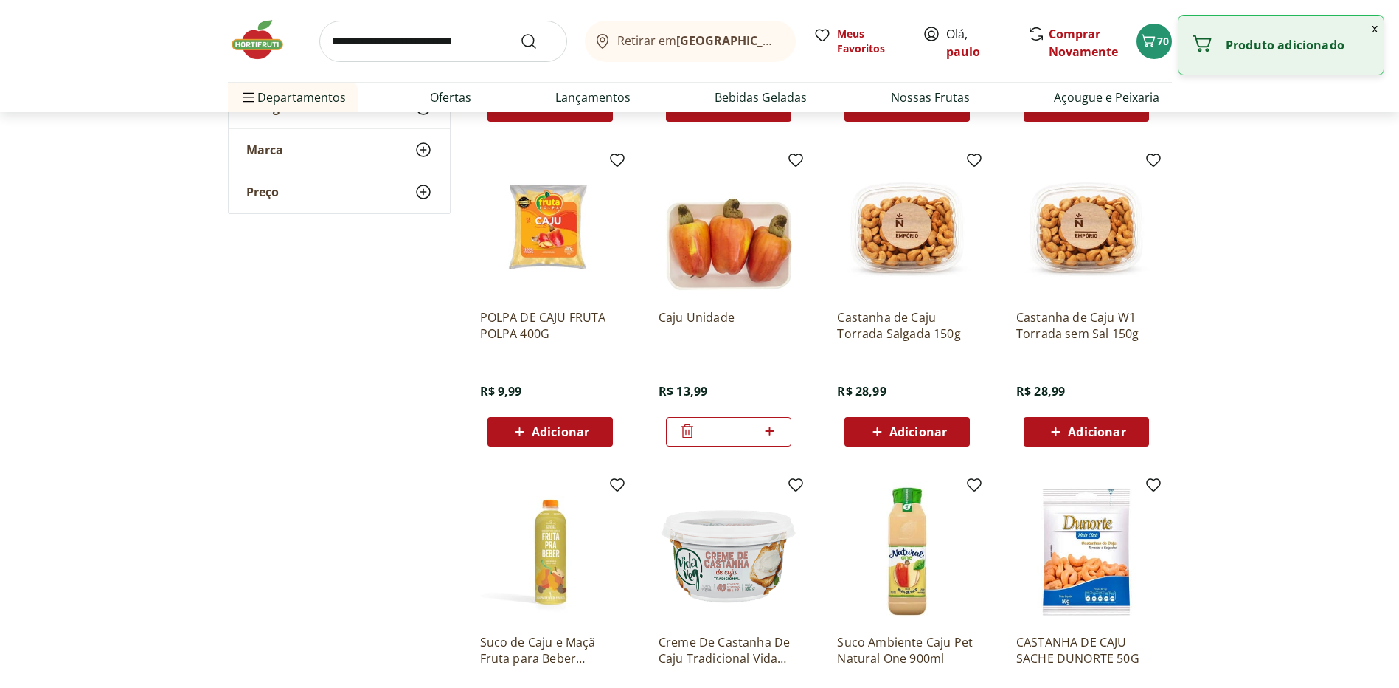
click at [765, 429] on icon at bounding box center [770, 431] width 18 height 18
type input "*"
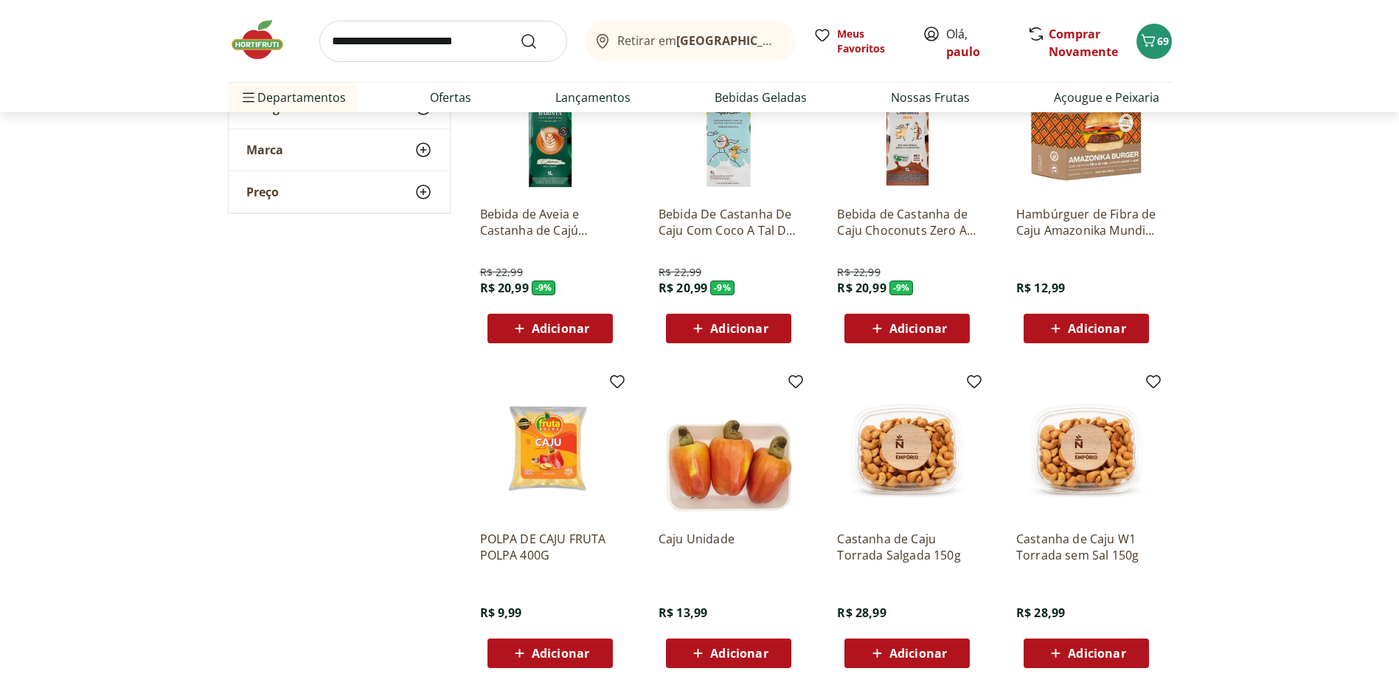
scroll to position [295, 0]
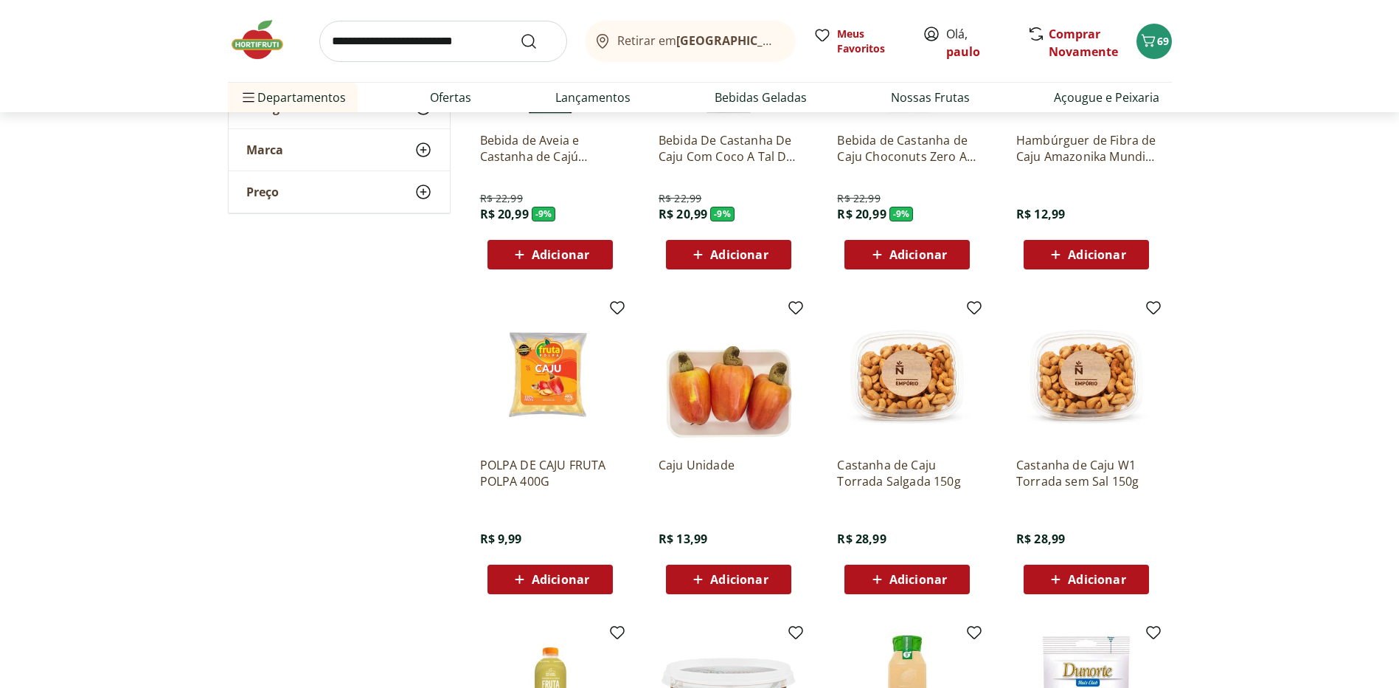
click at [700, 582] on icon at bounding box center [698, 579] width 18 height 18
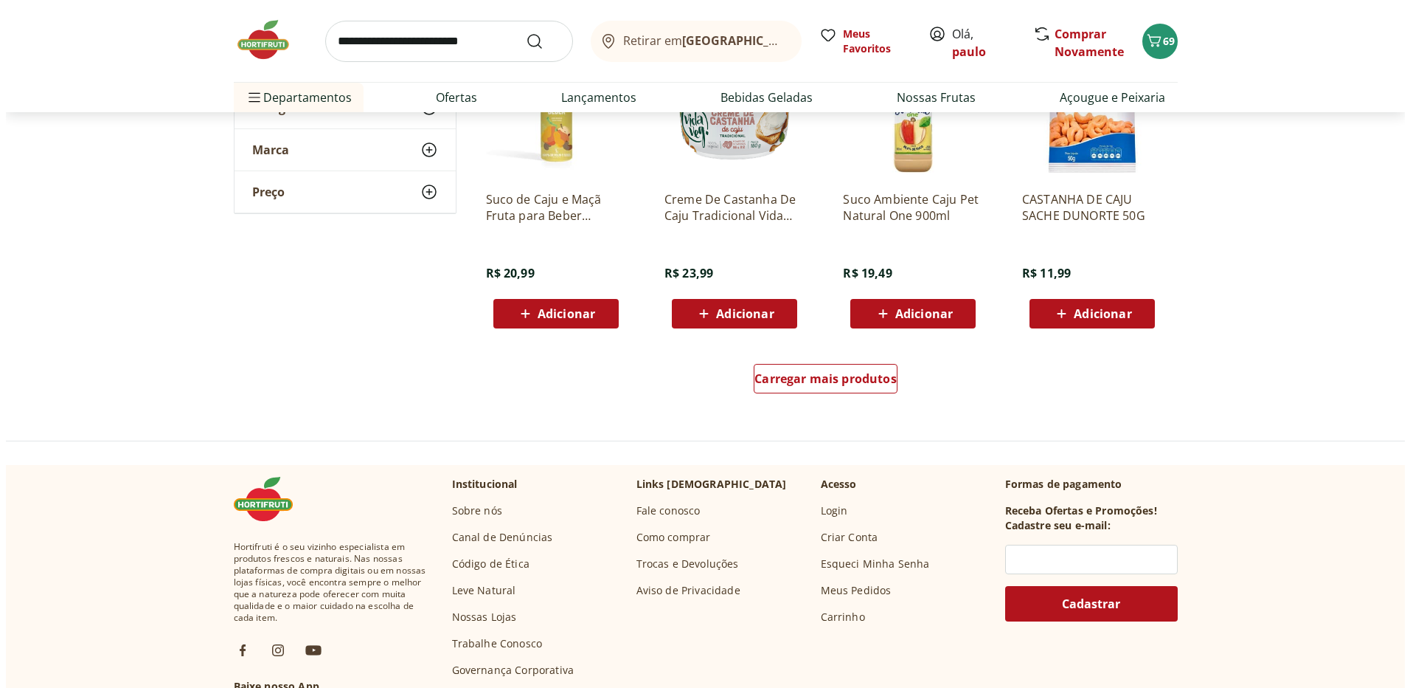
scroll to position [443, 0]
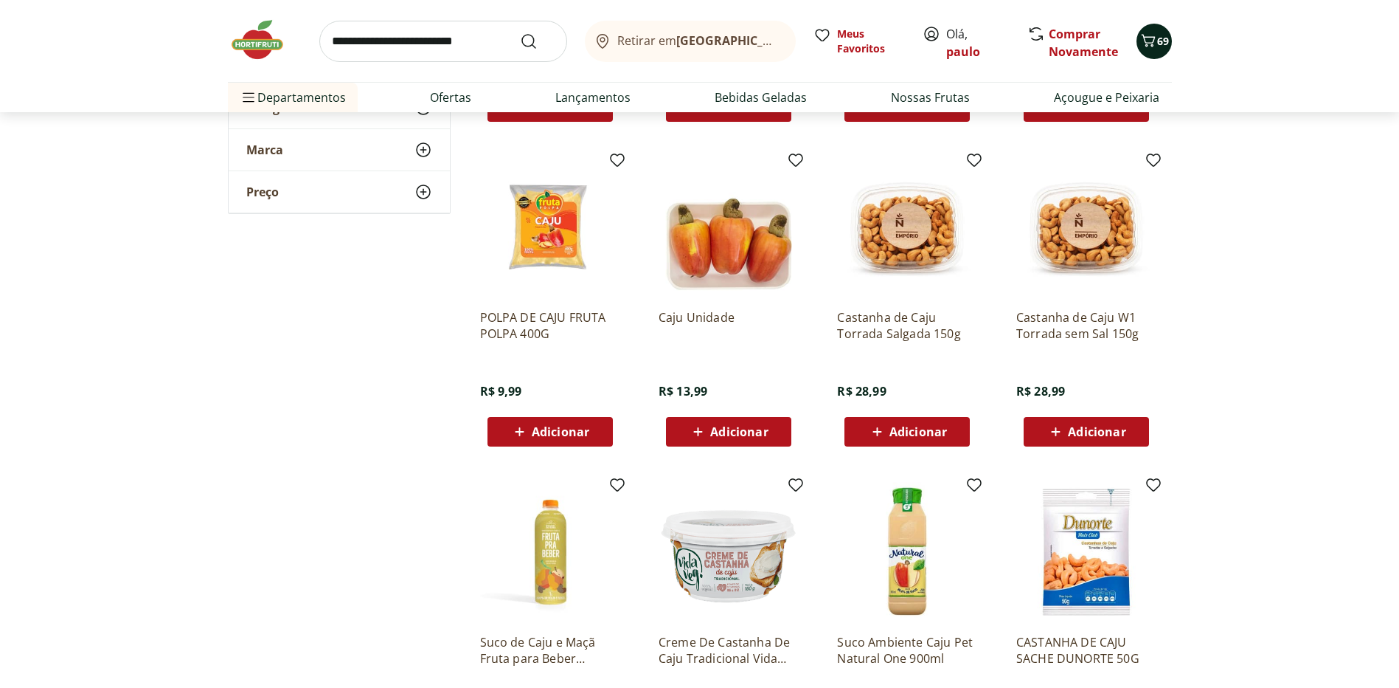
click at [1148, 44] on icon "Carrinho" at bounding box center [1149, 41] width 18 height 18
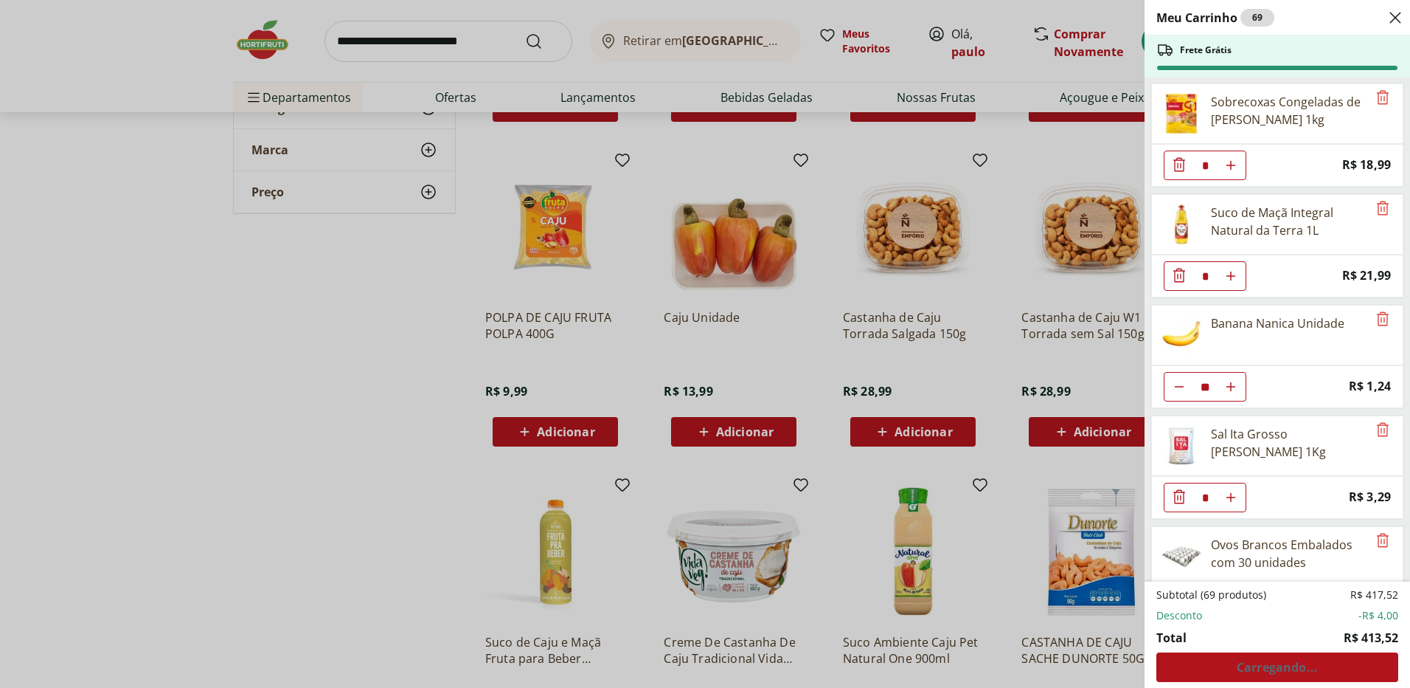
scroll to position [295, 0]
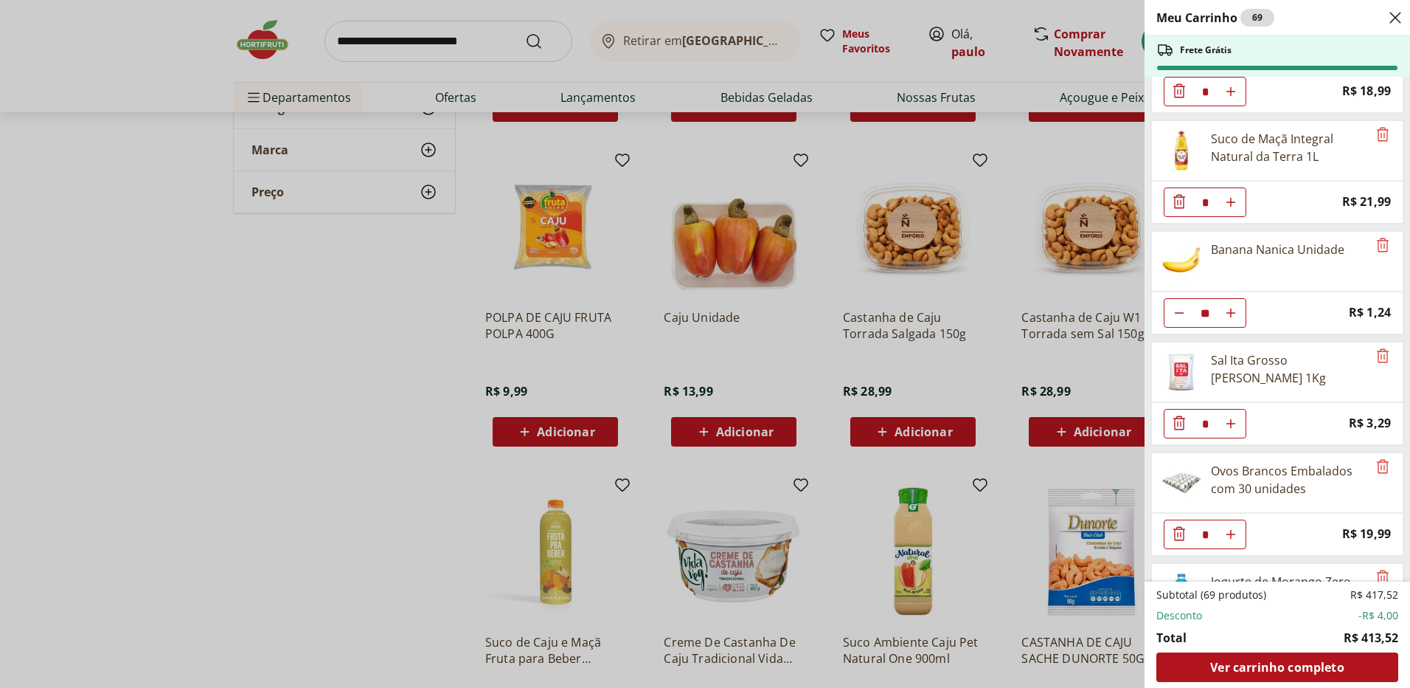
click at [1230, 313] on use "Aumentar Quantidade" at bounding box center [1231, 313] width 12 height 12
click at [1232, 313] on use "Aumentar Quantidade" at bounding box center [1231, 313] width 12 height 12
type input "**"
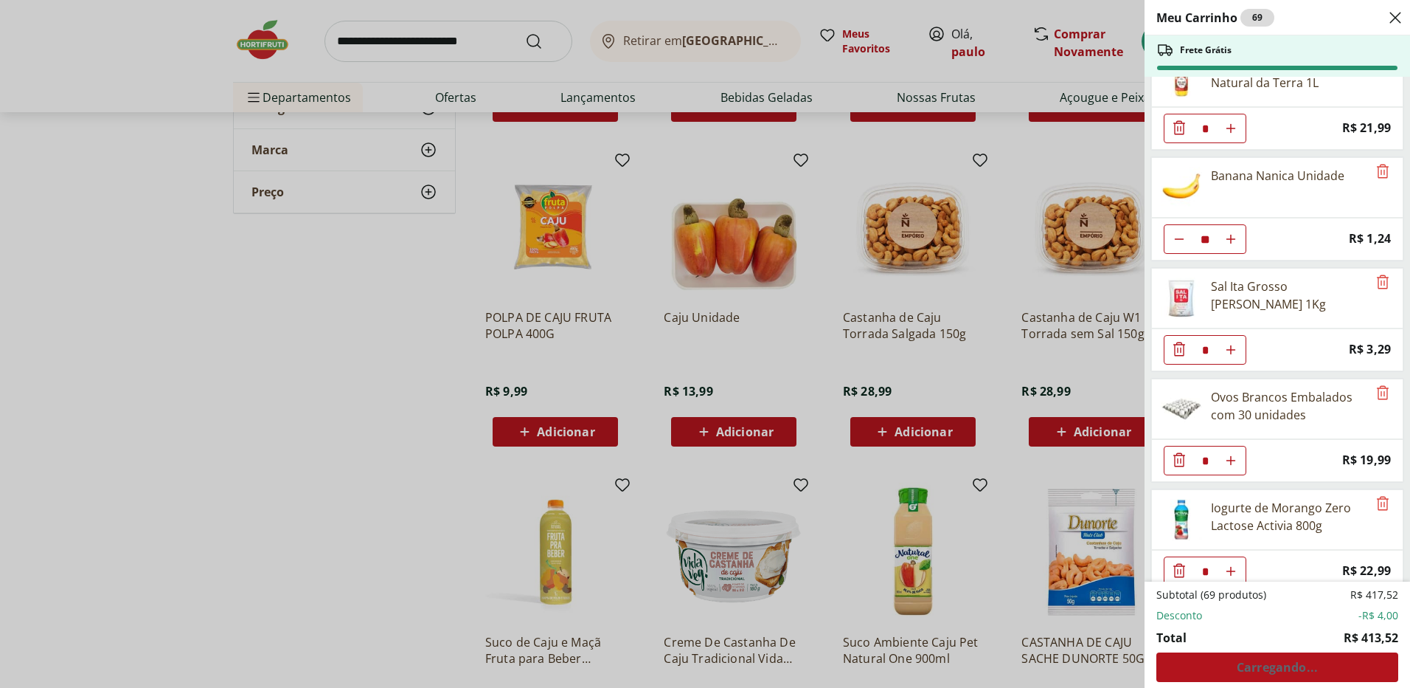
scroll to position [443, 0]
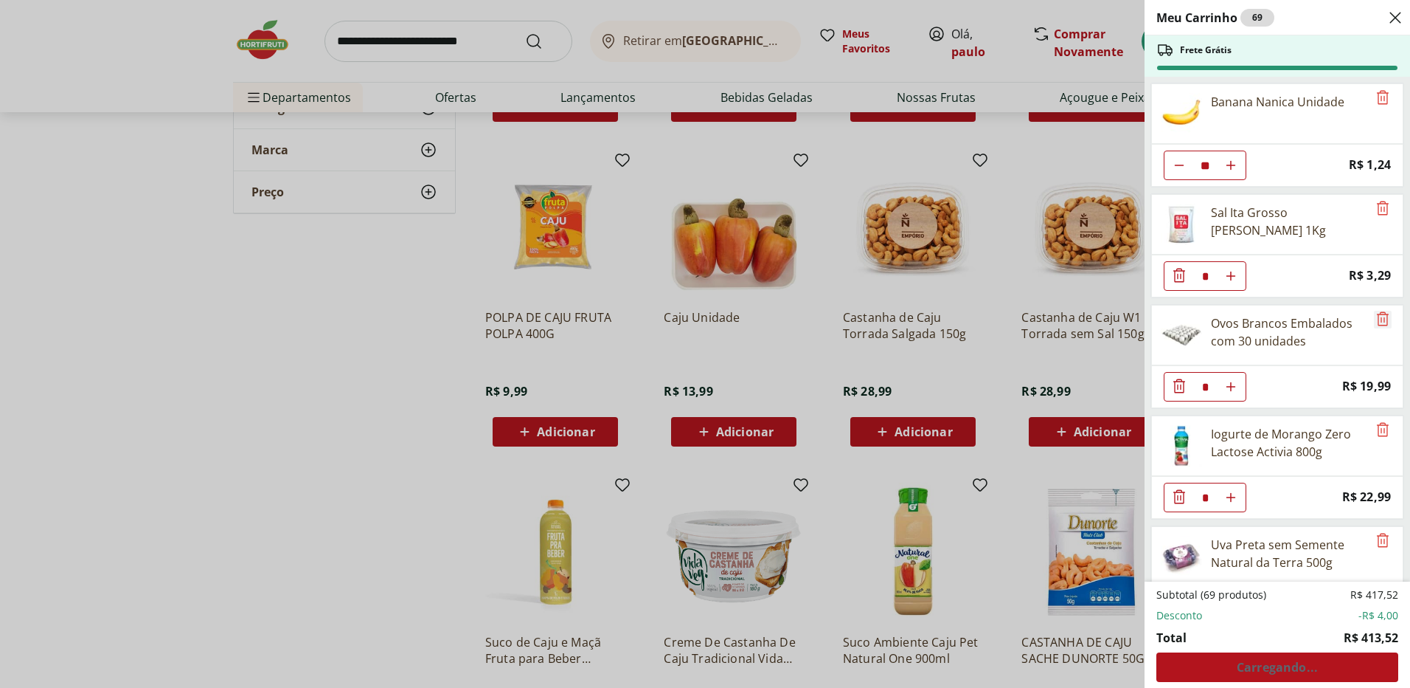
click at [1377, 317] on icon "Remove" at bounding box center [1383, 319] width 18 height 18
click at [1378, 318] on icon "Remove" at bounding box center [1383, 319] width 18 height 18
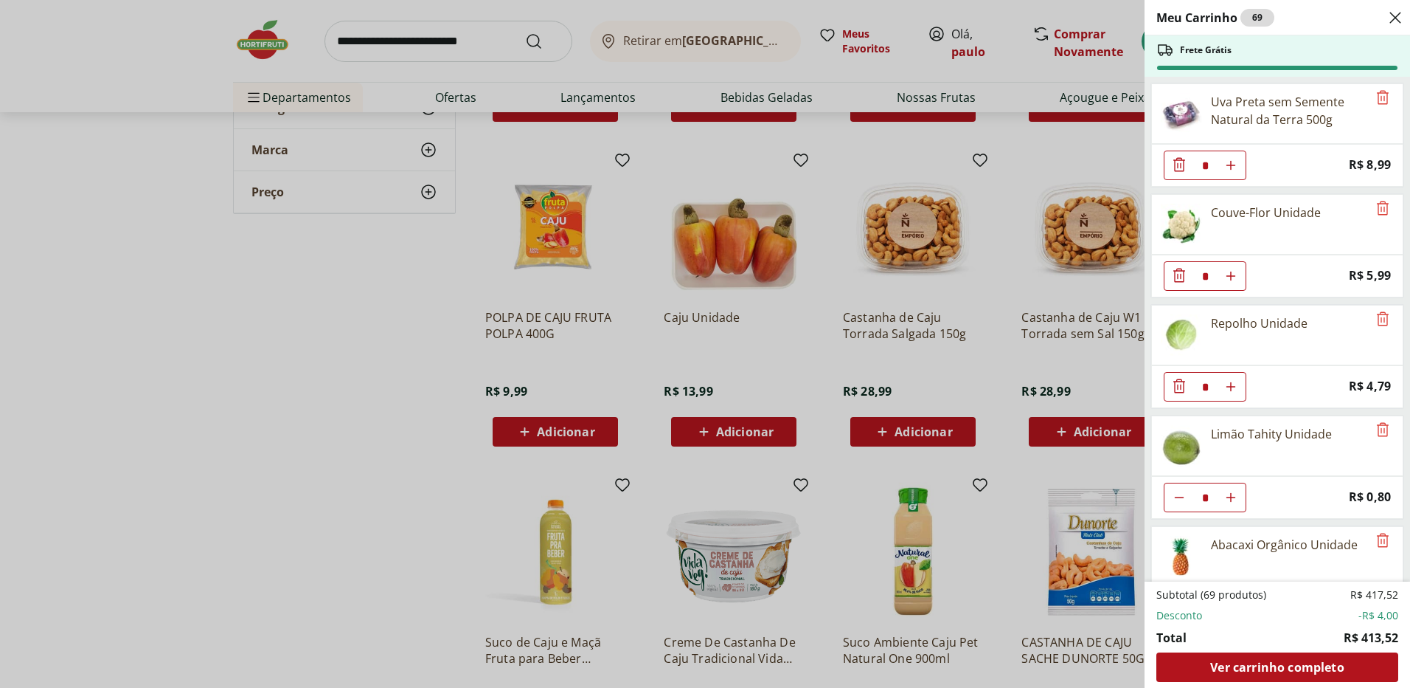
scroll to position [959, 0]
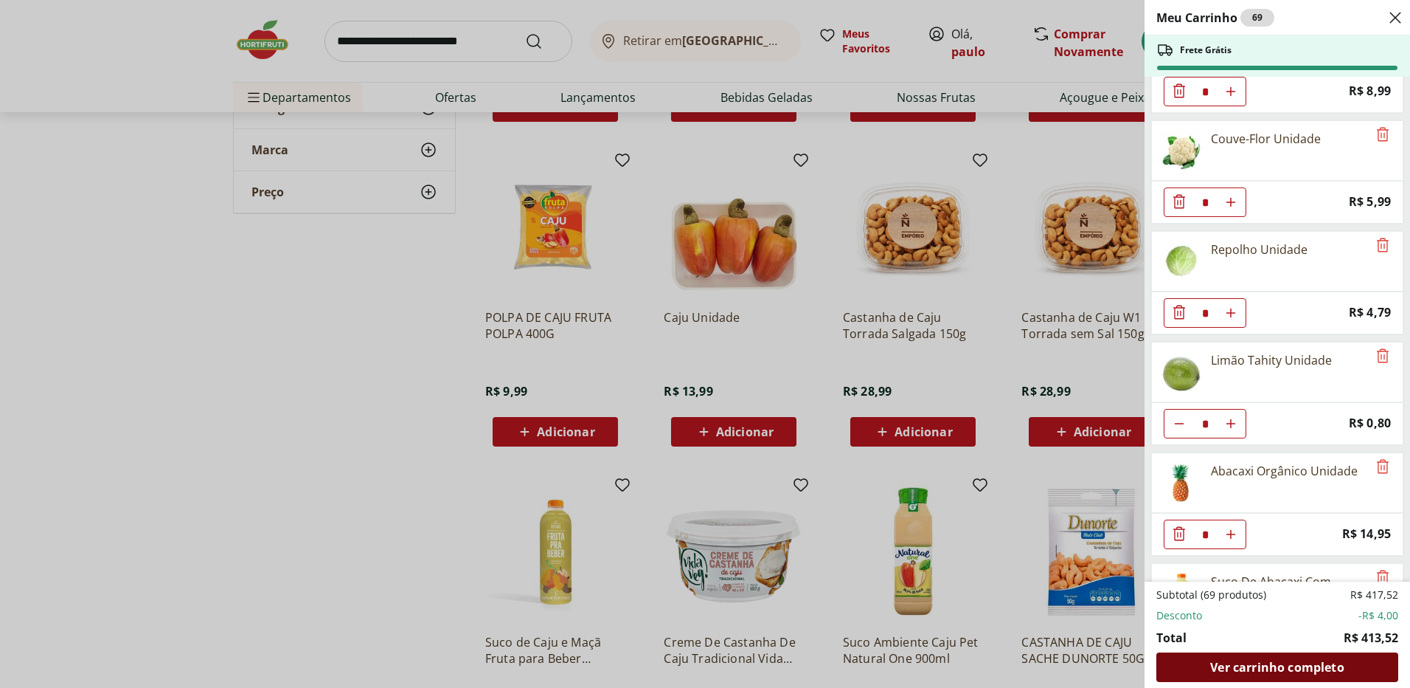
click at [1293, 668] on span "Ver carrinho completo" at bounding box center [1278, 667] width 134 height 12
